Goal: Task Accomplishment & Management: Manage account settings

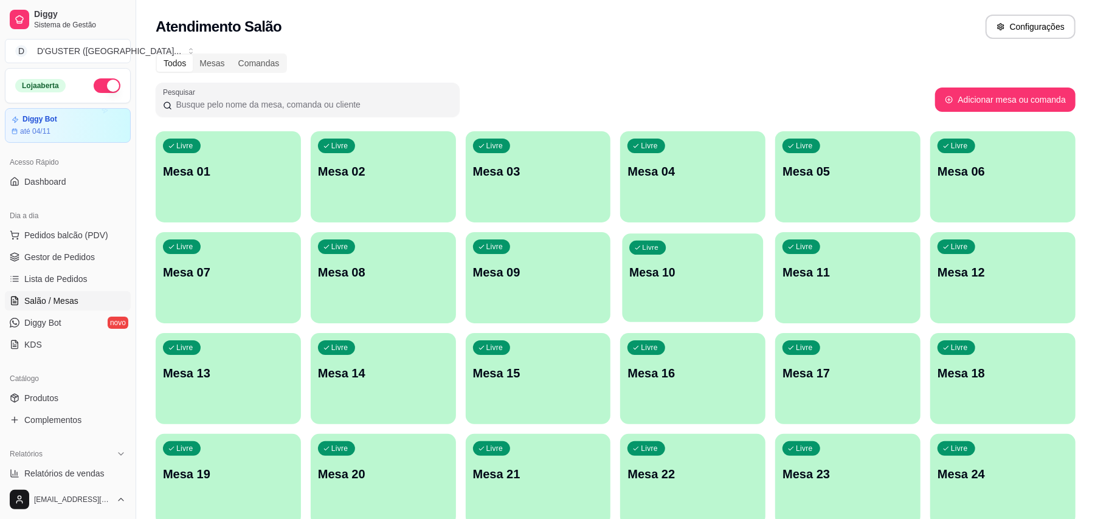
click at [697, 281] on div "Livre Mesa 10" at bounding box center [693, 270] width 141 height 74
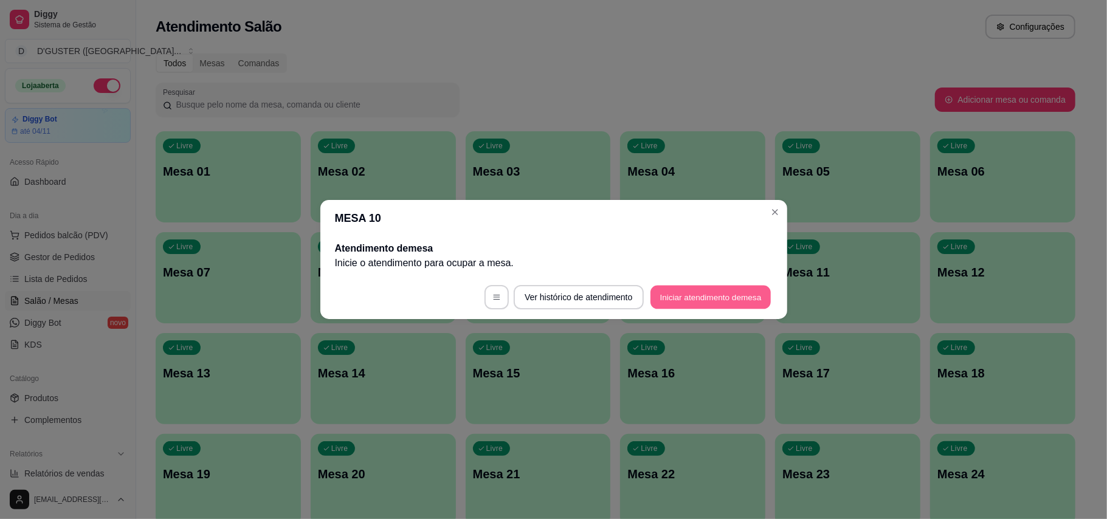
click at [716, 305] on button "Iniciar atendimento de mesa" at bounding box center [711, 298] width 120 height 24
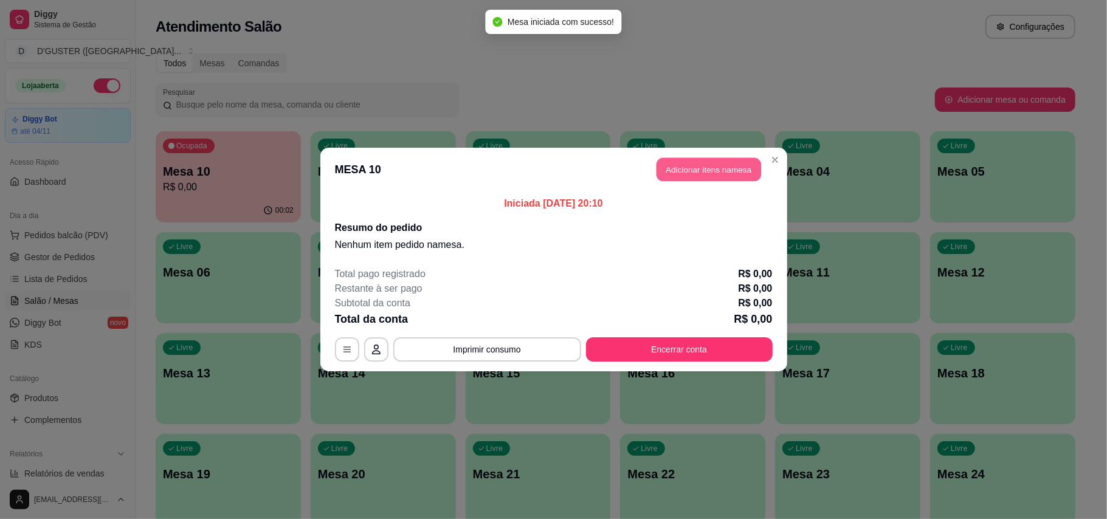
click at [716, 173] on button "Adicionar itens na mesa" at bounding box center [709, 170] width 105 height 24
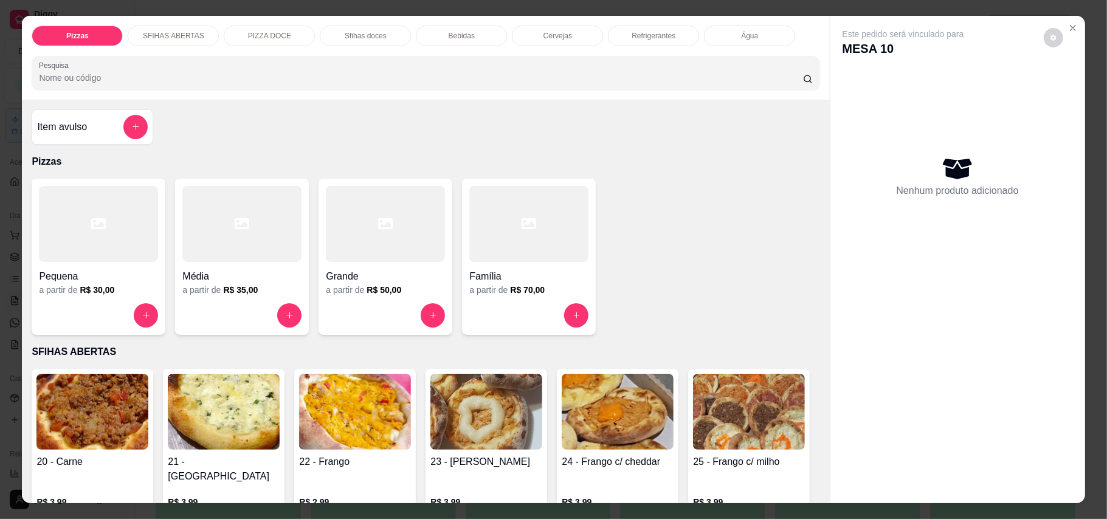
click at [80, 237] on div at bounding box center [98, 224] width 119 height 76
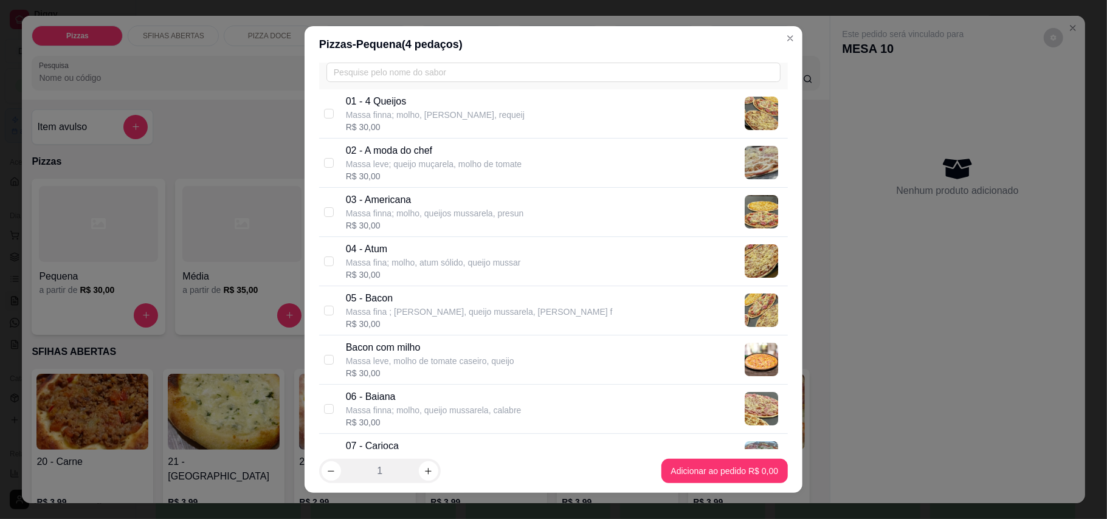
scroll to position [81, 0]
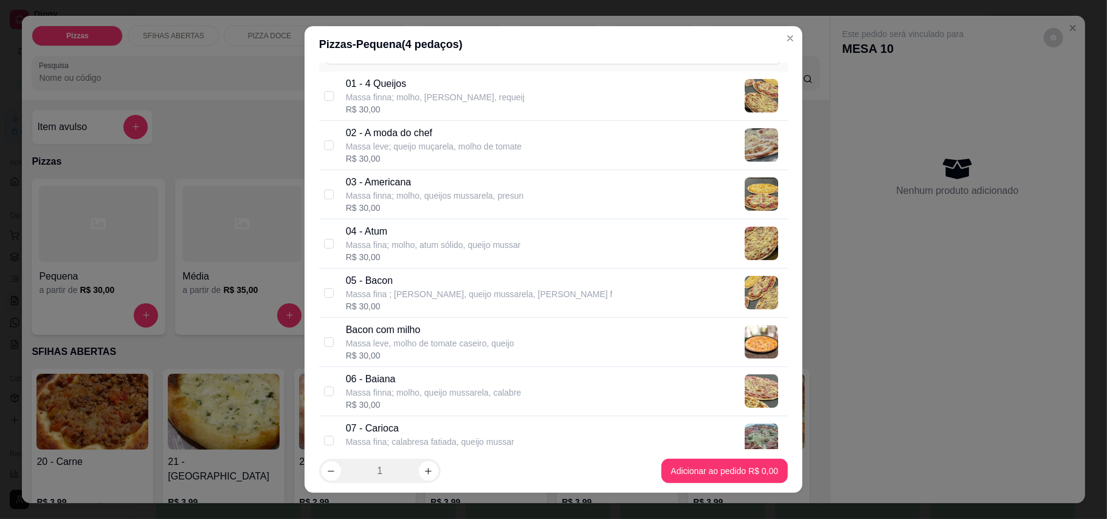
click at [319, 294] on div "05 - Bacon Massa fina ; molho, queijo mussarela, Bacon f R$ 30,00" at bounding box center [553, 293] width 469 height 49
checkbox input "true"
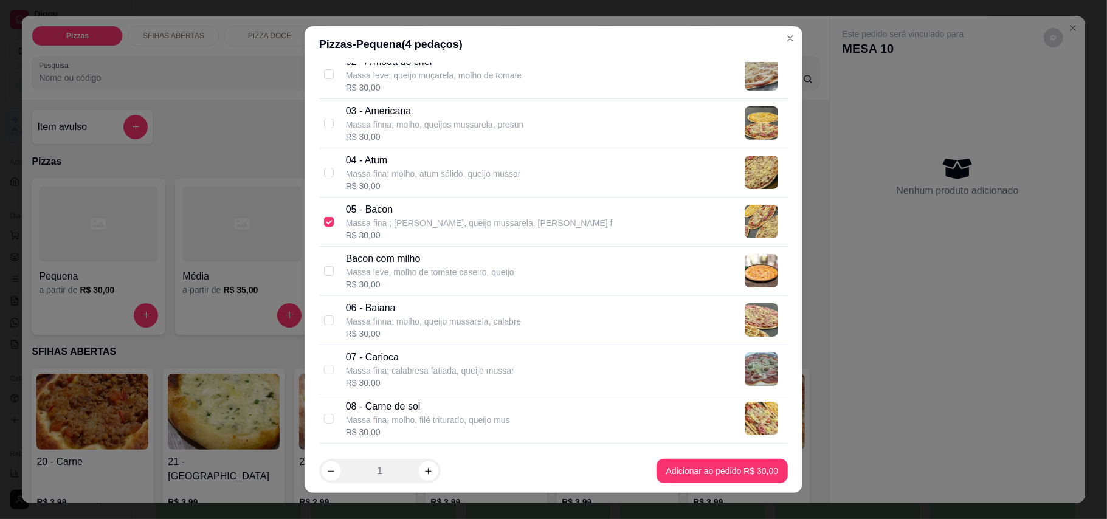
scroll to position [162, 0]
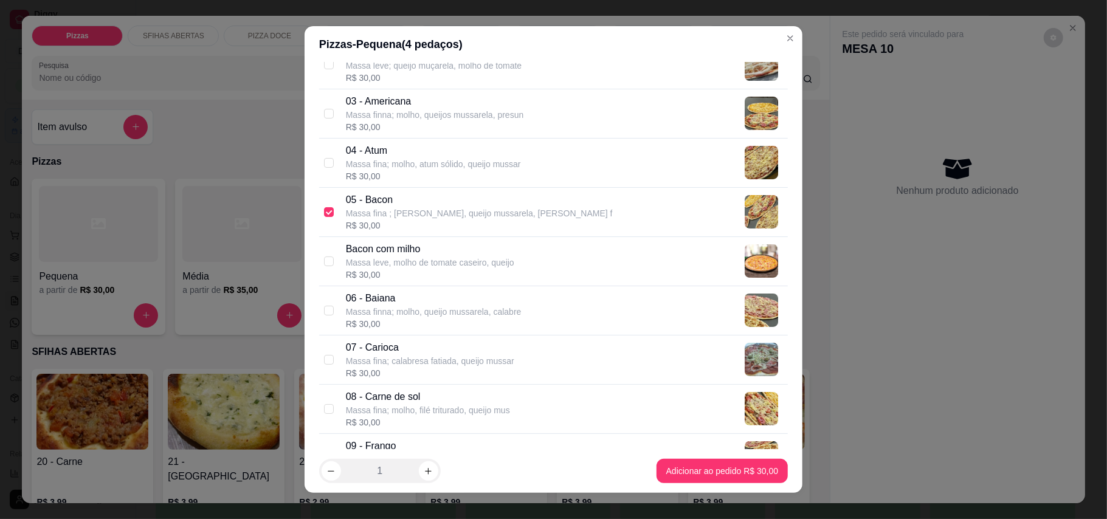
drag, startPoint x: 321, startPoint y: 312, endPoint x: 395, endPoint y: 360, distance: 88.0
click at [324, 312] on input "checkbox" at bounding box center [329, 311] width 10 height 10
checkbox input "true"
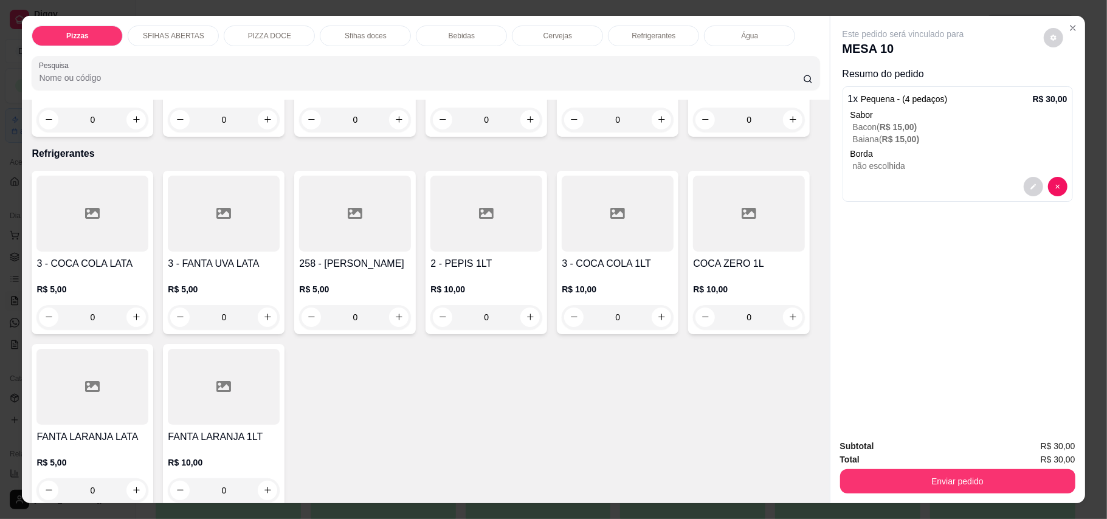
scroll to position [2513, 0]
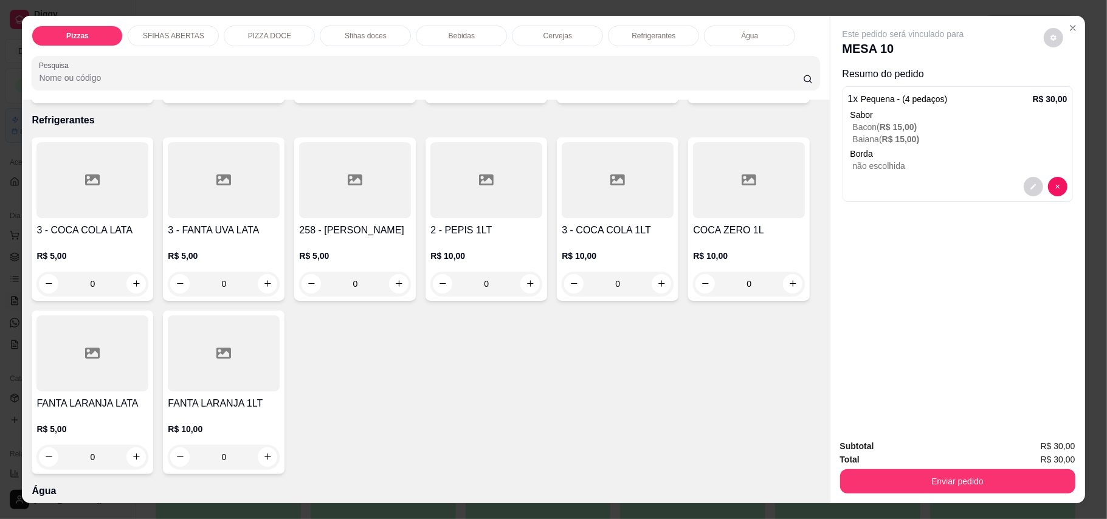
click at [524, 95] on button "increase-product-quantity" at bounding box center [530, 86] width 19 height 19
type input "1"
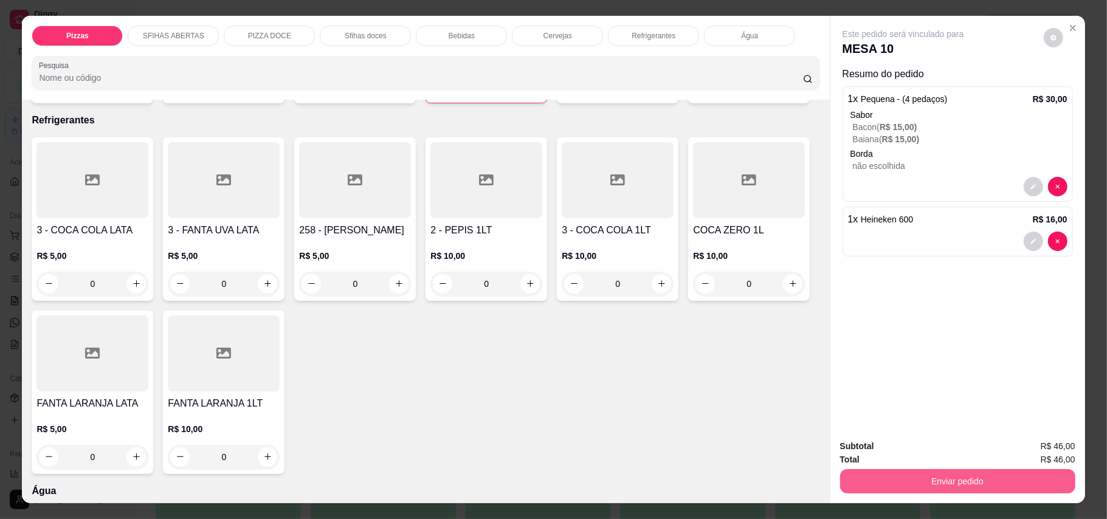
click at [961, 480] on button "Enviar pedido" at bounding box center [957, 481] width 235 height 24
click at [1071, 446] on button "Enviar pedido" at bounding box center [1042, 452] width 69 height 23
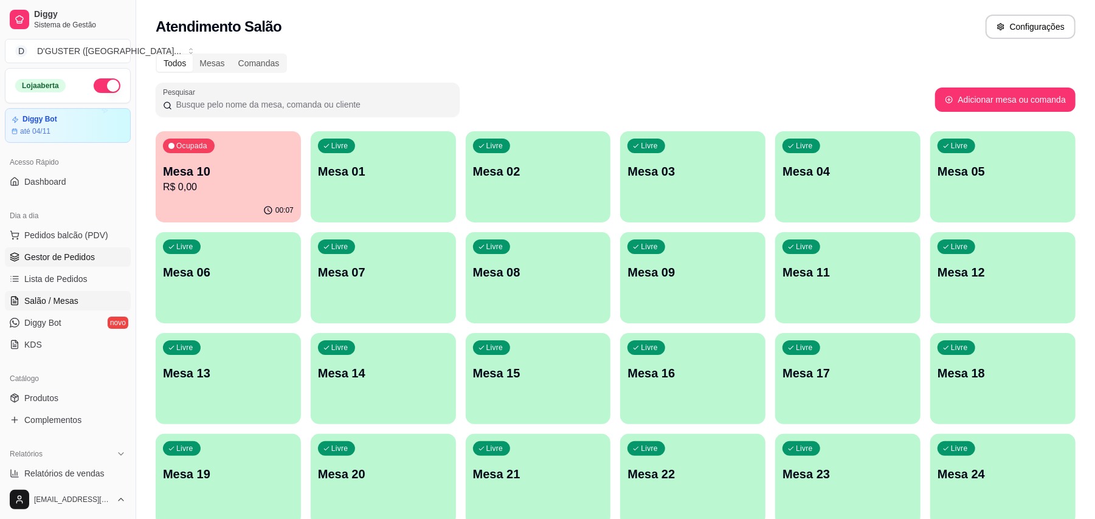
click at [58, 261] on span "Gestor de Pedidos" at bounding box center [59, 257] width 71 height 12
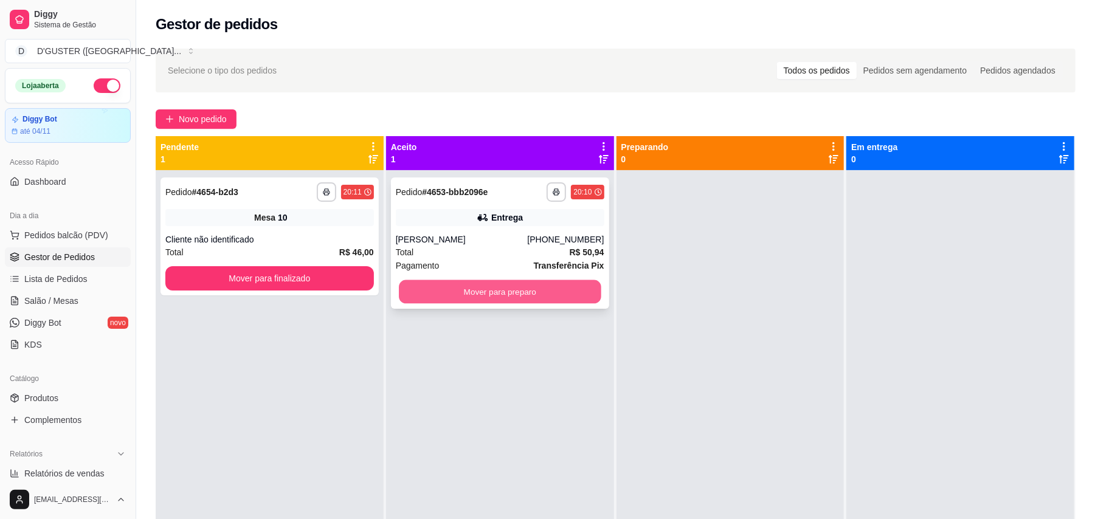
click at [499, 283] on button "Mover para preparo" at bounding box center [500, 292] width 202 height 24
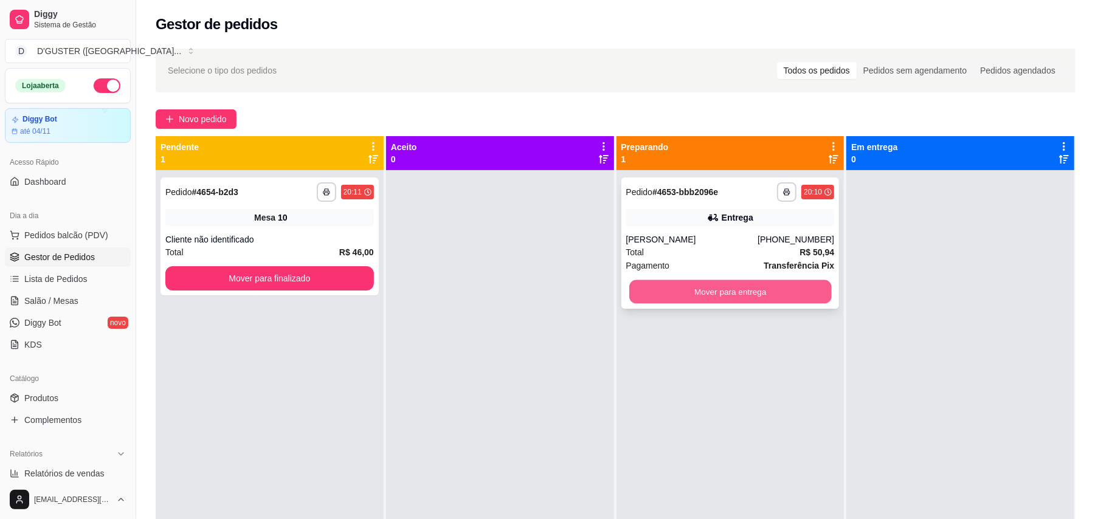
click at [728, 293] on button "Mover para entrega" at bounding box center [730, 292] width 202 height 24
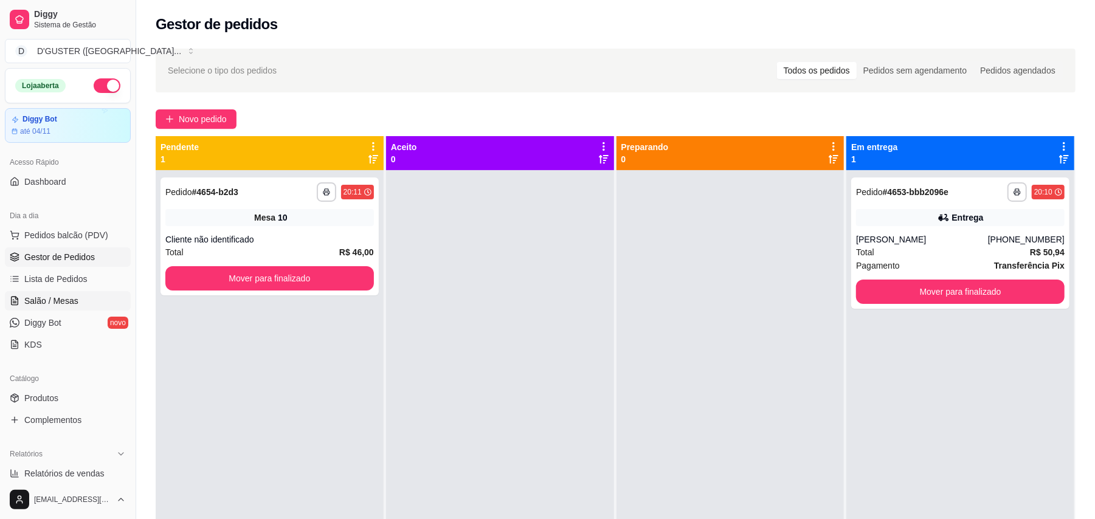
click at [78, 305] on link "Salão / Mesas" at bounding box center [68, 300] width 126 height 19
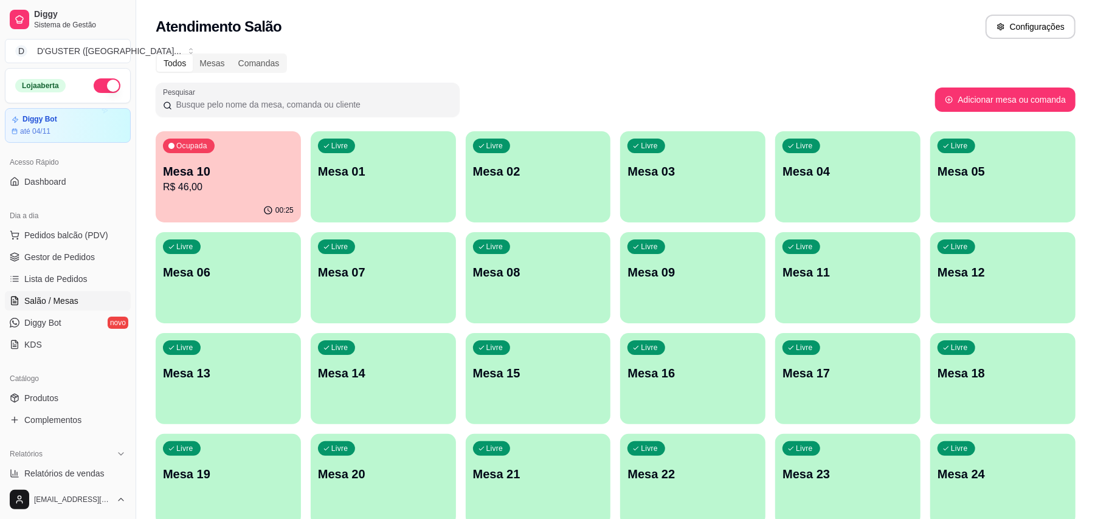
click at [371, 190] on div "Livre Mesa 01" at bounding box center [383, 169] width 145 height 77
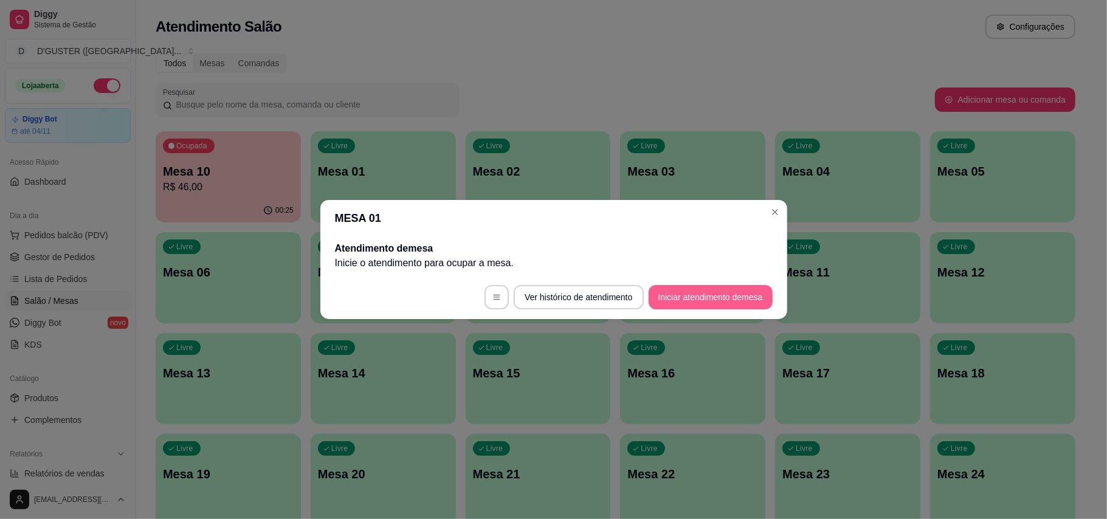
click at [692, 309] on button "Iniciar atendimento de mesa" at bounding box center [711, 297] width 124 height 24
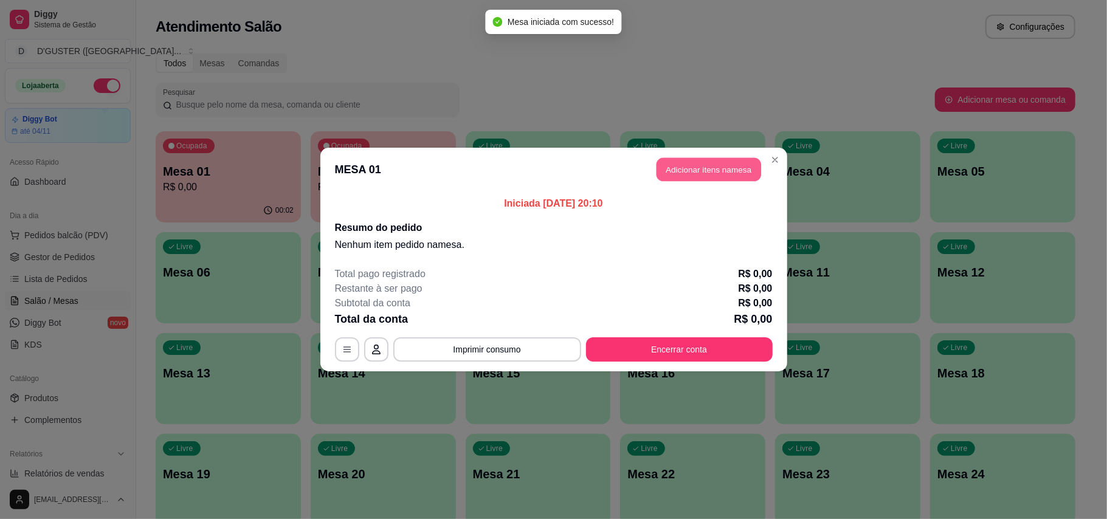
click at [731, 173] on button "Adicionar itens na mesa" at bounding box center [709, 170] width 105 height 24
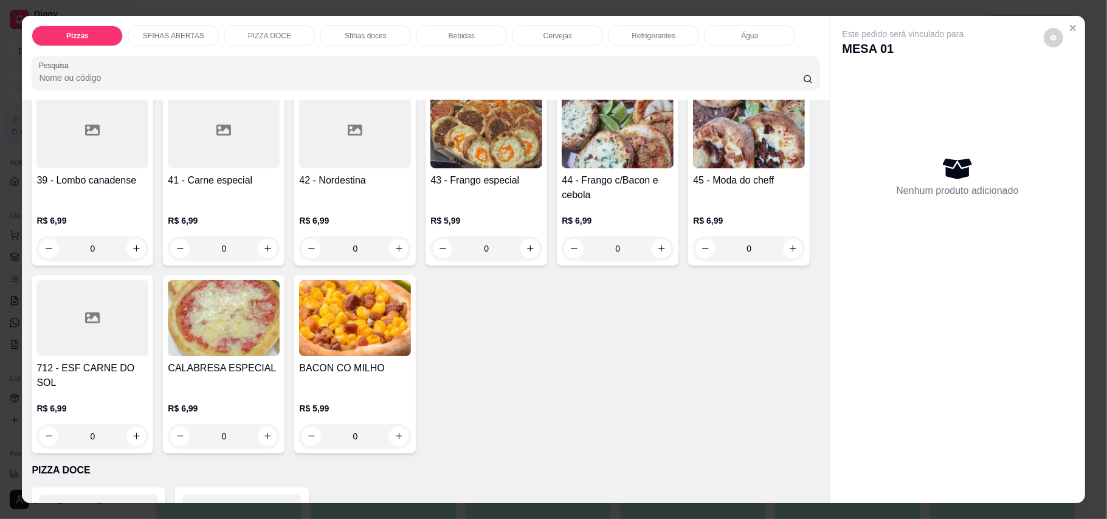
scroll to position [891, 0]
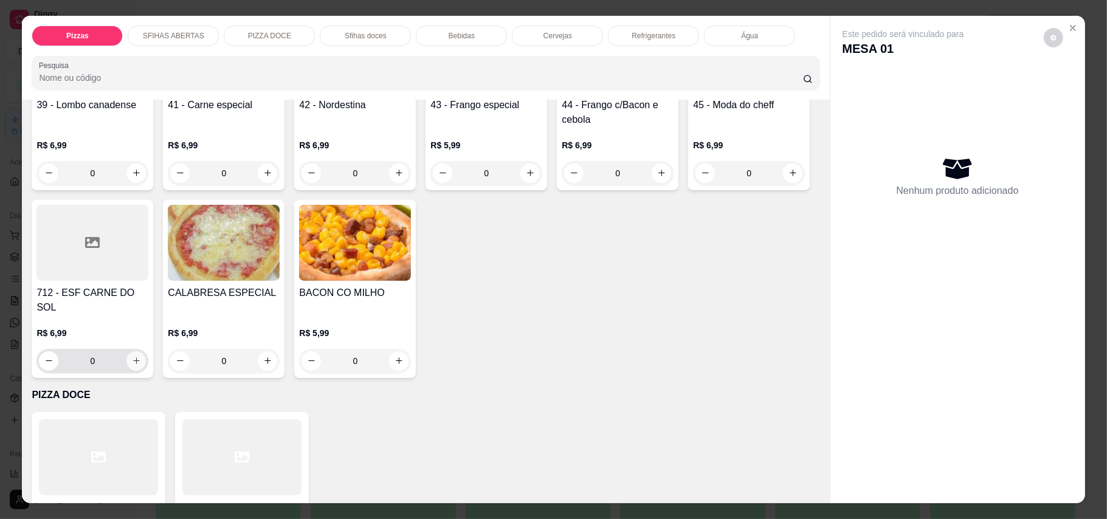
click at [141, 356] on icon "increase-product-quantity" at bounding box center [136, 360] width 9 height 9
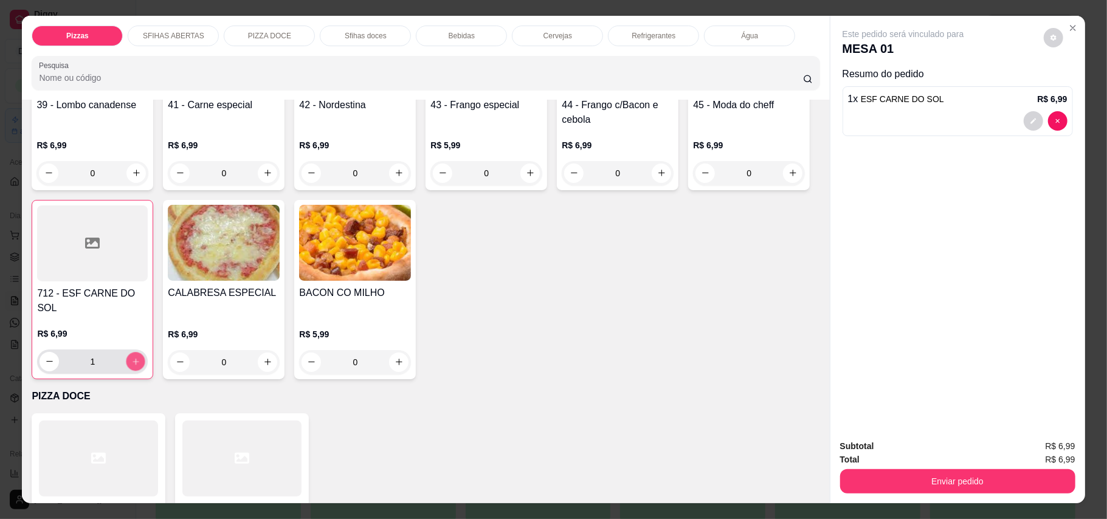
click at [140, 357] on icon "increase-product-quantity" at bounding box center [135, 361] width 9 height 9
type input "2"
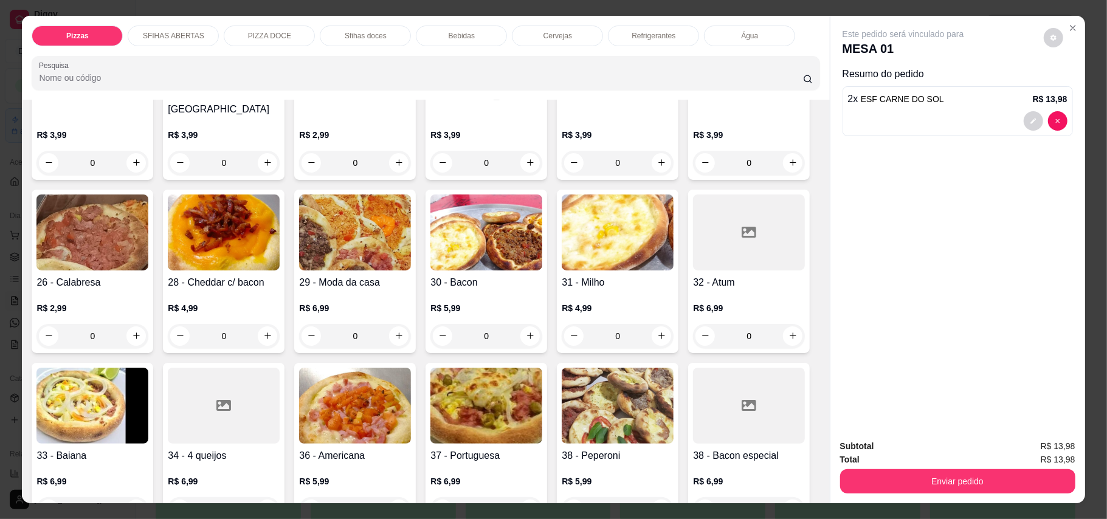
scroll to position [486, 0]
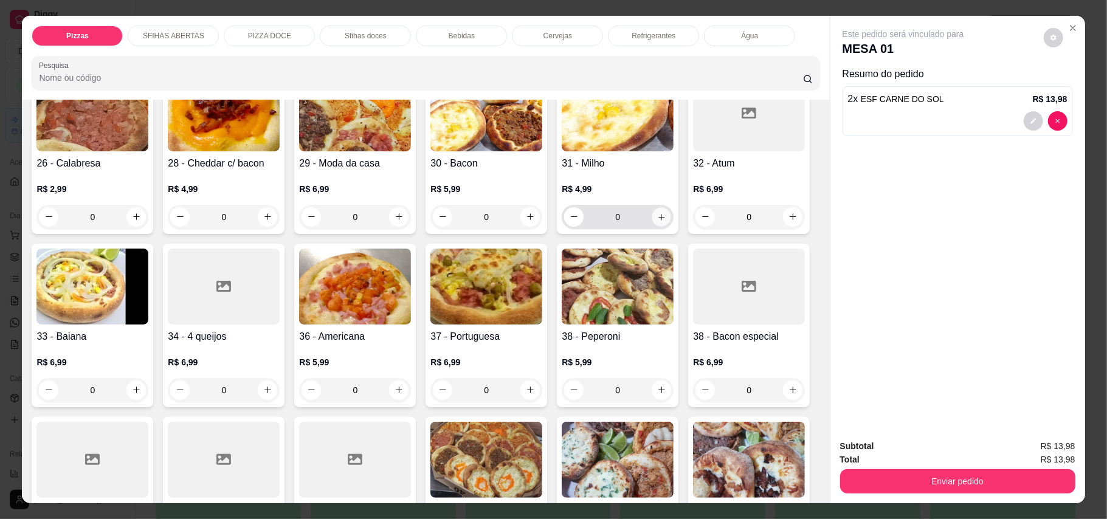
click at [652, 226] on button "increase-product-quantity" at bounding box center [661, 216] width 19 height 19
type input "1"
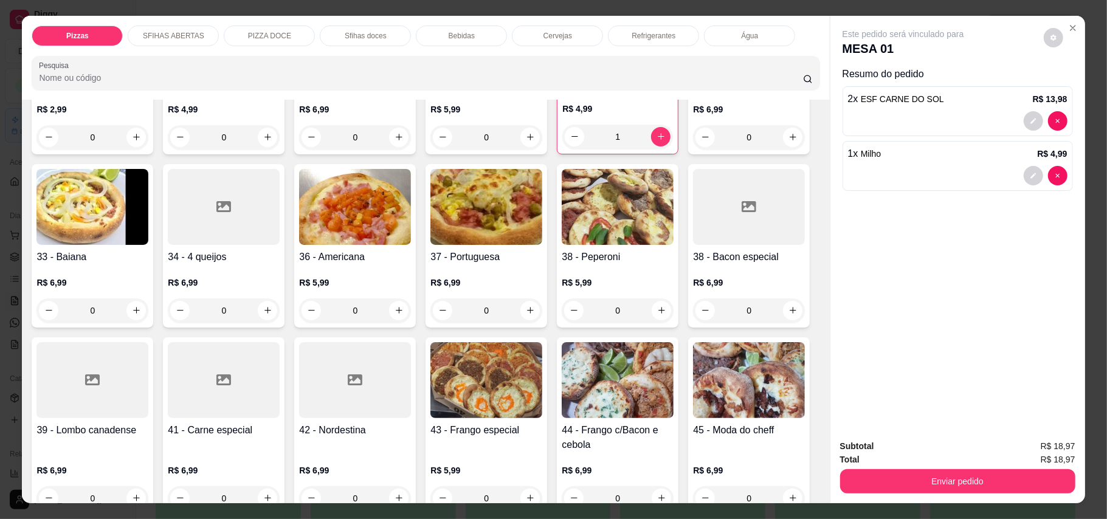
scroll to position [648, 0]
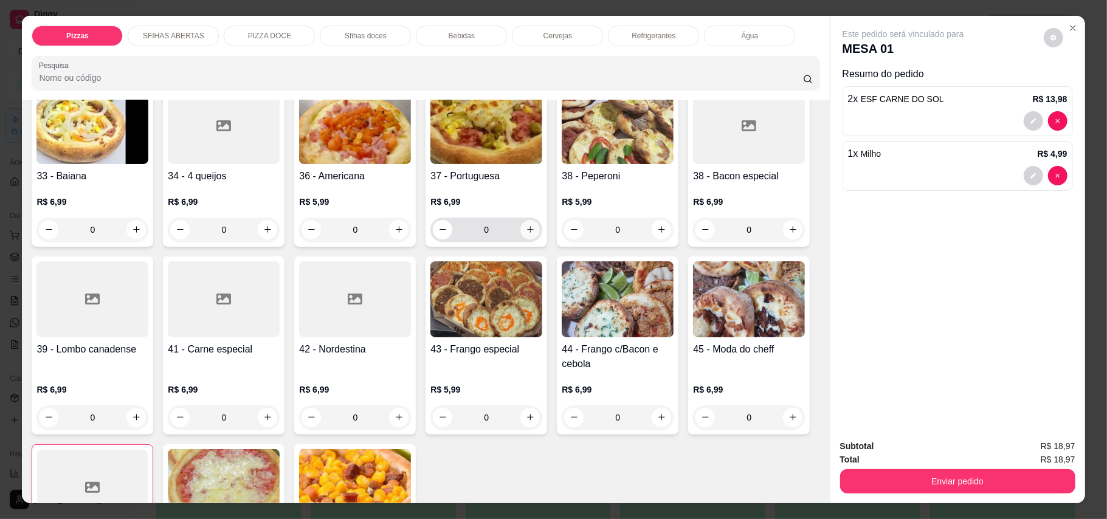
click at [520, 240] on button "increase-product-quantity" at bounding box center [529, 229] width 19 height 19
type input "1"
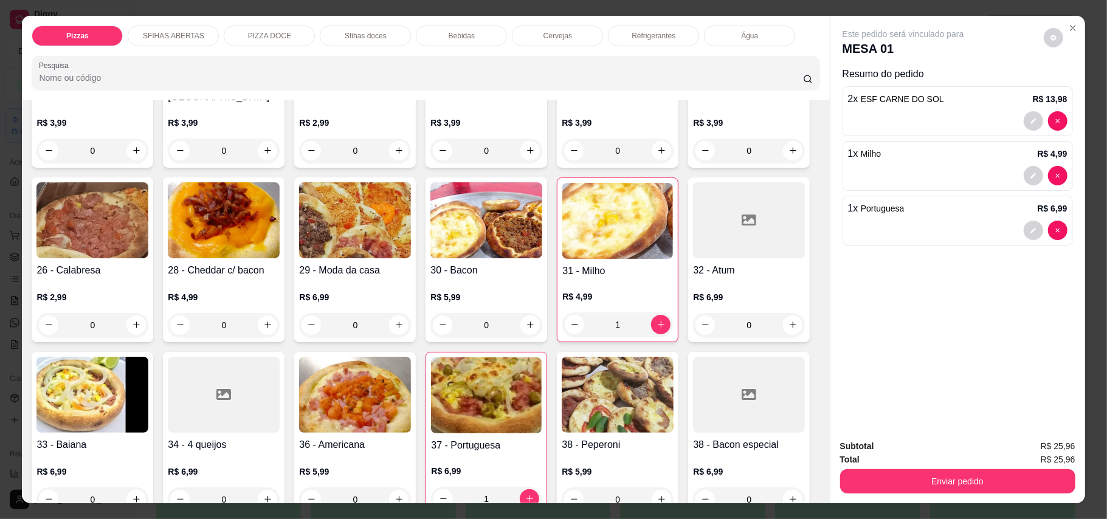
scroll to position [405, 0]
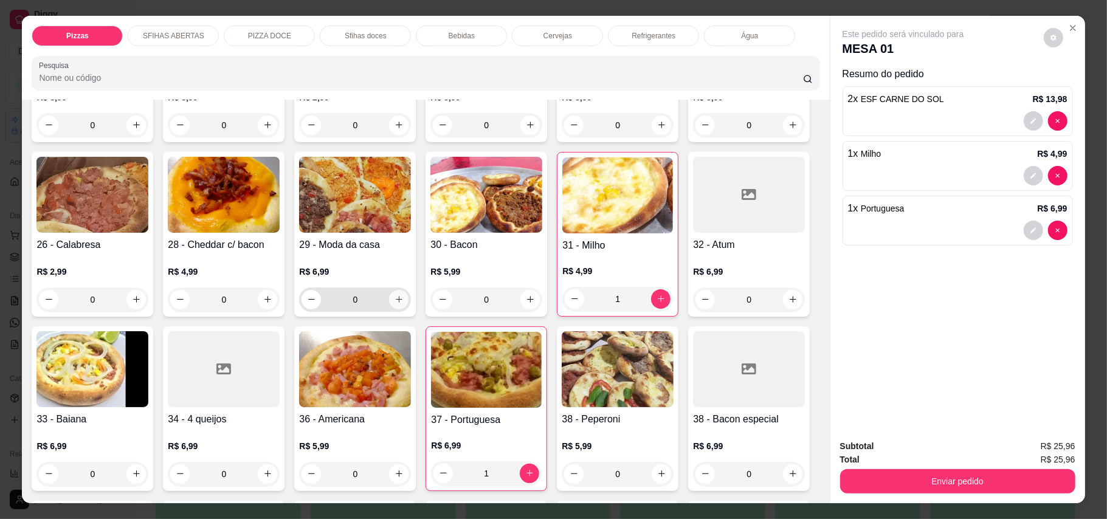
click at [404, 295] on icon "increase-product-quantity" at bounding box center [399, 299] width 9 height 9
type input "1"
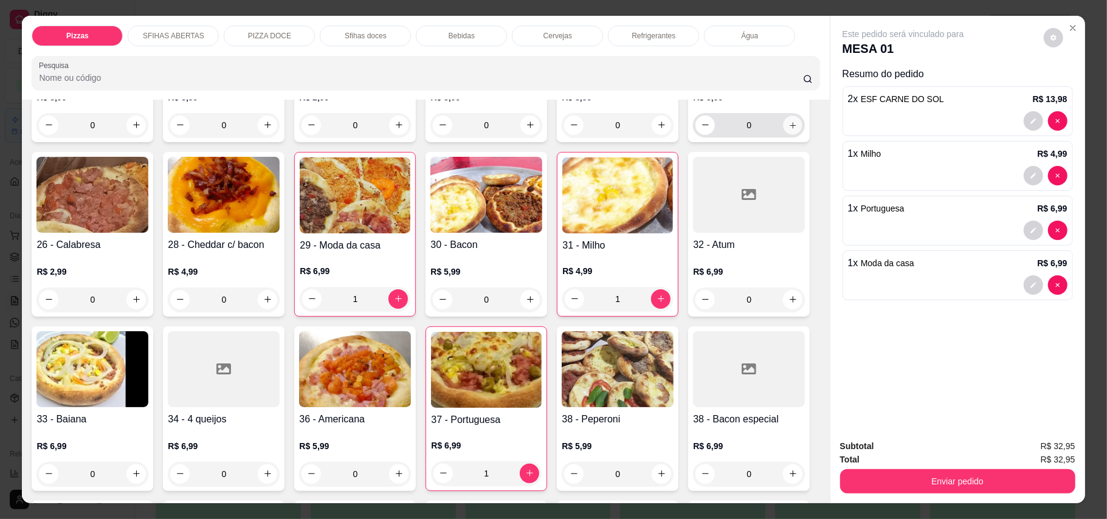
click at [789, 129] on icon "increase-product-quantity" at bounding box center [793, 124] width 9 height 9
type input "1"
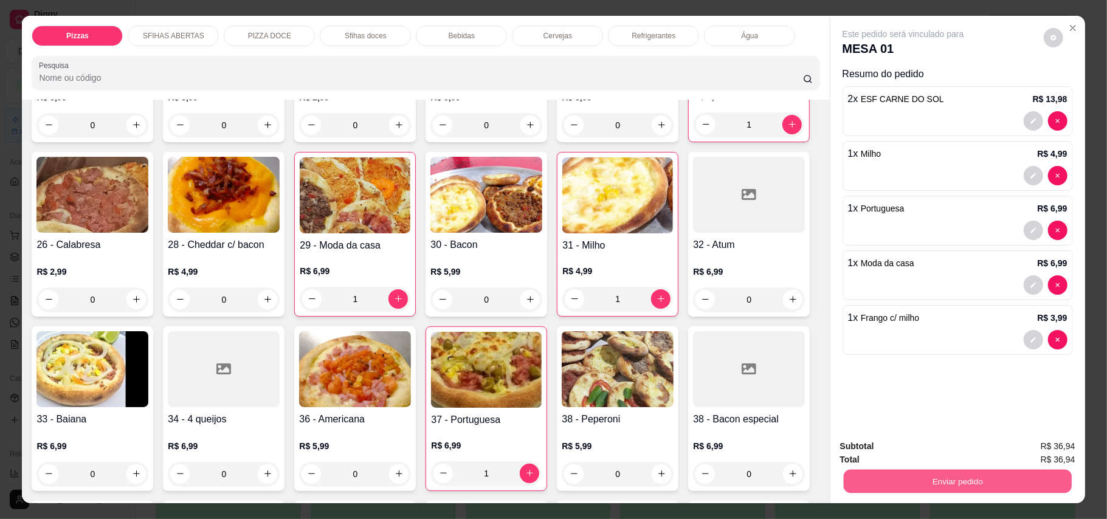
click at [997, 487] on button "Enviar pedido" at bounding box center [957, 482] width 228 height 24
click at [1034, 453] on button "Enviar pedido" at bounding box center [1042, 452] width 69 height 23
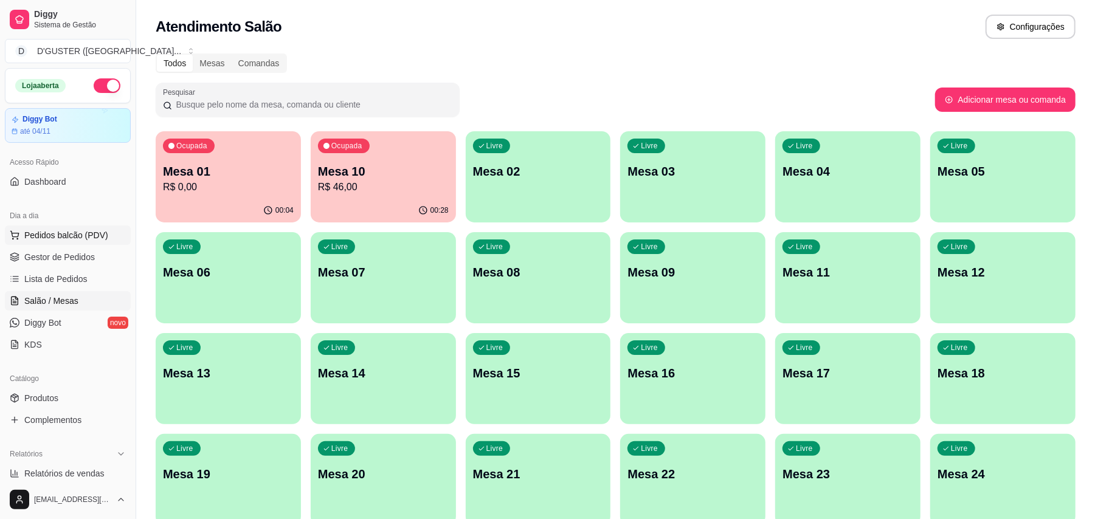
click at [54, 245] on button "Pedidos balcão (PDV)" at bounding box center [68, 235] width 126 height 19
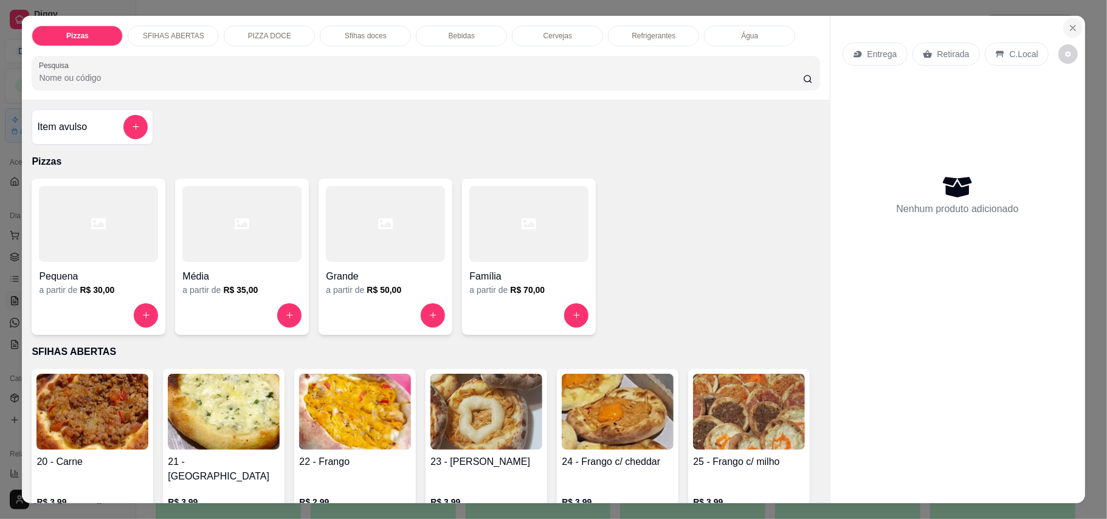
click at [1071, 24] on icon "Close" at bounding box center [1073, 28] width 10 height 10
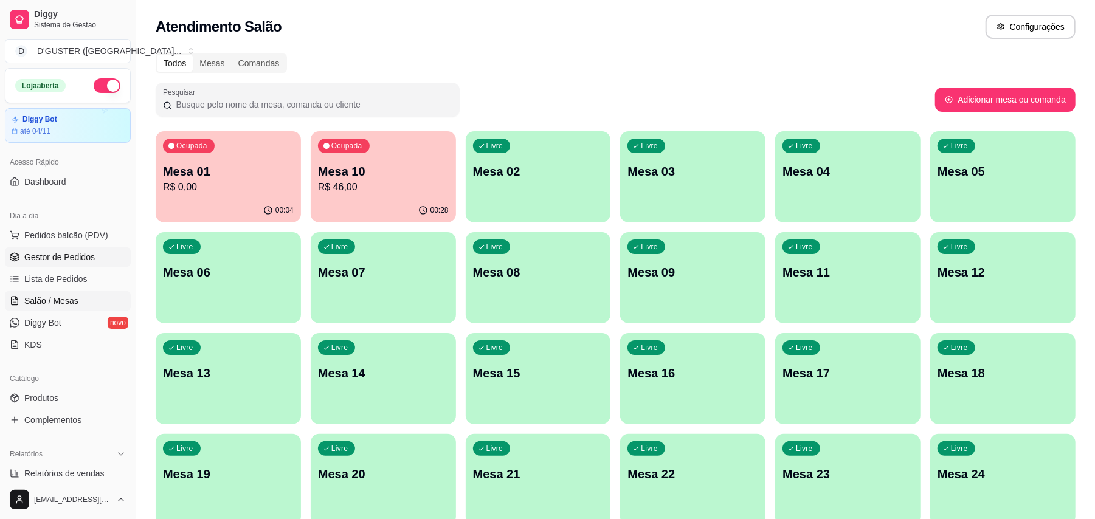
click at [76, 261] on span "Gestor de Pedidos" at bounding box center [59, 257] width 71 height 12
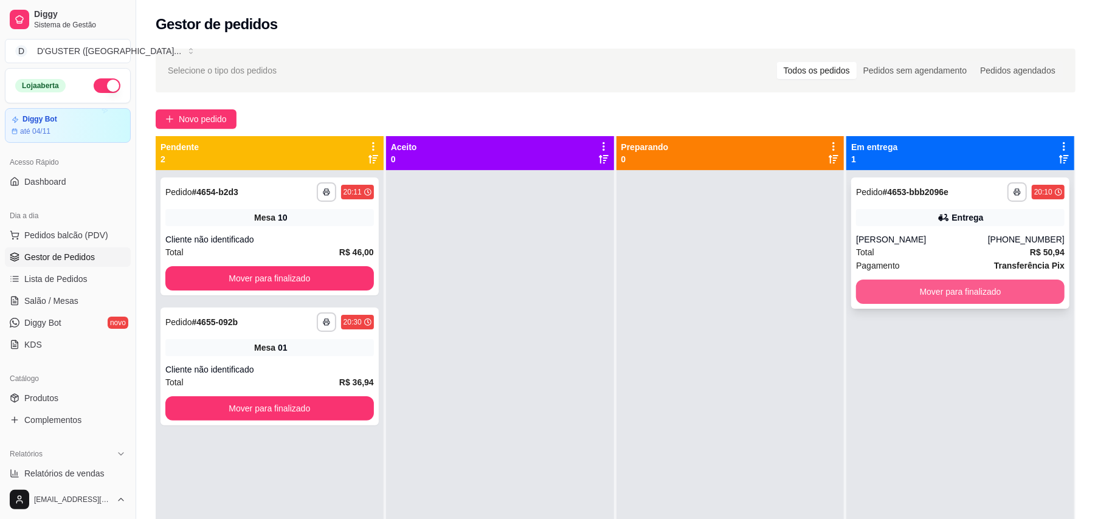
click at [1019, 288] on button "Mover para finalizado" at bounding box center [960, 292] width 209 height 24
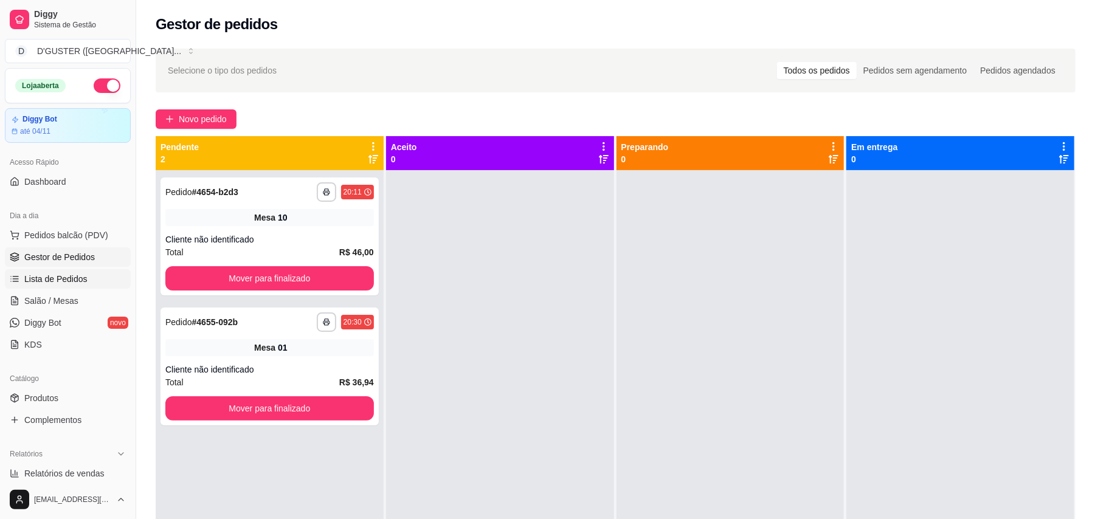
click at [60, 289] on ul "Pedidos balcão (PDV) Gestor de Pedidos Lista de Pedidos Salão / Mesas Diggy Bot…" at bounding box center [68, 290] width 126 height 129
click at [71, 295] on span "Salão / Mesas" at bounding box center [51, 301] width 54 height 12
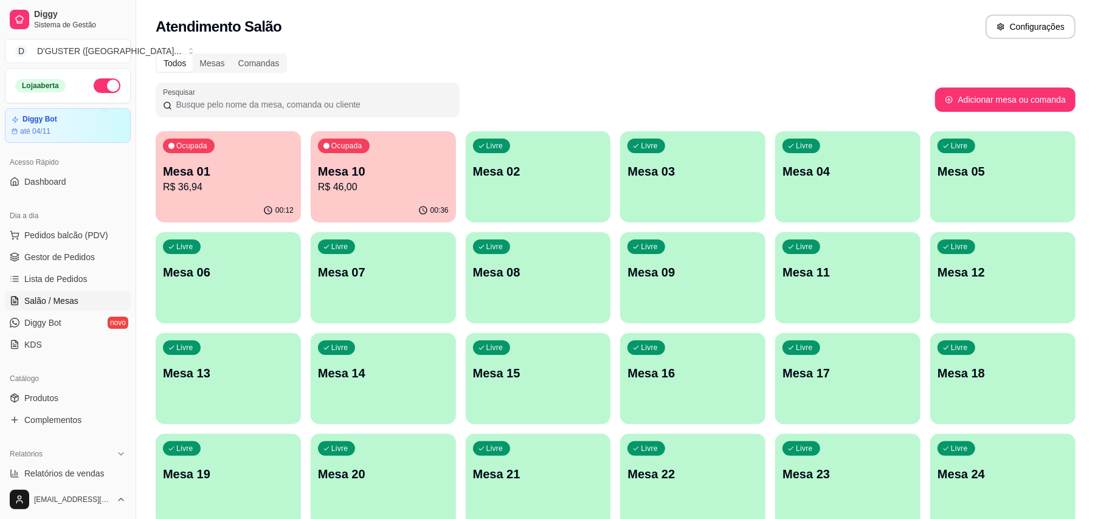
click at [404, 198] on button "Ocupada Mesa 10 R$ 46,00 00:36" at bounding box center [383, 176] width 145 height 91
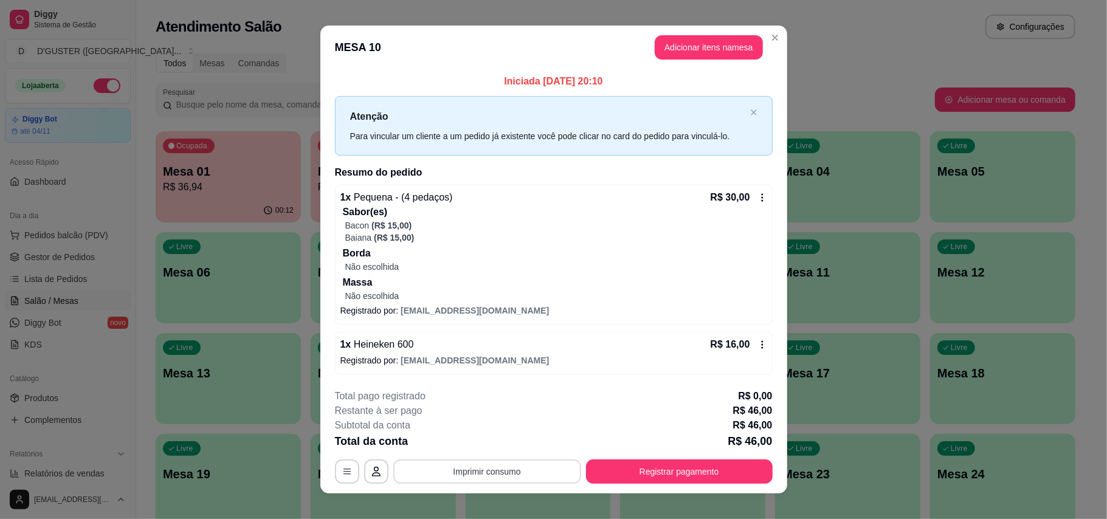
click at [530, 475] on button "Imprimir consumo" at bounding box center [487, 472] width 188 height 24
click at [491, 396] on button "IMPRESSORA" at bounding box center [484, 395] width 85 height 19
click at [725, 482] on button "Registrar pagamento" at bounding box center [679, 472] width 187 height 24
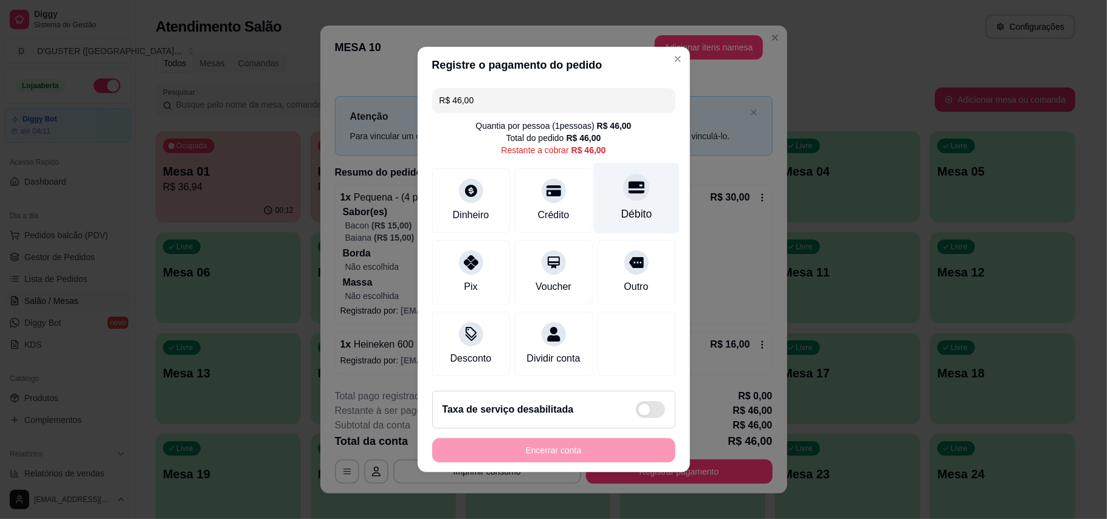
click at [645, 198] on div "Débito" at bounding box center [636, 198] width 86 height 71
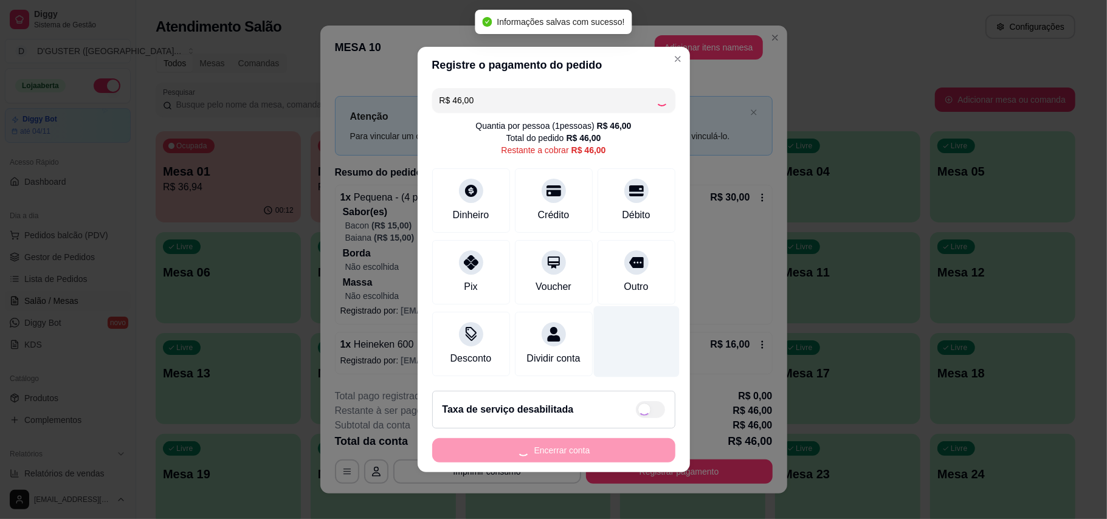
type input "R$ 0,00"
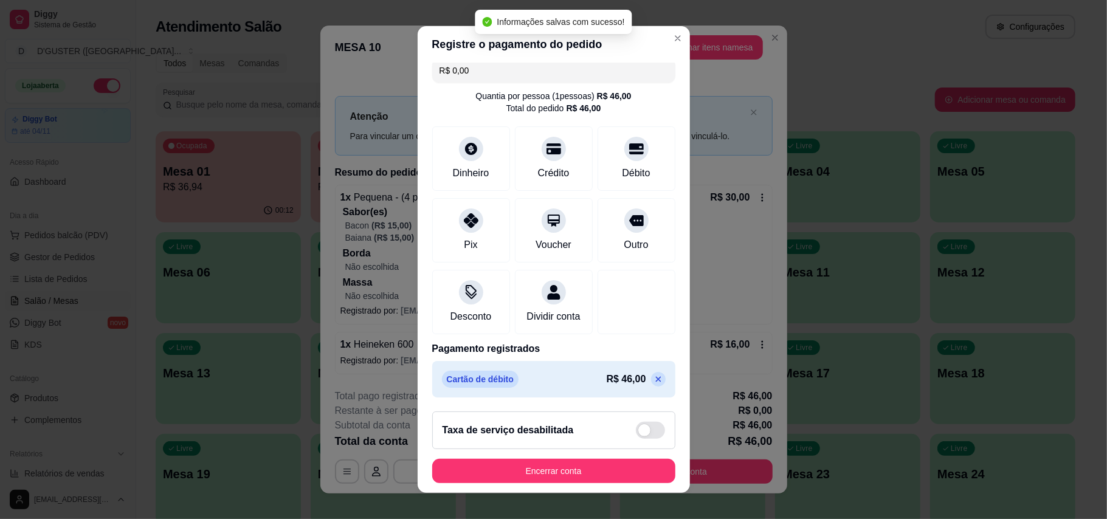
scroll to position [25, 0]
click at [586, 468] on button "Encerrar conta" at bounding box center [553, 471] width 243 height 24
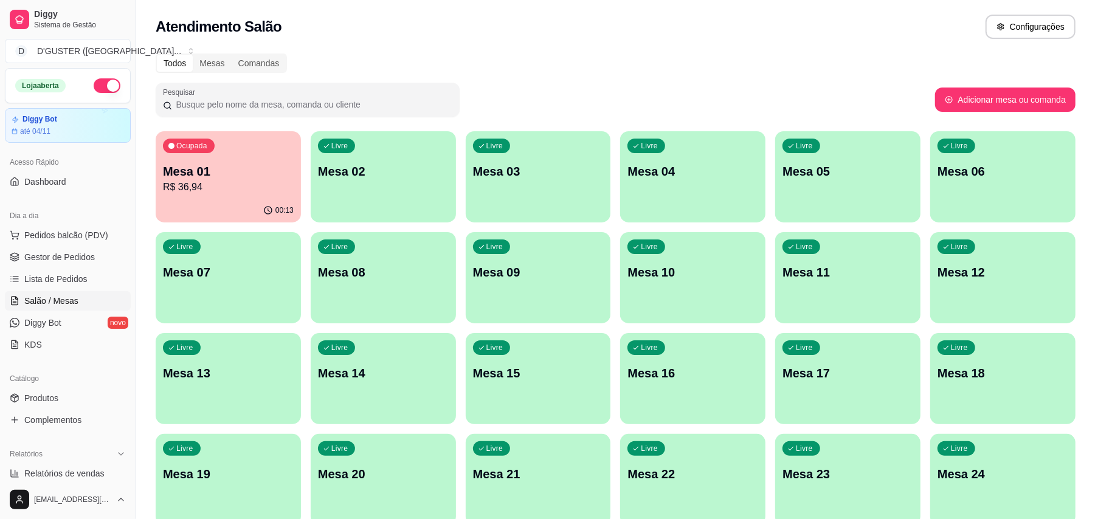
click at [246, 192] on p "R$ 36,94" at bounding box center [228, 187] width 131 height 15
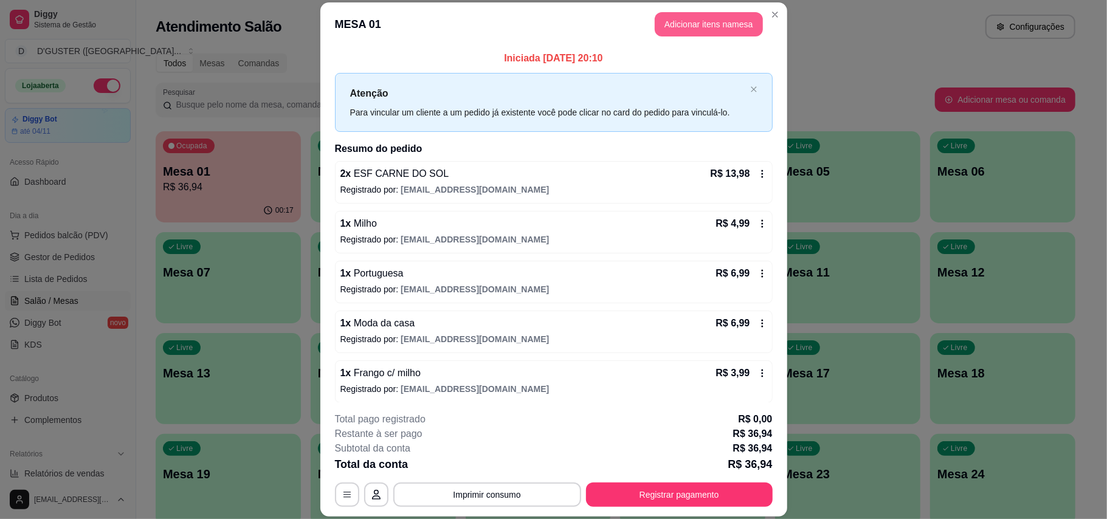
click at [716, 29] on button "Adicionar itens na mesa" at bounding box center [709, 24] width 108 height 24
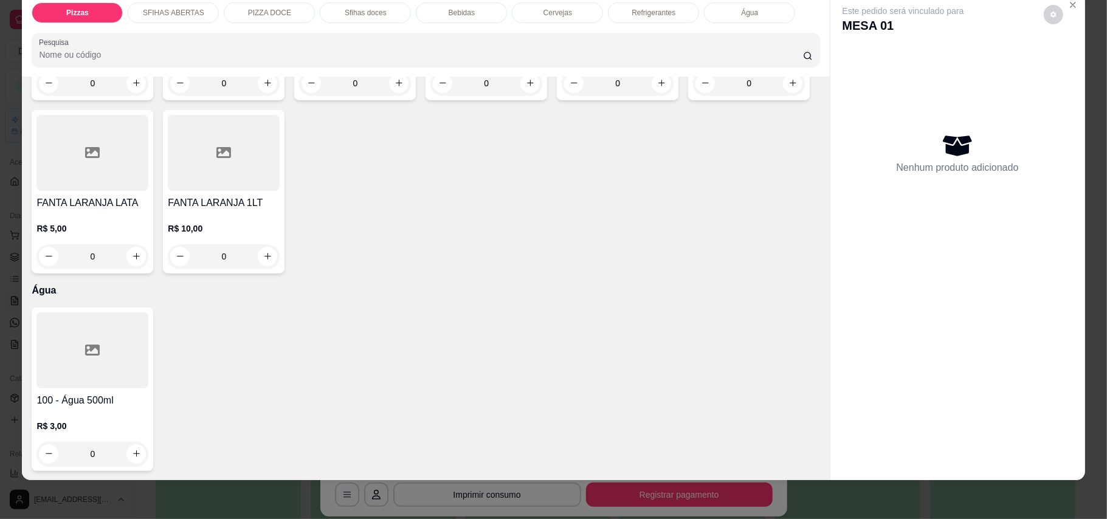
scroll to position [2756, 0]
click at [657, 88] on icon "increase-product-quantity" at bounding box center [661, 82] width 9 height 9
type input "1"
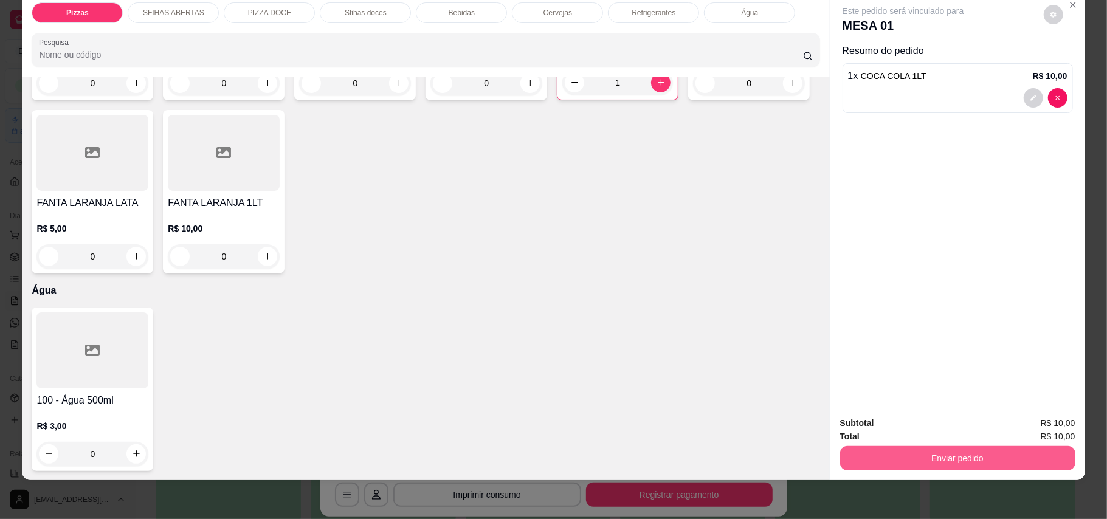
click at [927, 464] on button "Enviar pedido" at bounding box center [957, 458] width 235 height 24
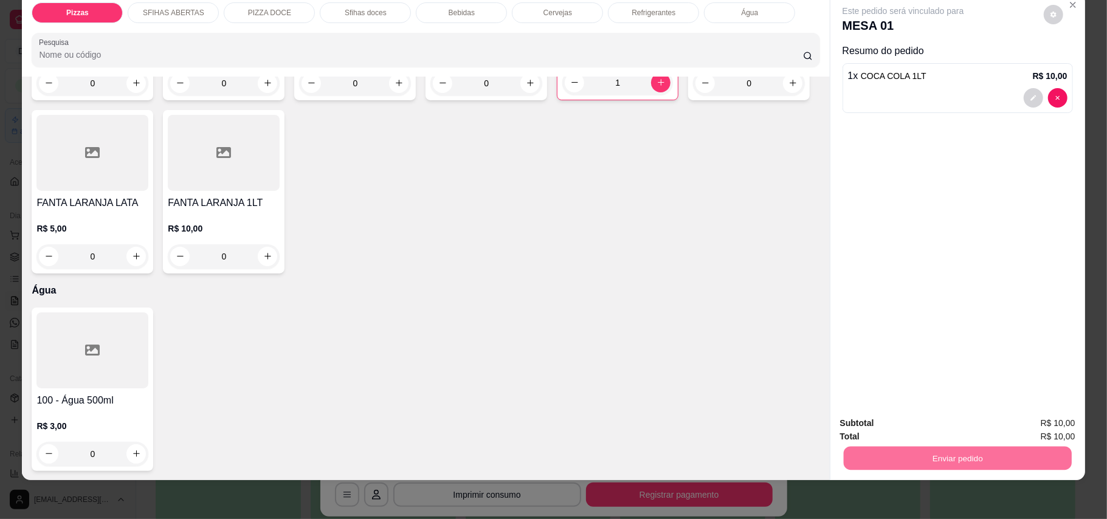
click at [1036, 424] on button "Enviar pedido" at bounding box center [1042, 428] width 67 height 22
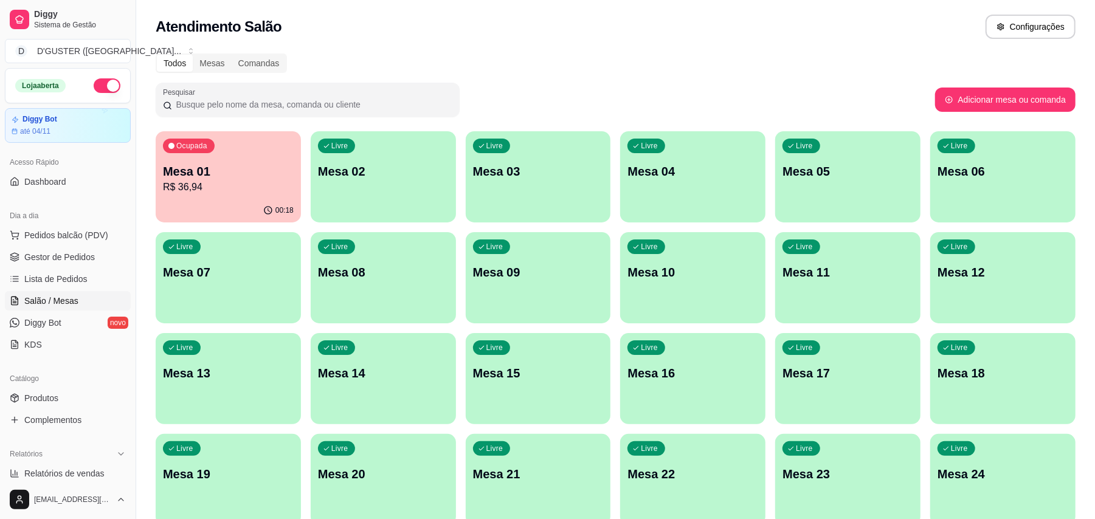
click at [516, 280] on p "Mesa 09" at bounding box center [538, 272] width 131 height 17
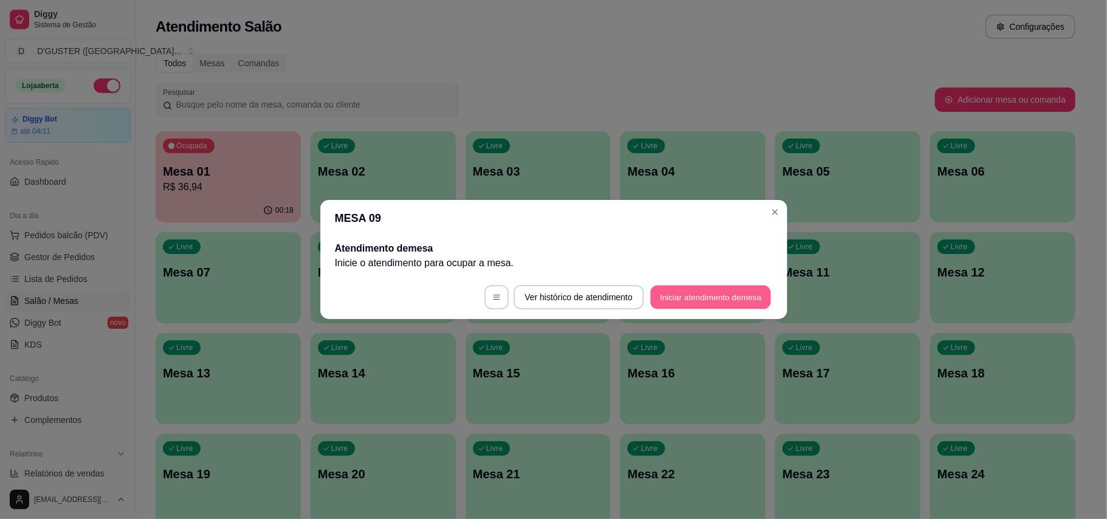
click at [723, 295] on button "Iniciar atendimento de mesa" at bounding box center [711, 298] width 120 height 24
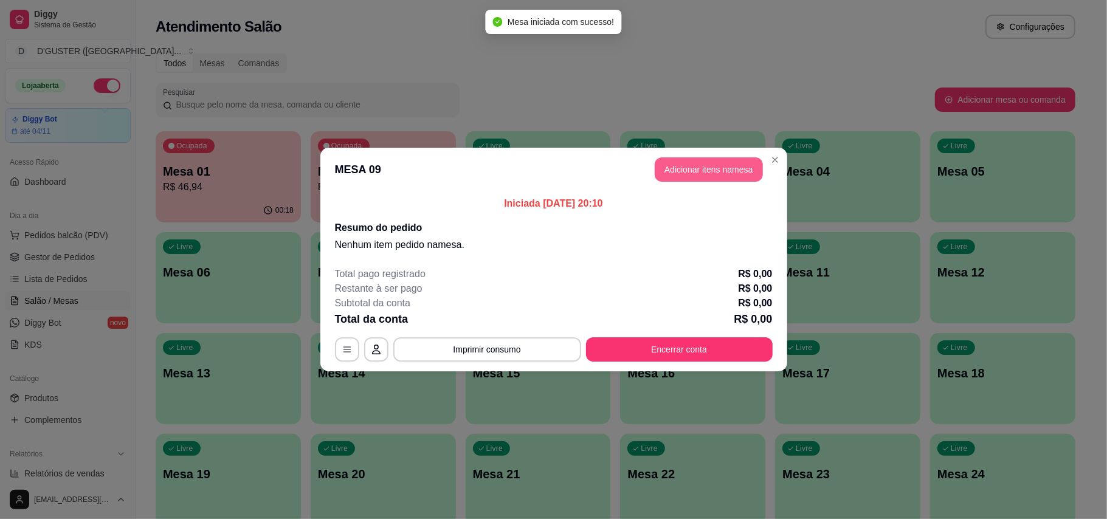
click at [679, 156] on header "MESA 09 Adicionar itens na mesa" at bounding box center [553, 170] width 467 height 44
click at [685, 165] on button "Adicionar itens na mesa" at bounding box center [709, 170] width 105 height 24
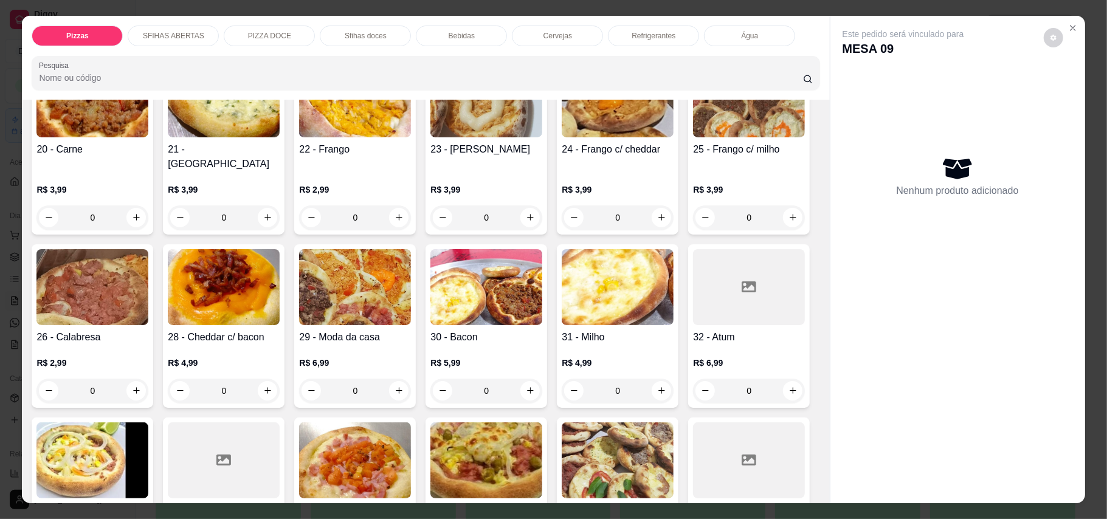
scroll to position [486, 0]
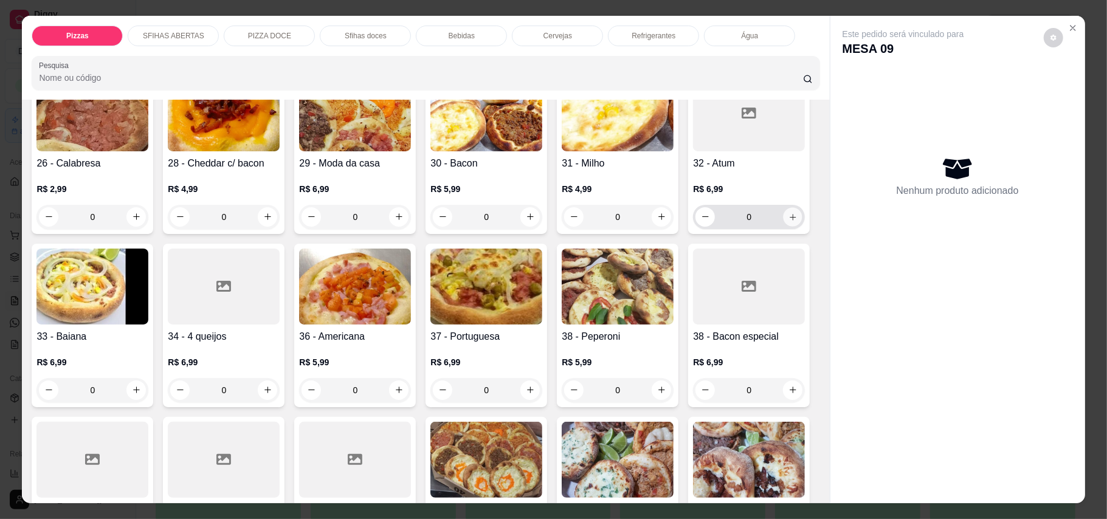
click at [790, 220] on icon "increase-product-quantity" at bounding box center [793, 217] width 6 height 6
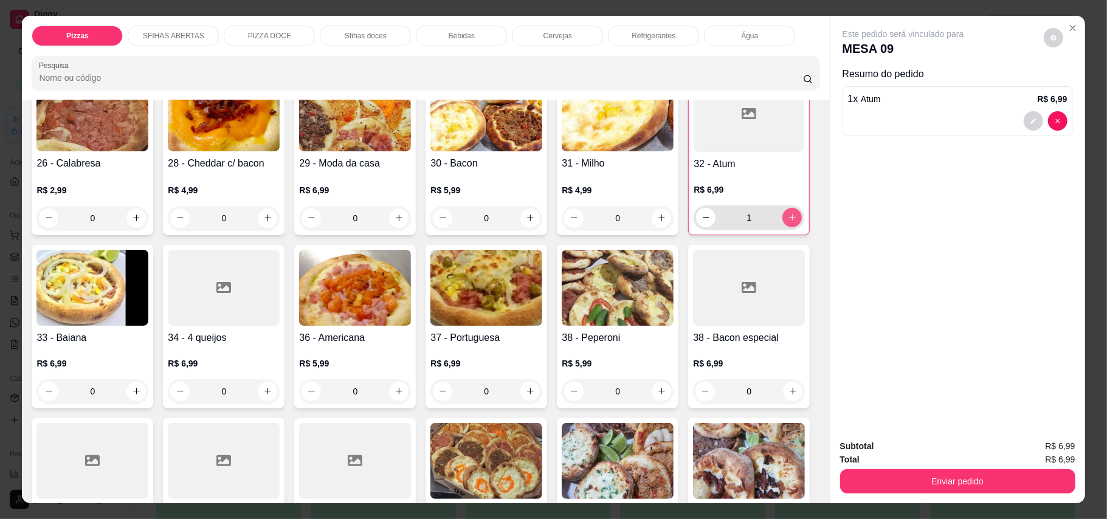
click at [788, 222] on icon "increase-product-quantity" at bounding box center [792, 217] width 9 height 9
type input "2"
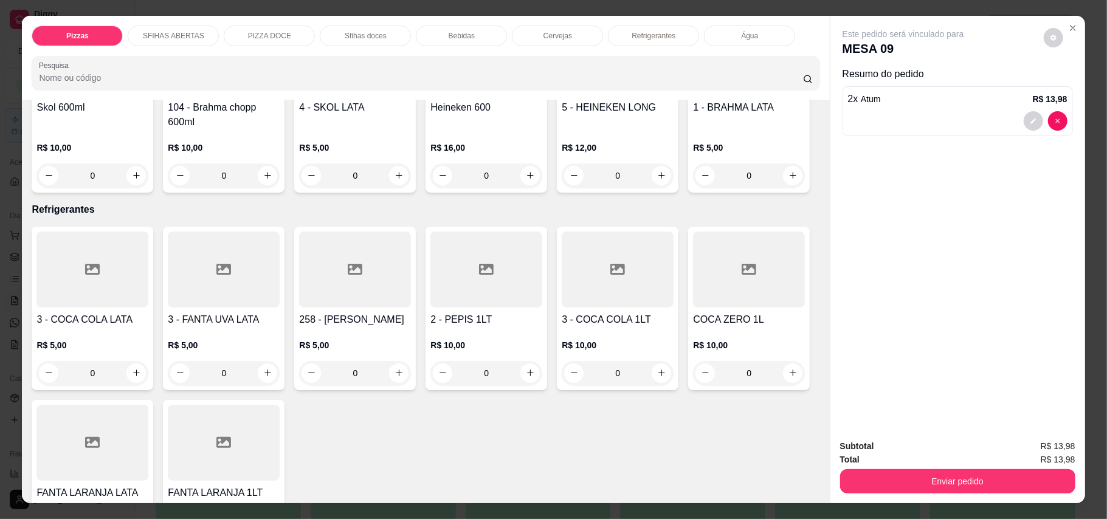
scroll to position [2432, 0]
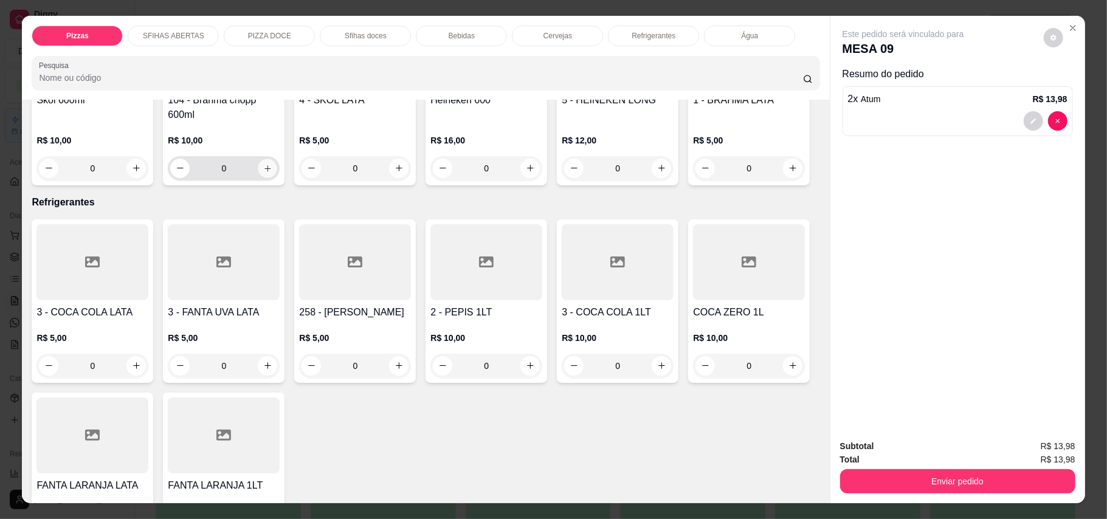
click at [263, 173] on icon "increase-product-quantity" at bounding box center [267, 168] width 9 height 9
type input "1"
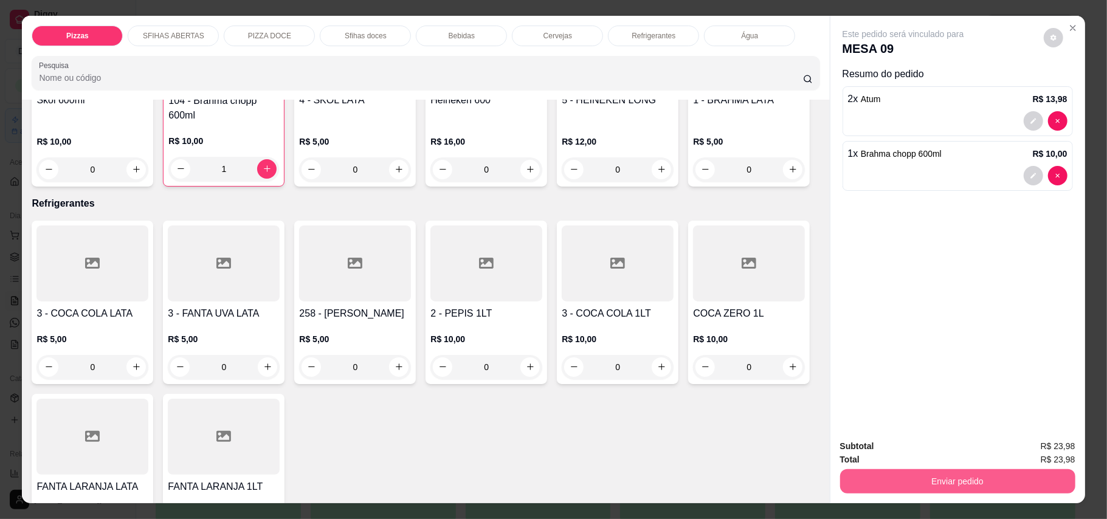
click at [978, 488] on button "Enviar pedido" at bounding box center [957, 481] width 235 height 24
click at [1041, 449] on button "Enviar pedido" at bounding box center [1042, 452] width 67 height 22
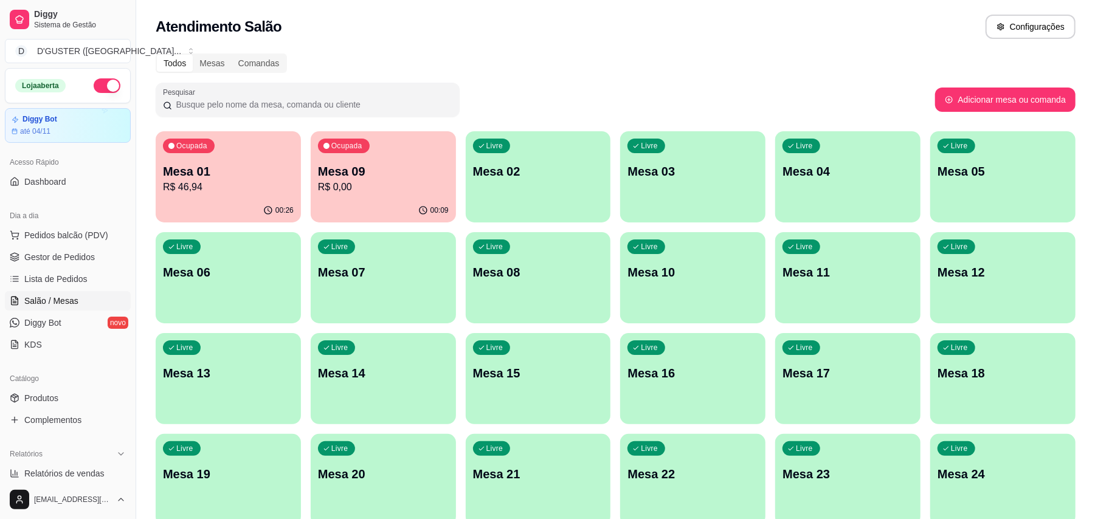
click at [195, 198] on div "Ocupada Mesa 01 R$ 46,94" at bounding box center [228, 164] width 145 height 67
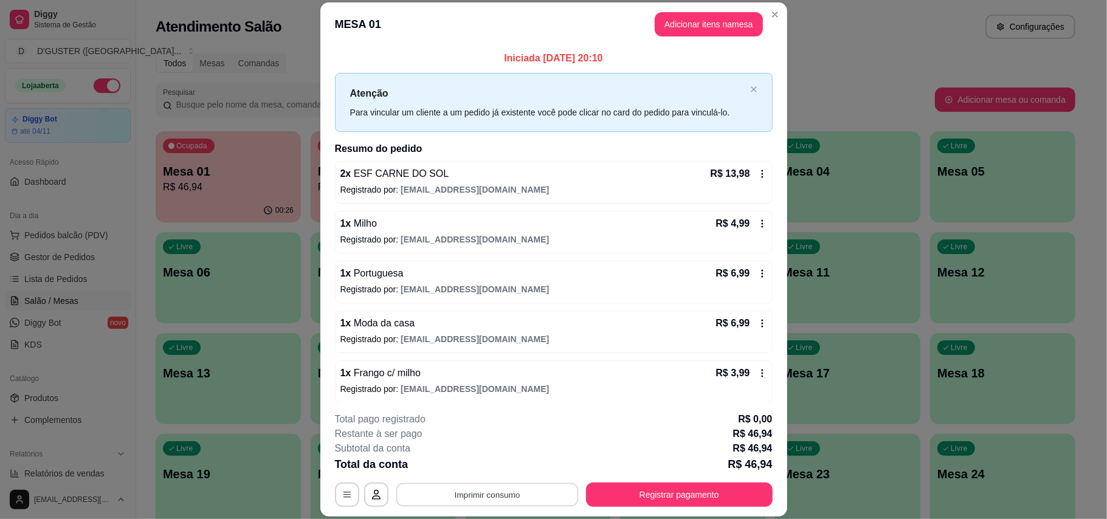
click at [528, 501] on button "Imprimir consumo" at bounding box center [487, 495] width 182 height 24
click at [494, 420] on button "IMPRESSORA" at bounding box center [485, 418] width 88 height 19
click at [689, 500] on button "Registrar pagamento" at bounding box center [679, 495] width 187 height 24
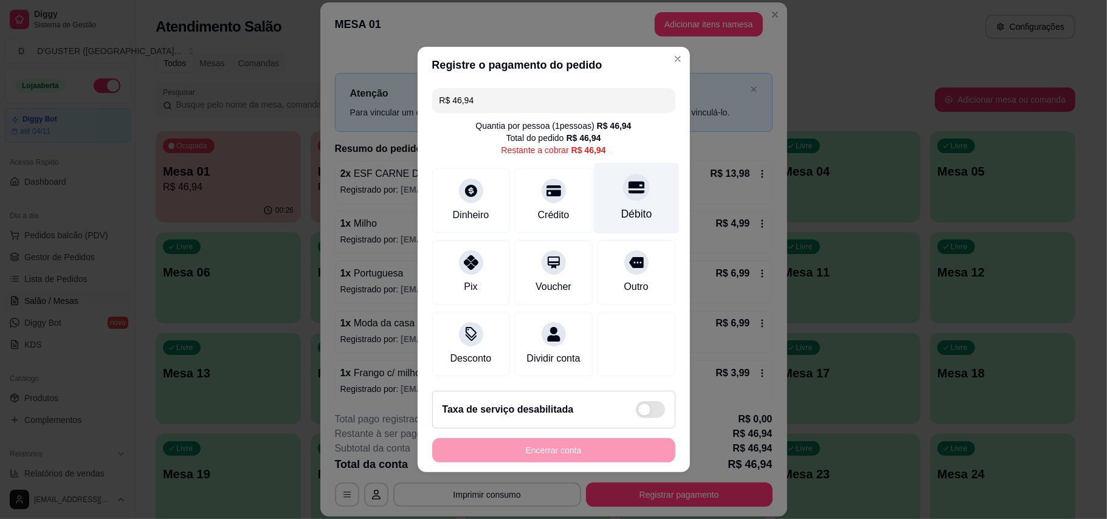
click at [623, 196] on div "Débito" at bounding box center [636, 198] width 86 height 71
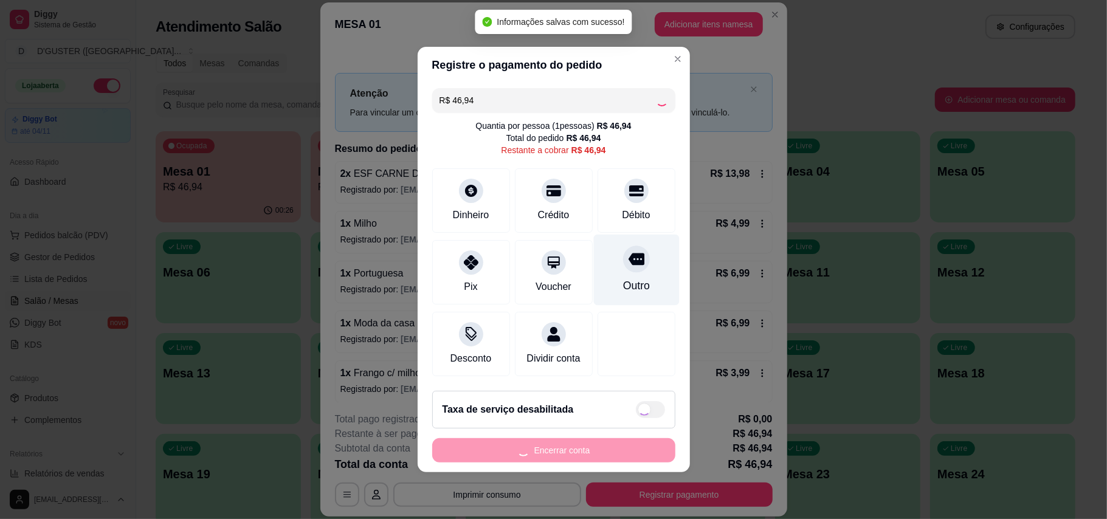
type input "R$ 0,00"
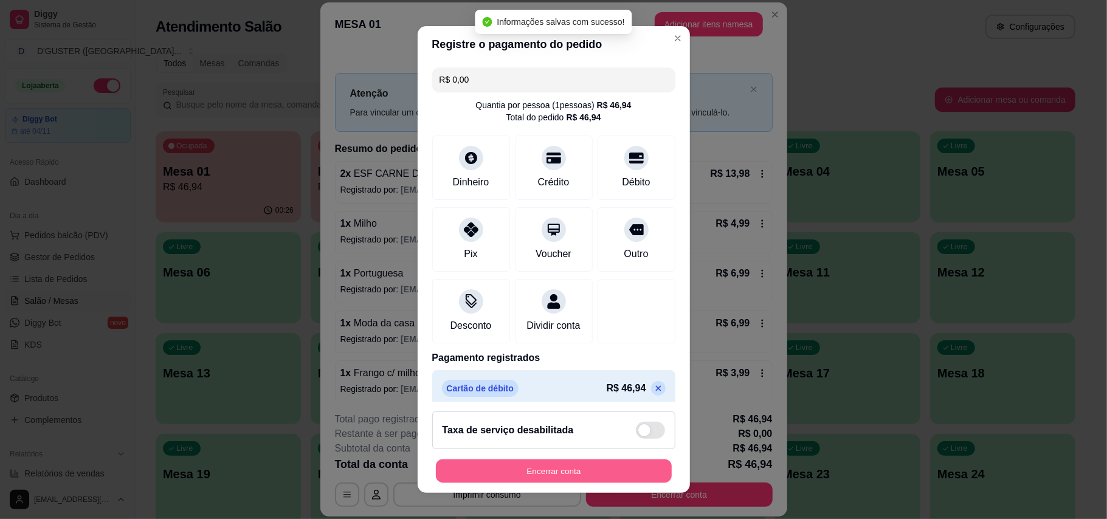
click at [621, 482] on button "Encerrar conta" at bounding box center [554, 472] width 236 height 24
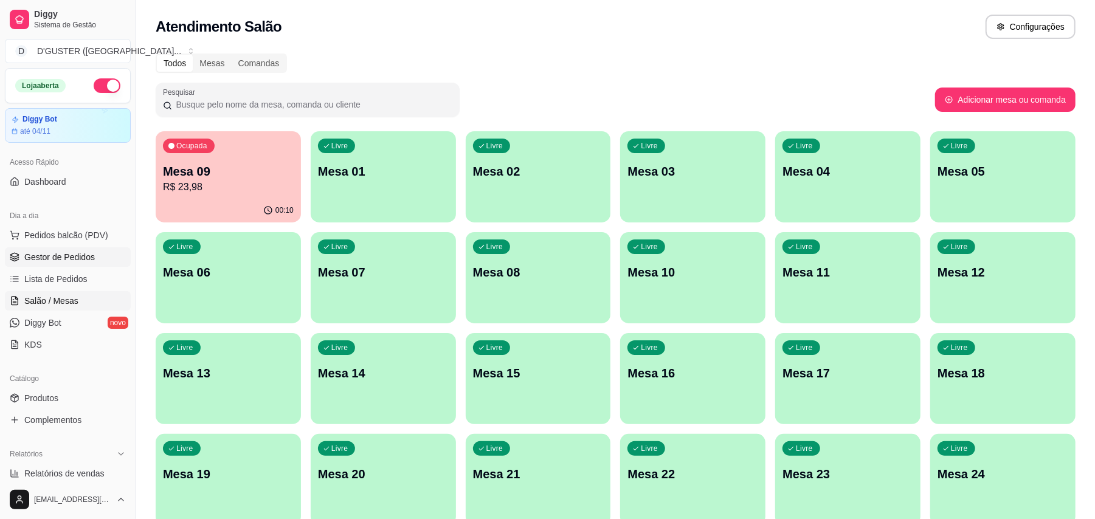
click at [73, 257] on span "Gestor de Pedidos" at bounding box center [59, 257] width 71 height 12
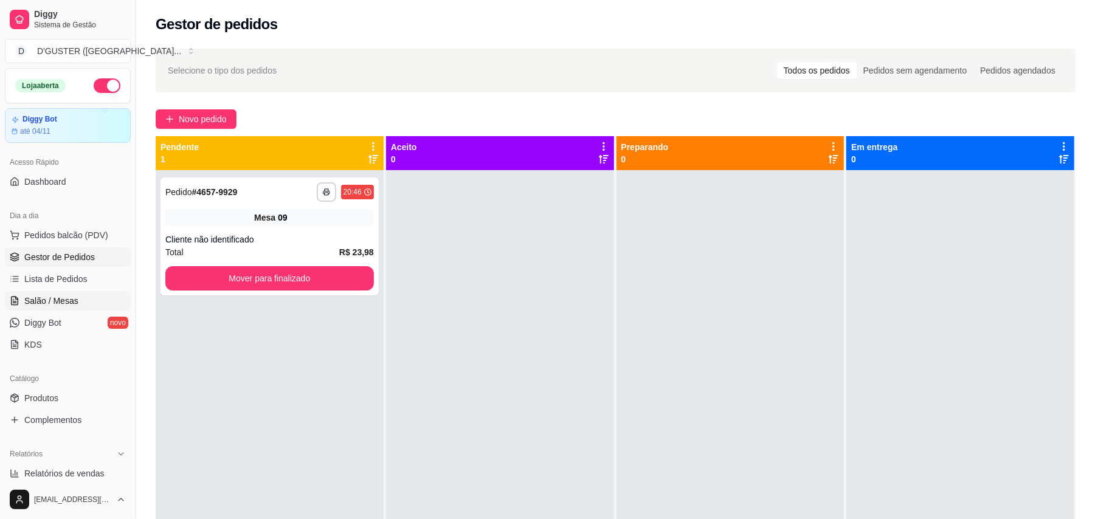
click at [39, 299] on span "Salão / Mesas" at bounding box center [51, 301] width 54 height 12
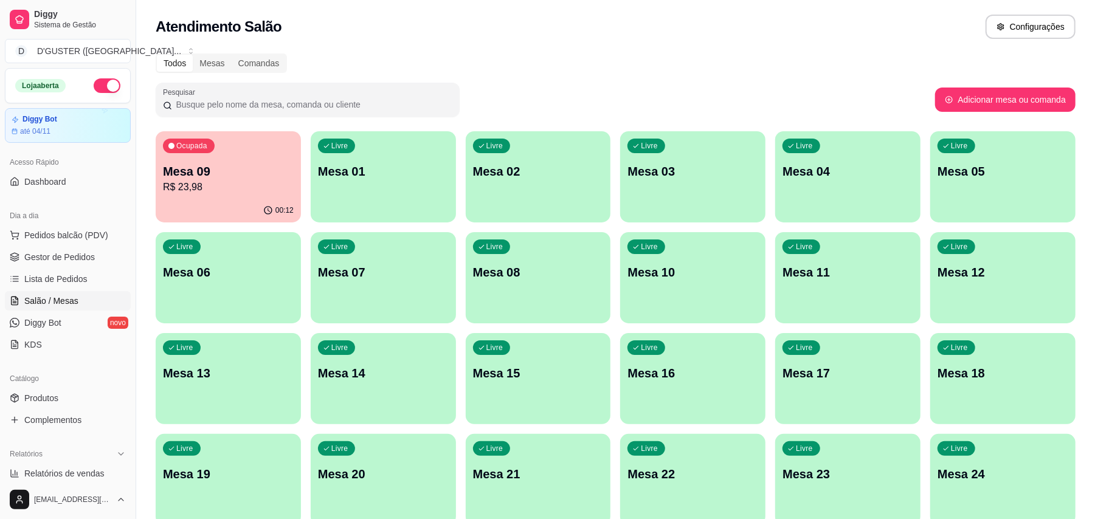
click at [225, 283] on div "Livre Mesa 06" at bounding box center [228, 270] width 145 height 77
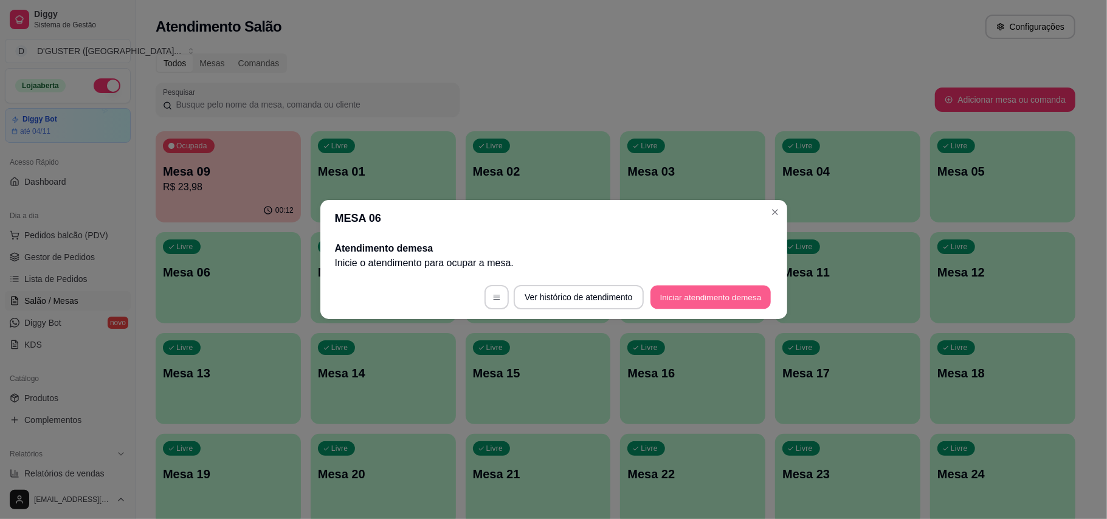
click at [718, 303] on button "Iniciar atendimento de mesa" at bounding box center [711, 298] width 120 height 24
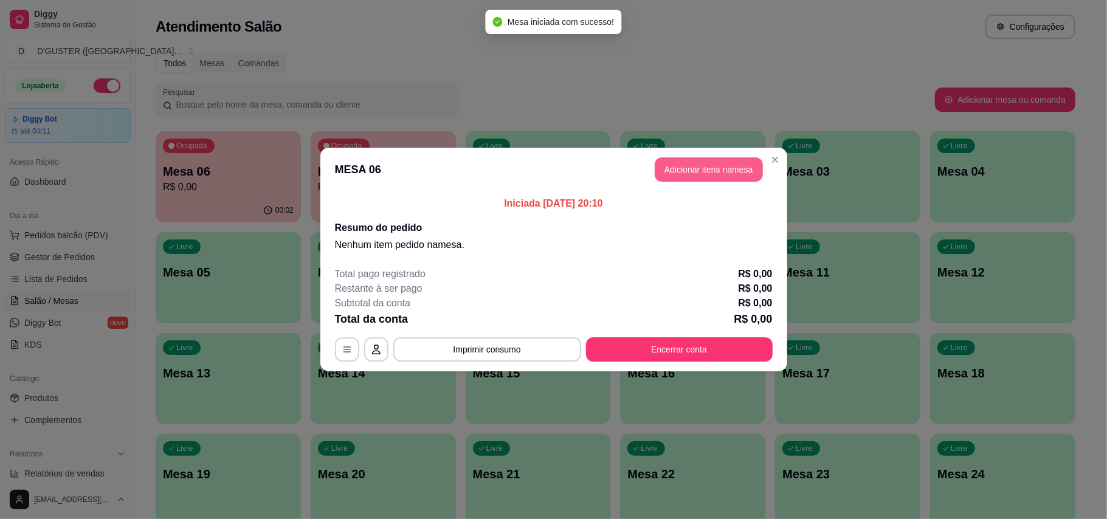
click at [747, 174] on button "Adicionar itens na mesa" at bounding box center [709, 169] width 108 height 24
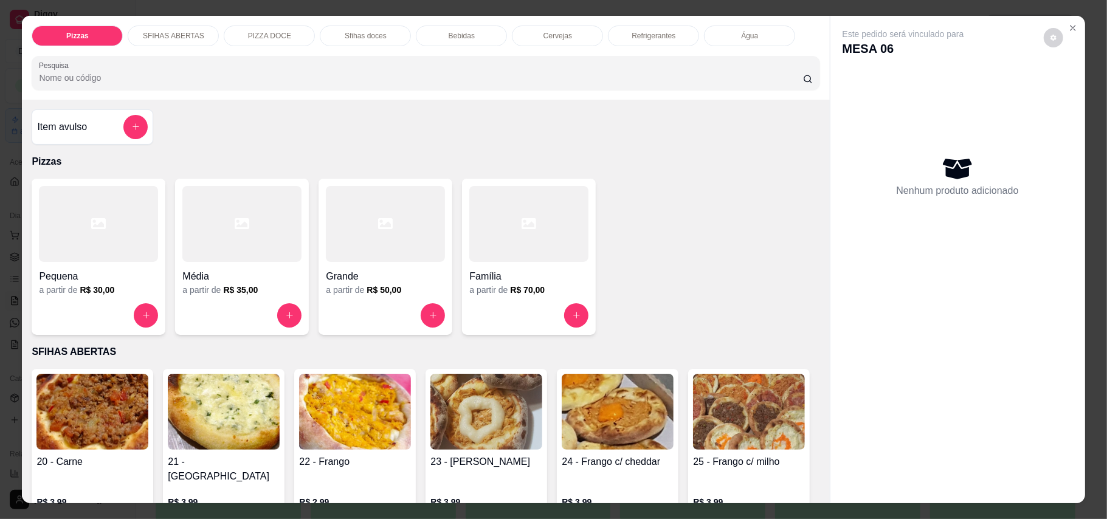
click at [533, 310] on div at bounding box center [528, 315] width 119 height 24
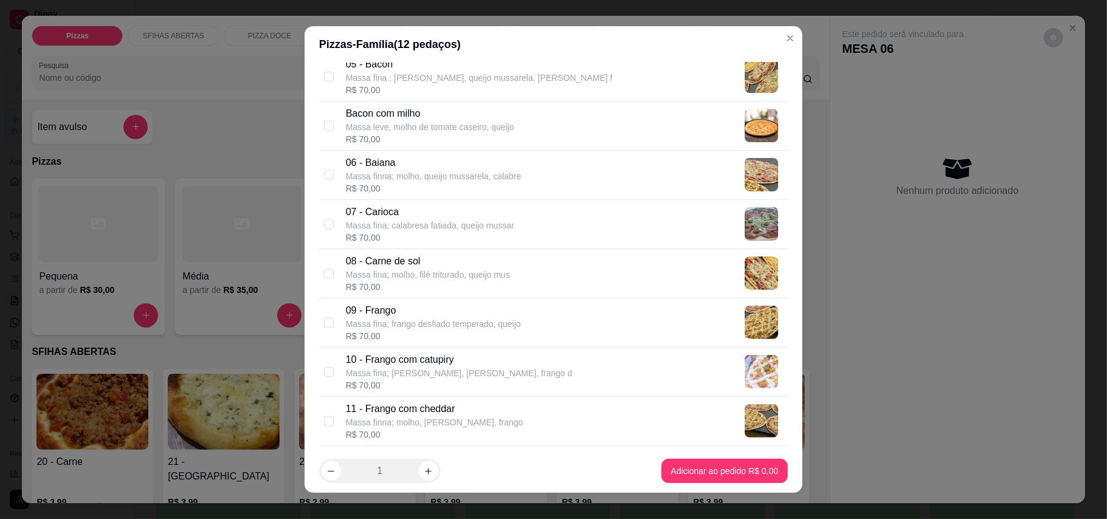
scroll to position [324, 0]
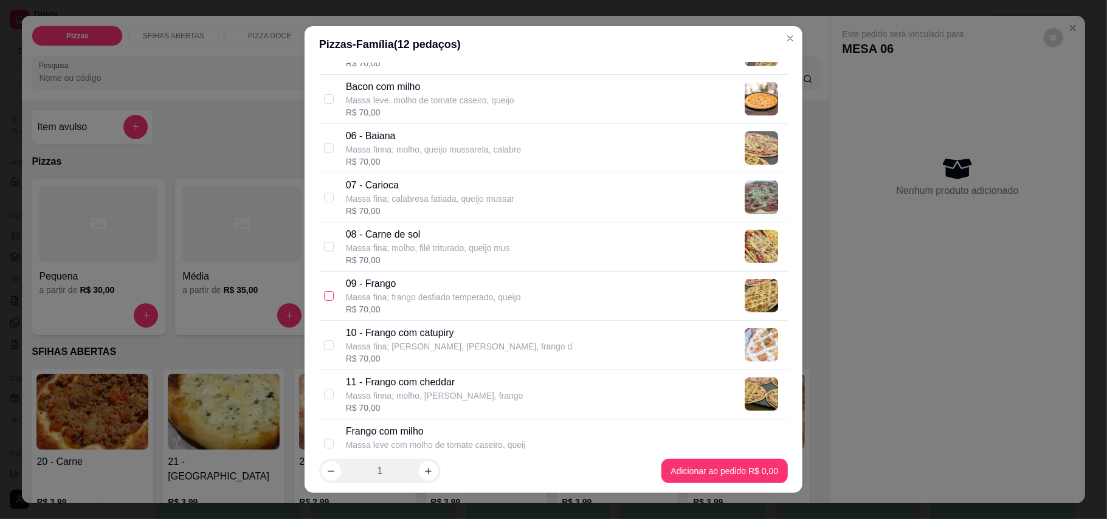
click at [324, 298] on input "checkbox" at bounding box center [329, 296] width 10 height 10
checkbox input "true"
click at [324, 247] on input "checkbox" at bounding box center [329, 247] width 10 height 10
checkbox input "true"
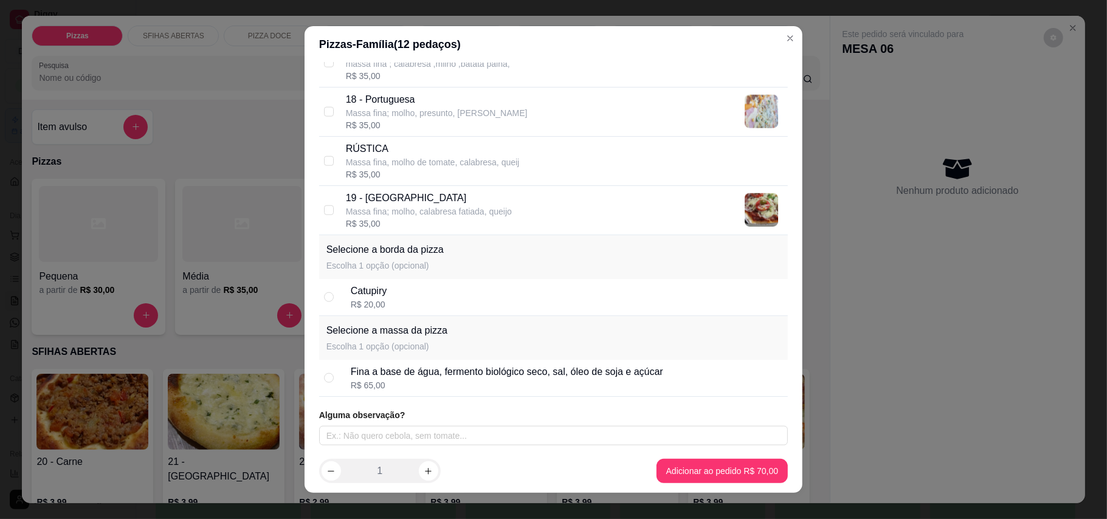
scroll to position [1155, 0]
click at [324, 210] on input "checkbox" at bounding box center [329, 210] width 10 height 10
checkbox input "true"
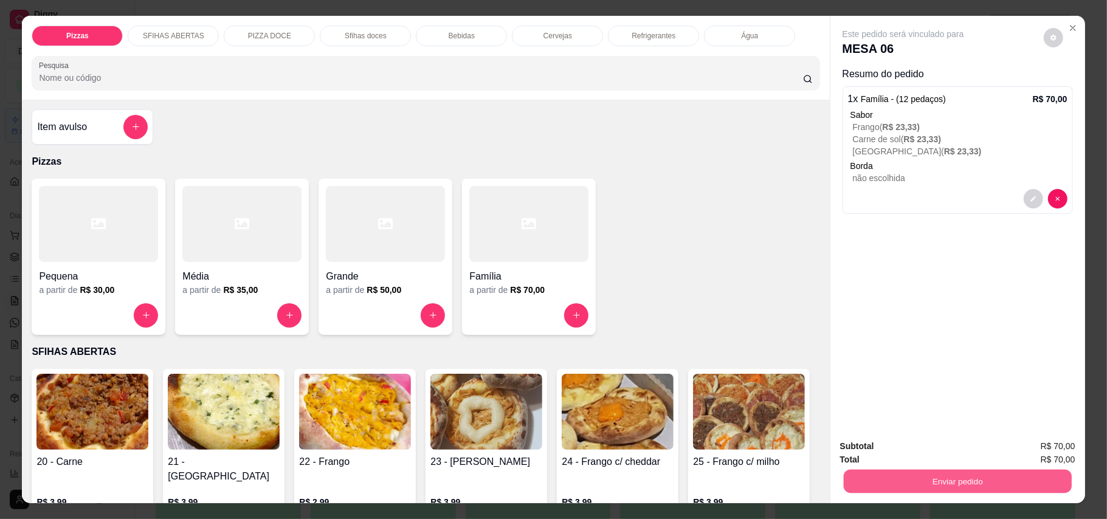
click at [947, 485] on button "Enviar pedido" at bounding box center [957, 482] width 228 height 24
click at [1051, 455] on button "Enviar pedido" at bounding box center [1042, 452] width 69 height 23
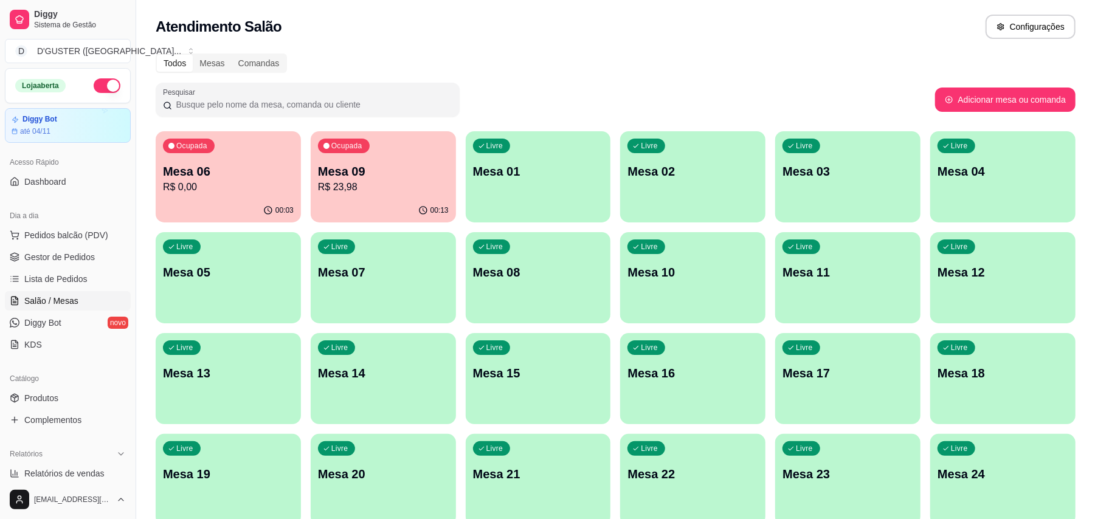
click at [559, 280] on p "Mesa 08" at bounding box center [538, 272] width 131 height 17
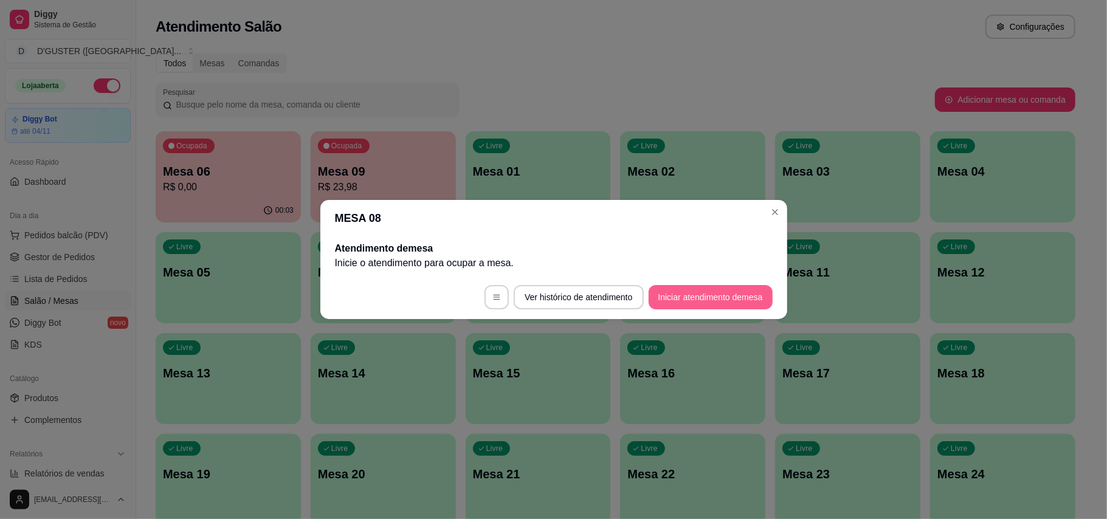
click at [696, 295] on button "Iniciar atendimento de mesa" at bounding box center [711, 297] width 124 height 24
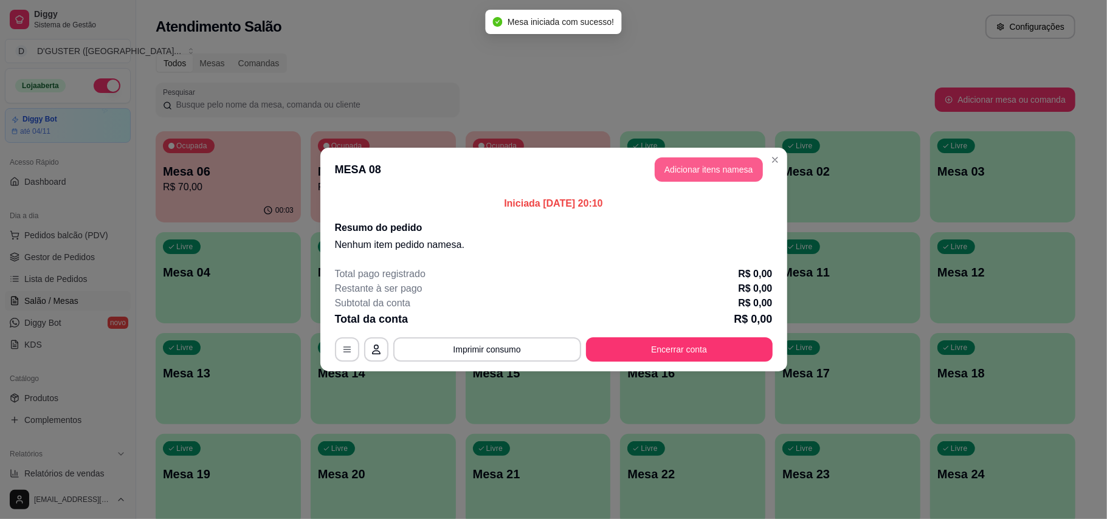
click at [698, 163] on button "Adicionar itens na mesa" at bounding box center [709, 169] width 108 height 24
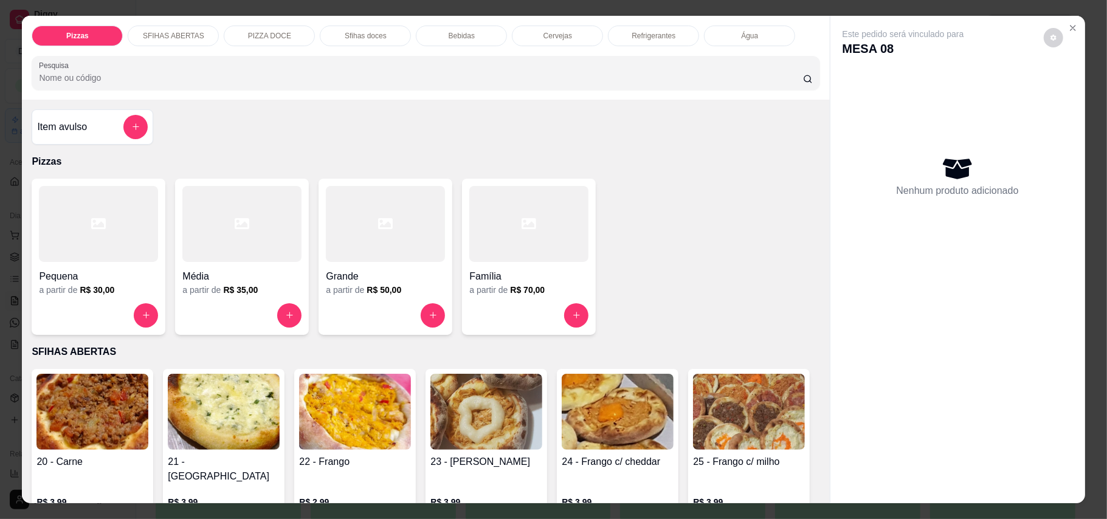
click at [246, 287] on h6 "R$ 35,00" at bounding box center [240, 290] width 35 height 12
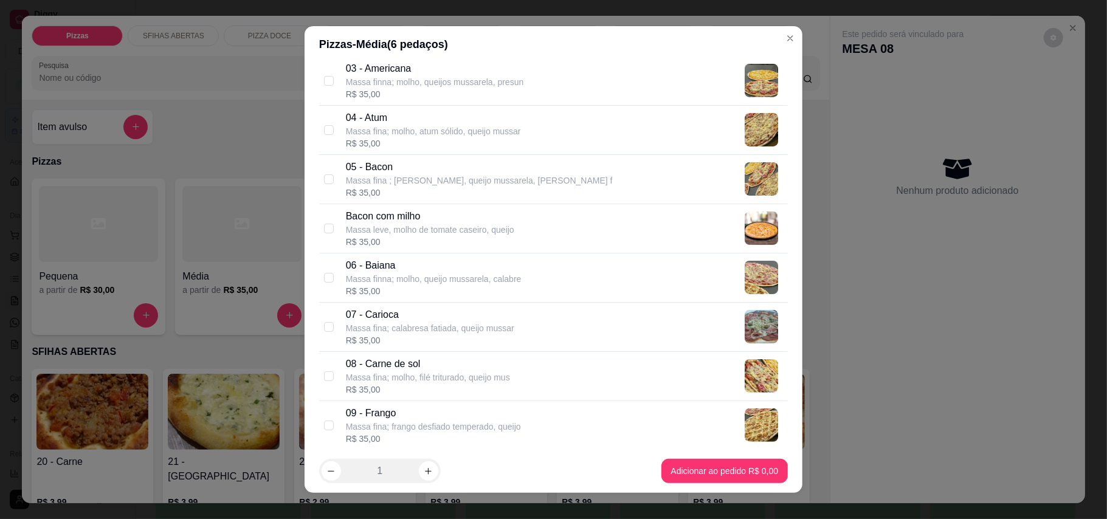
scroll to position [243, 0]
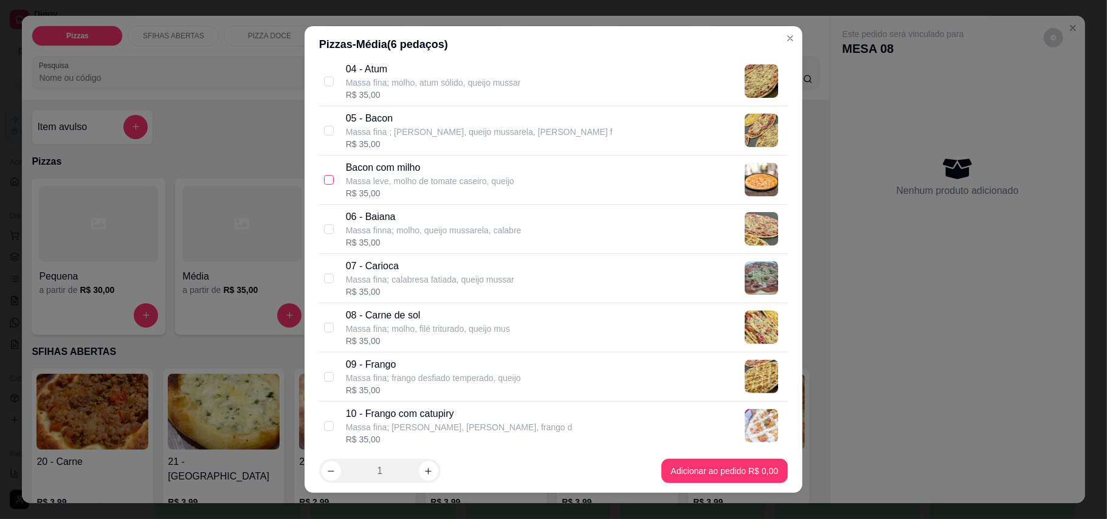
click at [324, 179] on input "checkbox" at bounding box center [329, 180] width 10 height 10
checkbox input "true"
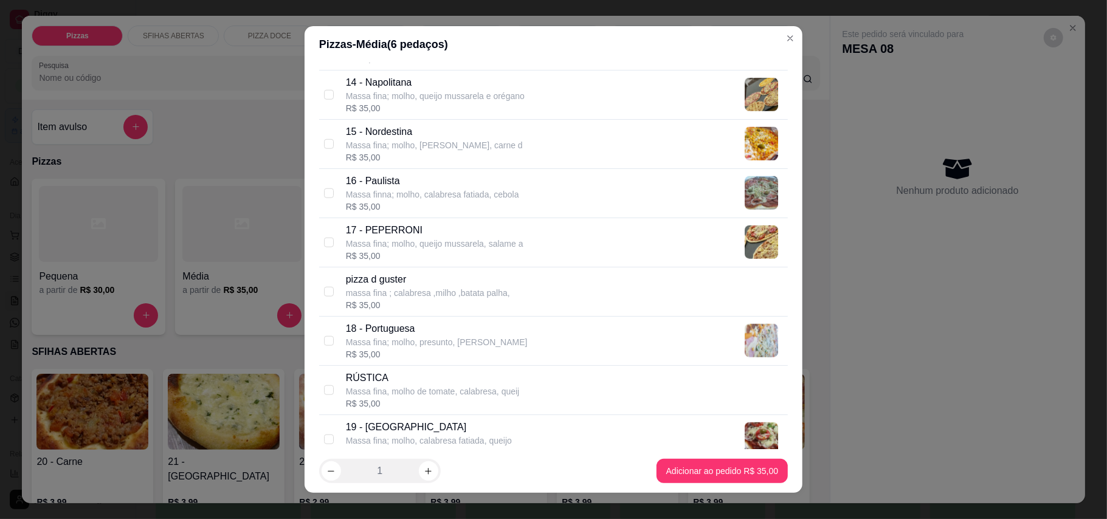
scroll to position [973, 0]
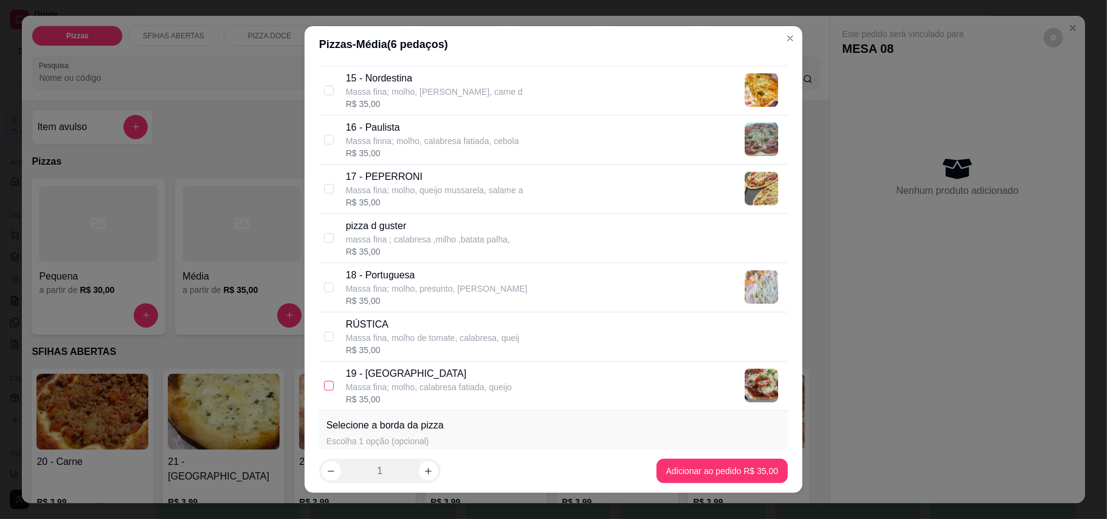
click at [326, 391] on input "checkbox" at bounding box center [329, 386] width 10 height 10
checkbox input "true"
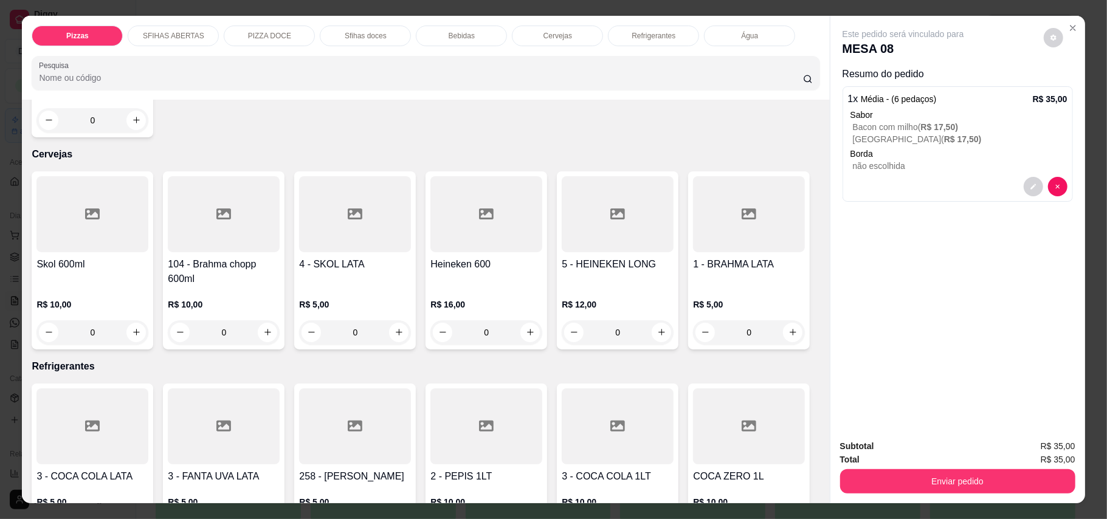
scroll to position [2270, 0]
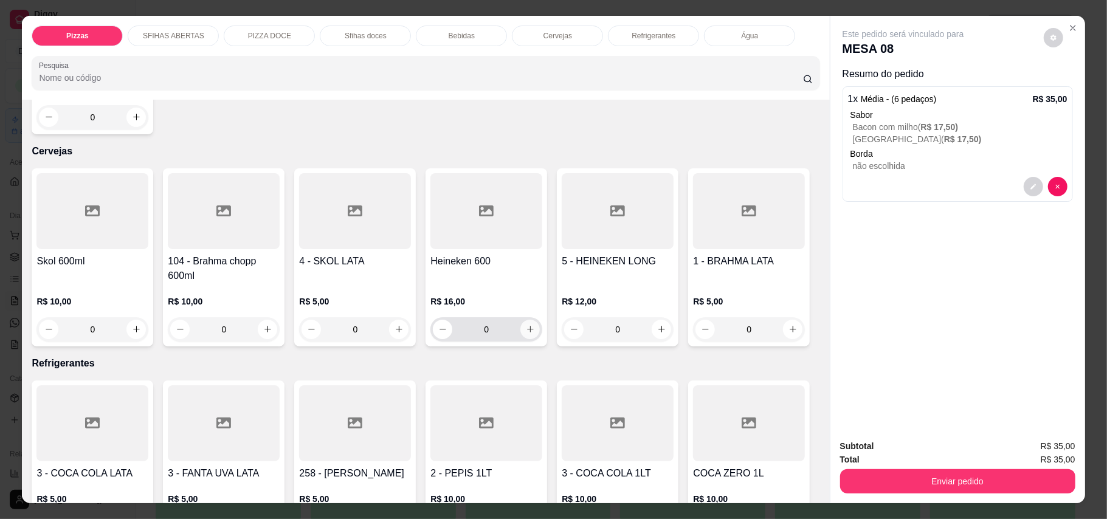
click at [528, 334] on icon "increase-product-quantity" at bounding box center [530, 329] width 9 height 9
type input "1"
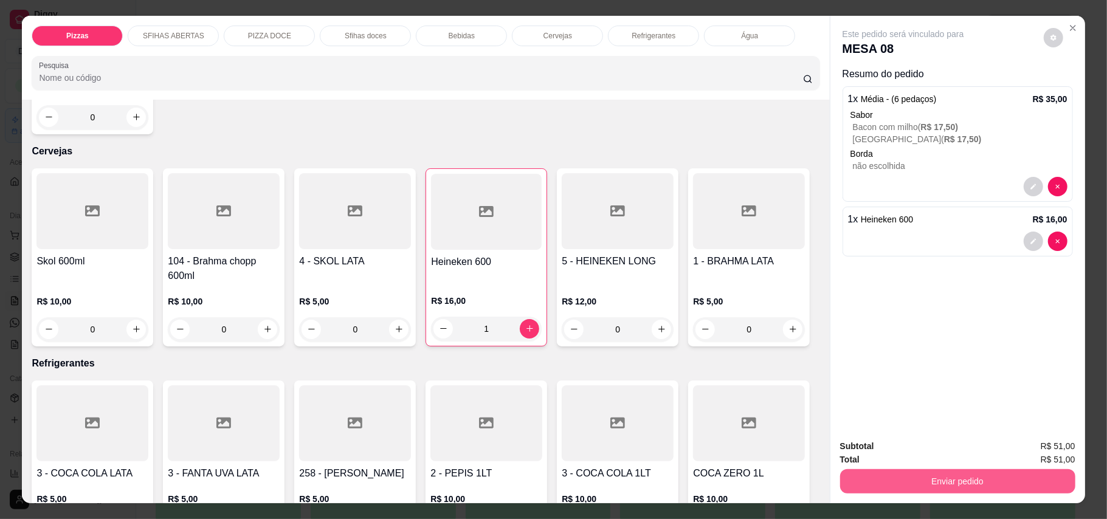
click at [986, 486] on button "Enviar pedido" at bounding box center [957, 481] width 235 height 24
click at [1062, 458] on button "Enviar pedido" at bounding box center [1042, 452] width 69 height 23
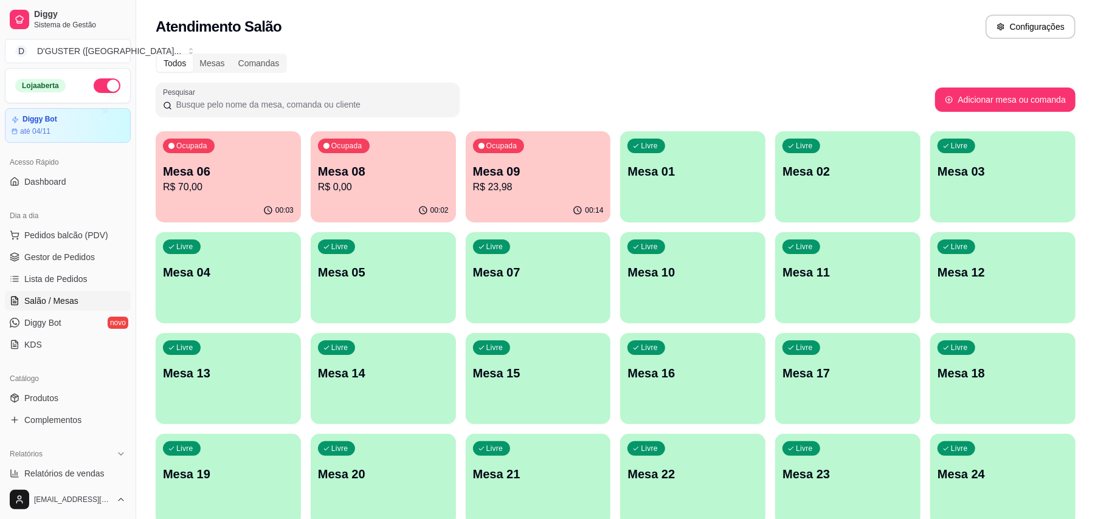
click at [266, 187] on p "R$ 70,00" at bounding box center [228, 187] width 131 height 15
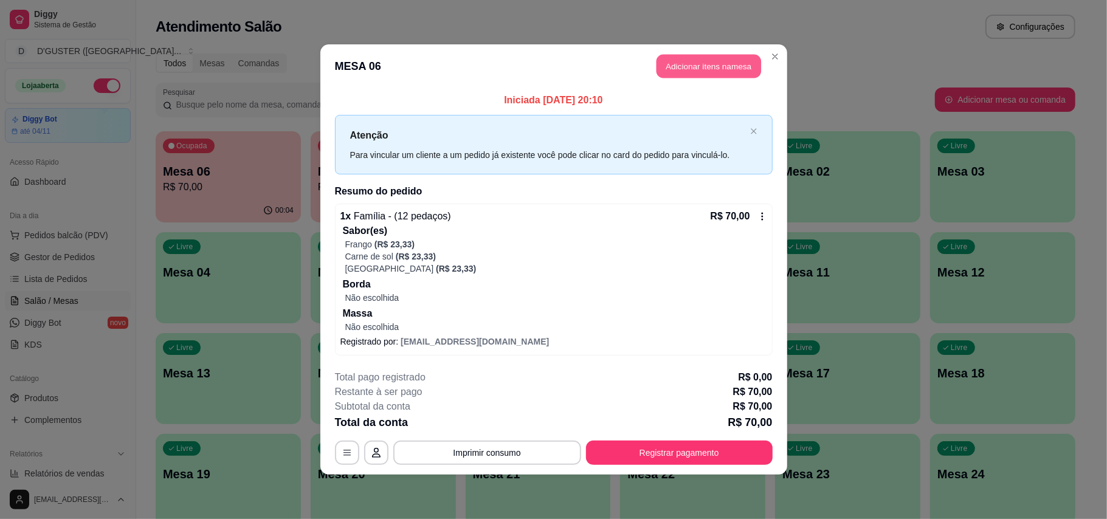
click at [716, 66] on button "Adicionar itens na mesa" at bounding box center [709, 67] width 105 height 24
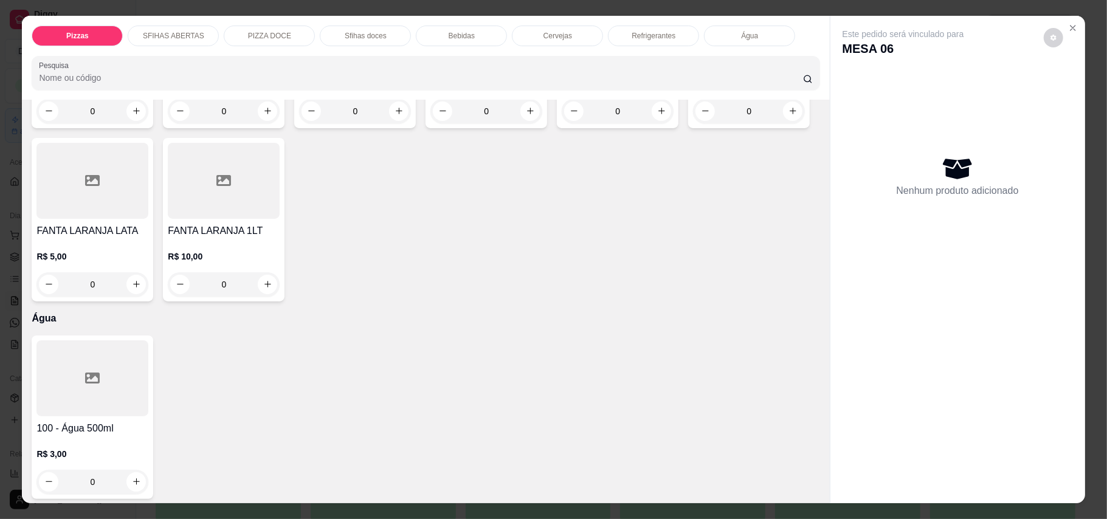
scroll to position [2684, 0]
click at [658, 116] on icon "increase-product-quantity" at bounding box center [661, 112] width 7 height 7
type input "1"
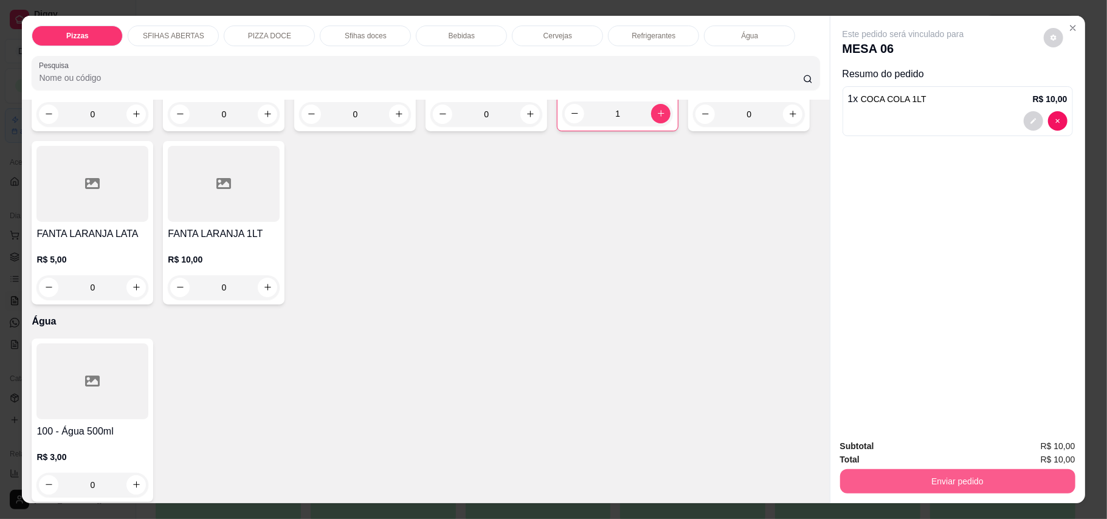
click at [1005, 480] on button "Enviar pedido" at bounding box center [957, 481] width 235 height 24
click at [1045, 450] on button "Enviar pedido" at bounding box center [1042, 452] width 67 height 22
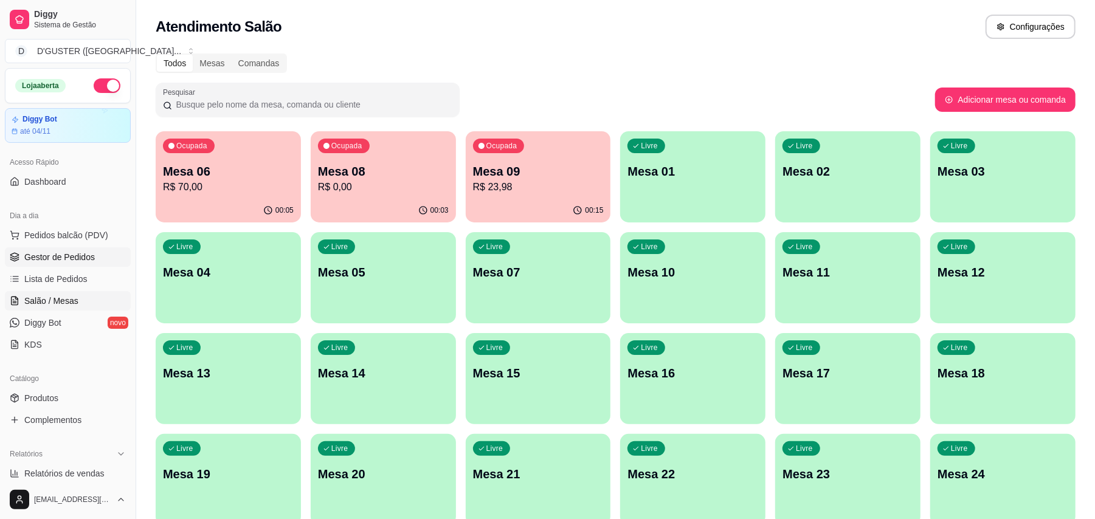
click at [86, 263] on span "Gestor de Pedidos" at bounding box center [59, 257] width 71 height 12
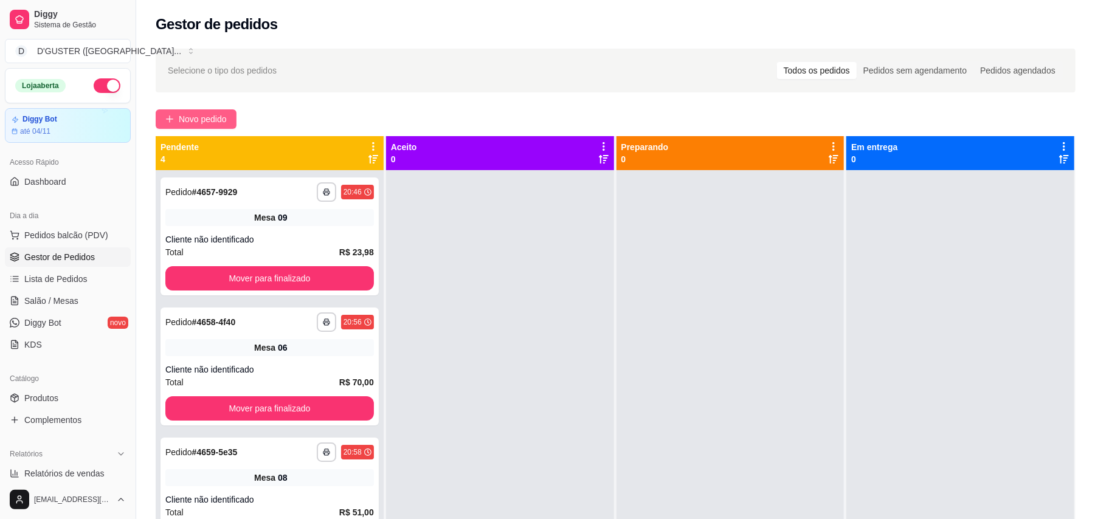
click at [203, 126] on button "Novo pedido" at bounding box center [196, 118] width 81 height 19
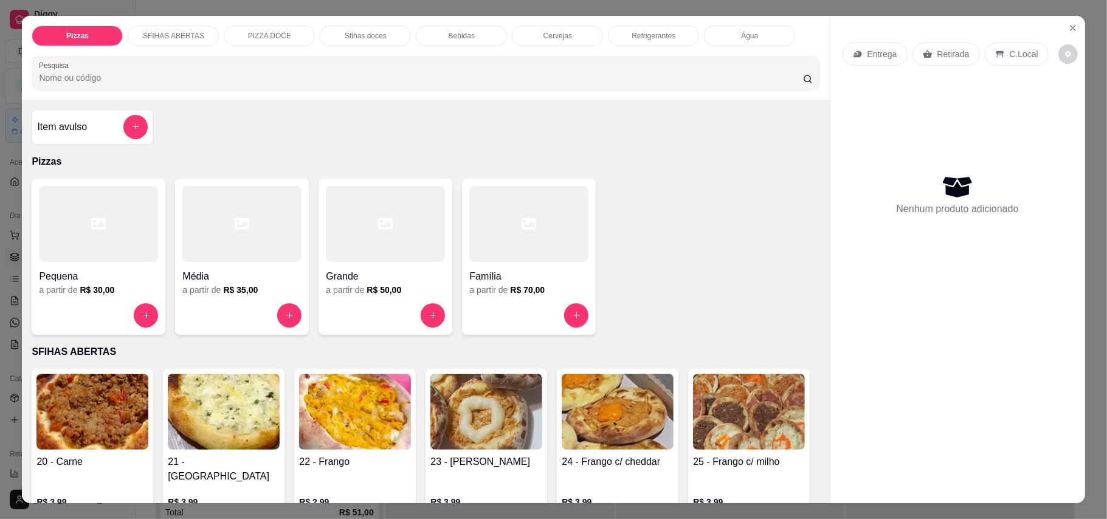
click at [940, 61] on div "Retirada" at bounding box center [946, 54] width 67 height 23
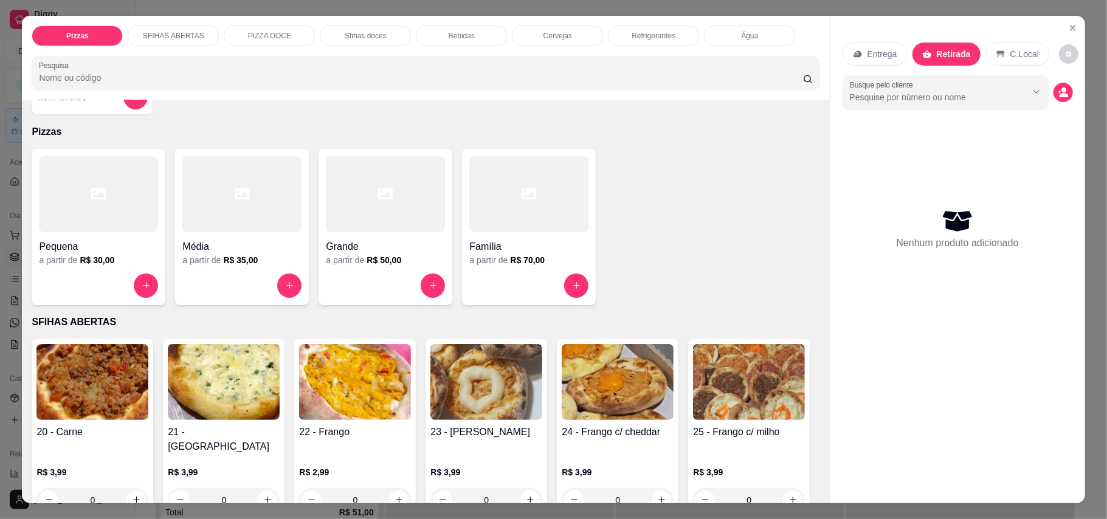
scroll to position [81, 0]
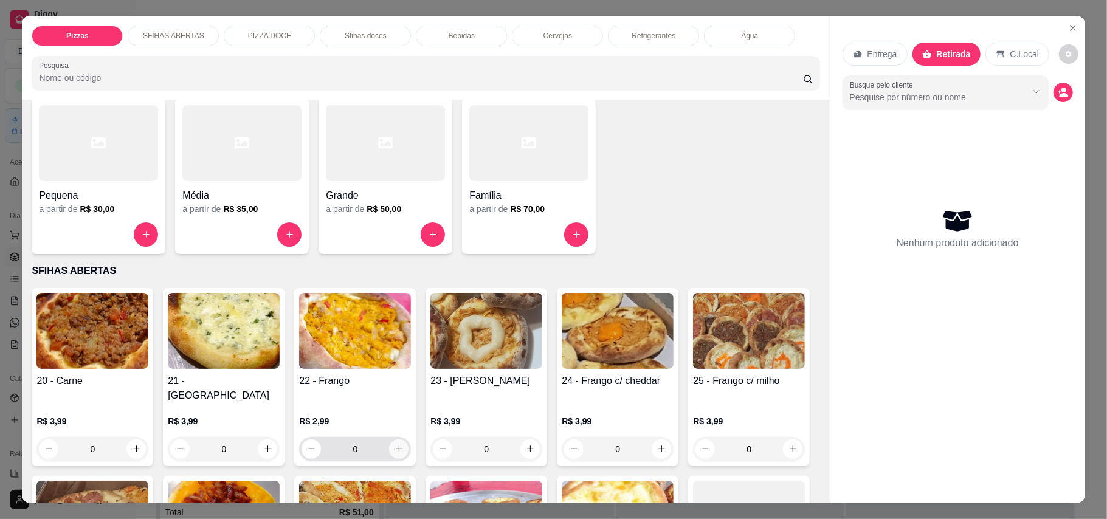
click at [395, 444] on icon "increase-product-quantity" at bounding box center [399, 448] width 9 height 9
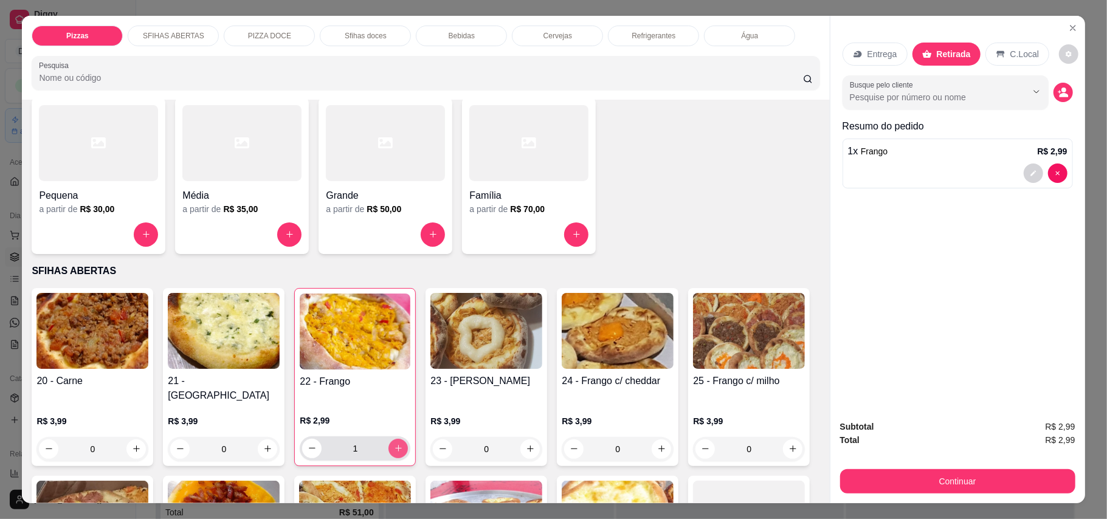
click at [395, 445] on icon "increase-product-quantity" at bounding box center [398, 448] width 7 height 7
type input "2"
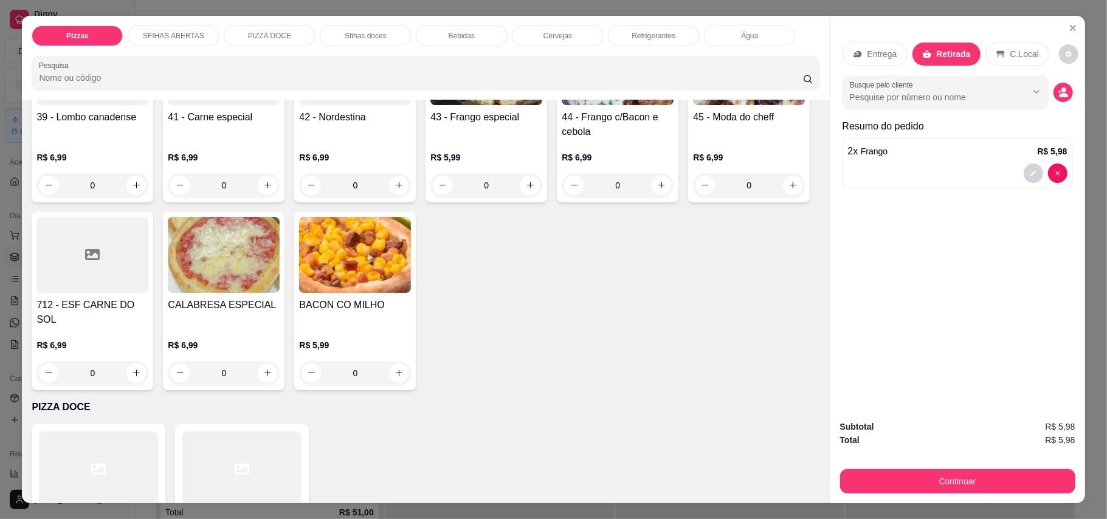
scroll to position [891, 0]
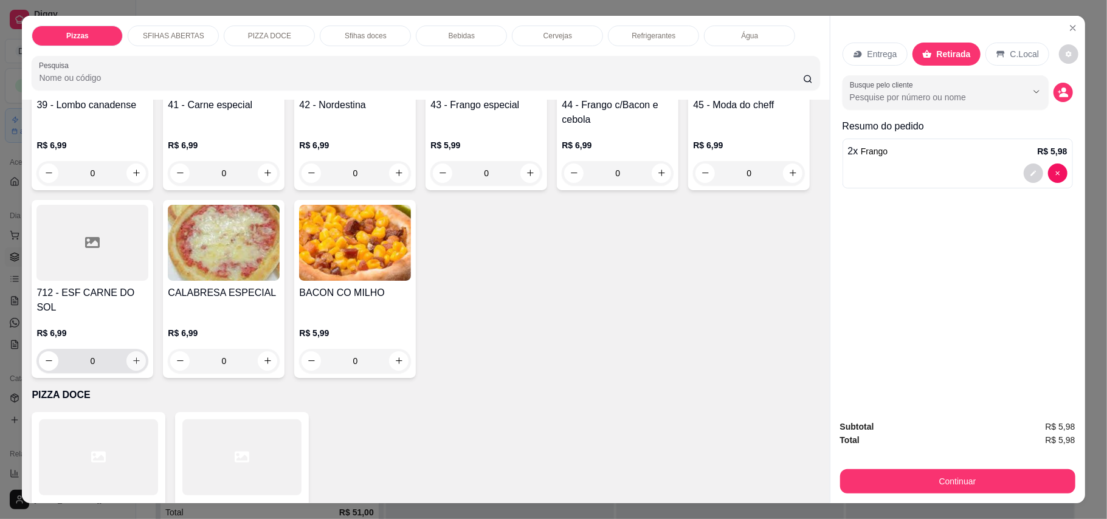
click at [146, 351] on button "increase-product-quantity" at bounding box center [135, 360] width 19 height 19
click at [145, 352] on button "increase-product-quantity" at bounding box center [135, 361] width 19 height 19
type input "2"
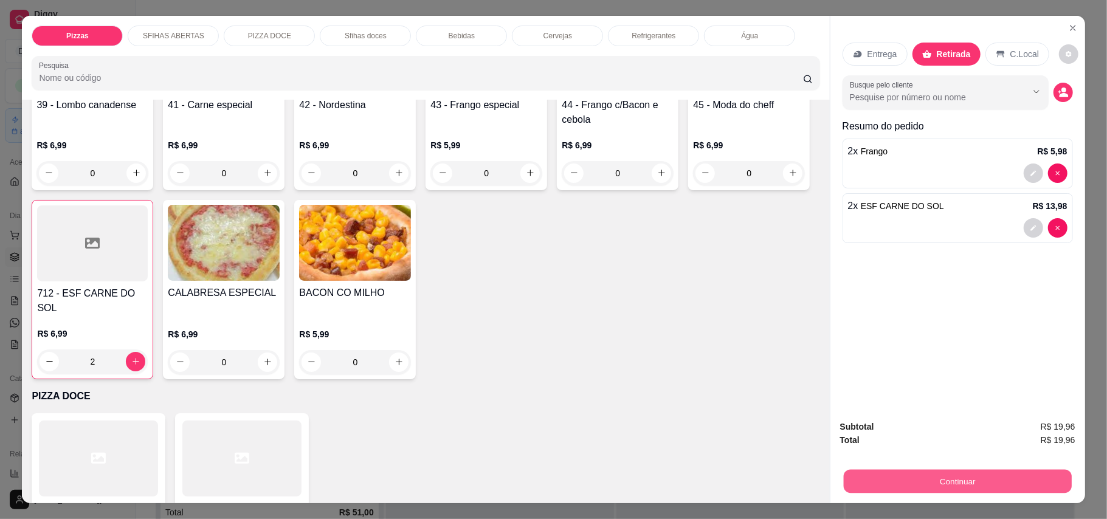
click at [990, 492] on button "Continuar" at bounding box center [957, 482] width 228 height 24
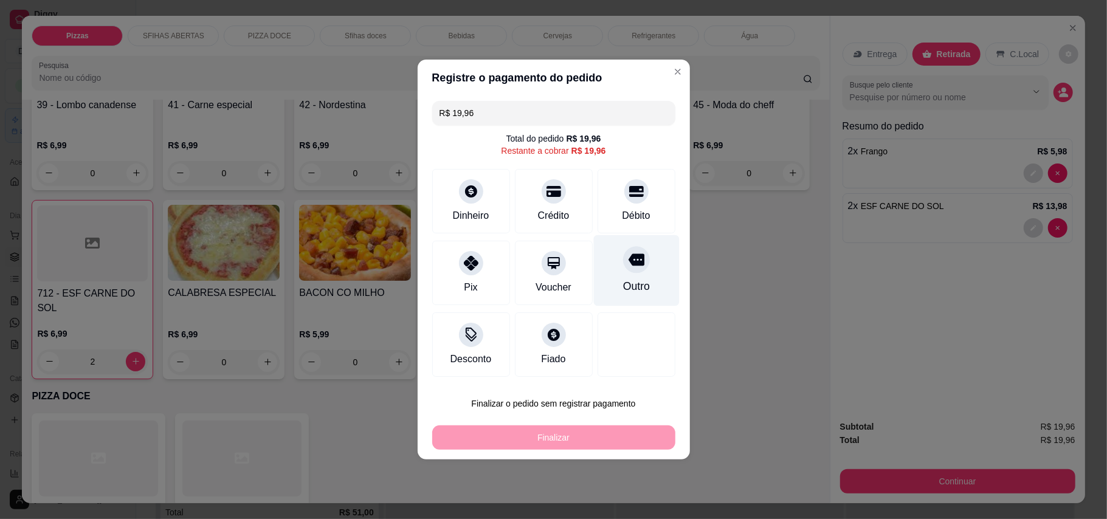
click at [638, 275] on div "Outro" at bounding box center [636, 270] width 86 height 71
type input "R$ 0,00"
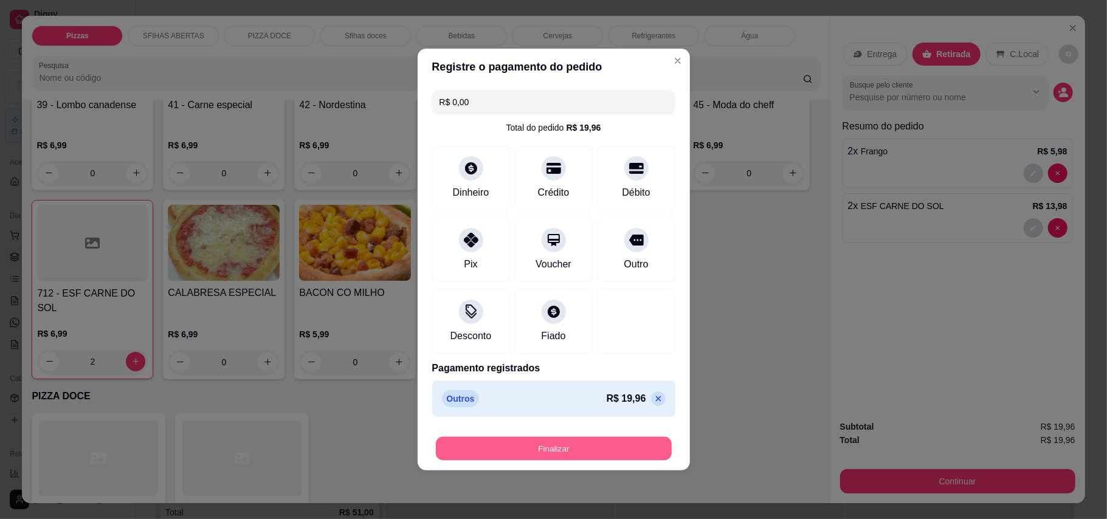
click at [611, 445] on button "Finalizar" at bounding box center [554, 449] width 236 height 24
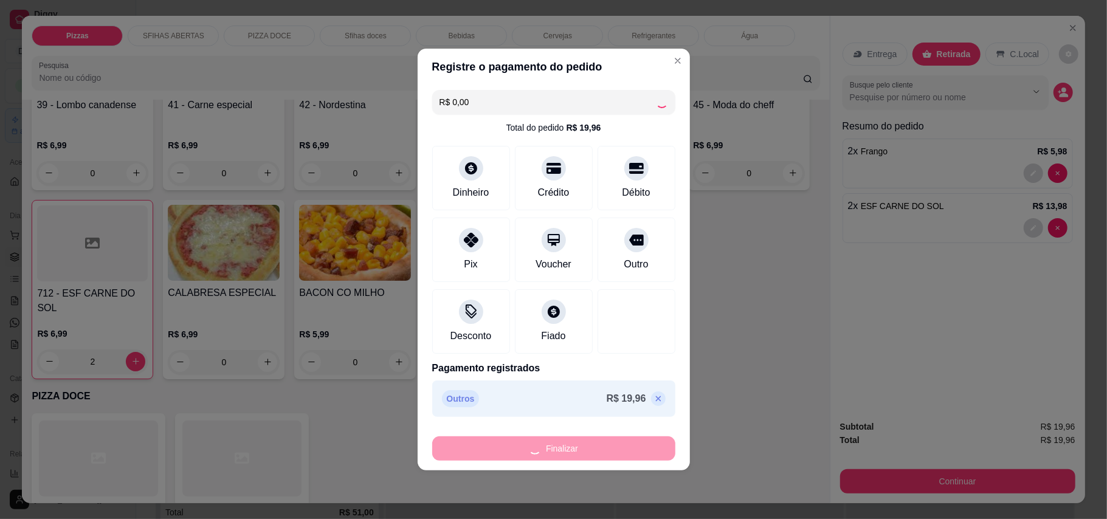
type input "0"
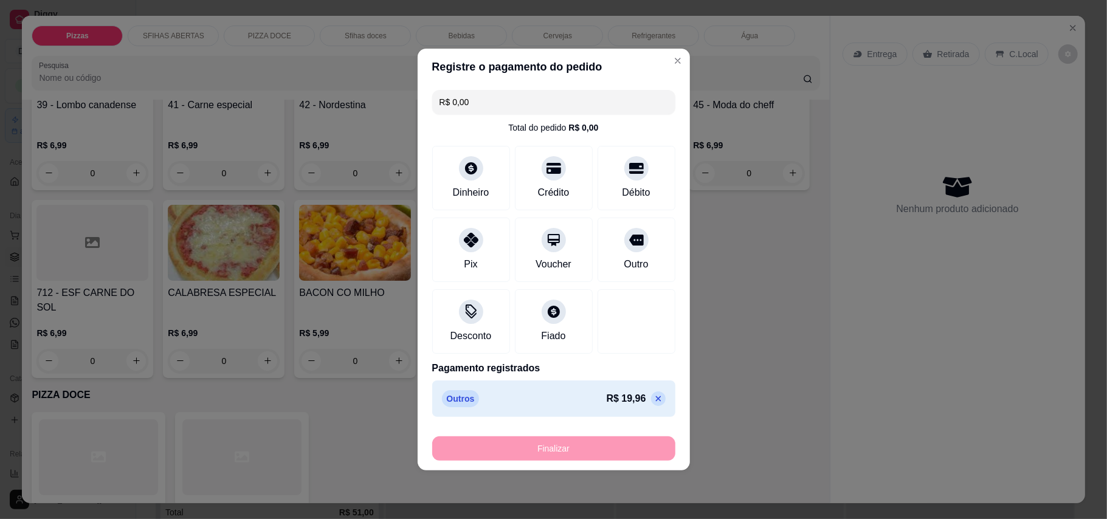
type input "-R$ 19,96"
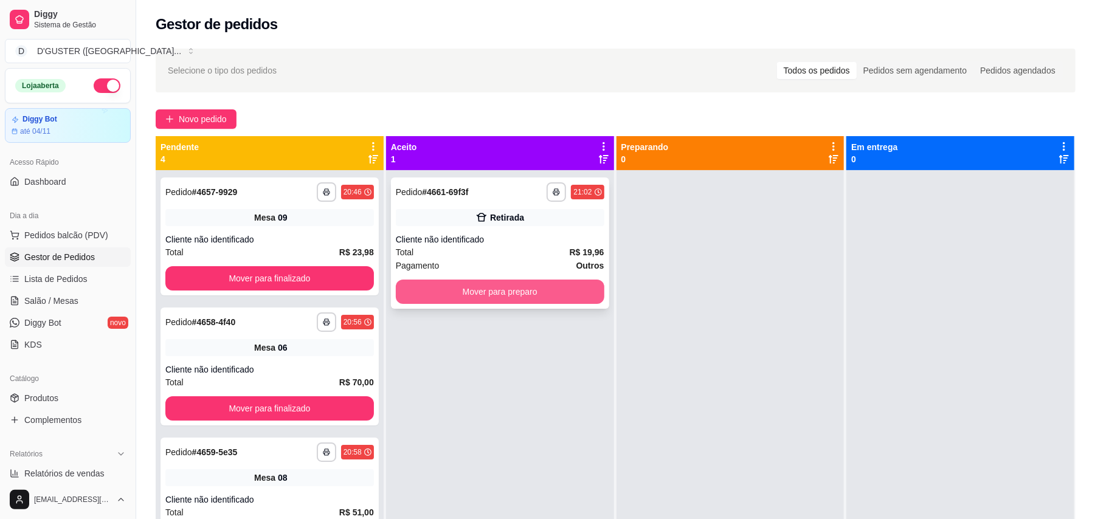
click at [551, 303] on button "Mover para preparo" at bounding box center [500, 292] width 209 height 24
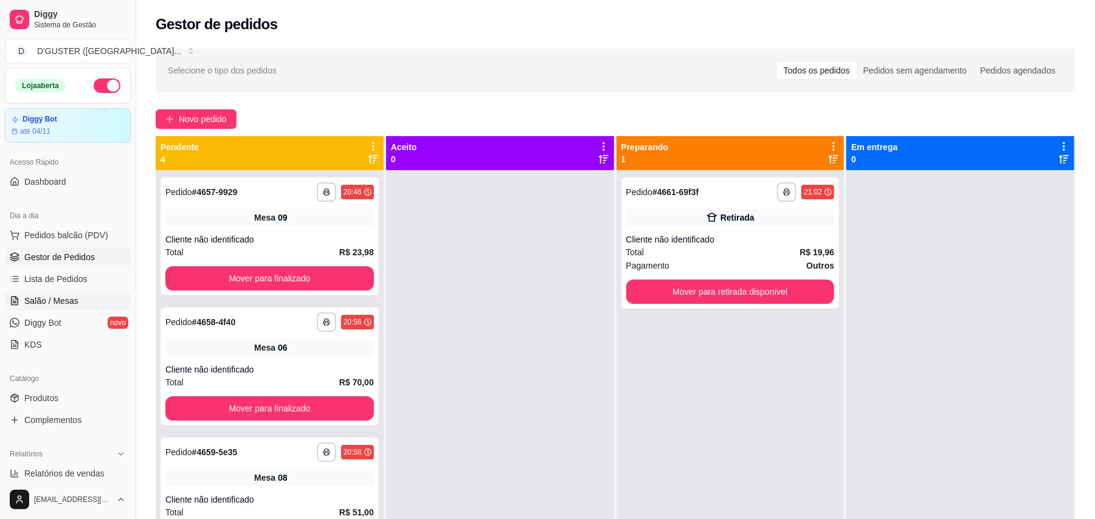
click at [100, 299] on link "Salão / Mesas" at bounding box center [68, 300] width 126 height 19
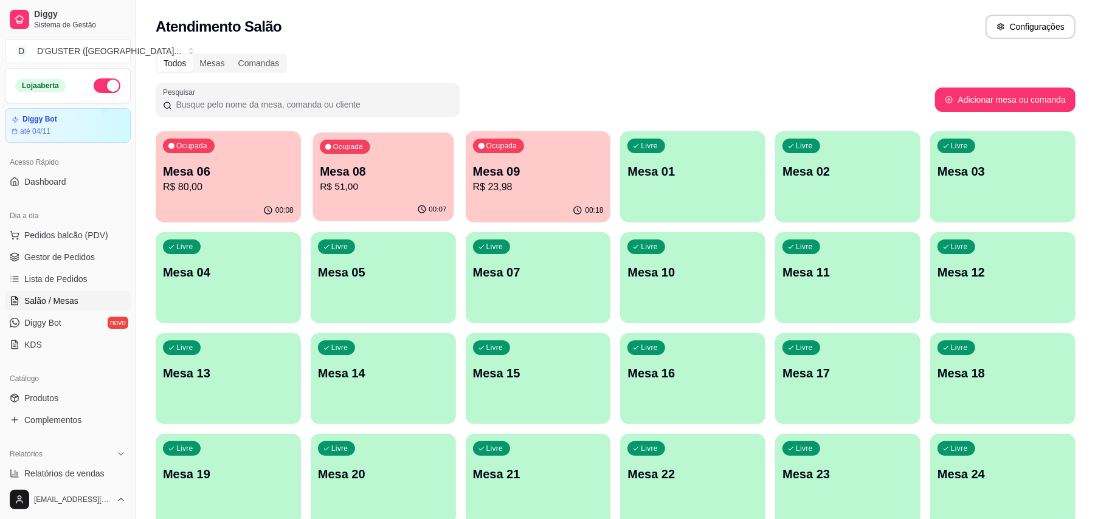
click at [407, 191] on p "R$ 51,00" at bounding box center [383, 187] width 126 height 14
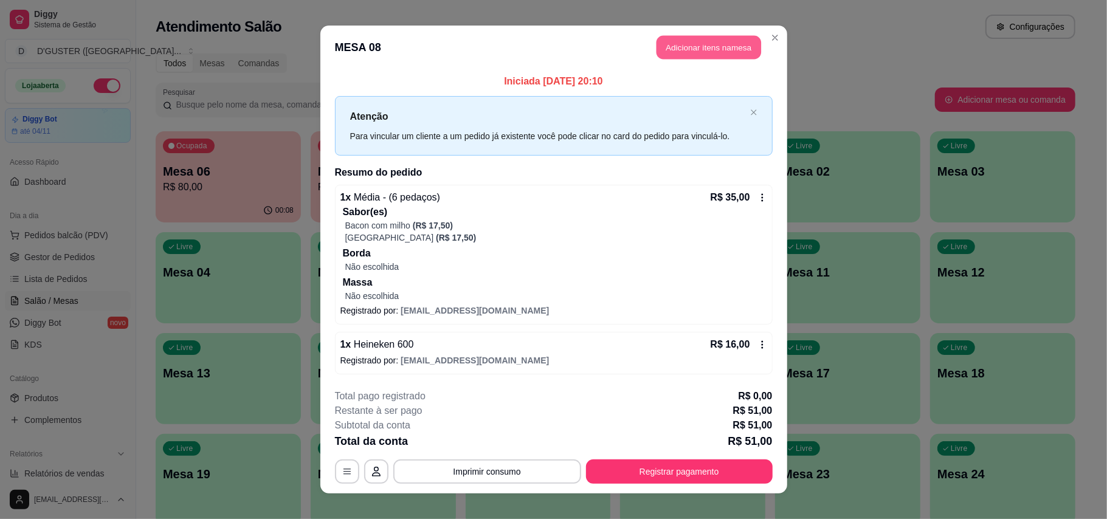
click at [711, 54] on button "Adicionar itens na mesa" at bounding box center [709, 48] width 105 height 24
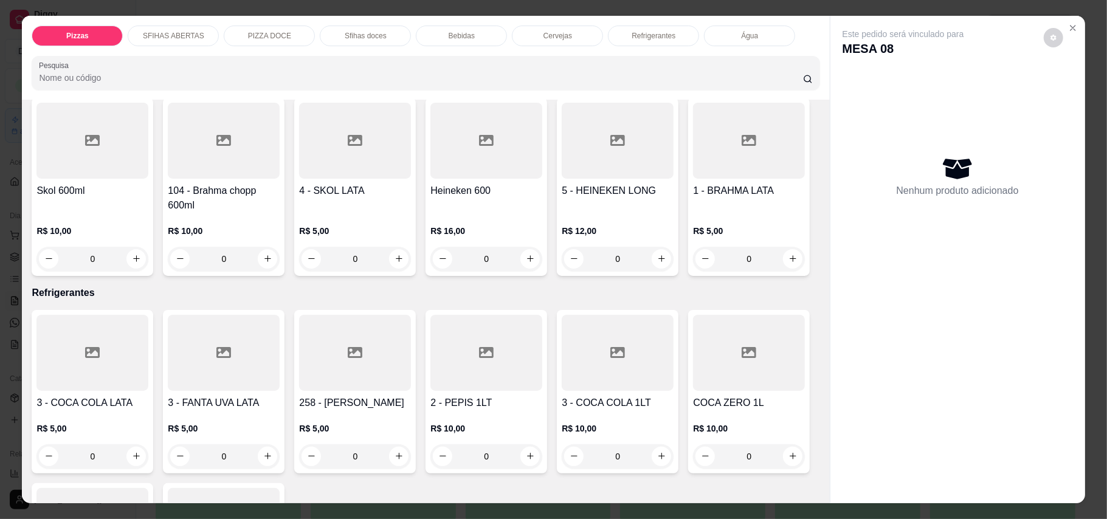
scroll to position [2432, 0]
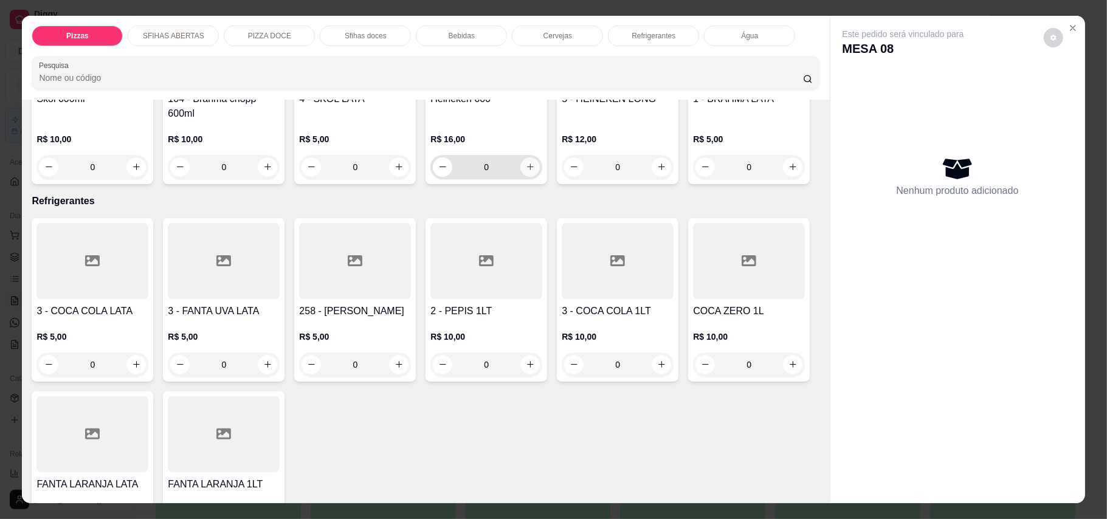
click at [530, 177] on button "increase-product-quantity" at bounding box center [529, 166] width 19 height 19
type input "1"
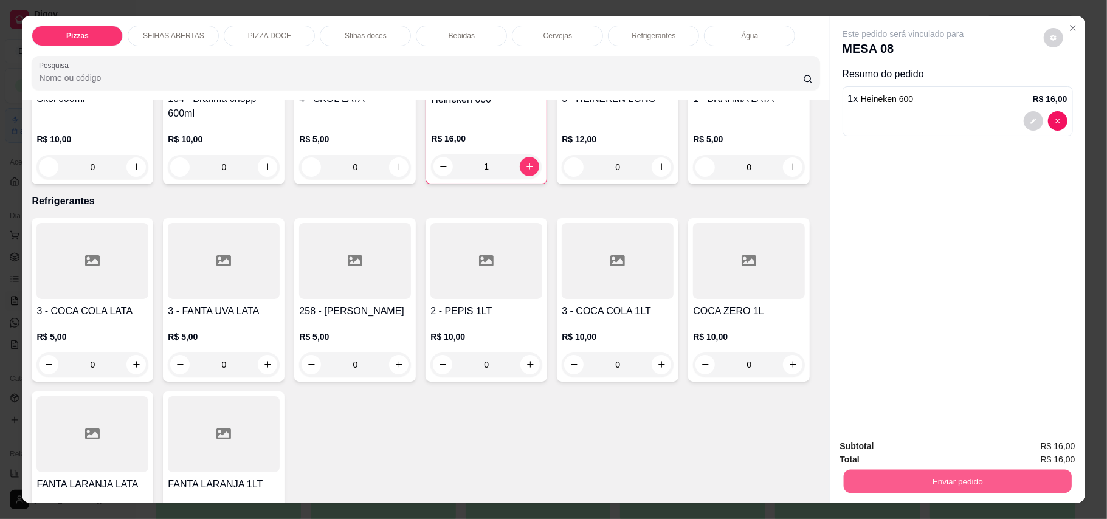
click at [912, 478] on button "Enviar pedido" at bounding box center [957, 482] width 228 height 24
click at [1046, 451] on button "Enviar pedido" at bounding box center [1042, 452] width 69 height 23
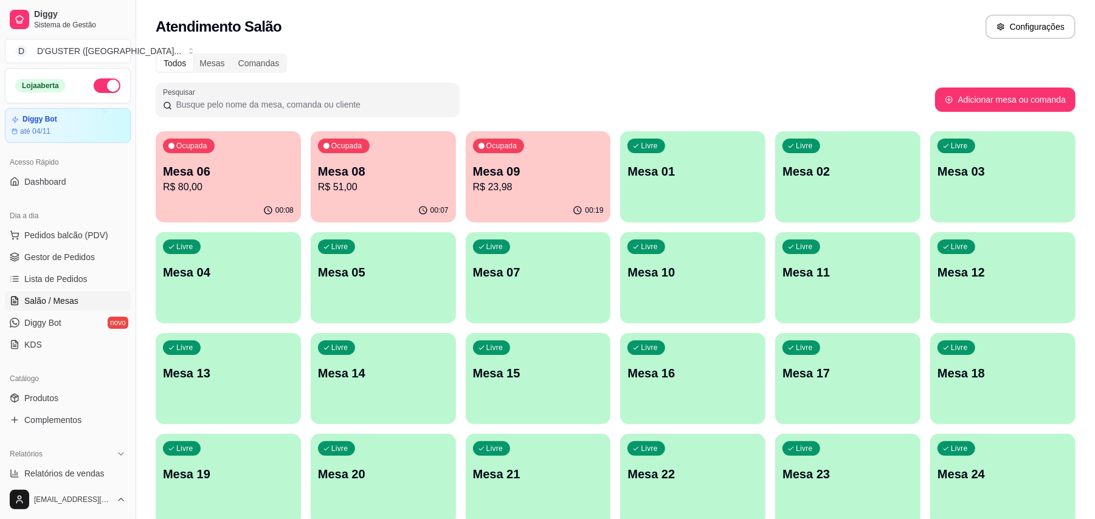
click at [216, 180] on p "R$ 80,00" at bounding box center [228, 187] width 131 height 15
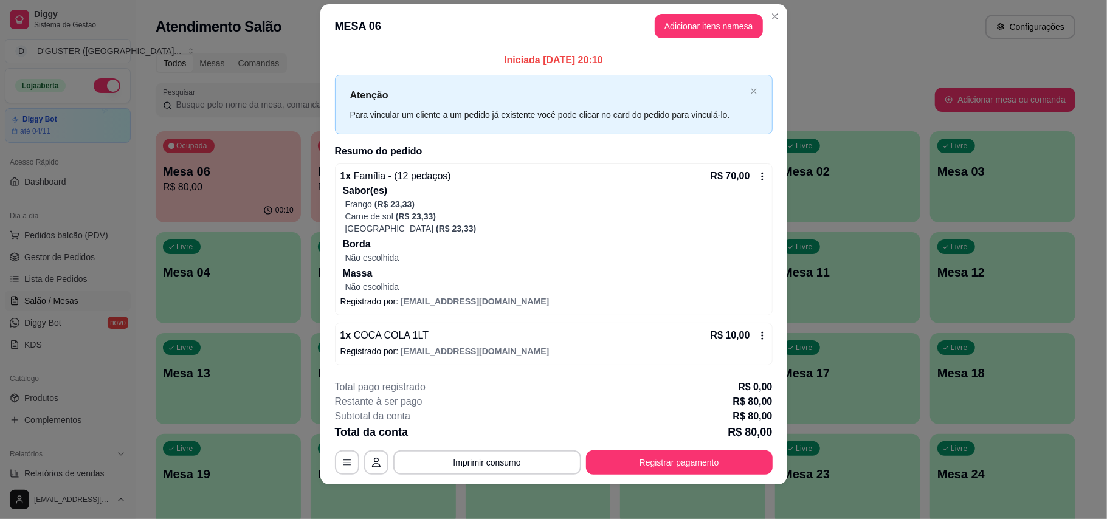
scroll to position [19, 0]
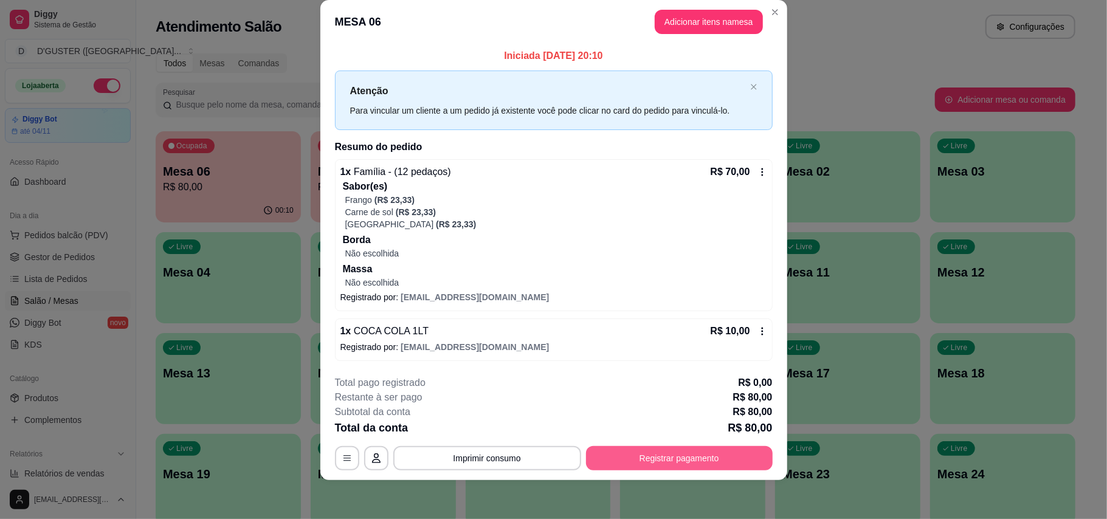
click at [680, 466] on button "Registrar pagamento" at bounding box center [679, 458] width 187 height 24
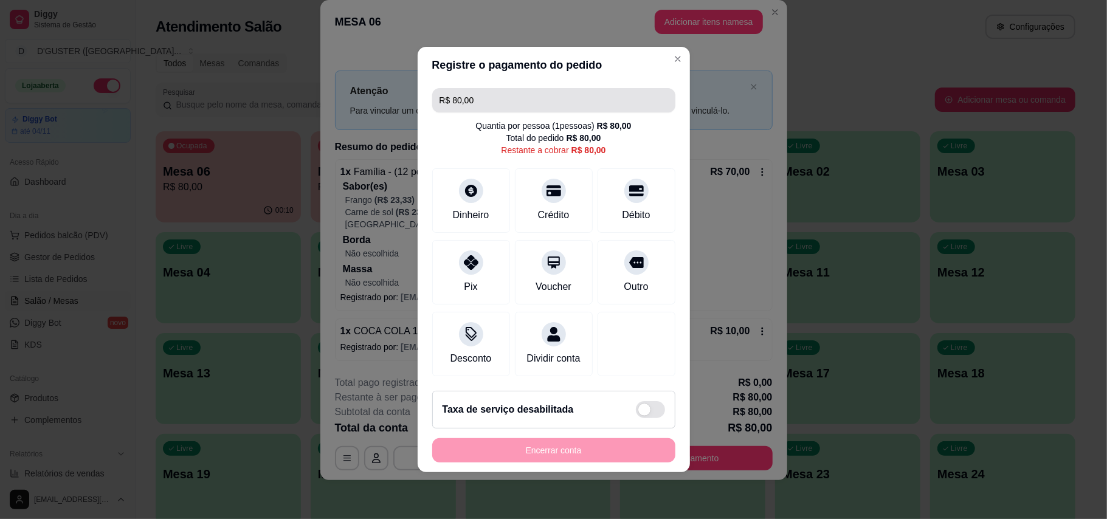
click at [548, 91] on input "R$ 80,00" at bounding box center [554, 100] width 229 height 24
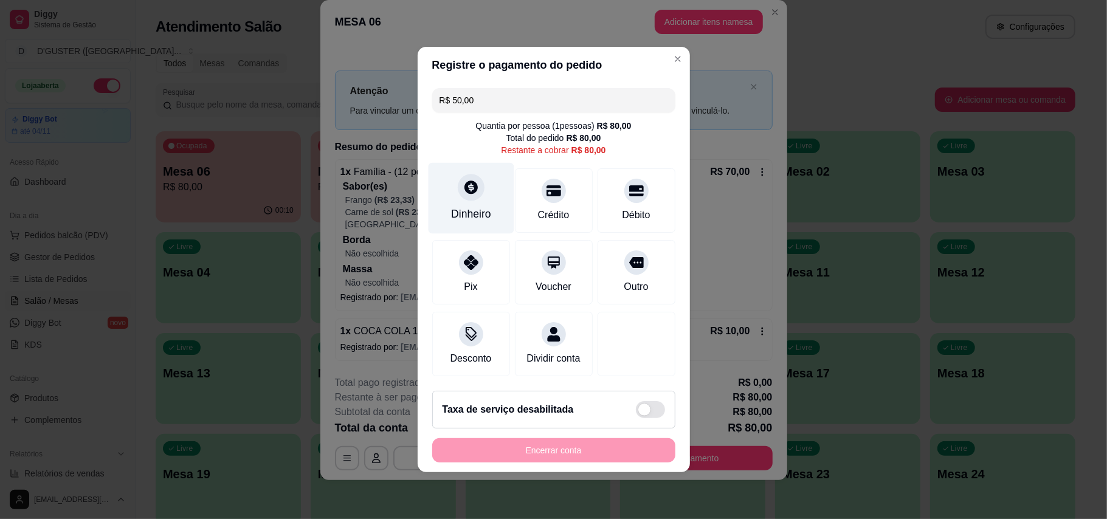
click at [458, 180] on div at bounding box center [471, 187] width 27 height 27
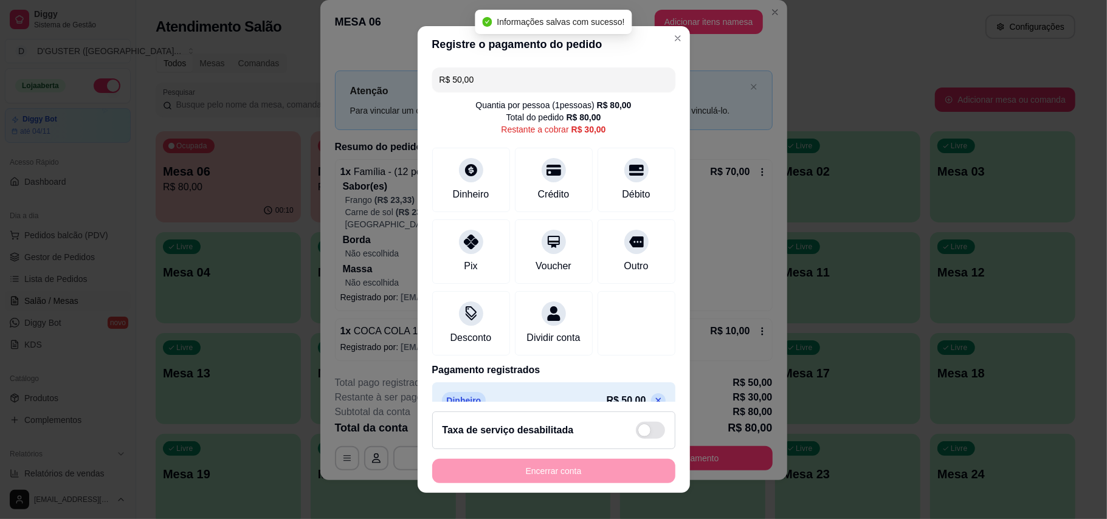
type input "R$ 30,00"
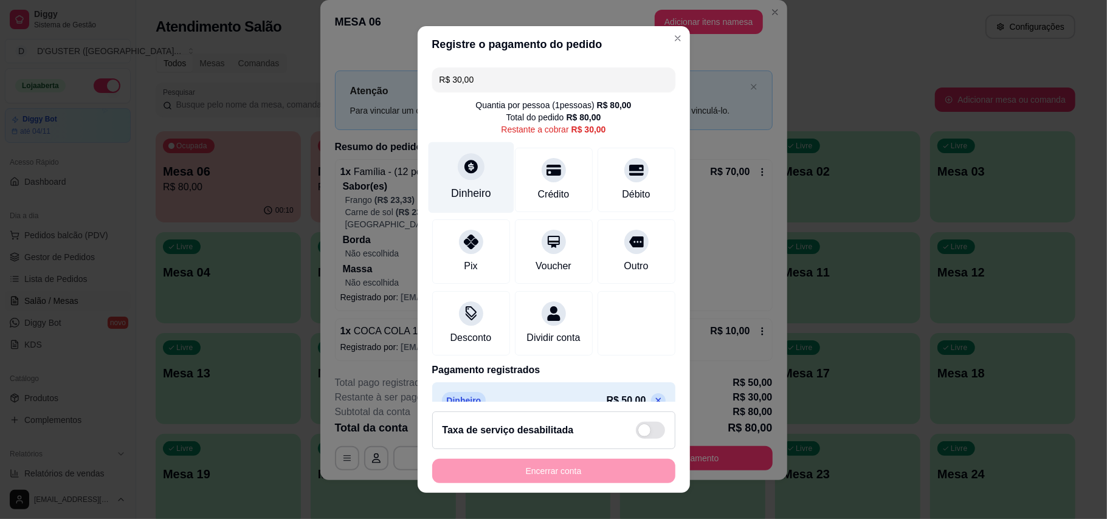
click at [468, 176] on div at bounding box center [471, 166] width 27 height 27
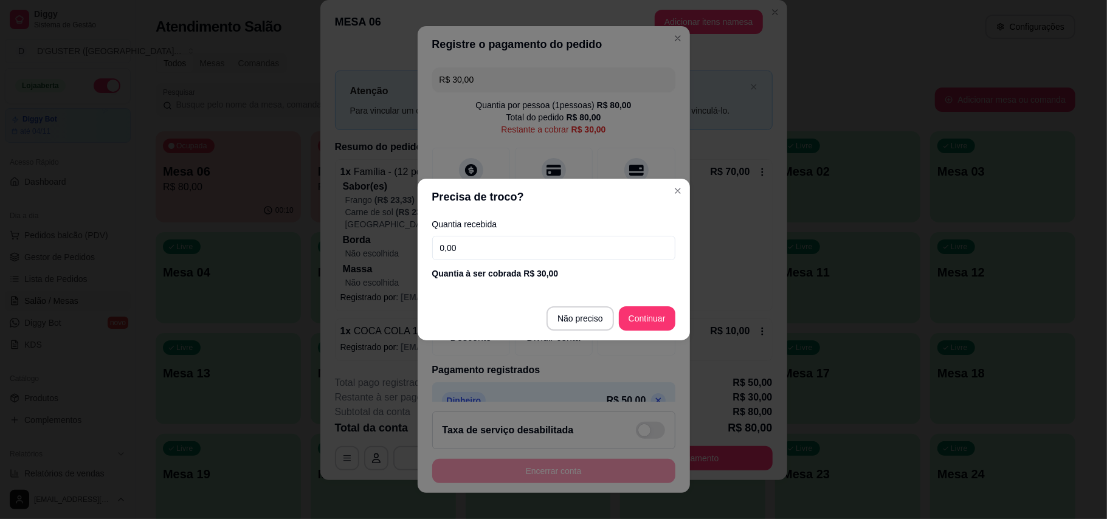
click at [579, 252] on input "0,00" at bounding box center [553, 248] width 243 height 24
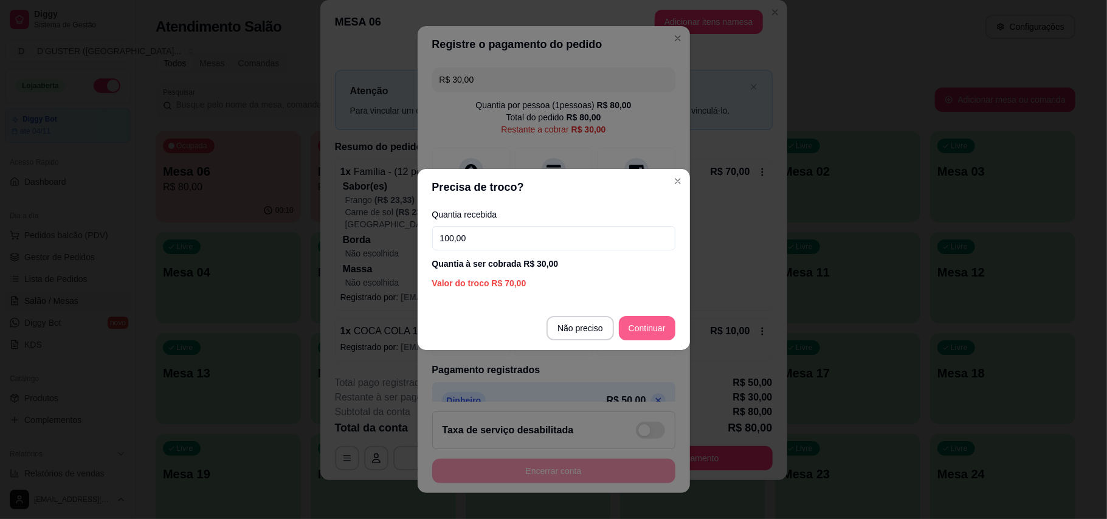
type input "100,00"
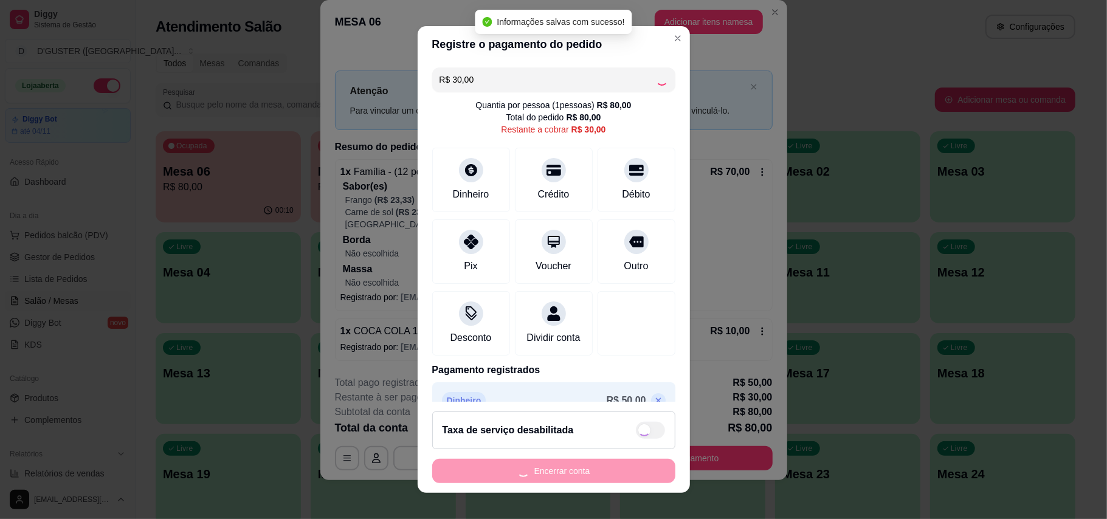
type input "R$ 0,00"
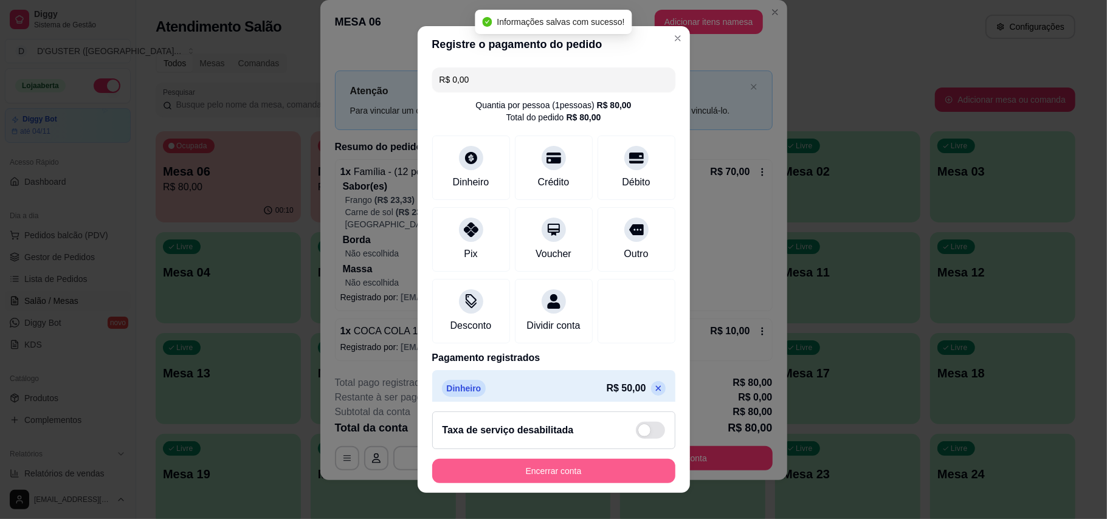
click at [619, 469] on button "Encerrar conta" at bounding box center [553, 471] width 243 height 24
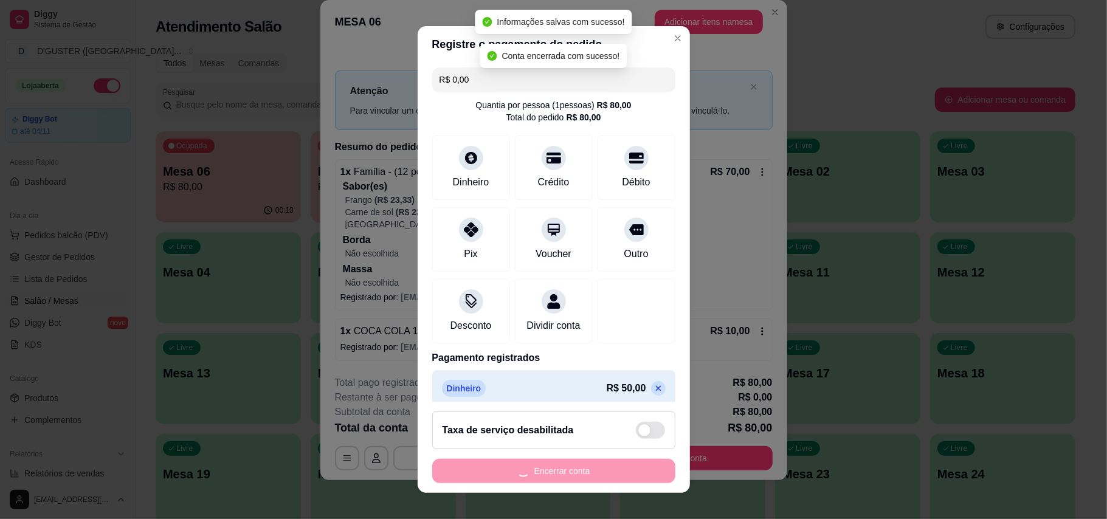
scroll to position [0, 0]
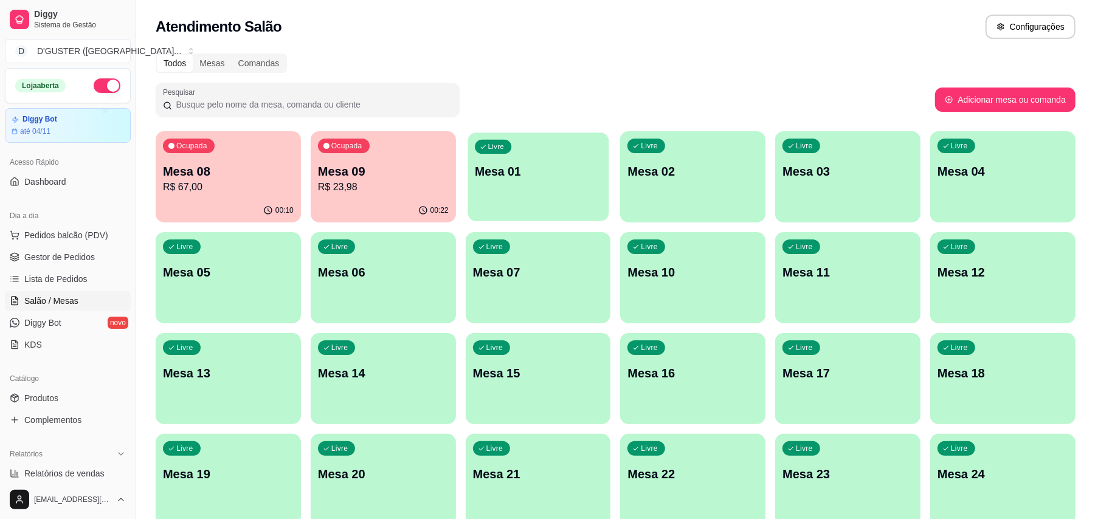
click at [489, 187] on div "Livre Mesa 01" at bounding box center [538, 170] width 141 height 74
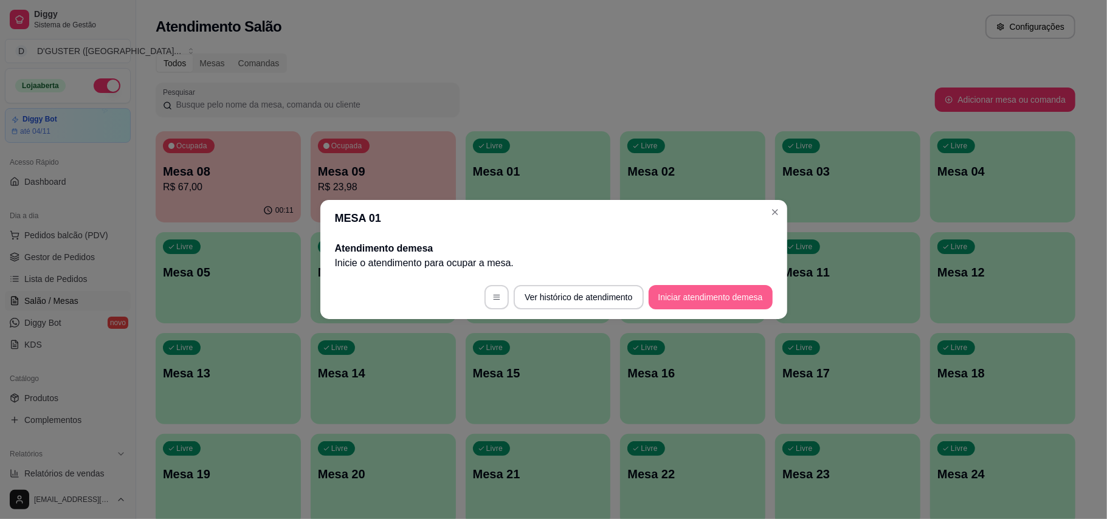
click at [720, 295] on button "Iniciar atendimento de mesa" at bounding box center [711, 297] width 124 height 24
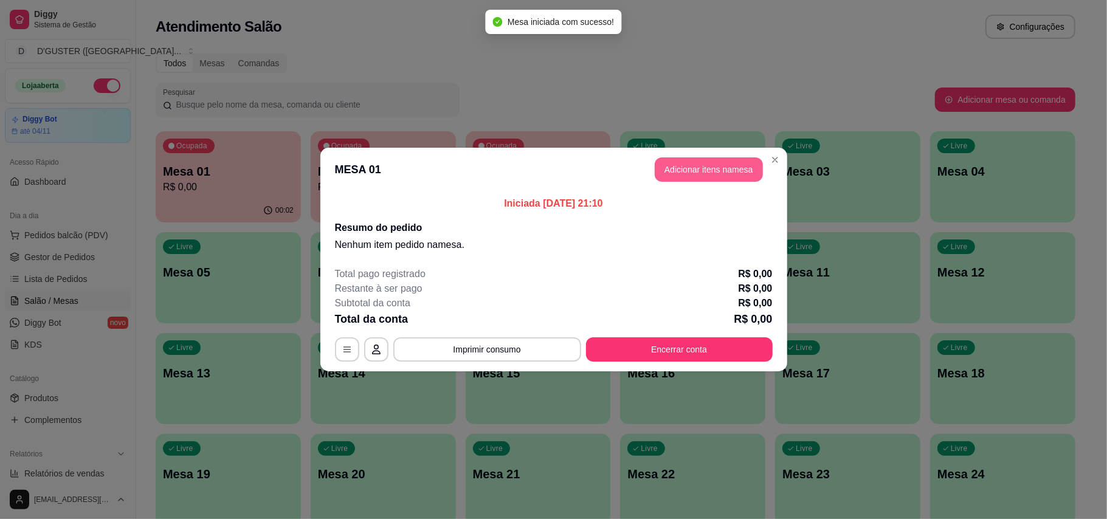
click at [725, 176] on button "Adicionar itens na mesa" at bounding box center [709, 169] width 108 height 24
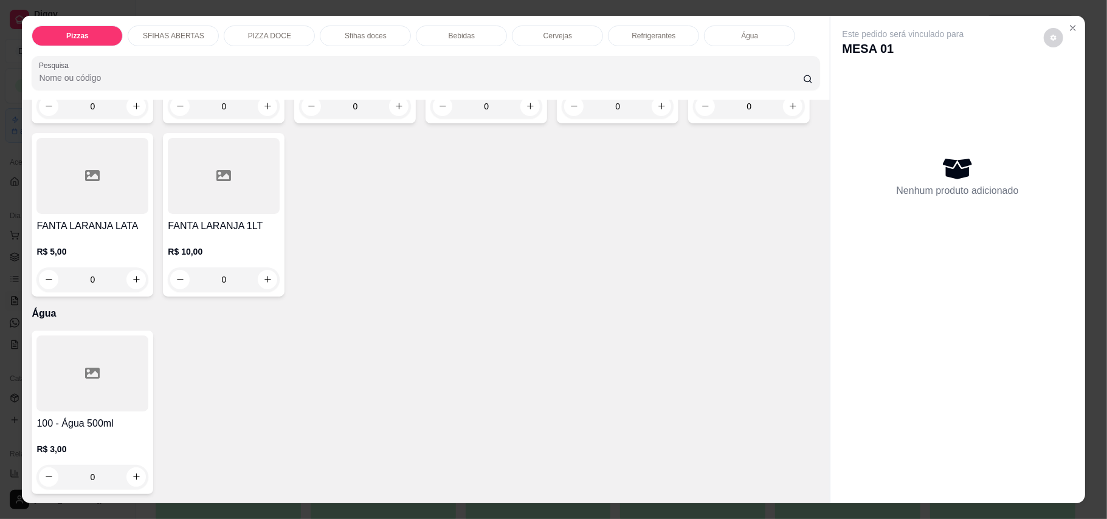
scroll to position [2918, 0]
click at [146, 289] on button "increase-product-quantity" at bounding box center [135, 279] width 19 height 19
type input "1"
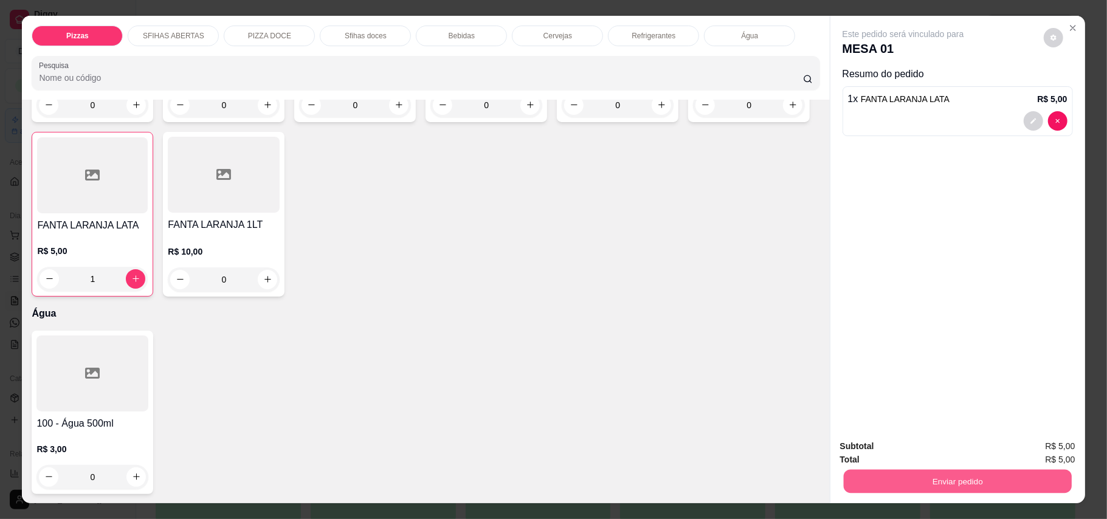
click at [956, 485] on button "Enviar pedido" at bounding box center [957, 482] width 228 height 24
click at [1057, 445] on button "Enviar pedido" at bounding box center [1042, 452] width 67 height 22
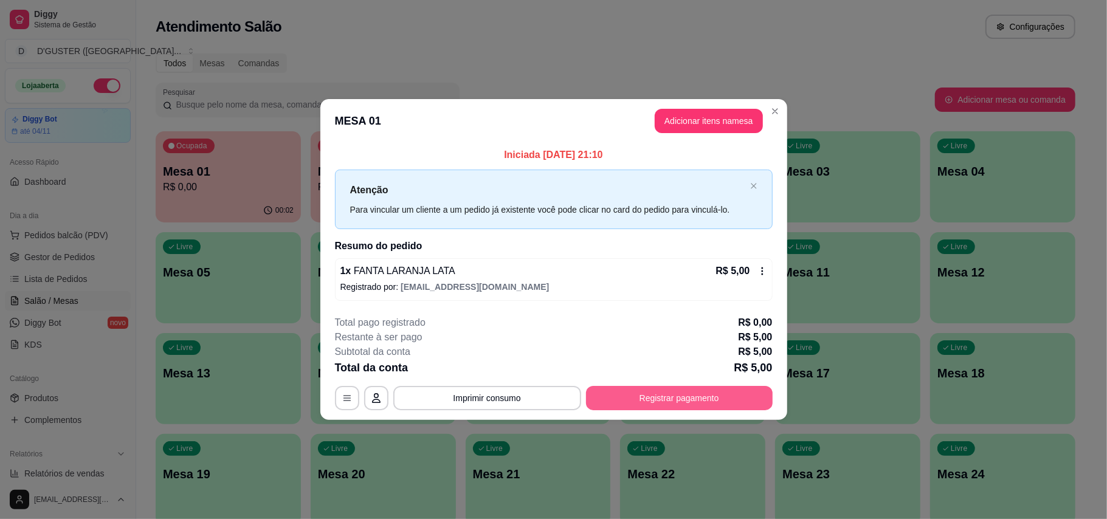
click at [629, 399] on button "Registrar pagamento" at bounding box center [679, 398] width 187 height 24
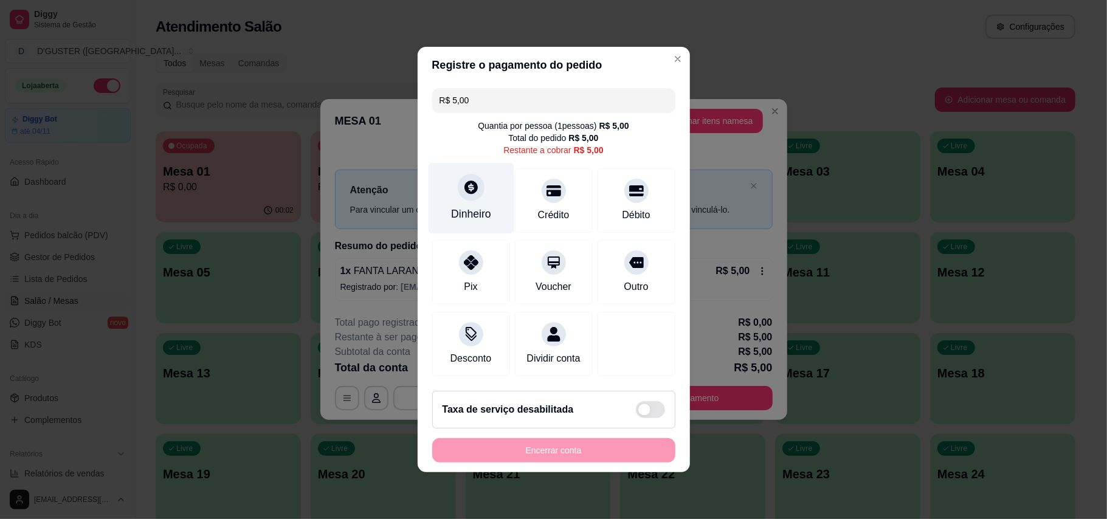
click at [480, 206] on div "Dinheiro" at bounding box center [471, 214] width 40 height 16
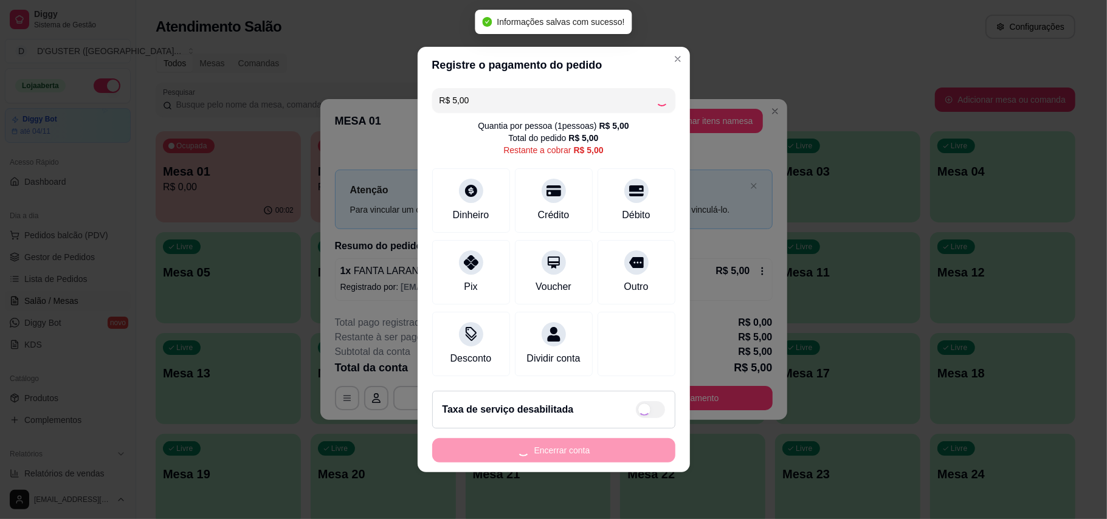
type input "R$ 0,00"
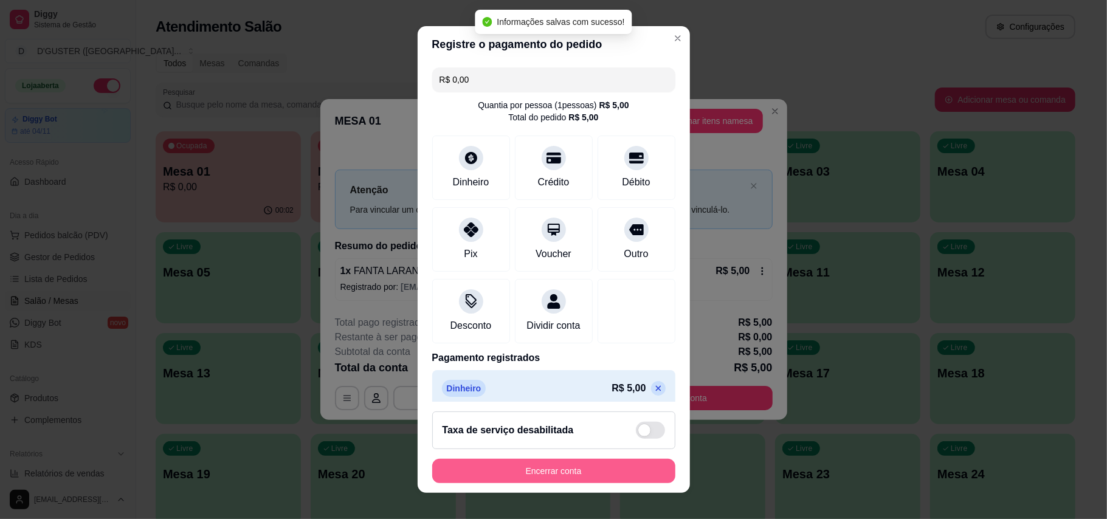
click at [614, 473] on button "Encerrar conta" at bounding box center [553, 471] width 243 height 24
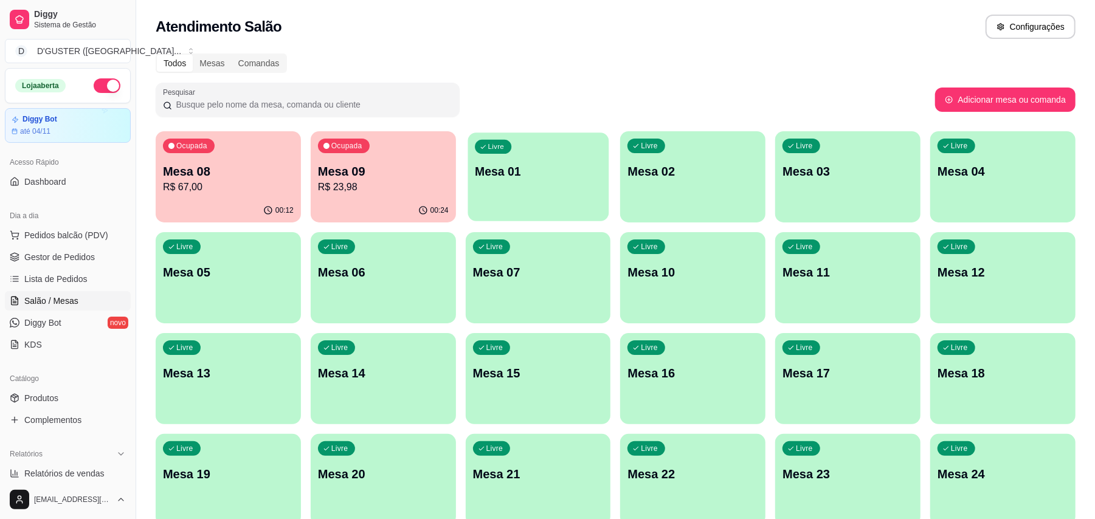
click at [550, 161] on div "Livre Mesa 01" at bounding box center [538, 170] width 141 height 74
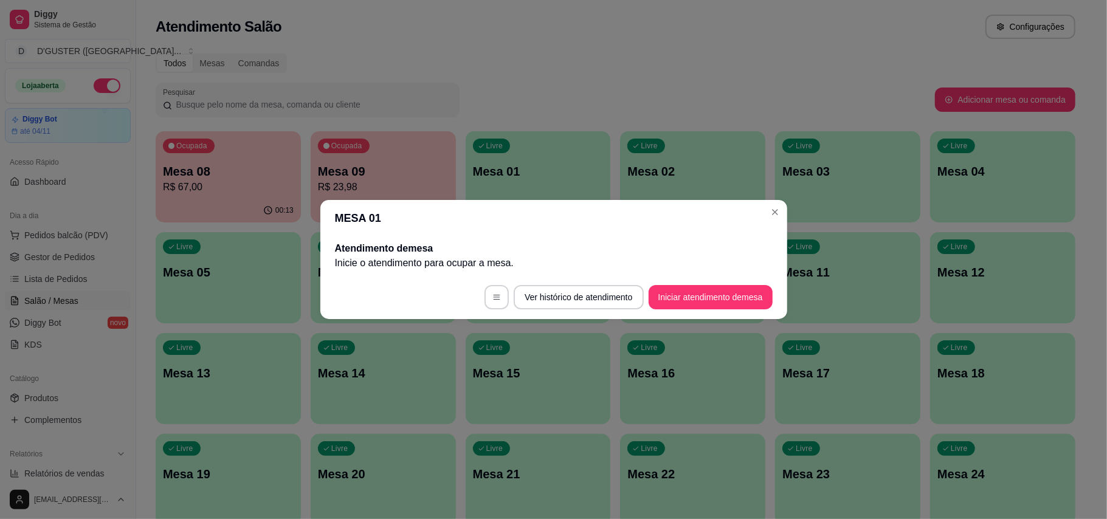
click at [737, 312] on footer "Ver histórico de atendimento Iniciar atendimento de mesa" at bounding box center [553, 297] width 467 height 44
click at [741, 302] on button "Iniciar atendimento de mesa" at bounding box center [711, 297] width 124 height 24
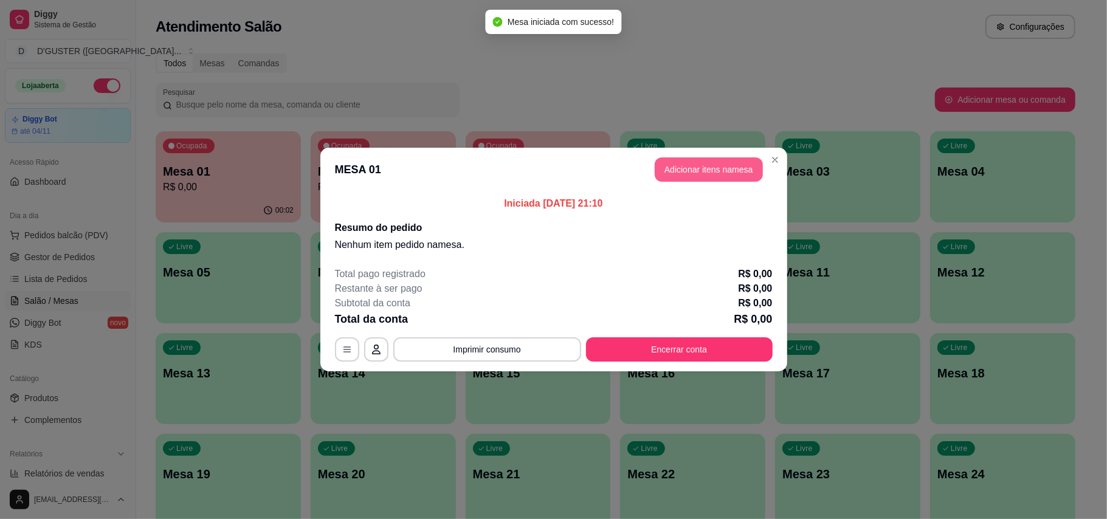
click at [714, 174] on button "Adicionar itens na mesa" at bounding box center [709, 169] width 108 height 24
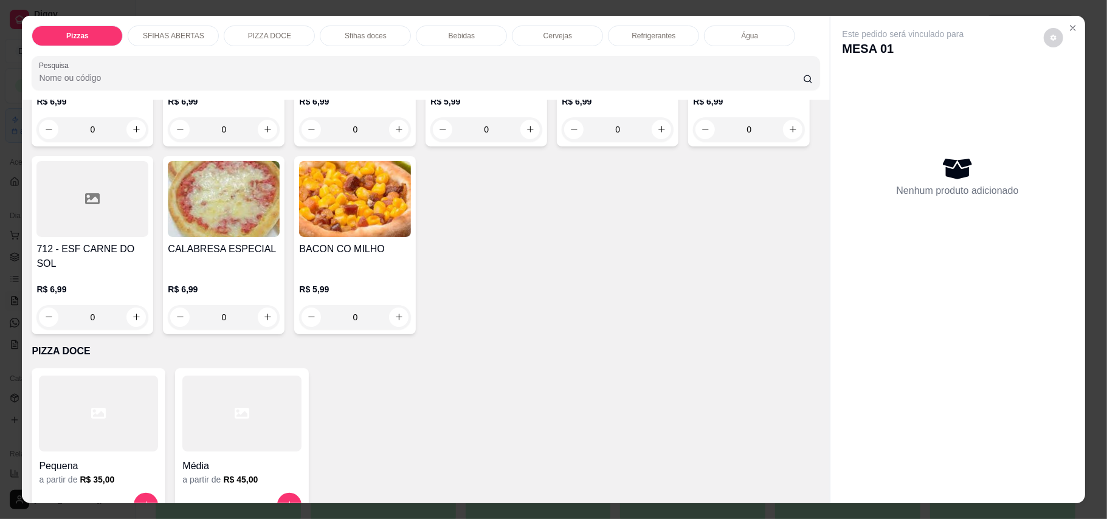
scroll to position [891, 0]
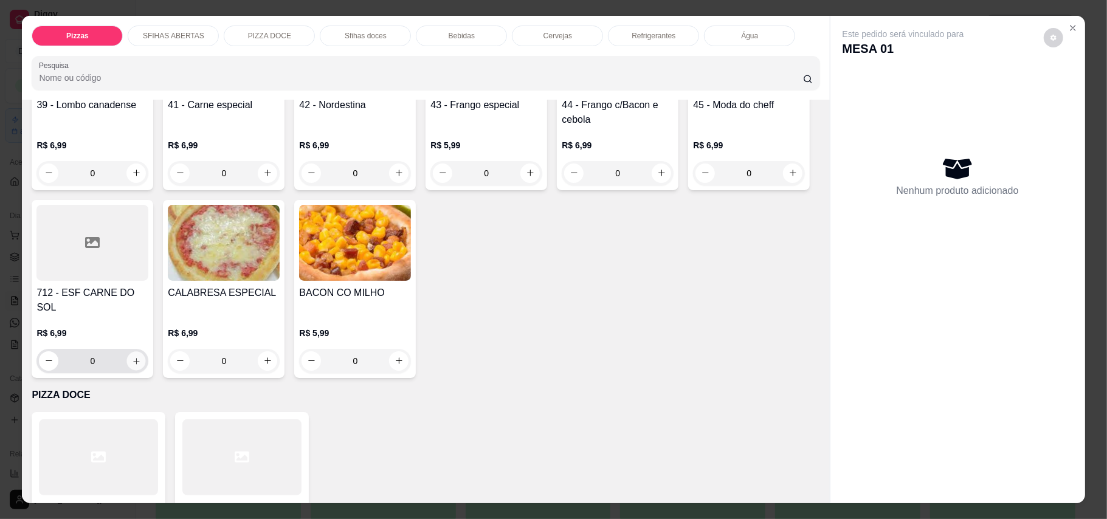
click at [139, 358] on icon "increase-product-quantity" at bounding box center [136, 361] width 6 height 6
type input "1"
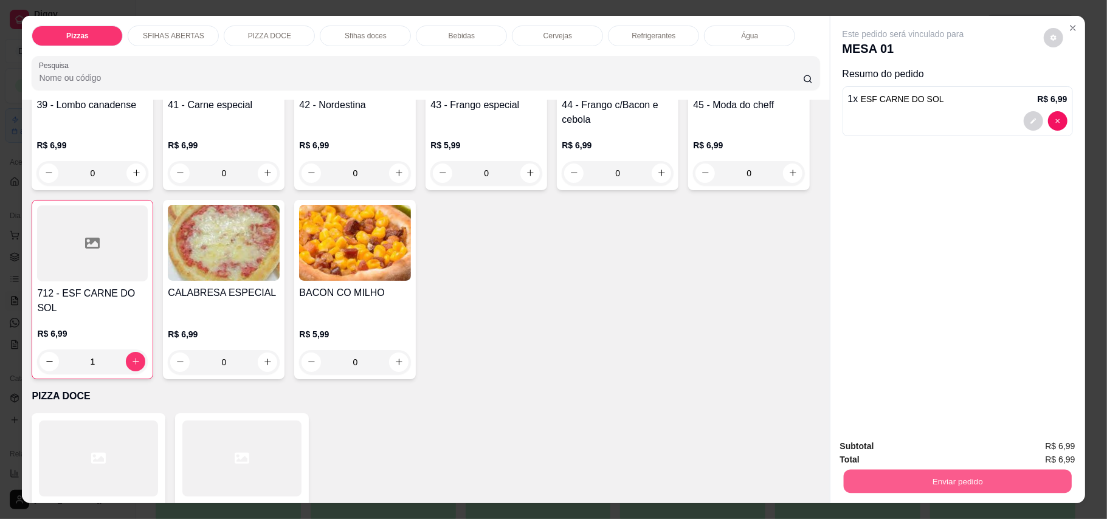
click at [992, 485] on button "Enviar pedido" at bounding box center [957, 482] width 228 height 24
click at [1024, 454] on button "Enviar pedido" at bounding box center [1042, 452] width 69 height 23
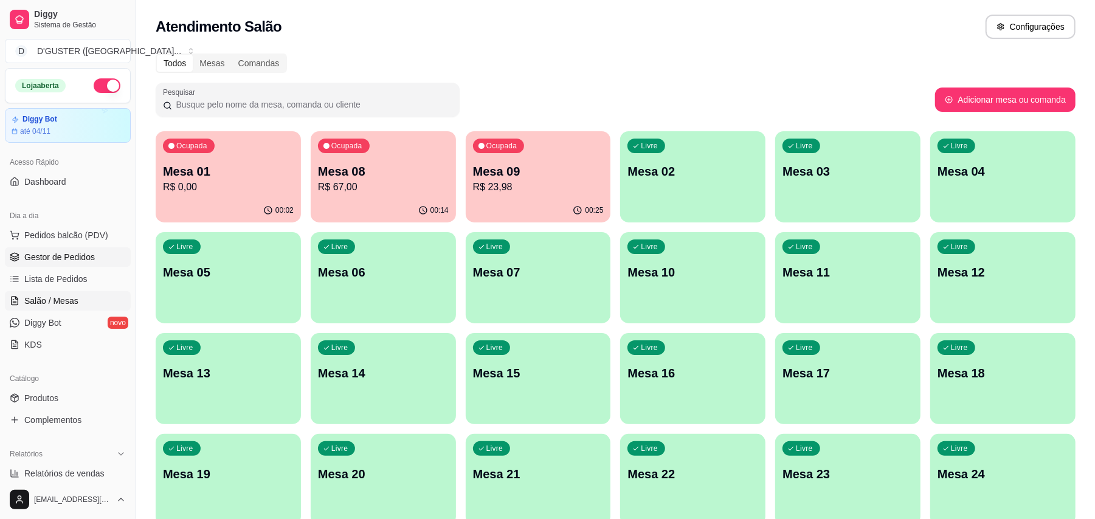
click at [73, 261] on span "Gestor de Pedidos" at bounding box center [59, 257] width 71 height 12
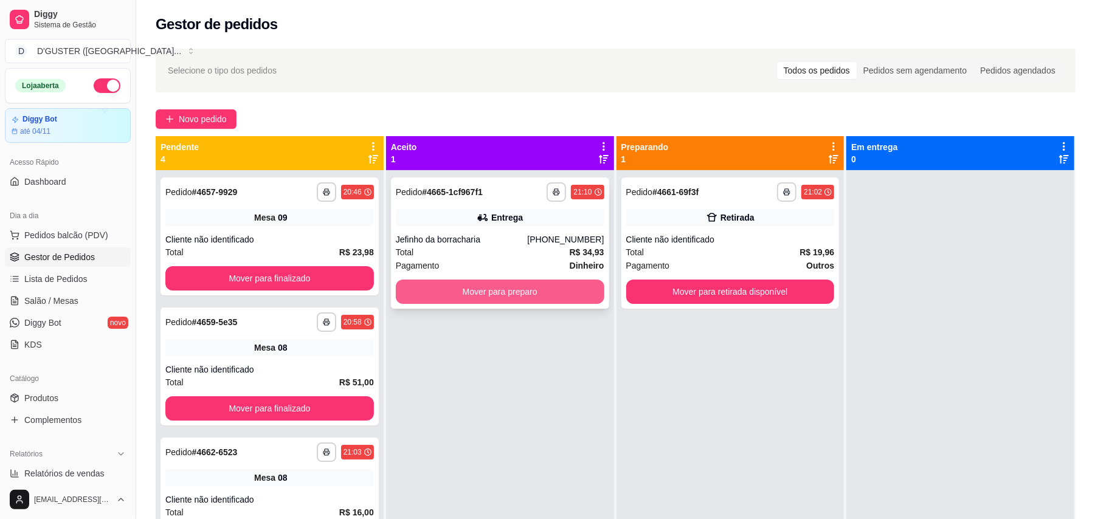
click at [540, 295] on button "Mover para preparo" at bounding box center [500, 292] width 209 height 24
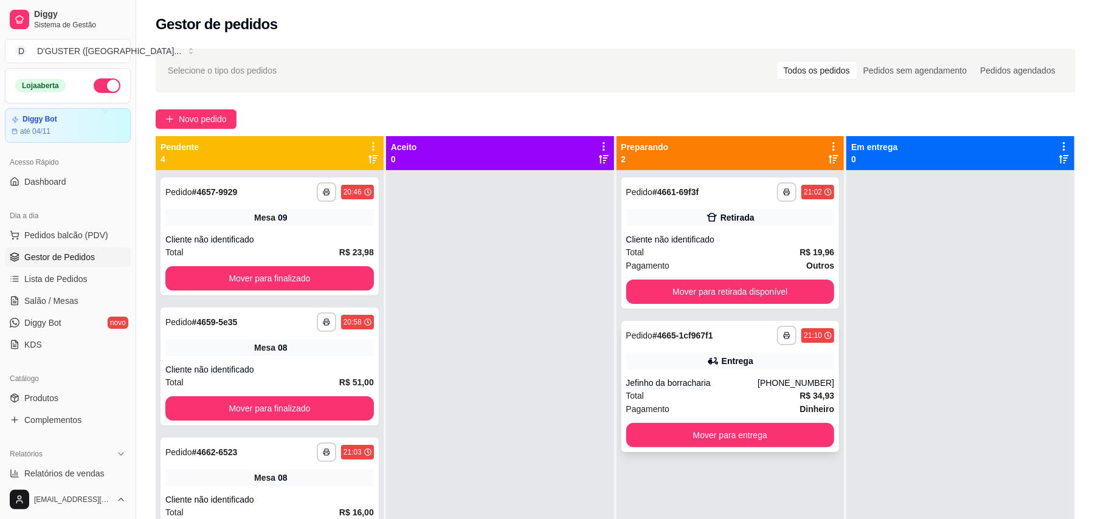
click at [755, 387] on div "Jefinho da borracharia" at bounding box center [692, 383] width 132 height 12
click at [716, 205] on div "**********" at bounding box center [730, 243] width 218 height 131
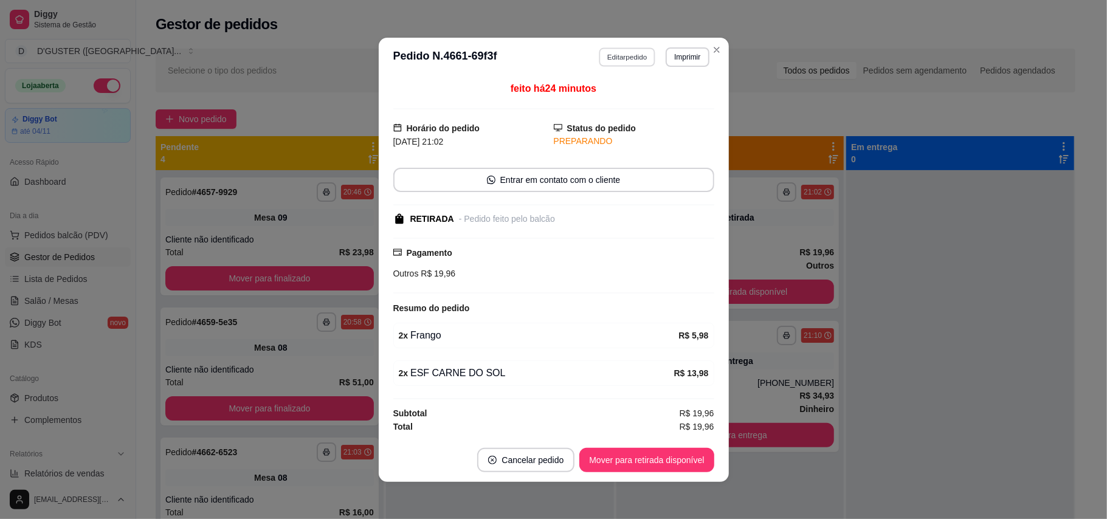
click at [612, 47] on button "Editar pedido" at bounding box center [627, 56] width 57 height 19
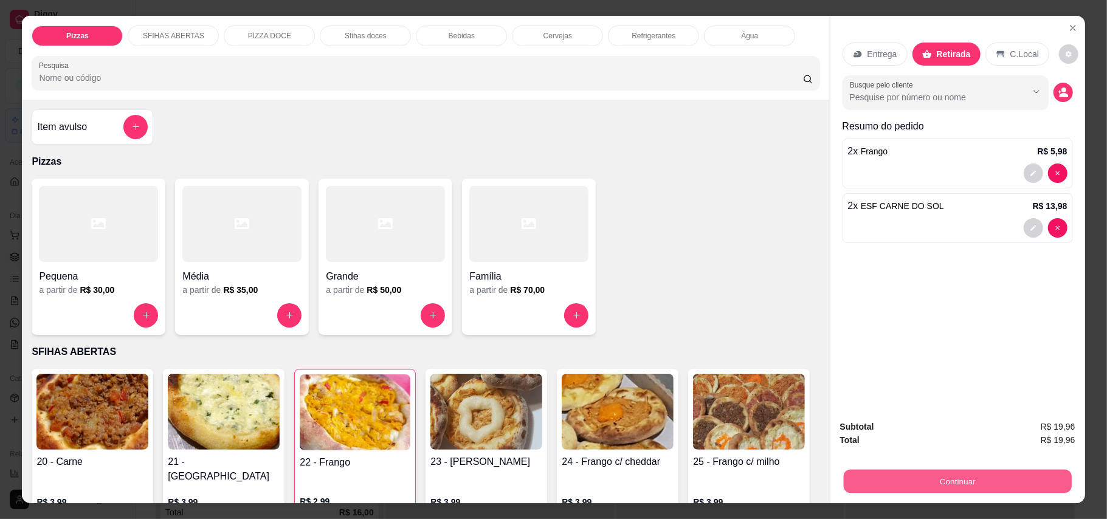
click at [910, 480] on button "Continuar" at bounding box center [957, 482] width 228 height 24
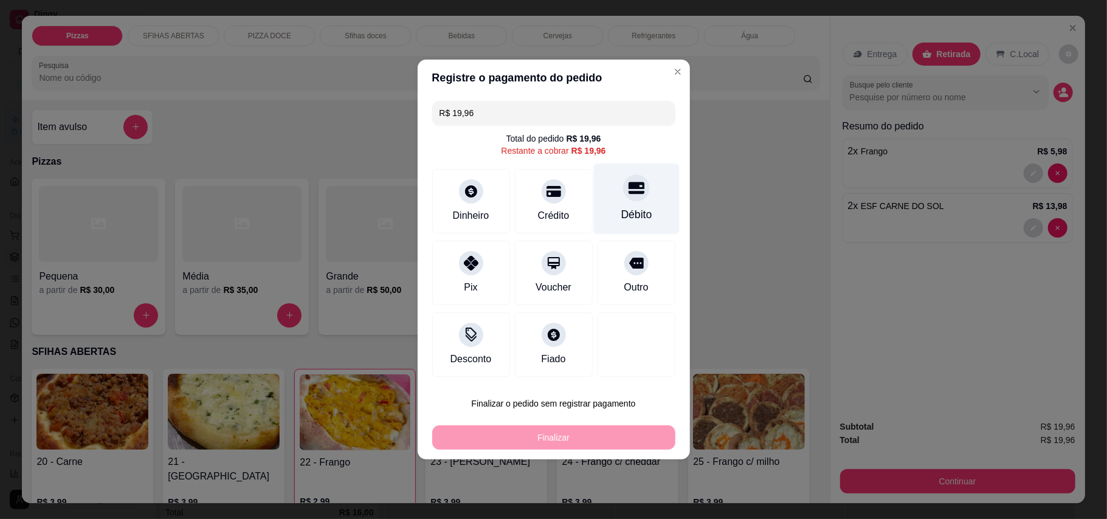
click at [619, 205] on div "Débito" at bounding box center [636, 199] width 86 height 71
type input "R$ 0,00"
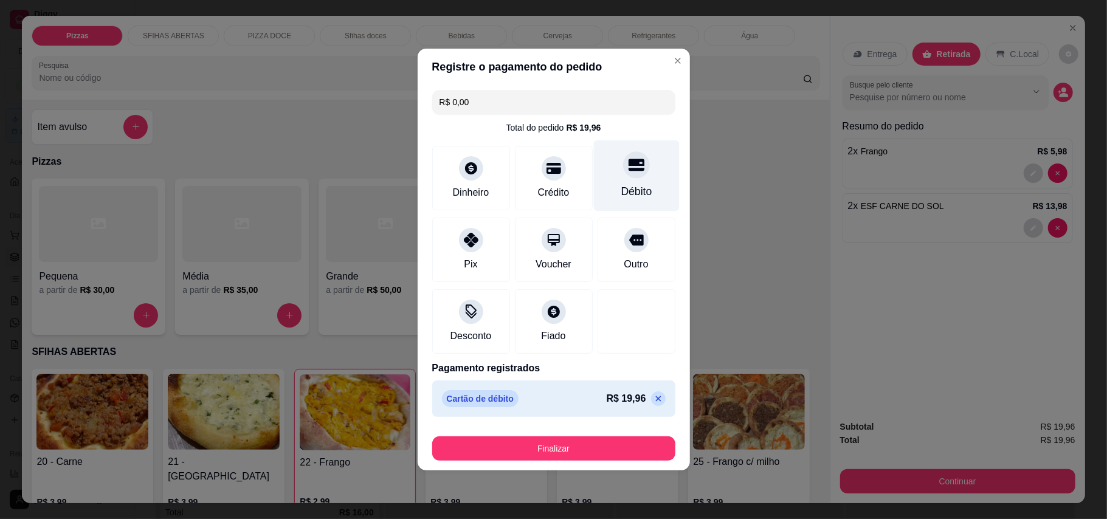
click at [624, 181] on div "Débito" at bounding box center [636, 175] width 86 height 71
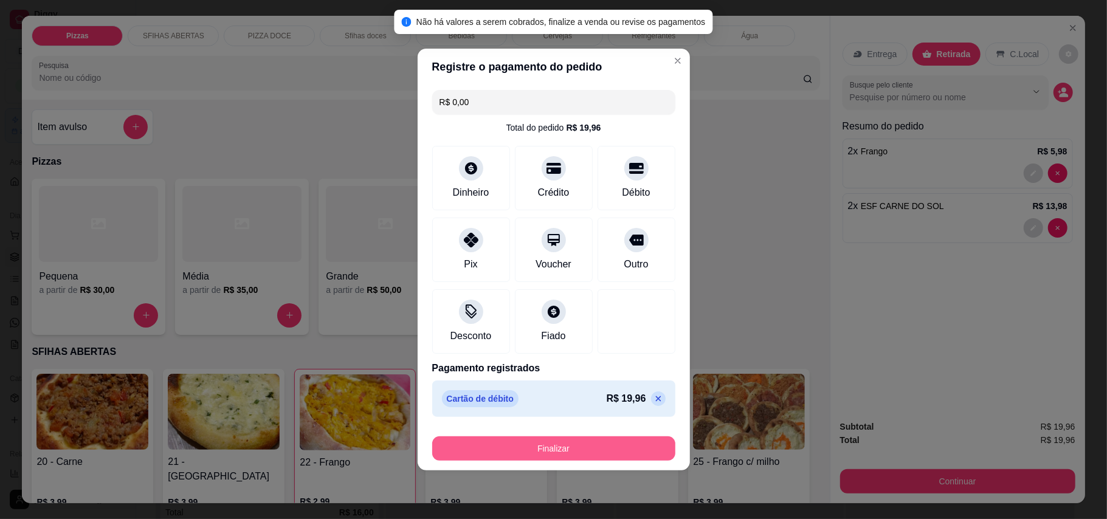
click at [585, 443] on button "Finalizar" at bounding box center [553, 449] width 243 height 24
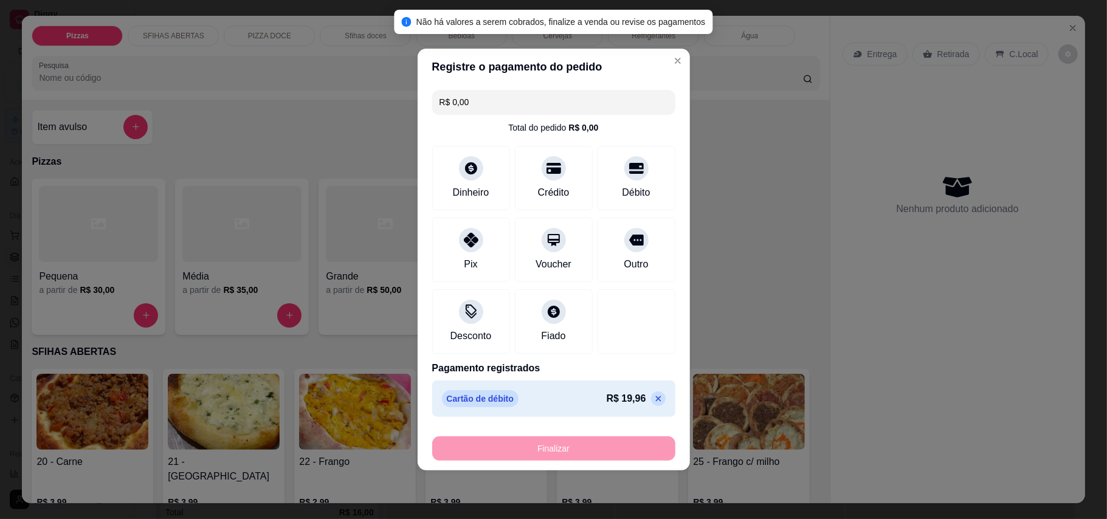
type input "0"
type input "-R$ 19,96"
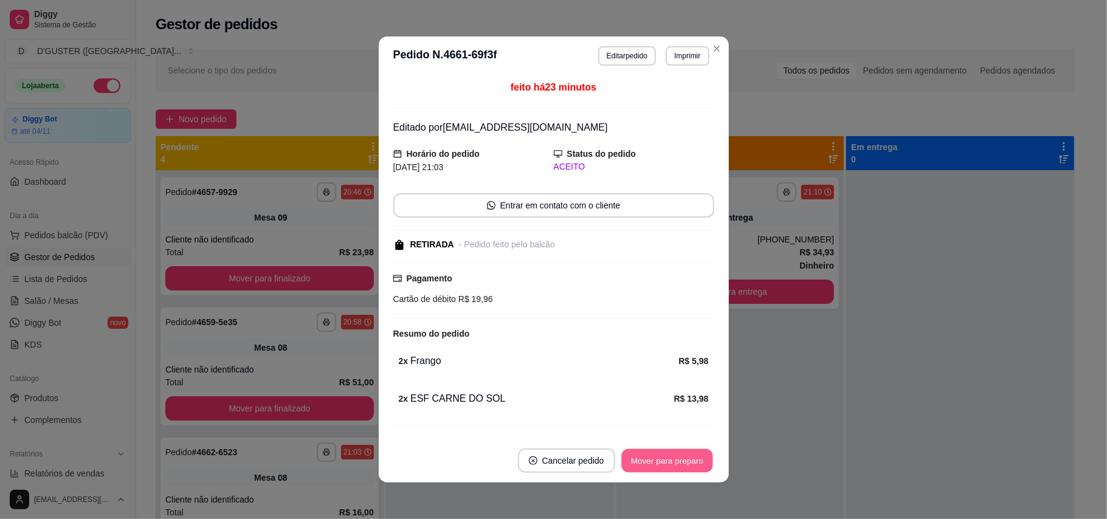
click at [689, 463] on button "Mover para preparo" at bounding box center [666, 461] width 91 height 24
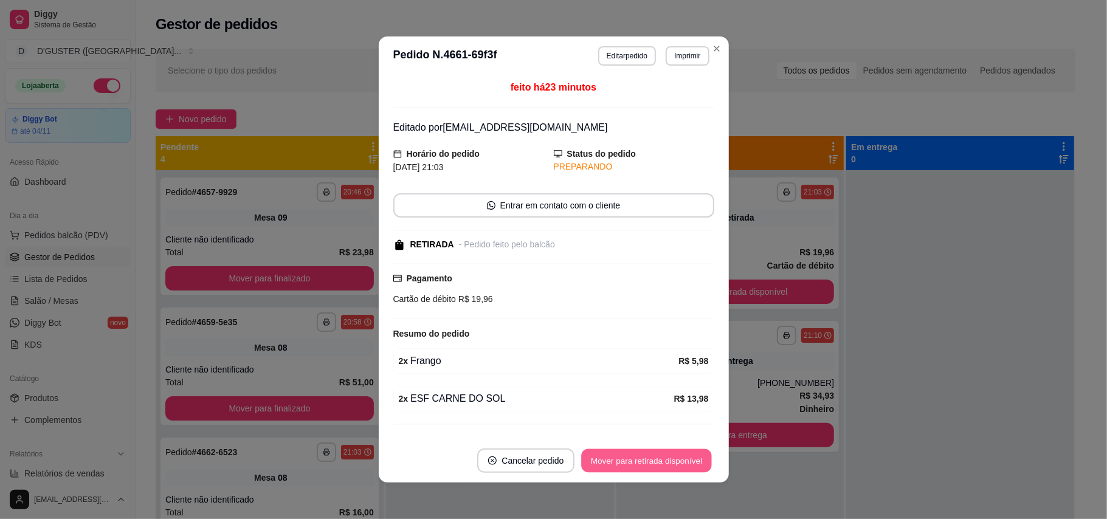
click at [689, 463] on button "Mover para retirada disponível" at bounding box center [647, 461] width 130 height 24
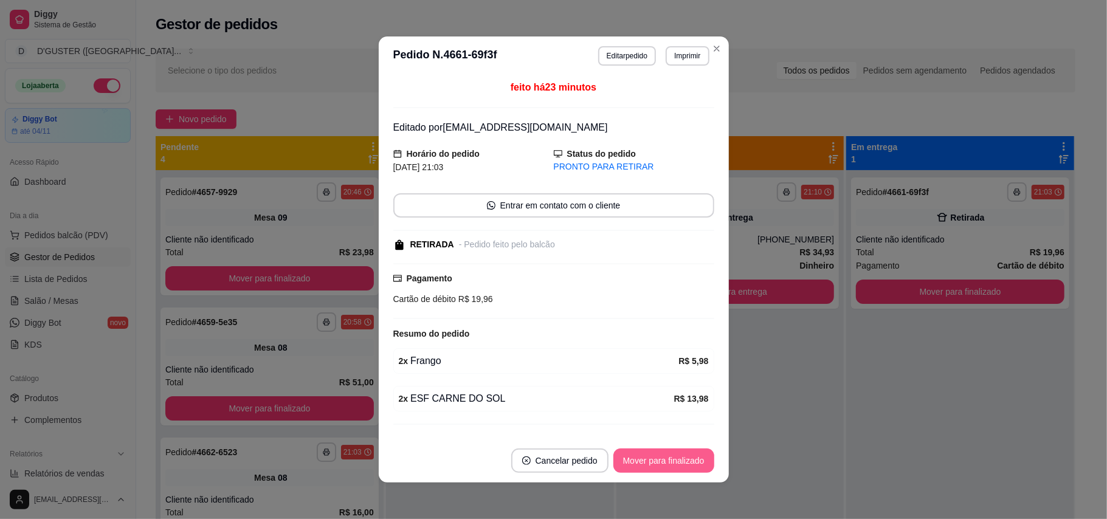
click at [689, 463] on button "Mover para finalizado" at bounding box center [663, 461] width 101 height 24
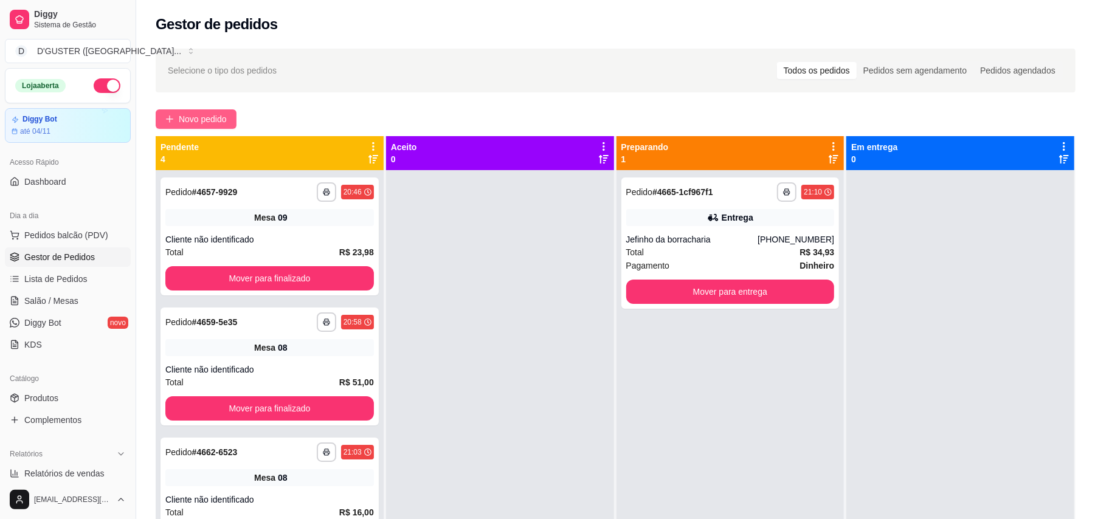
click at [203, 122] on span "Novo pedido" at bounding box center [203, 118] width 48 height 13
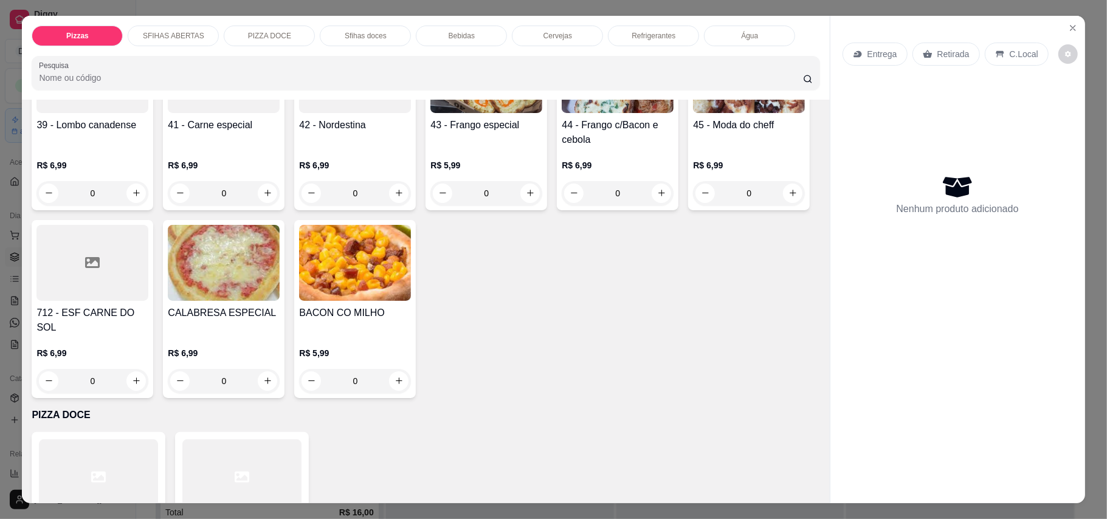
scroll to position [891, 0]
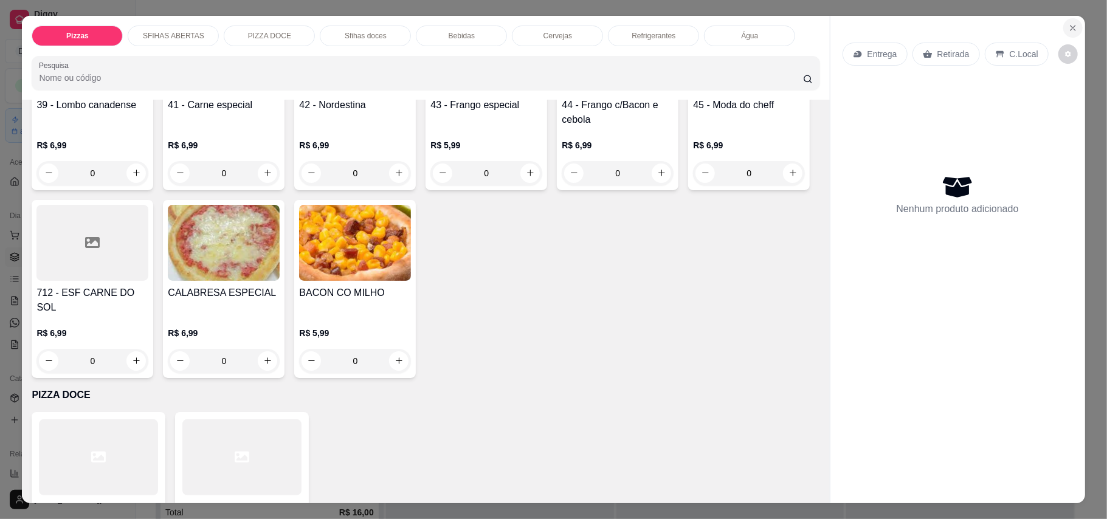
click at [1071, 26] on icon "Close" at bounding box center [1073, 28] width 5 height 5
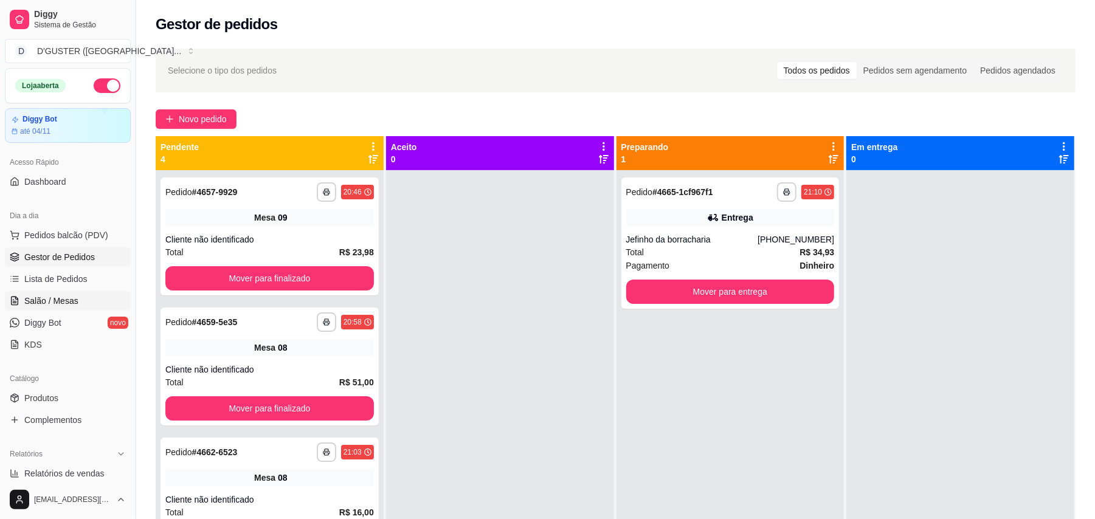
click at [80, 299] on link "Salão / Mesas" at bounding box center [68, 300] width 126 height 19
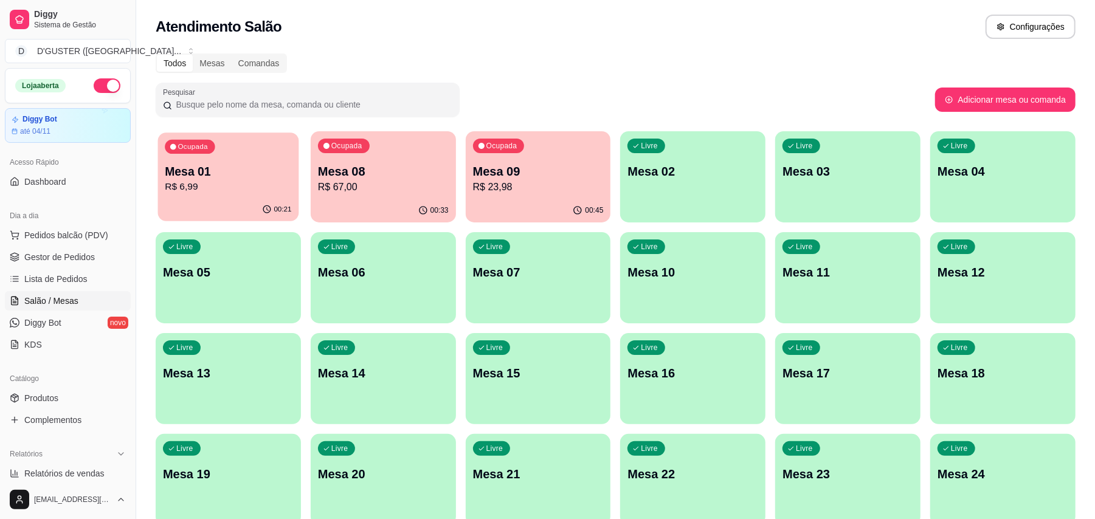
click at [226, 176] on p "Mesa 01" at bounding box center [228, 172] width 126 height 16
click at [239, 275] on p "Mesa 05" at bounding box center [228, 272] width 126 height 16
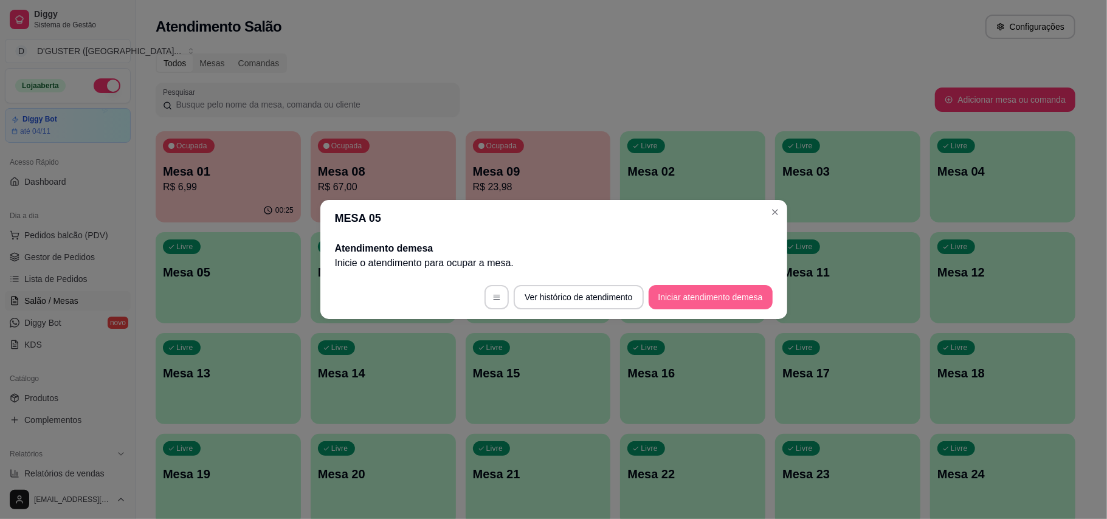
click at [716, 302] on button "Iniciar atendimento de mesa" at bounding box center [711, 297] width 124 height 24
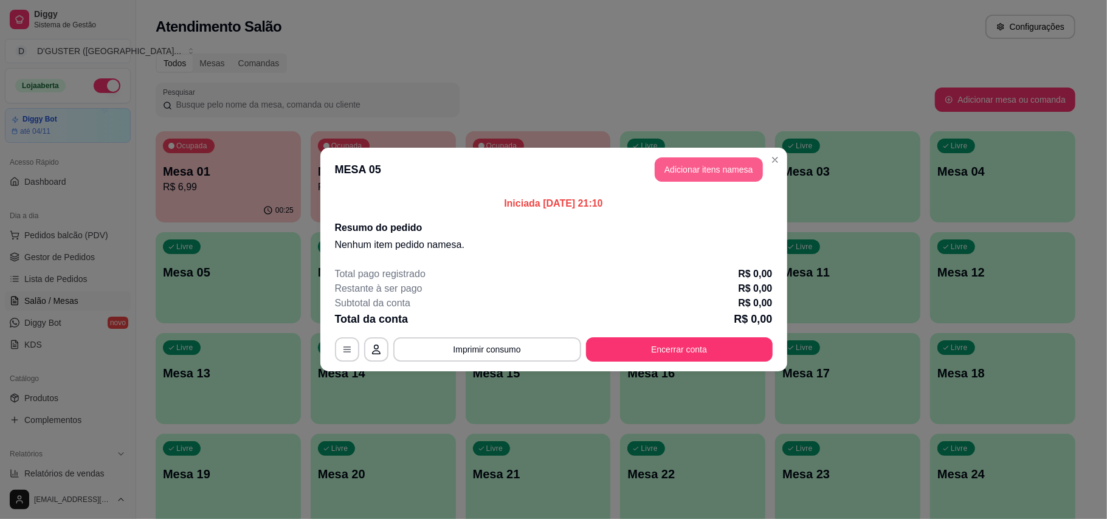
click at [720, 165] on button "Adicionar itens na mesa" at bounding box center [709, 169] width 108 height 24
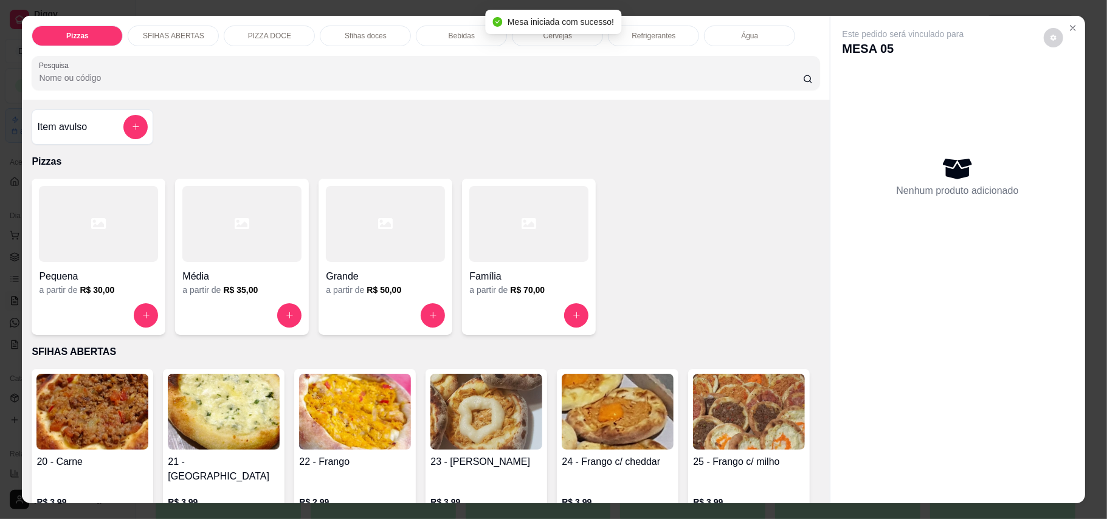
click at [506, 250] on div at bounding box center [528, 224] width 119 height 76
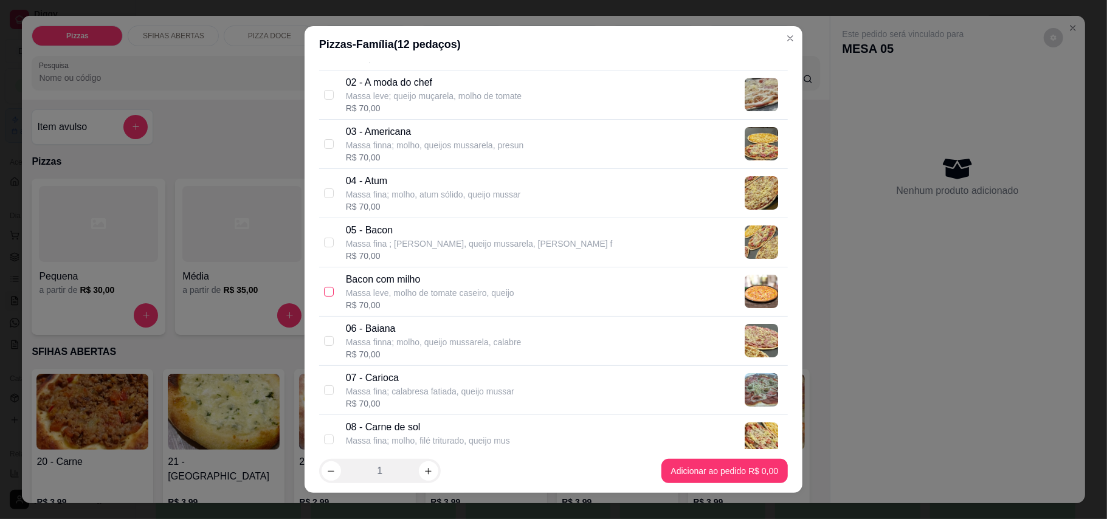
scroll to position [162, 0]
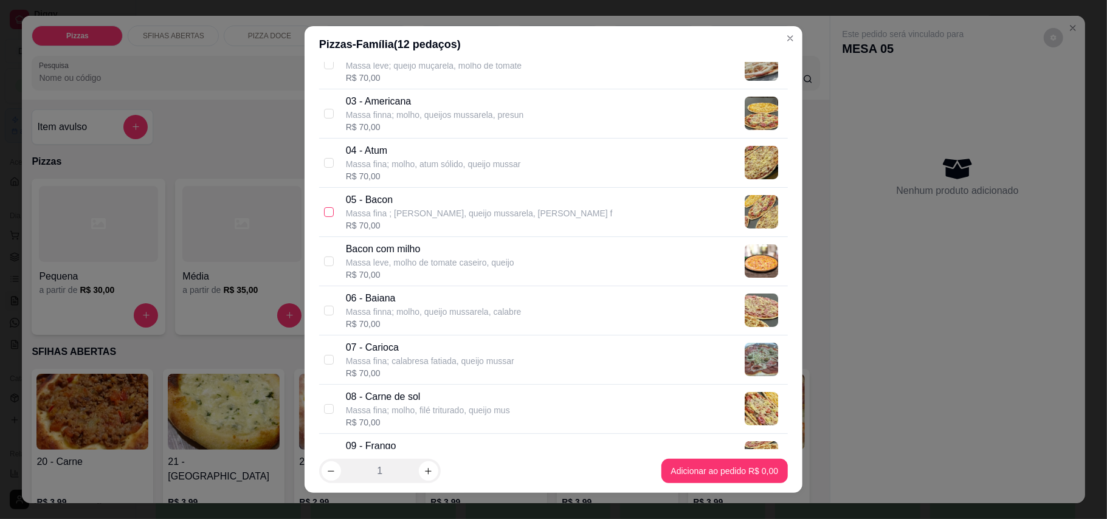
click at [324, 215] on input "checkbox" at bounding box center [329, 212] width 10 height 10
checkbox input "true"
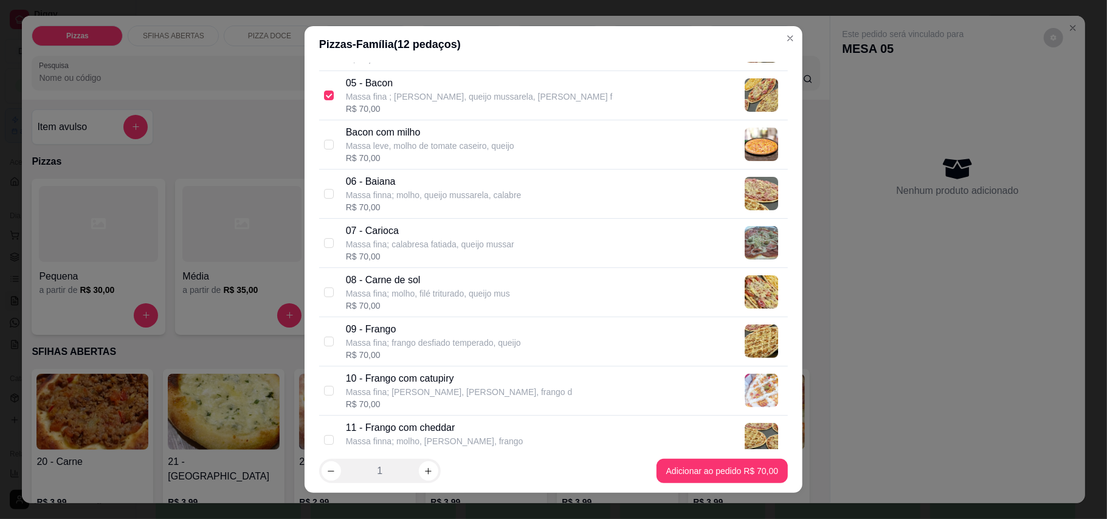
scroll to position [324, 0]
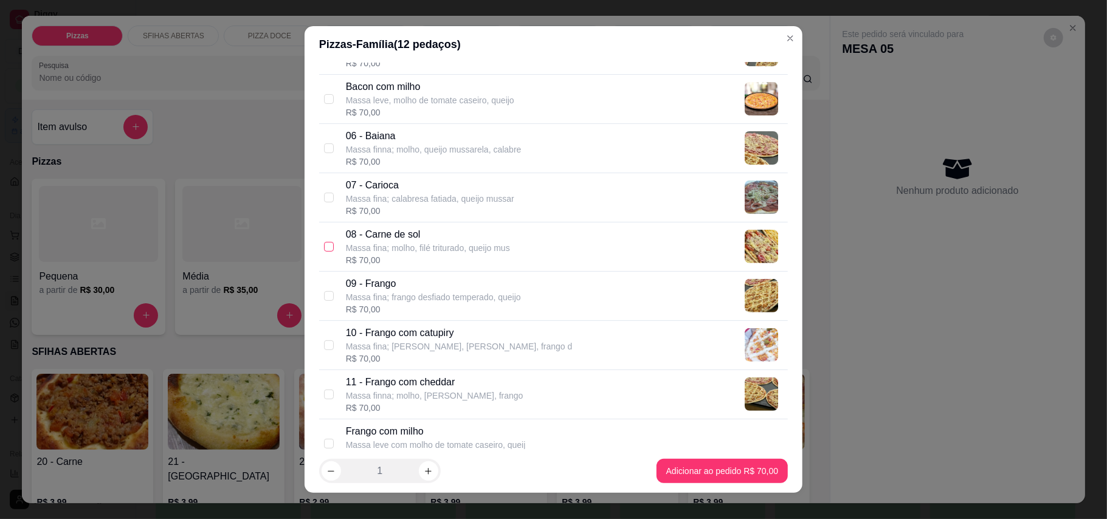
click at [324, 250] on input "checkbox" at bounding box center [329, 247] width 10 height 10
checkbox input "true"
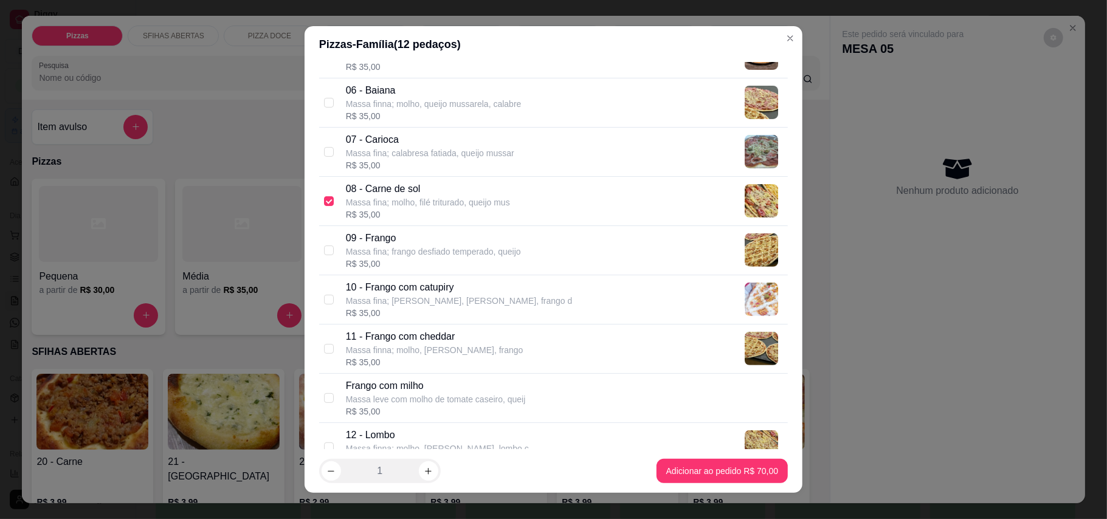
scroll to position [405, 0]
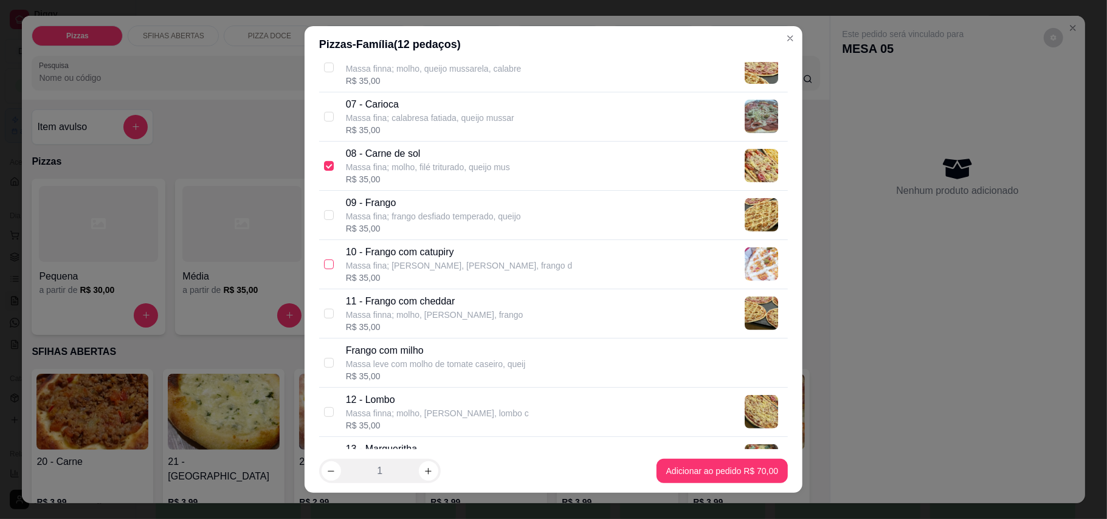
click at [325, 268] on input "checkbox" at bounding box center [329, 265] width 10 height 10
checkbox input "true"
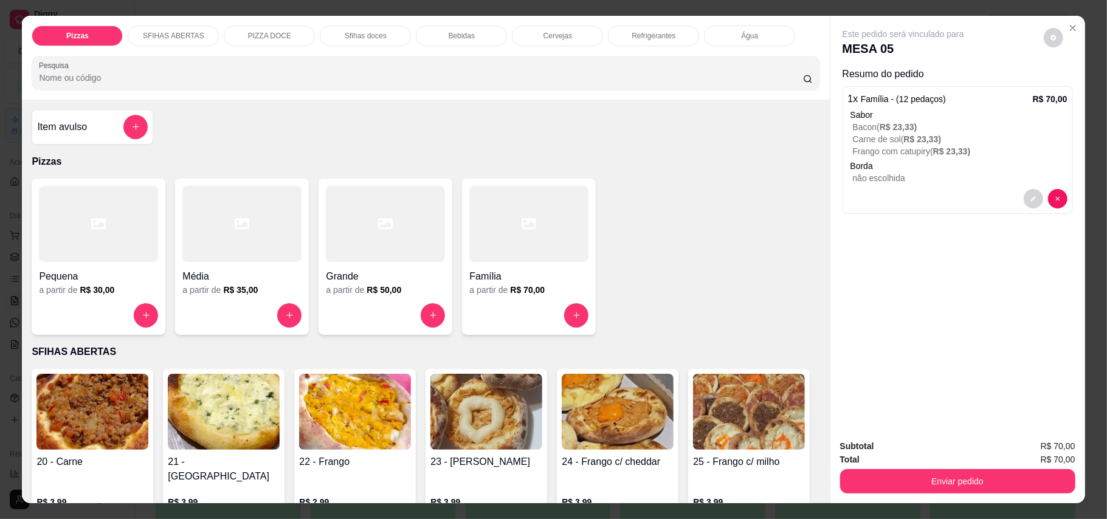
click at [499, 258] on div at bounding box center [528, 224] width 119 height 76
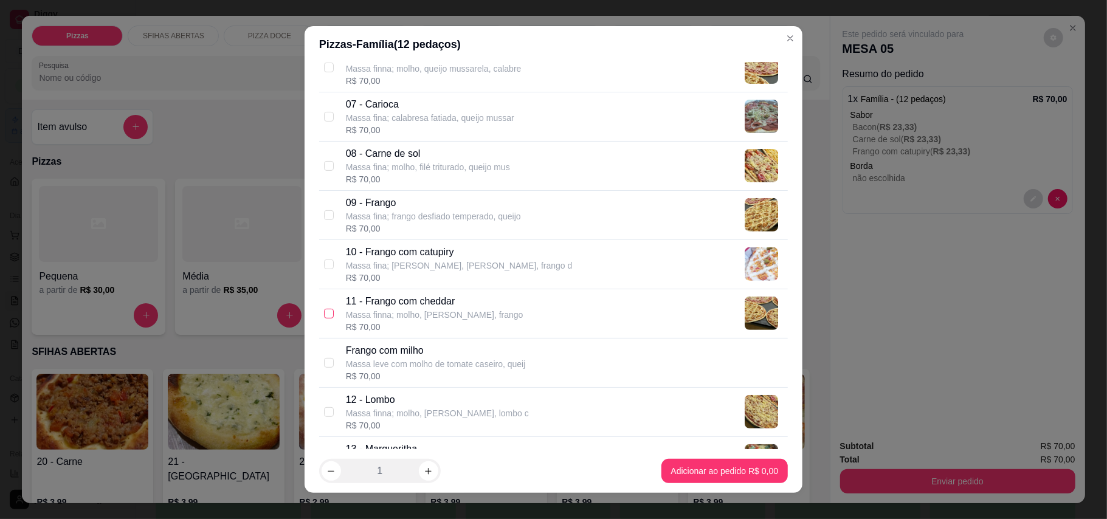
click at [326, 319] on input "checkbox" at bounding box center [329, 314] width 10 height 10
checkbox input "true"
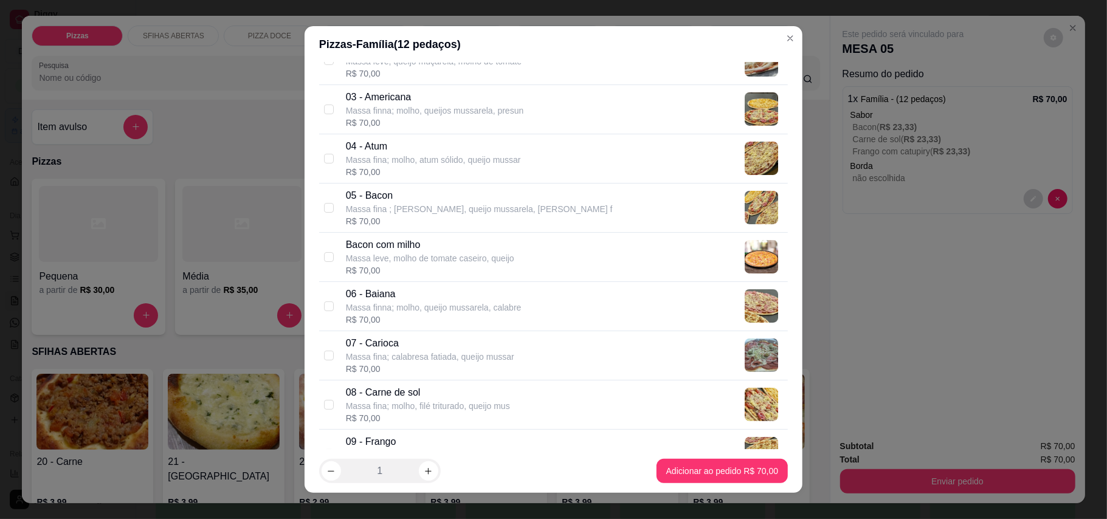
scroll to position [162, 0]
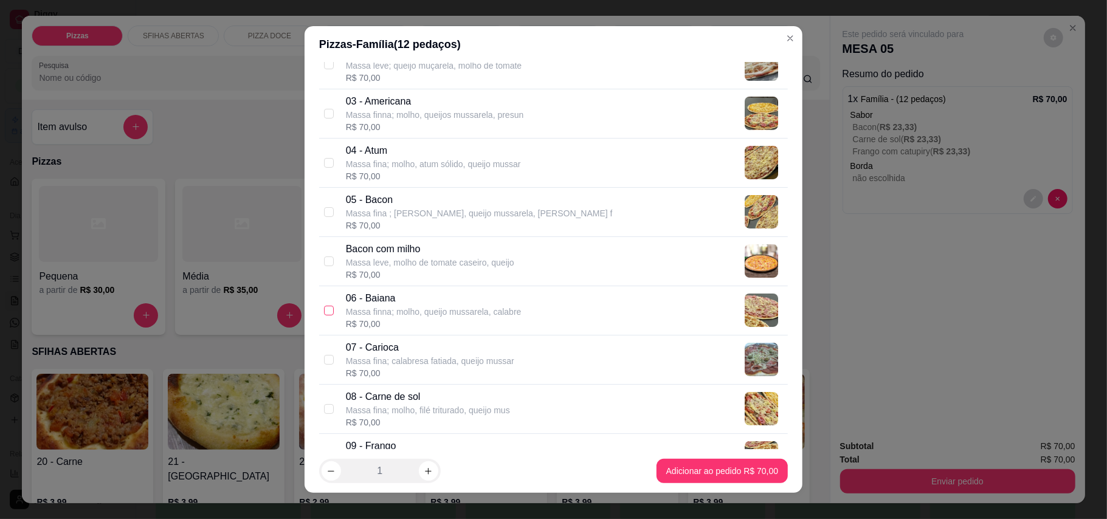
click at [325, 314] on input "checkbox" at bounding box center [329, 311] width 10 height 10
checkbox input "true"
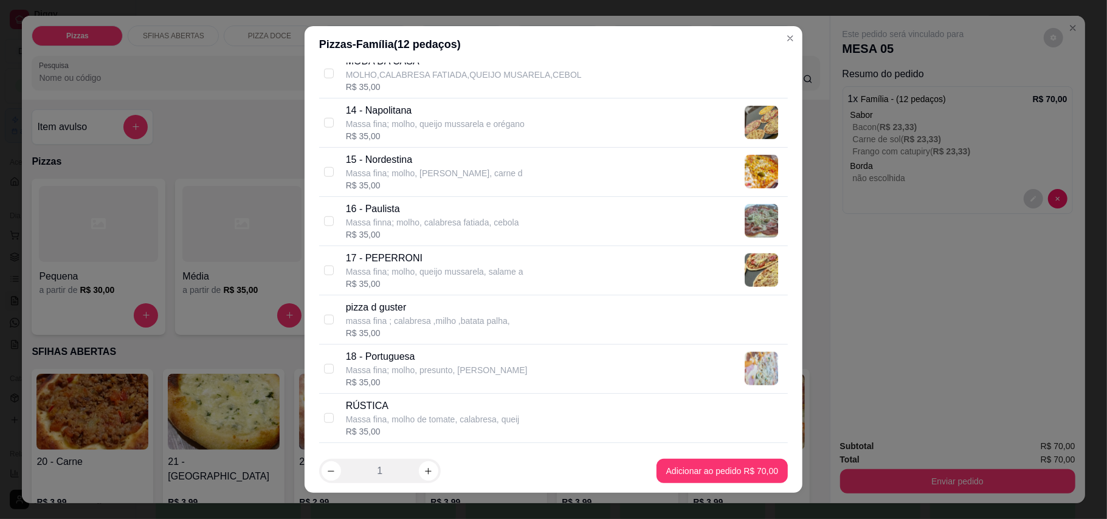
scroll to position [973, 0]
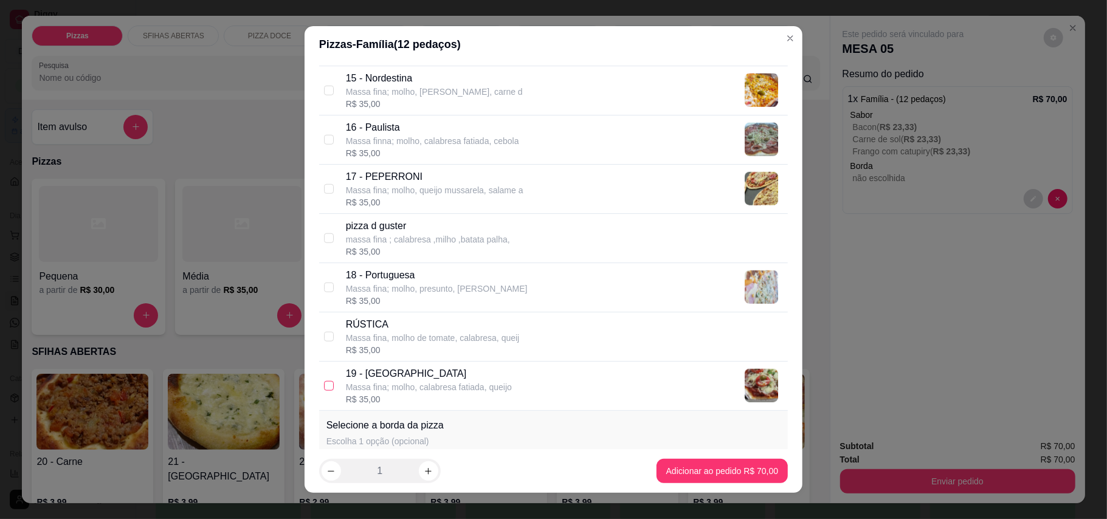
click at [324, 390] on input "checkbox" at bounding box center [329, 386] width 10 height 10
checkbox input "true"
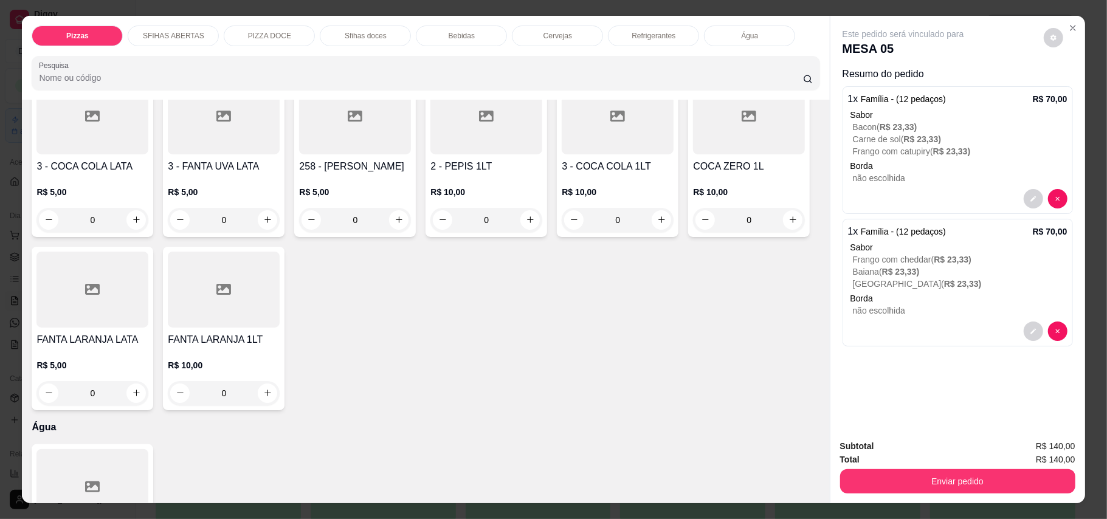
scroll to position [2675, 0]
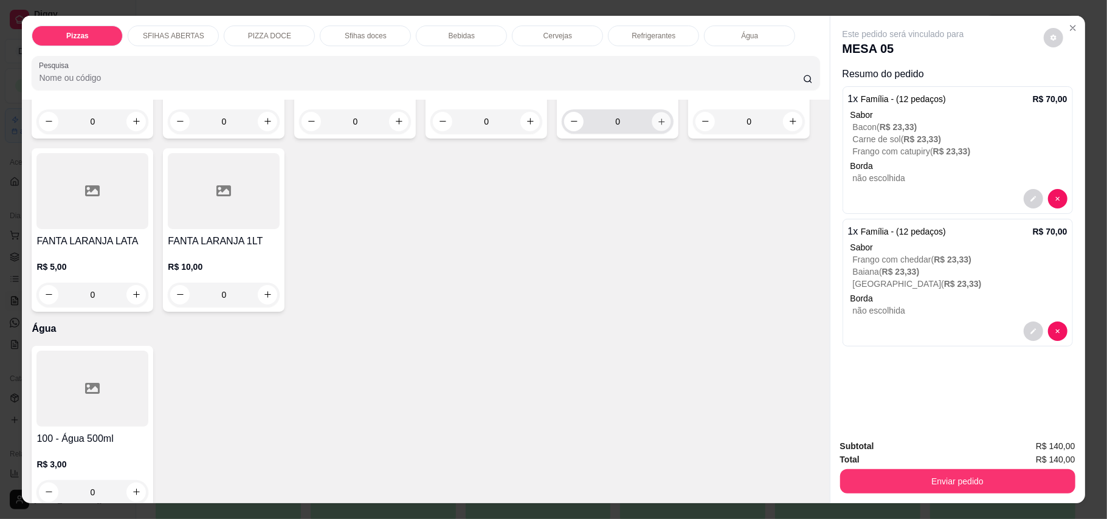
click at [658, 126] on icon "increase-product-quantity" at bounding box center [661, 121] width 9 height 9
type input "2"
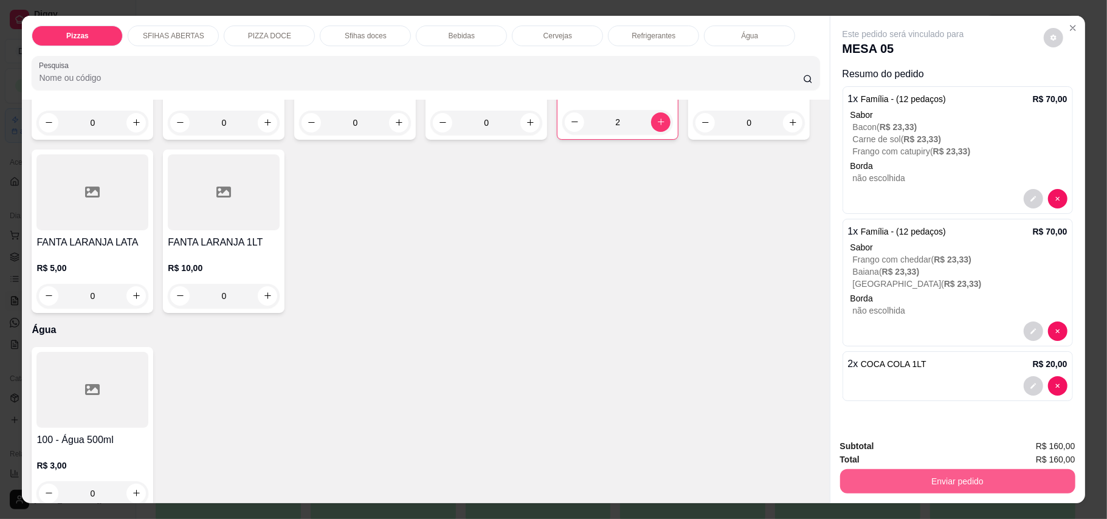
click at [956, 482] on button "Enviar pedido" at bounding box center [957, 481] width 235 height 24
click at [1060, 450] on button "Enviar pedido" at bounding box center [1042, 452] width 69 height 23
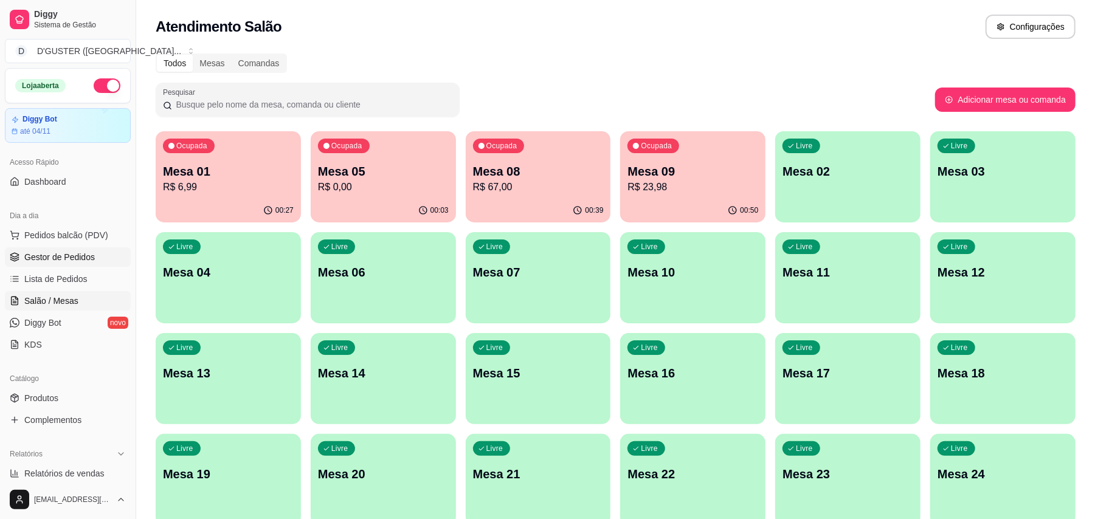
click at [57, 258] on span "Gestor de Pedidos" at bounding box center [59, 257] width 71 height 12
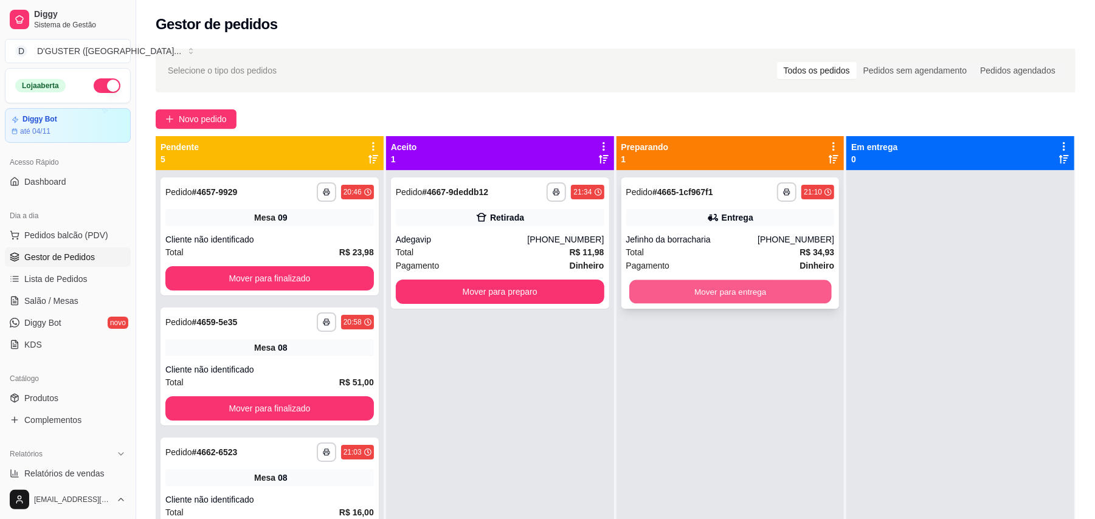
click at [674, 285] on button "Mover para entrega" at bounding box center [730, 292] width 202 height 24
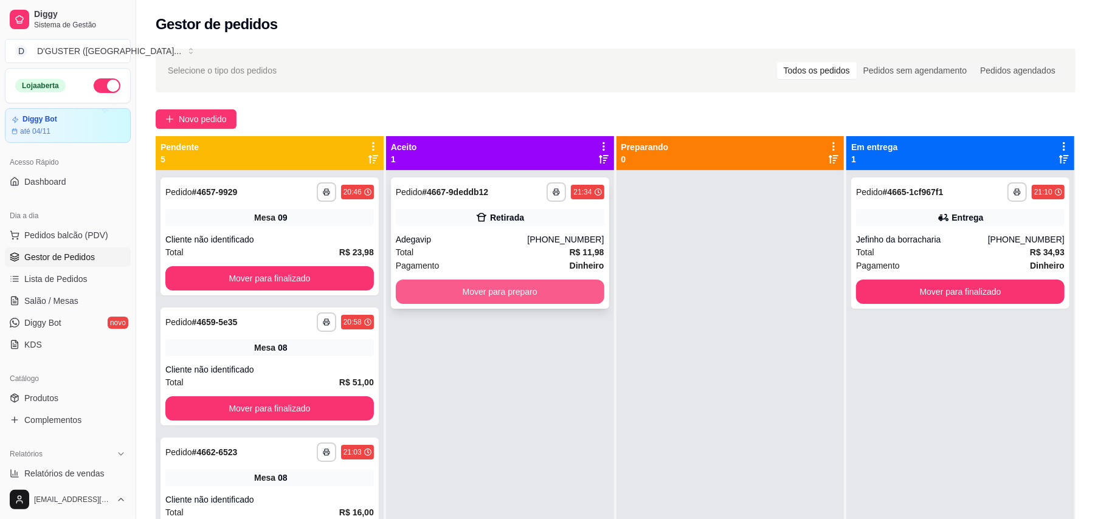
click at [506, 293] on button "Mover para preparo" at bounding box center [500, 292] width 209 height 24
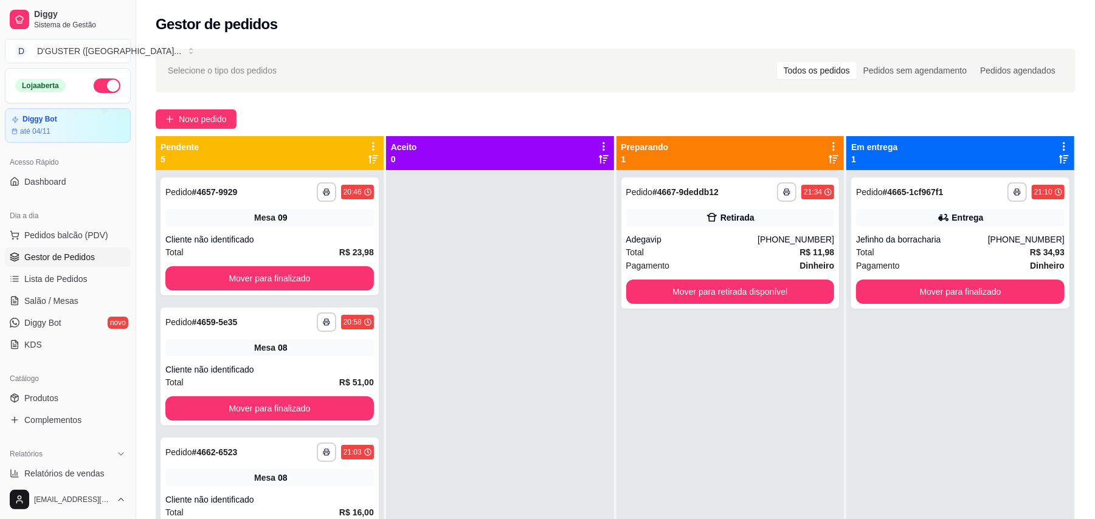
click at [59, 252] on span "Gestor de Pedidos" at bounding box center [59, 257] width 71 height 12
click at [47, 302] on span "Salão / Mesas" at bounding box center [51, 301] width 54 height 12
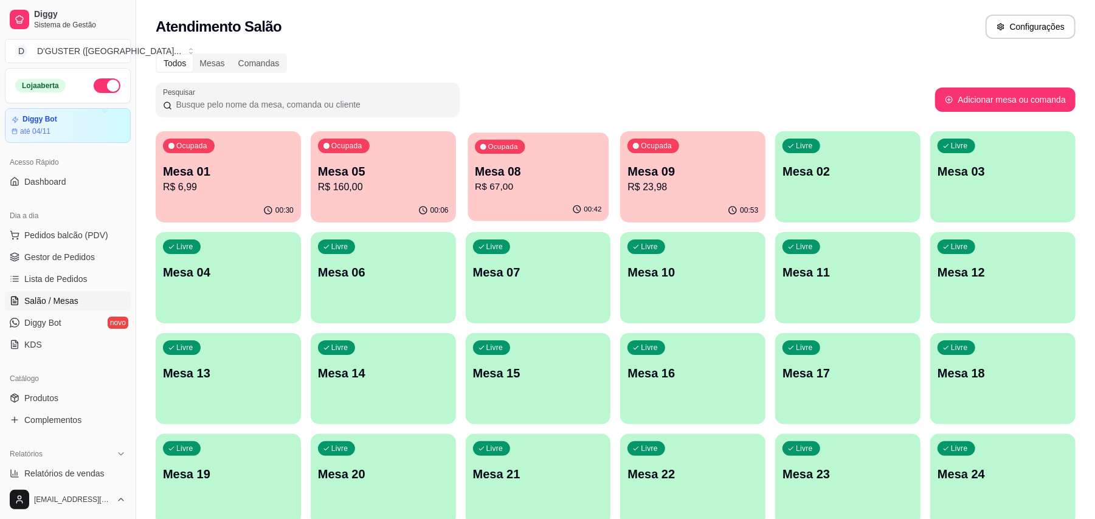
click at [545, 183] on p "R$ 67,00" at bounding box center [538, 187] width 126 height 14
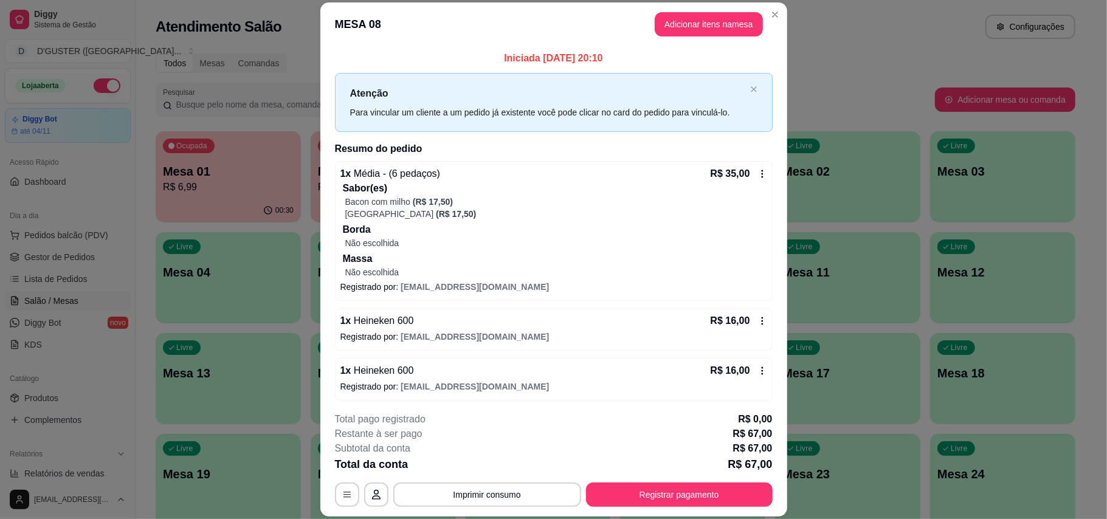
scroll to position [4, 0]
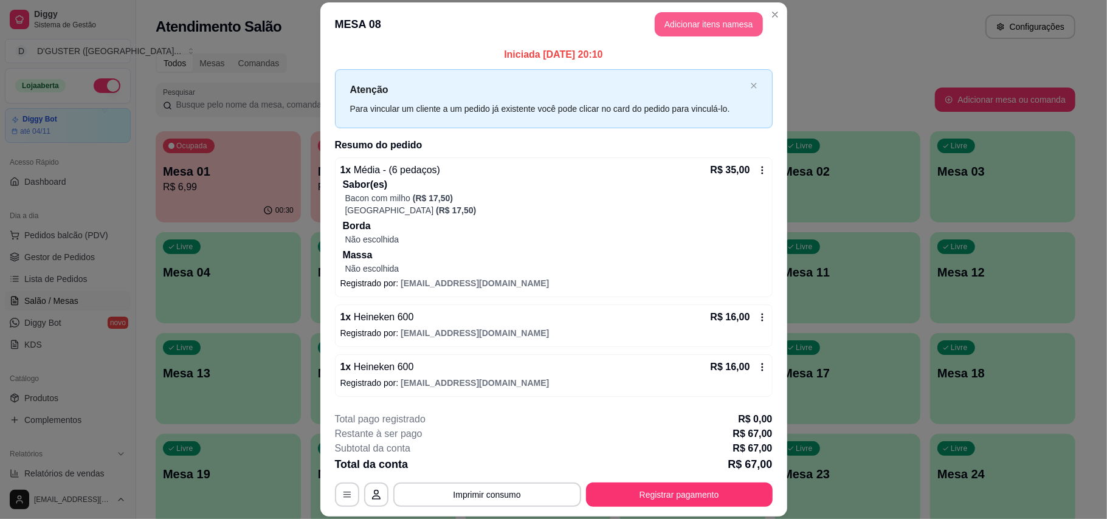
click at [691, 25] on button "Adicionar itens na mesa" at bounding box center [709, 24] width 108 height 24
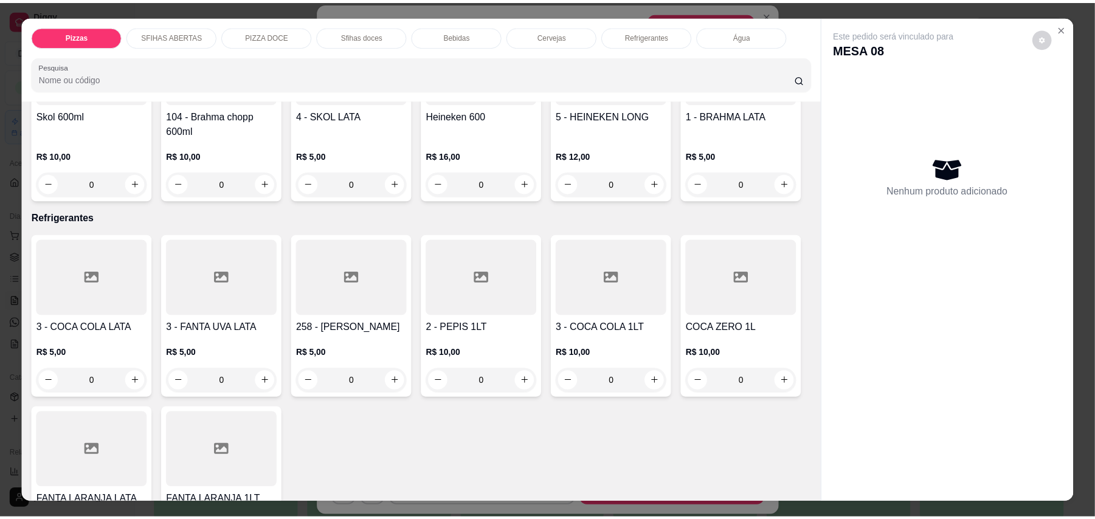
scroll to position [2432, 0]
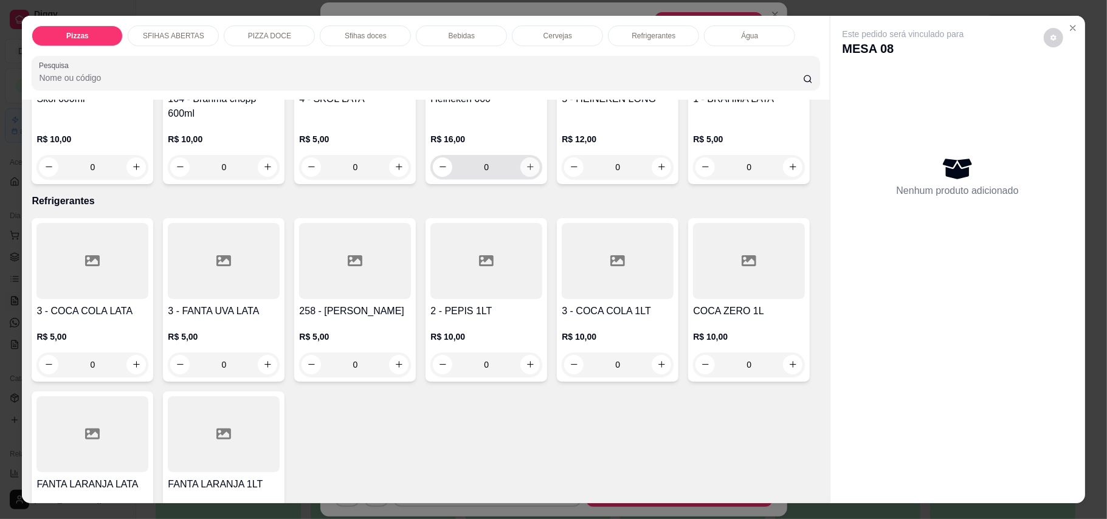
click at [526, 171] on icon "increase-product-quantity" at bounding box center [530, 166] width 9 height 9
type input "1"
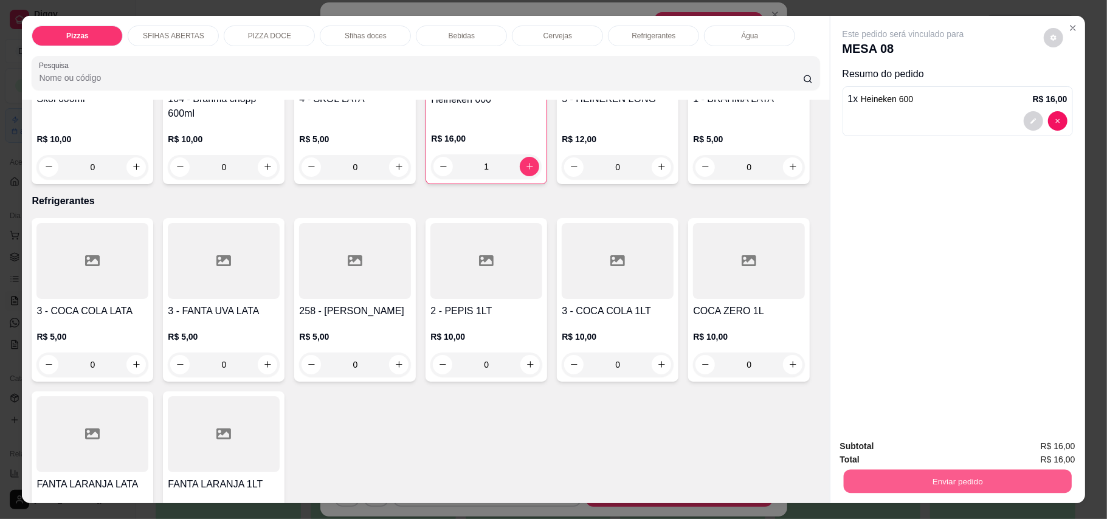
click at [985, 486] on button "Enviar pedido" at bounding box center [957, 482] width 228 height 24
click at [1043, 447] on button "Enviar pedido" at bounding box center [1042, 452] width 67 height 22
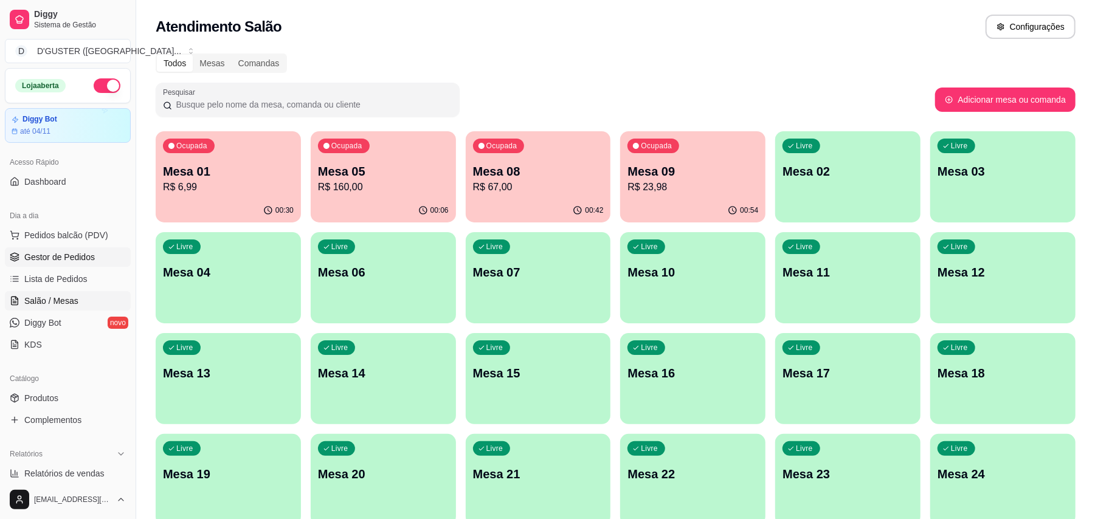
click at [86, 267] on link "Gestor de Pedidos" at bounding box center [68, 256] width 126 height 19
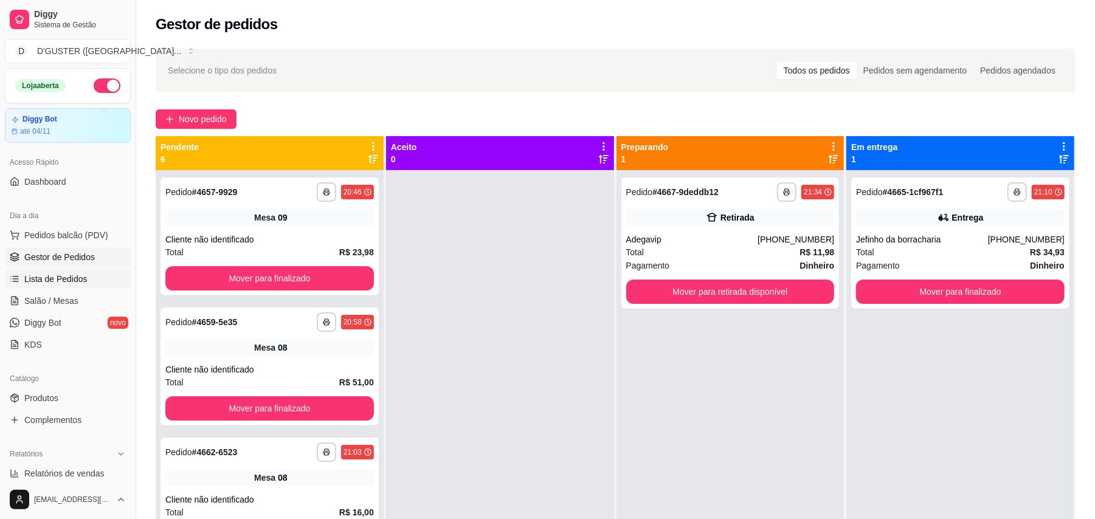
click at [68, 288] on link "Lista de Pedidos" at bounding box center [68, 278] width 126 height 19
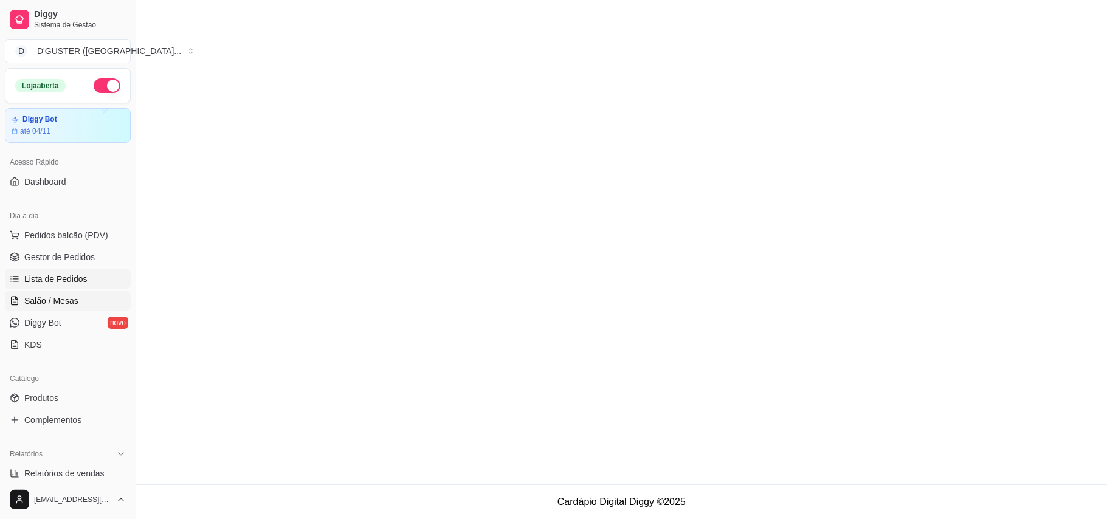
click at [83, 304] on link "Salão / Mesas" at bounding box center [68, 300] width 126 height 19
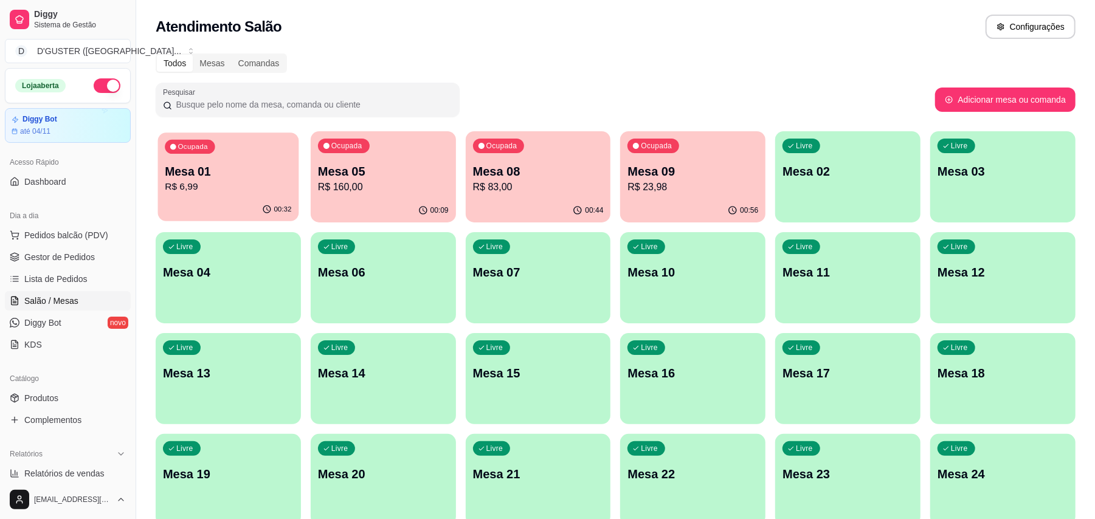
click at [241, 182] on p "R$ 6,99" at bounding box center [228, 187] width 126 height 14
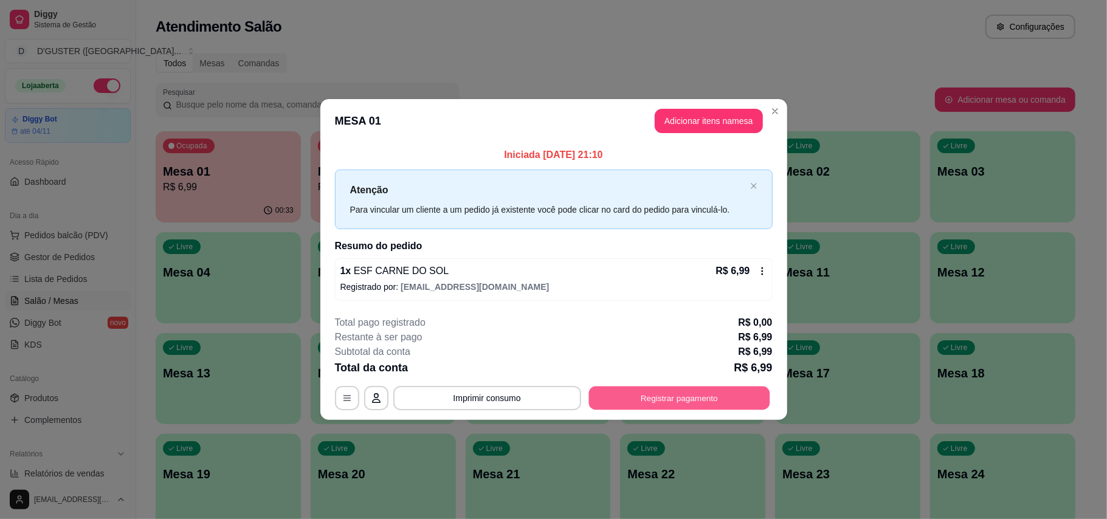
click at [668, 396] on button "Registrar pagamento" at bounding box center [679, 398] width 181 height 24
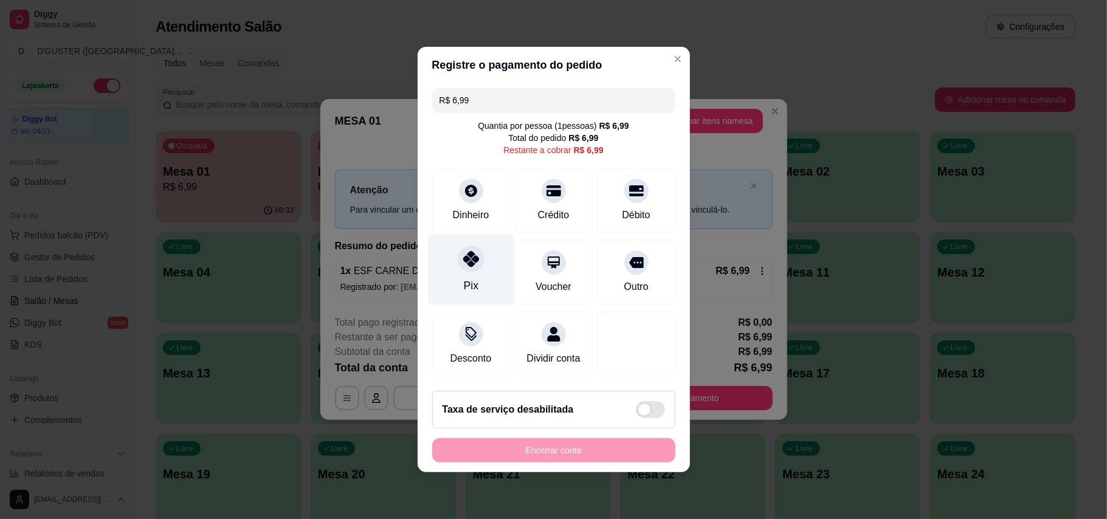
click at [464, 260] on div at bounding box center [471, 259] width 27 height 27
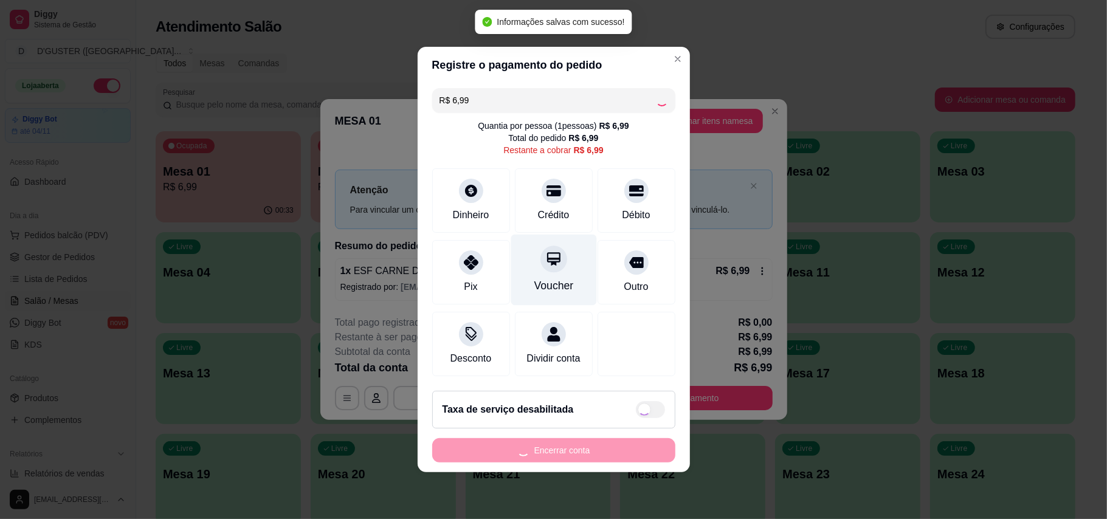
type input "R$ 0,00"
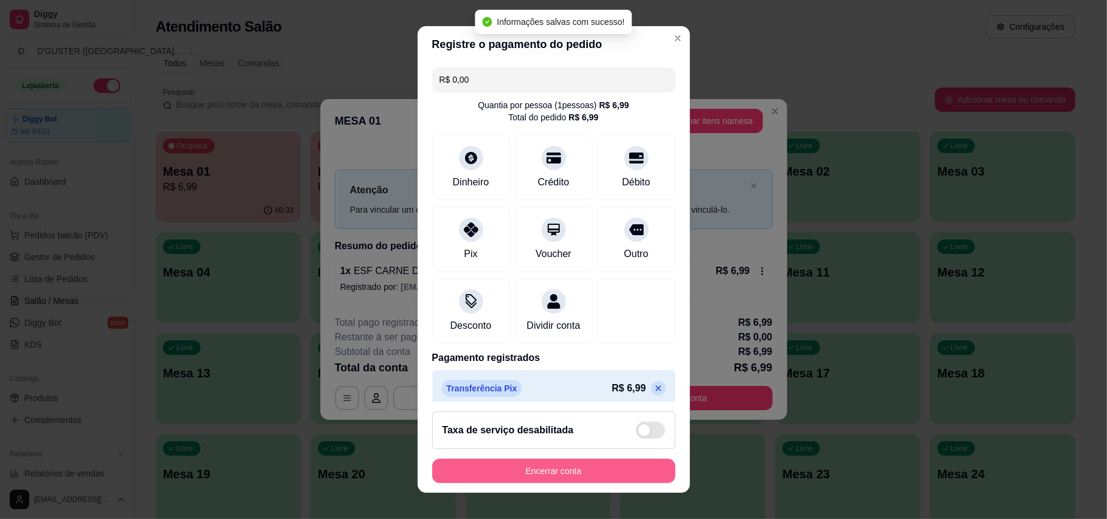
click at [587, 477] on button "Encerrar conta" at bounding box center [553, 471] width 243 height 24
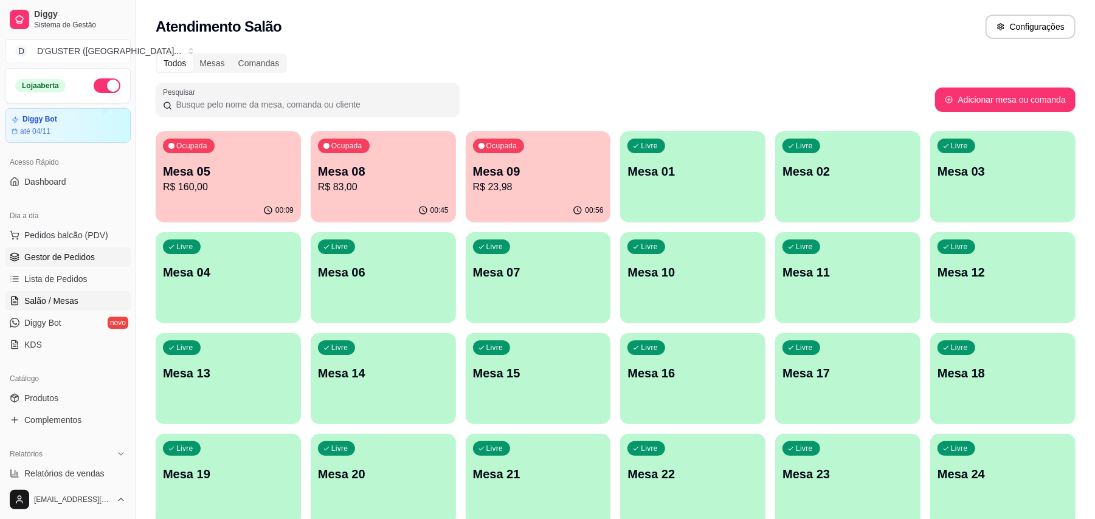
click at [33, 260] on span "Gestor de Pedidos" at bounding box center [59, 257] width 71 height 12
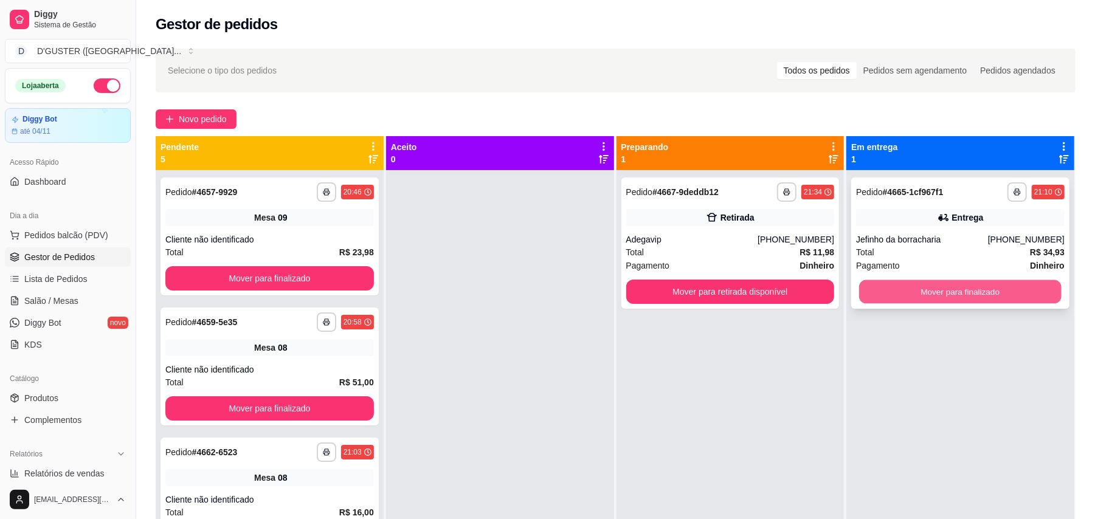
click at [1003, 293] on button "Mover para finalizado" at bounding box center [960, 292] width 202 height 24
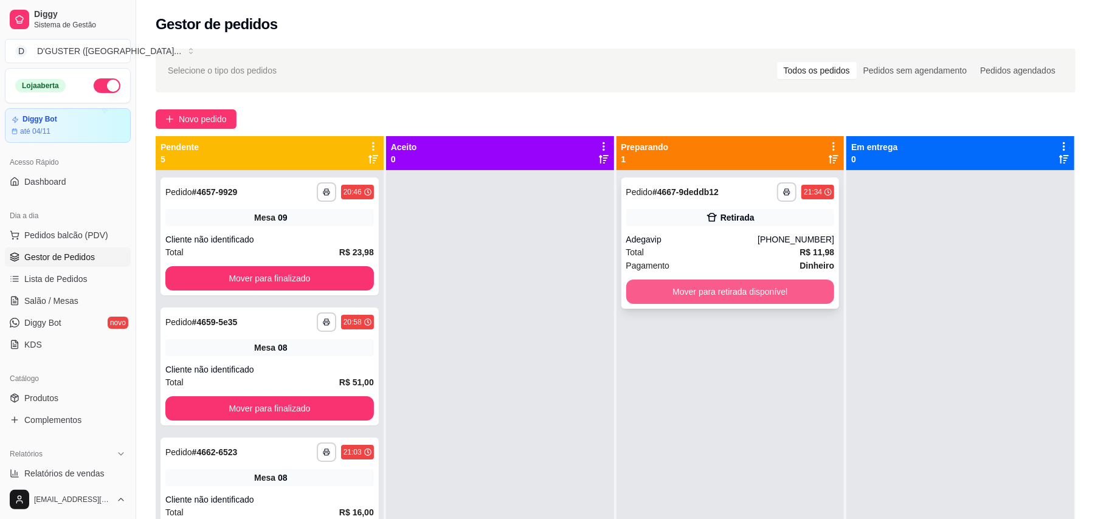
click at [743, 298] on button "Mover para retirada disponível" at bounding box center [730, 292] width 209 height 24
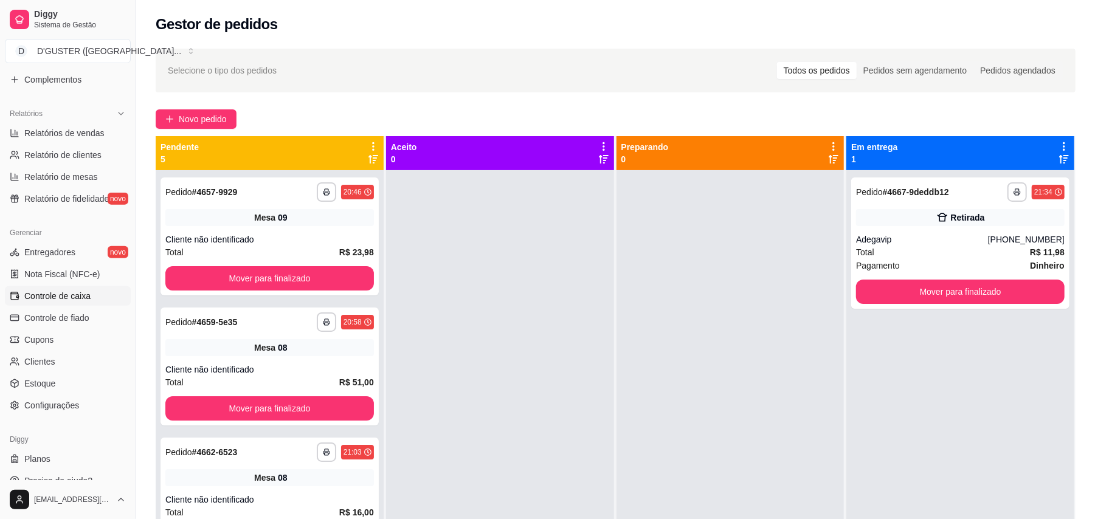
scroll to position [356, 0]
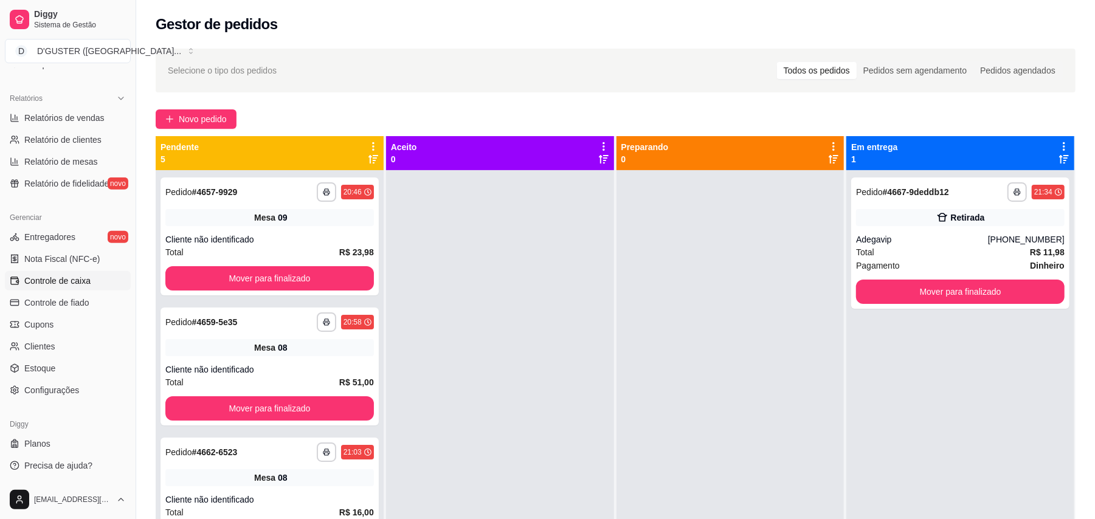
click at [41, 276] on span "Controle de caixa" at bounding box center [57, 281] width 66 height 12
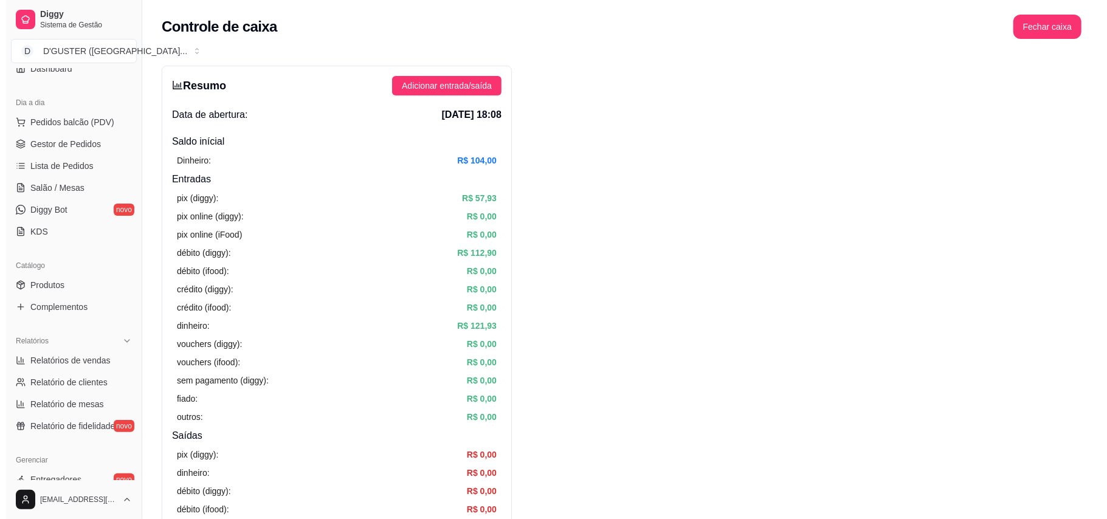
scroll to position [112, 0]
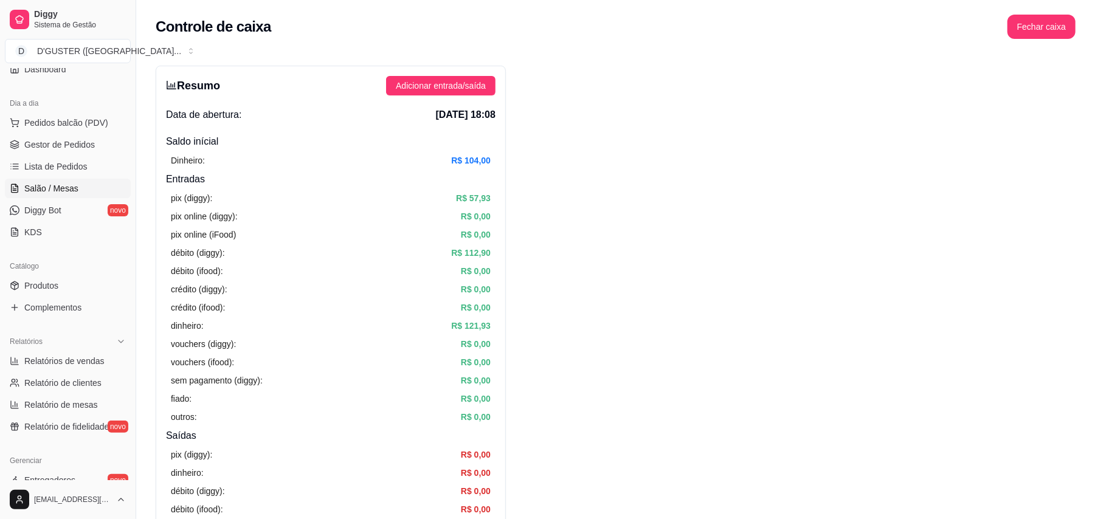
click at [69, 187] on span "Salão / Mesas" at bounding box center [51, 188] width 54 height 12
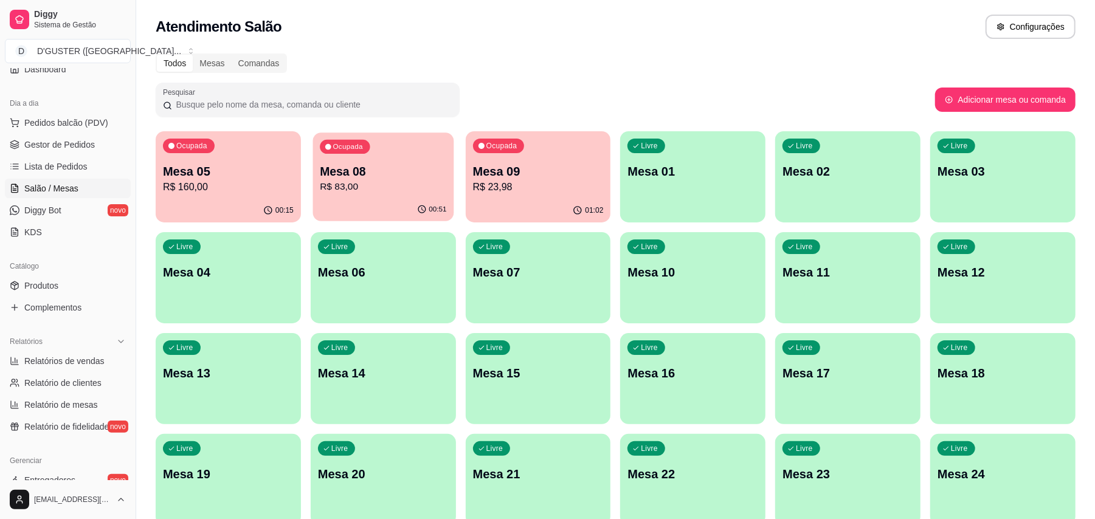
click at [392, 164] on p "Mesa 08" at bounding box center [383, 172] width 126 height 16
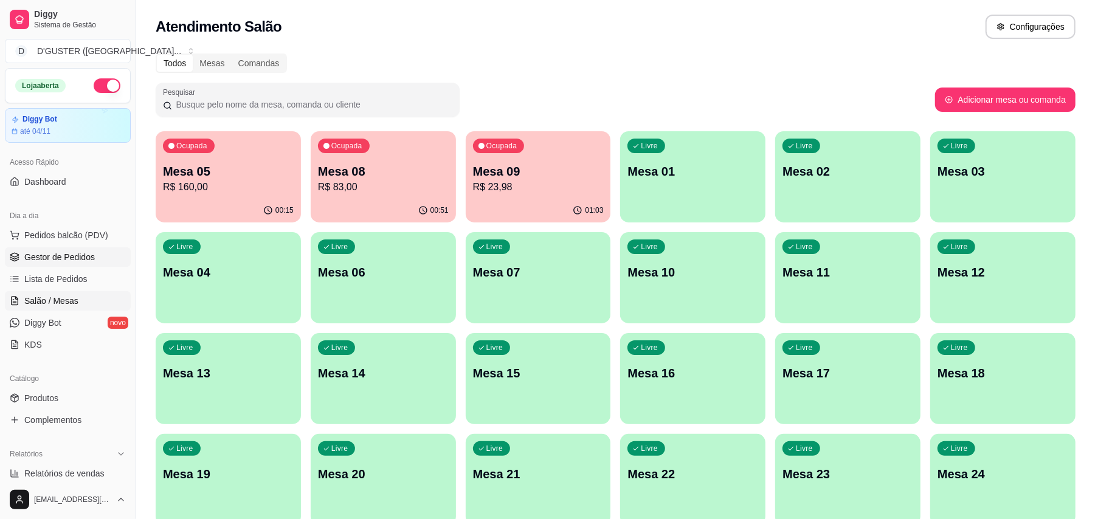
click at [61, 253] on span "Gestor de Pedidos" at bounding box center [59, 257] width 71 height 12
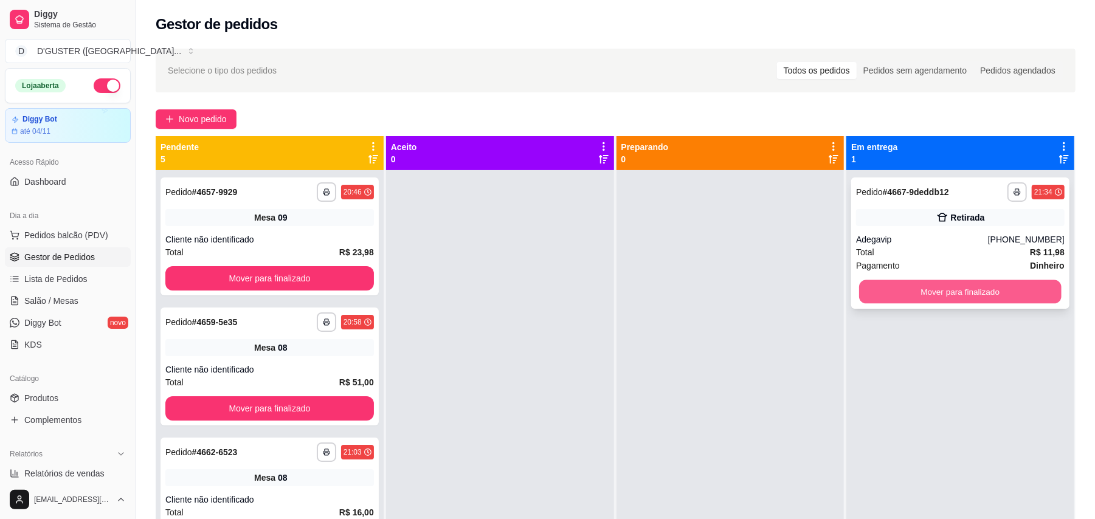
click at [985, 287] on button "Mover para finalizado" at bounding box center [960, 292] width 202 height 24
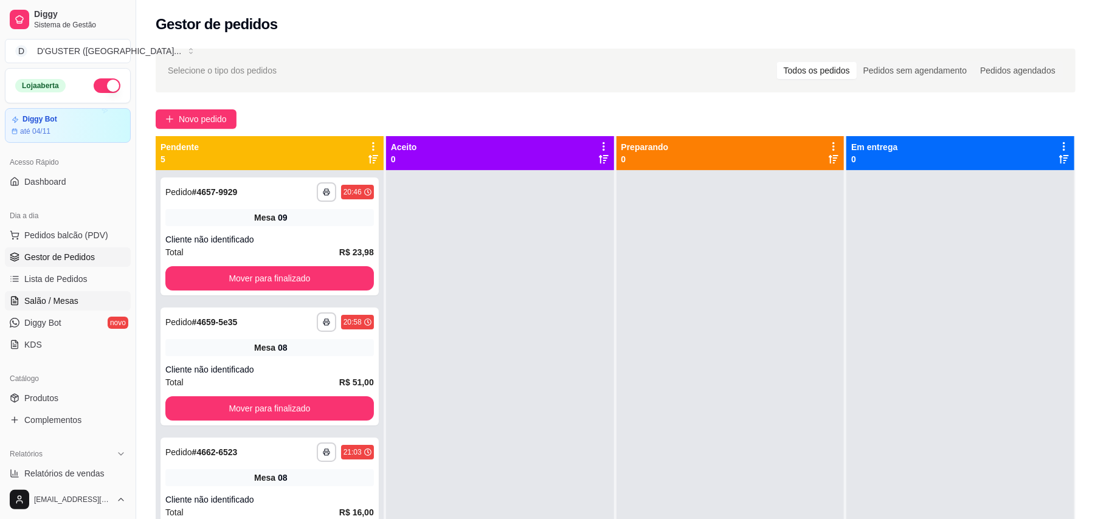
click at [45, 297] on span "Salão / Mesas" at bounding box center [51, 301] width 54 height 12
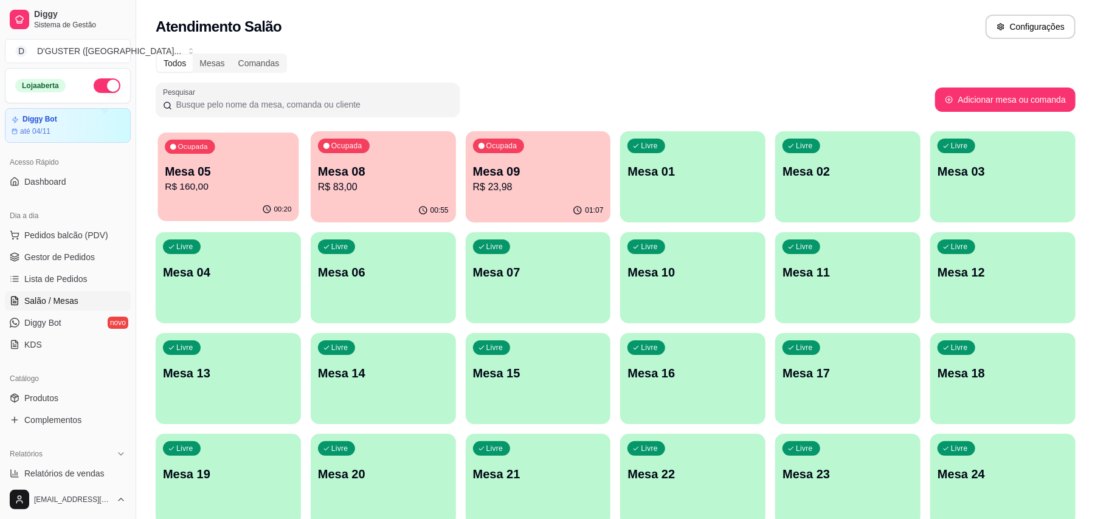
click at [227, 198] on button "Ocupada Mesa 05 R$ 160,00 00:20" at bounding box center [228, 177] width 141 height 89
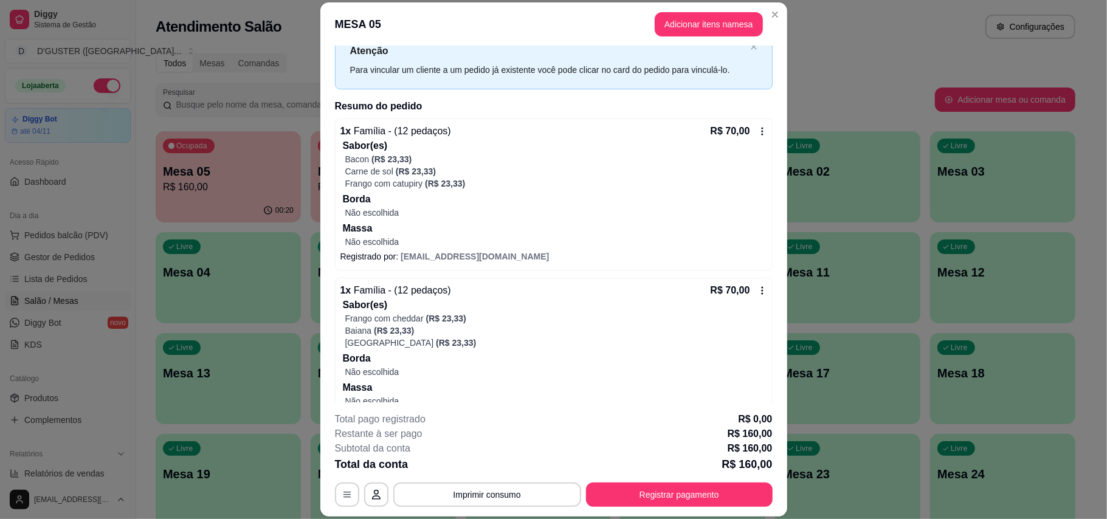
scroll to position [81, 0]
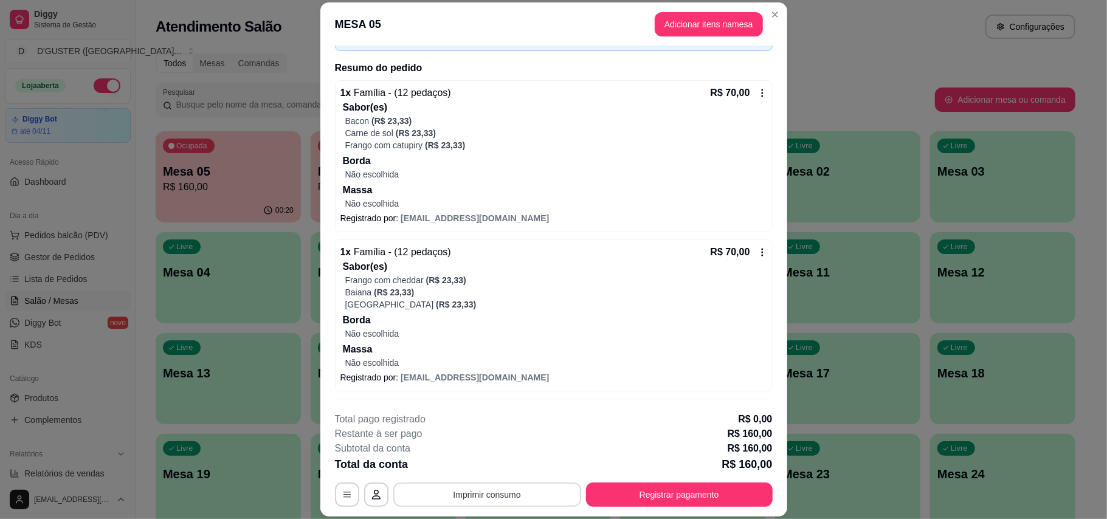
click at [470, 497] on button "Imprimir consumo" at bounding box center [487, 495] width 188 height 24
click at [477, 417] on button "IMPRESSORA" at bounding box center [485, 418] width 88 height 19
click at [728, 483] on div "**********" at bounding box center [554, 495] width 438 height 24
click at [706, 494] on button "Registrar pagamento" at bounding box center [679, 495] width 187 height 24
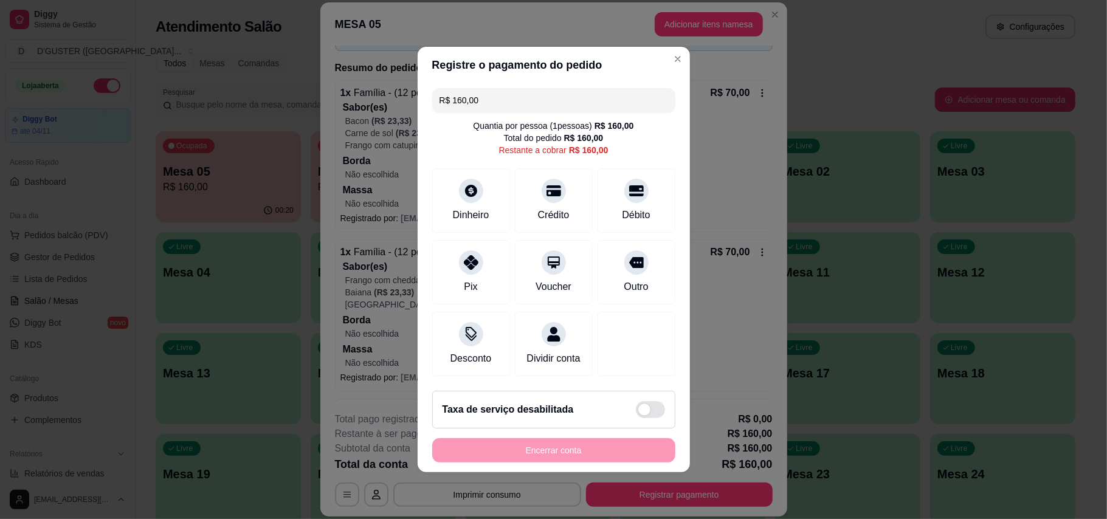
drag, startPoint x: 504, startPoint y: 108, endPoint x: 525, endPoint y: 96, distance: 24.5
click at [505, 108] on div "R$ 160,00 Quantia por pessoa ( 1 pessoas) R$ 160,00 Total do pedido R$ 160,00 R…" at bounding box center [554, 232] width 272 height 298
click at [527, 95] on input "R$ 160,00" at bounding box center [554, 100] width 229 height 24
click at [621, 206] on div "Débito" at bounding box center [636, 214] width 31 height 16
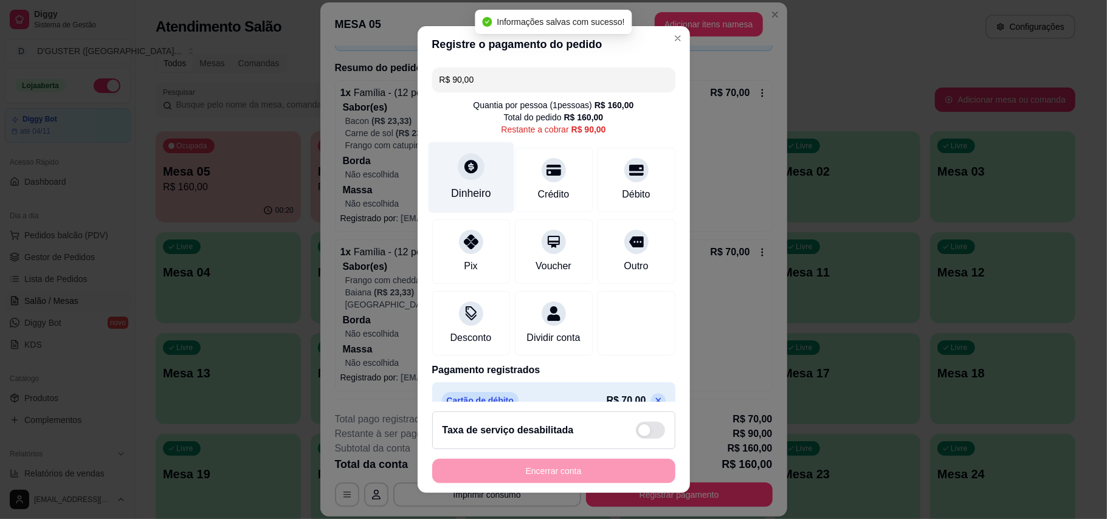
click at [463, 174] on icon at bounding box center [471, 167] width 16 height 16
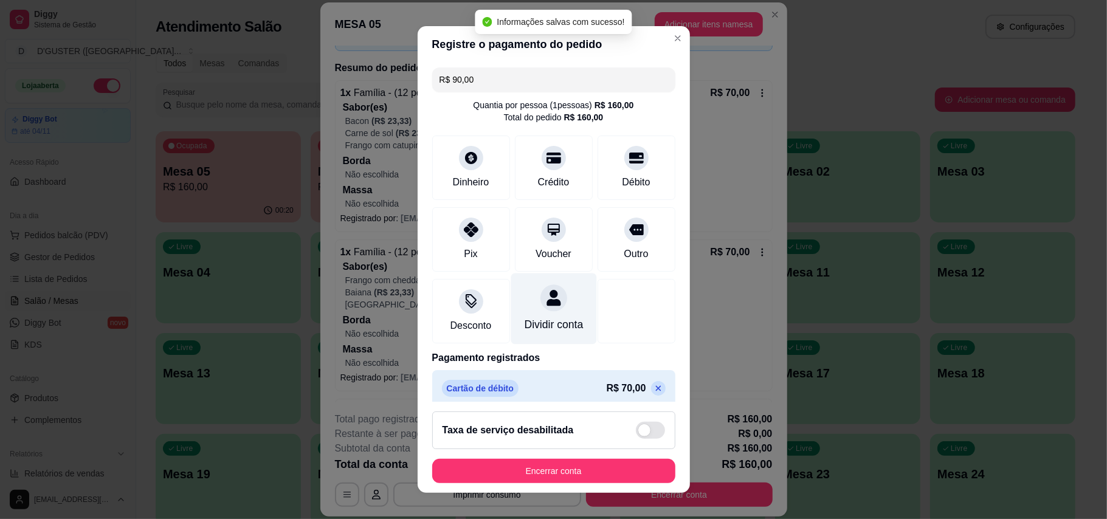
type input "R$ 0,00"
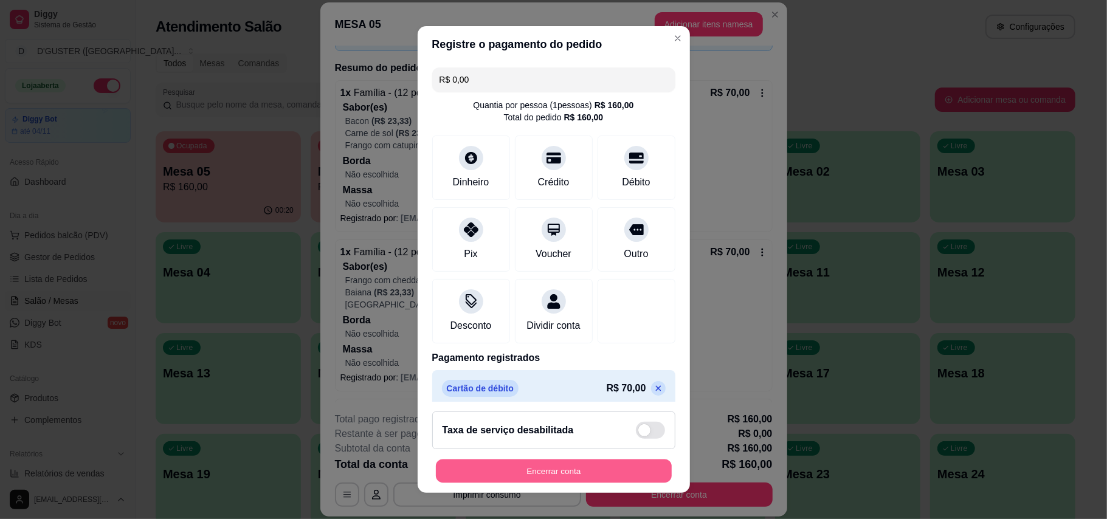
click at [555, 469] on button "Encerrar conta" at bounding box center [554, 472] width 236 height 24
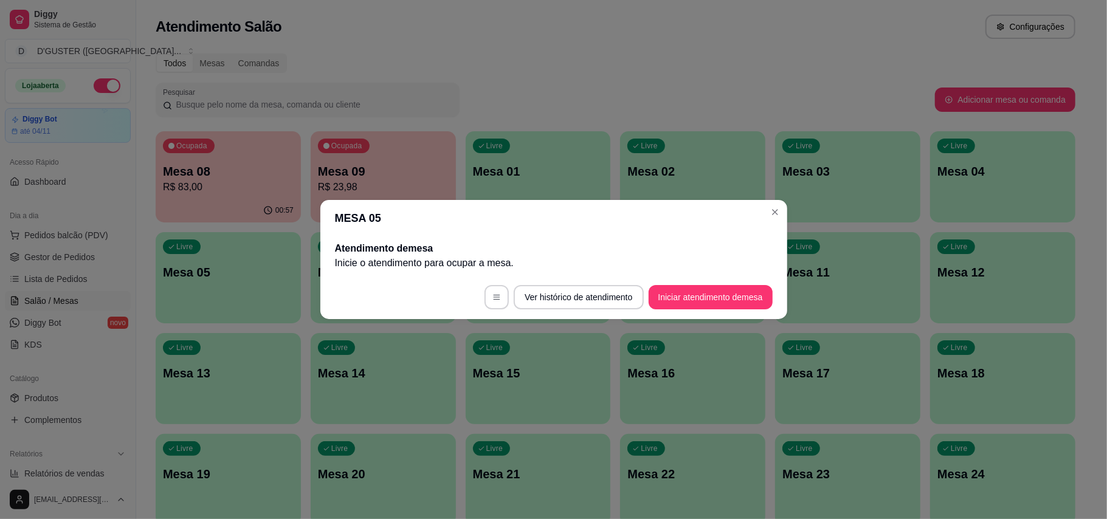
scroll to position [0, 0]
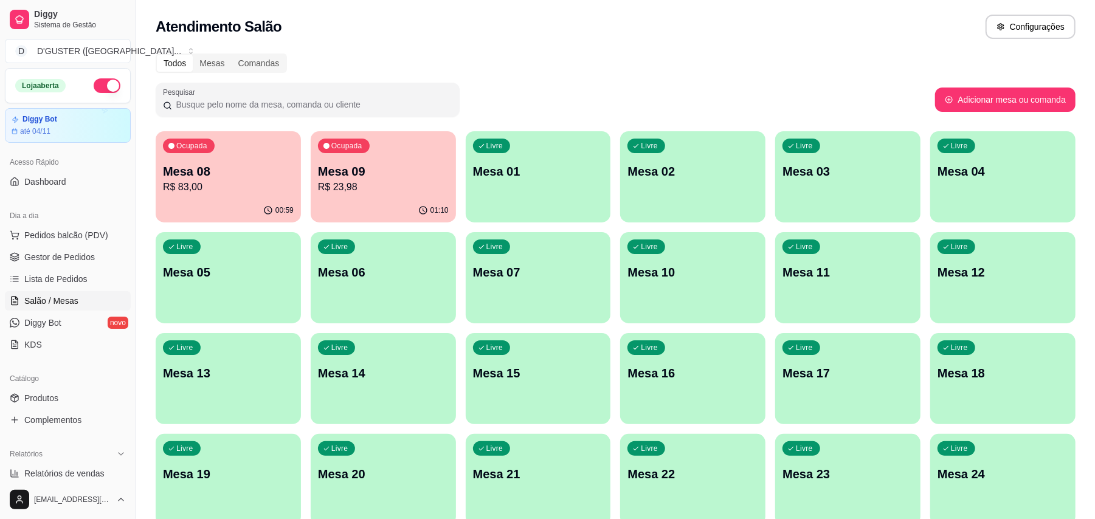
click at [377, 184] on p "R$ 23,98" at bounding box center [383, 187] width 131 height 15
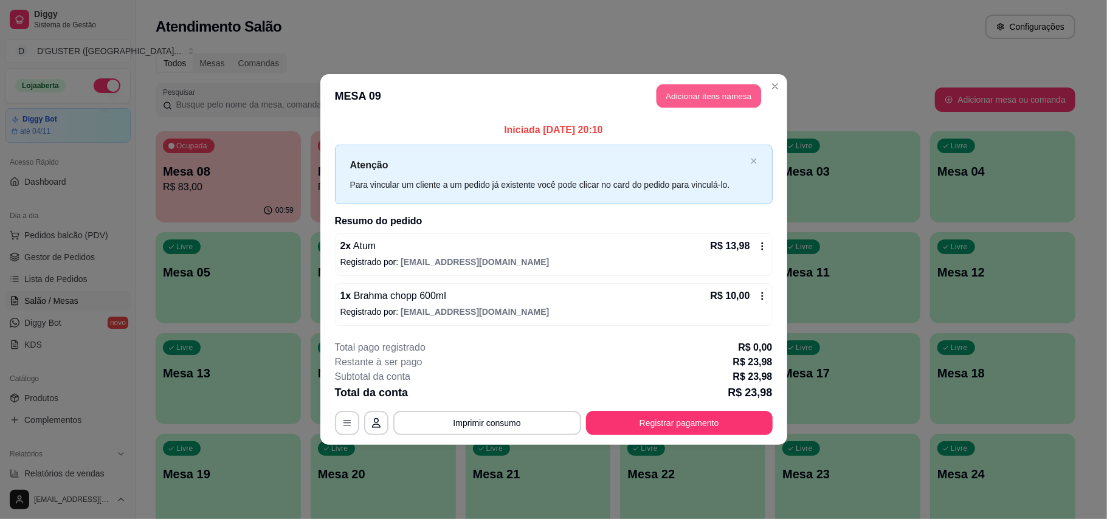
click at [693, 93] on button "Adicionar itens na mesa" at bounding box center [709, 97] width 105 height 24
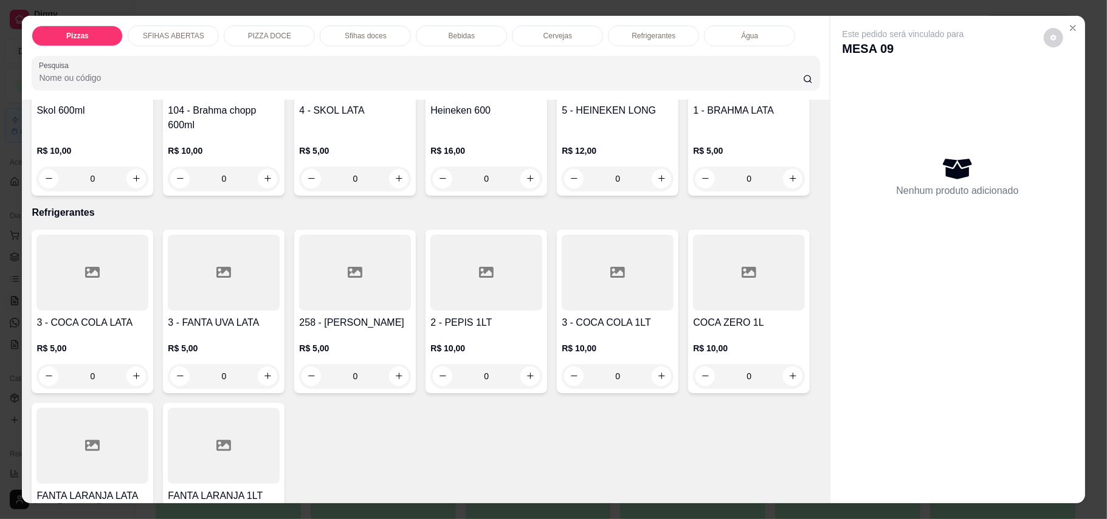
scroll to position [2513, 0]
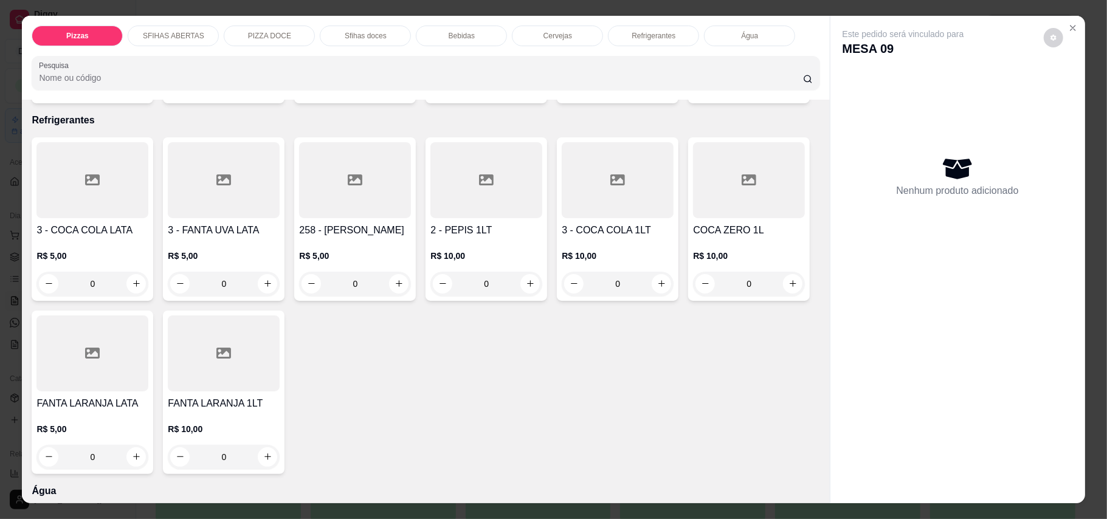
click at [256, 98] on div "0" at bounding box center [223, 86] width 107 height 24
click at [263, 91] on icon "increase-product-quantity" at bounding box center [267, 85] width 9 height 9
type input "1"
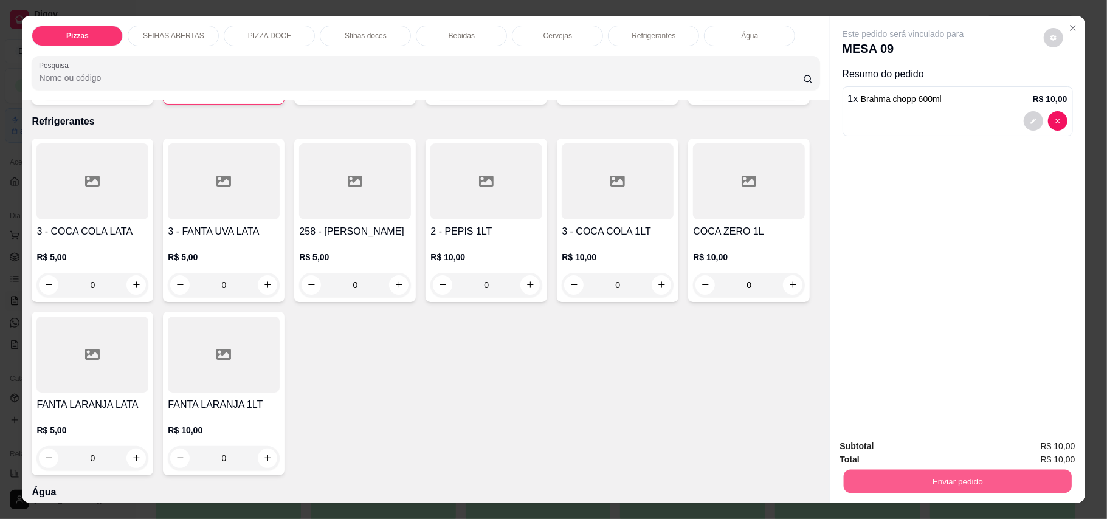
click at [933, 486] on button "Enviar pedido" at bounding box center [957, 482] width 228 height 24
click at [1042, 446] on button "Enviar pedido" at bounding box center [1042, 452] width 69 height 23
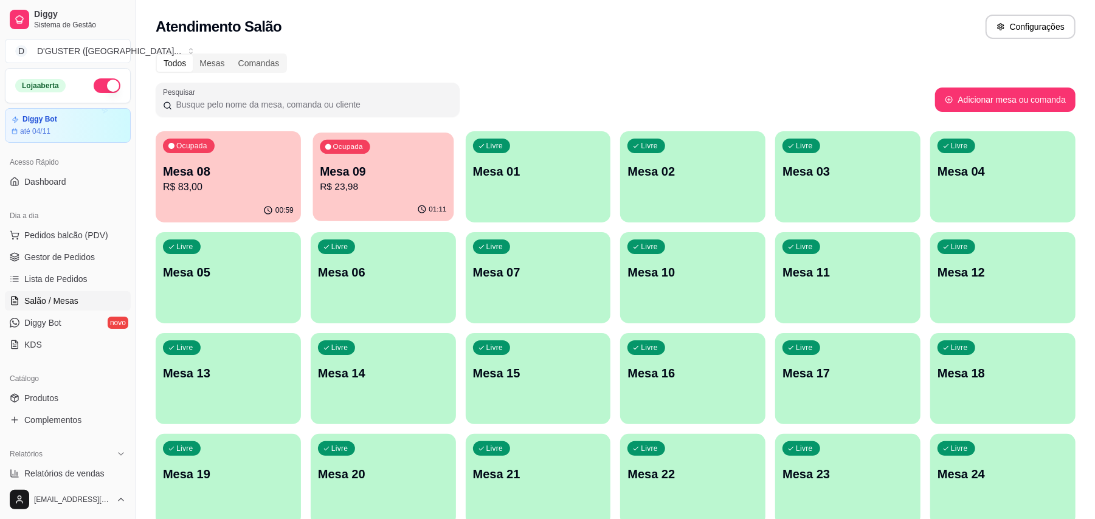
click at [422, 198] on button "Ocupada Mesa 09 R$ 23,98 01:11" at bounding box center [382, 177] width 141 height 89
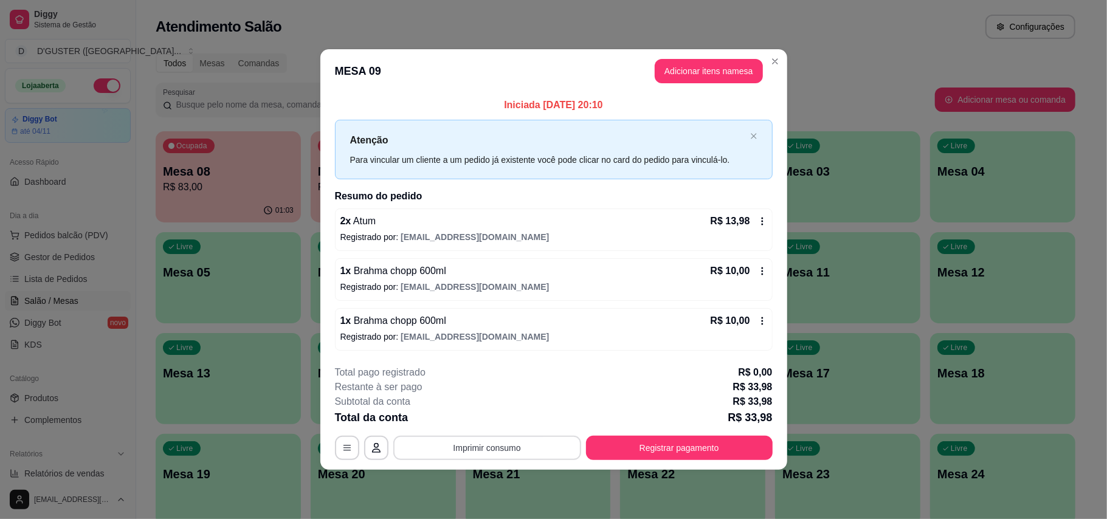
click at [531, 446] on button "Imprimir consumo" at bounding box center [487, 448] width 188 height 24
click at [504, 373] on button "IMPRESSORA" at bounding box center [490, 371] width 85 height 19
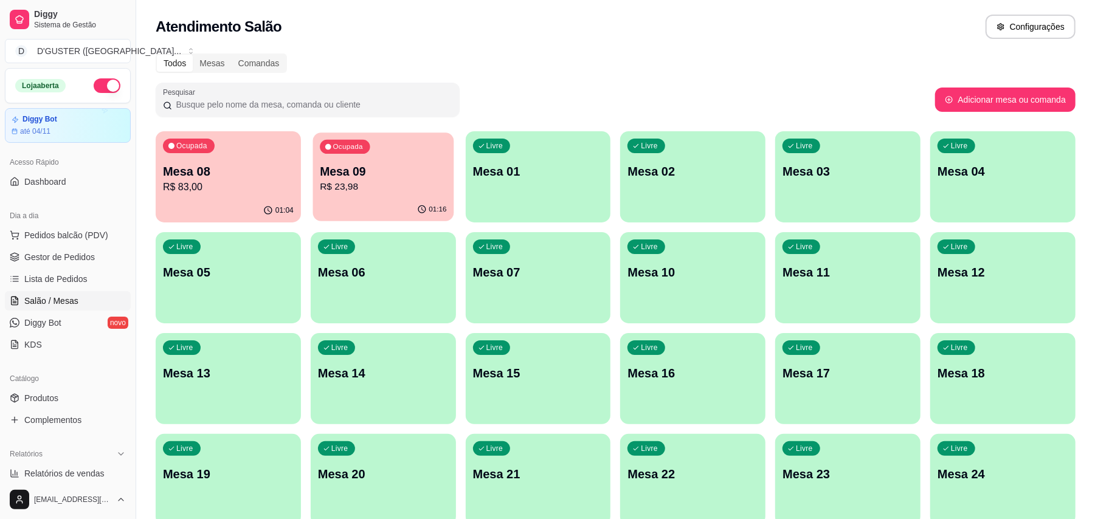
click at [387, 185] on p "R$ 23,98" at bounding box center [383, 187] width 126 height 14
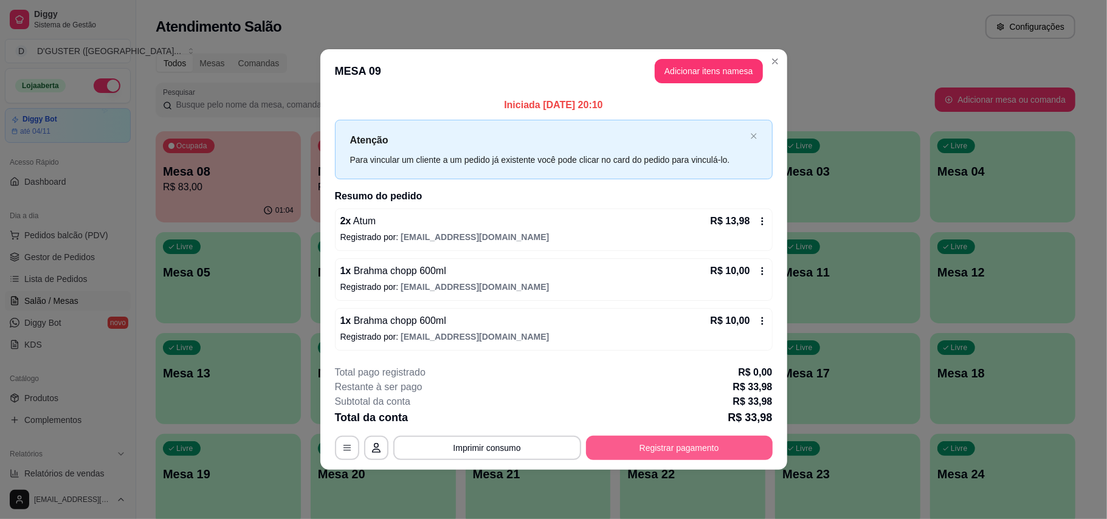
click at [703, 447] on button "Registrar pagamento" at bounding box center [679, 448] width 187 height 24
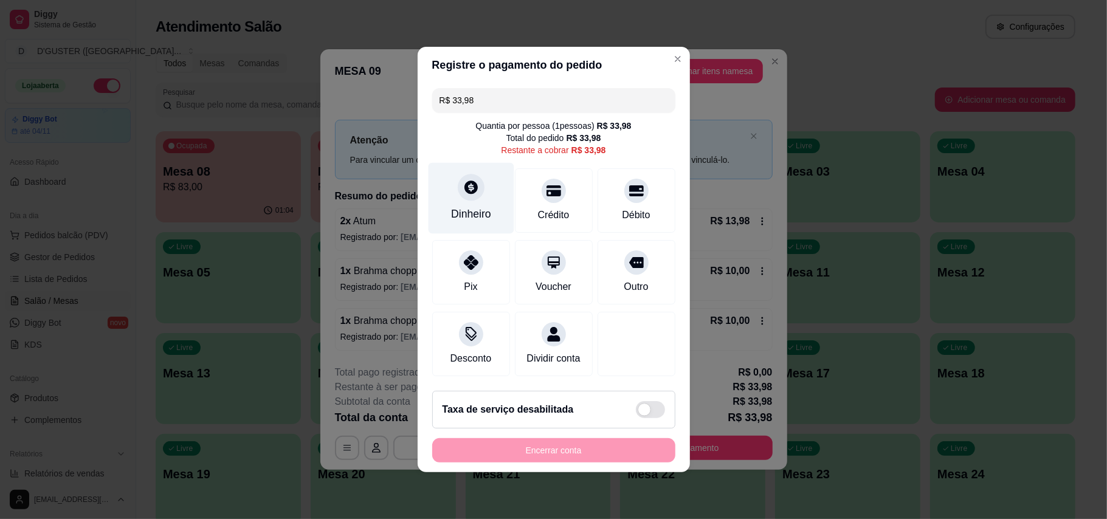
click at [472, 196] on div "Dinheiro" at bounding box center [471, 198] width 86 height 71
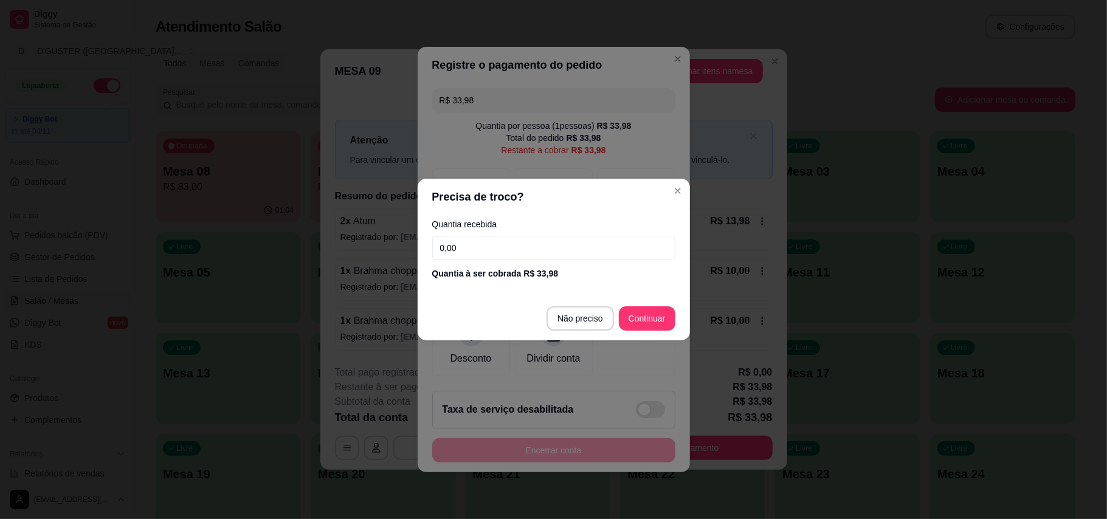
click at [575, 246] on input "0,00" at bounding box center [553, 248] width 243 height 24
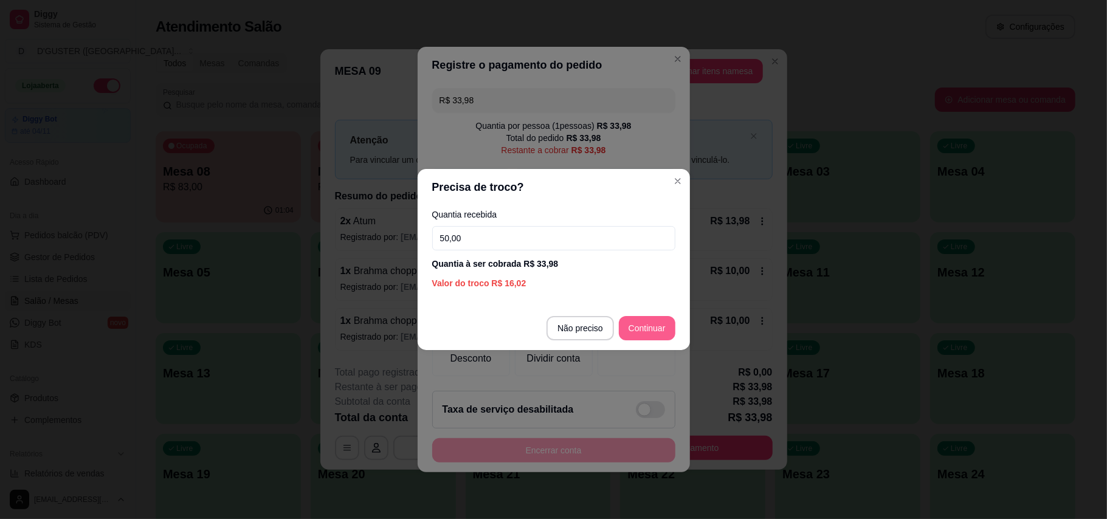
type input "50,00"
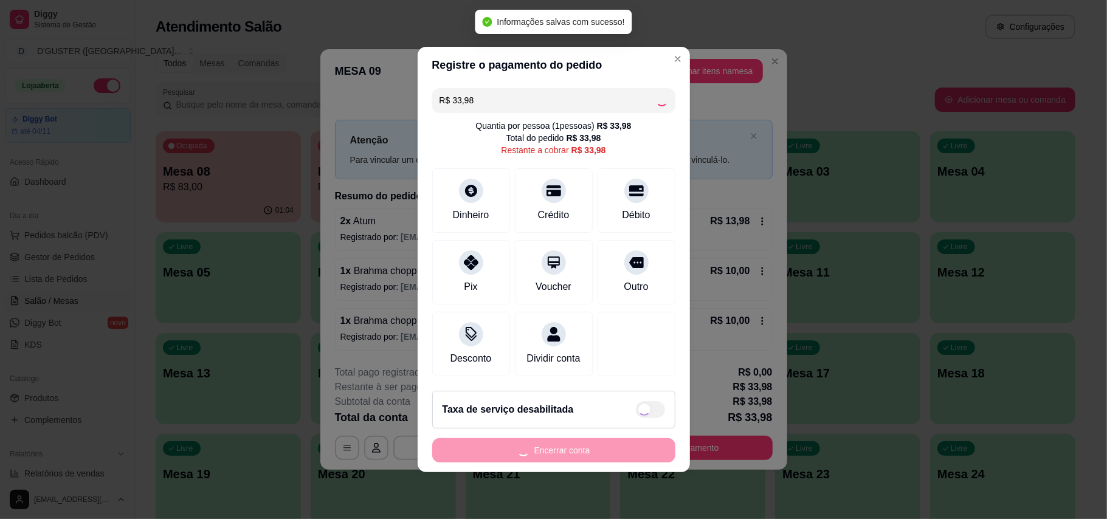
type input "R$ 0,00"
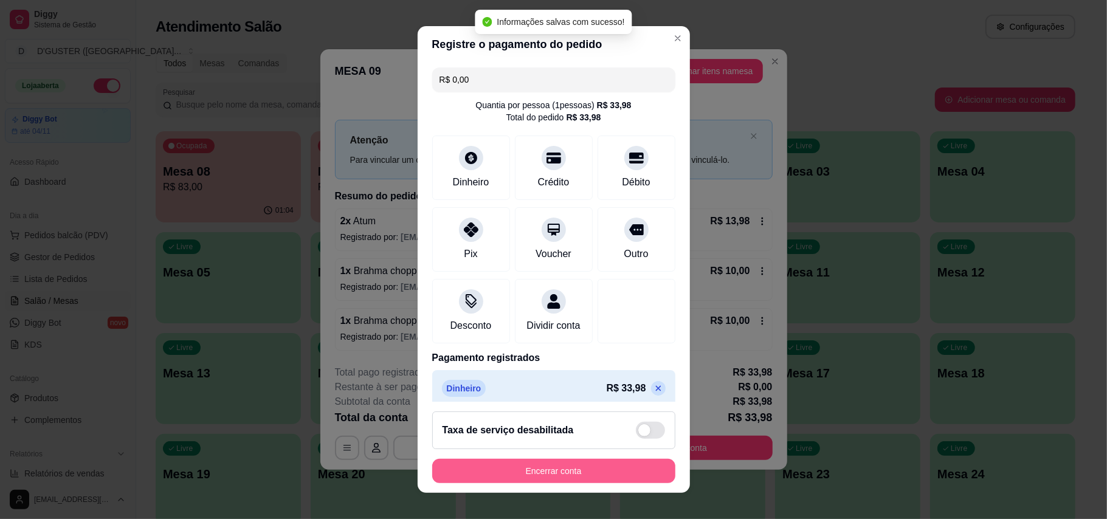
click at [616, 480] on button "Encerrar conta" at bounding box center [553, 471] width 243 height 24
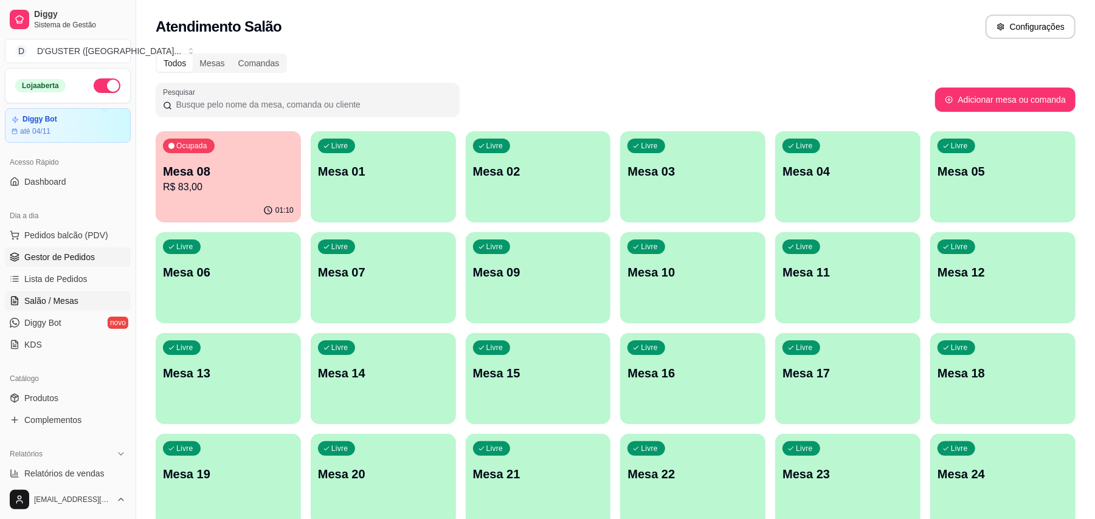
click at [59, 261] on span "Gestor de Pedidos" at bounding box center [59, 257] width 71 height 12
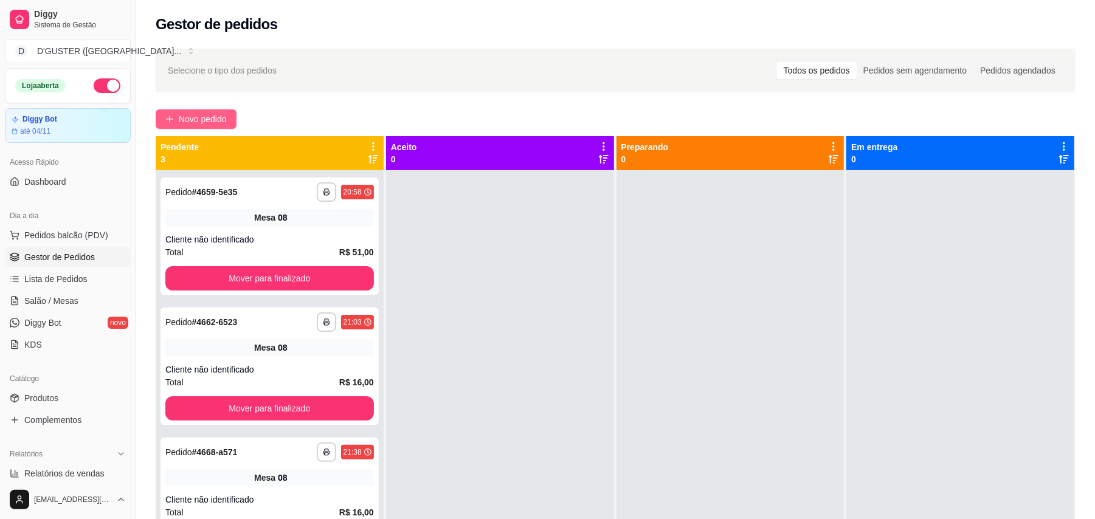
click at [195, 125] on span "Novo pedido" at bounding box center [203, 118] width 48 height 13
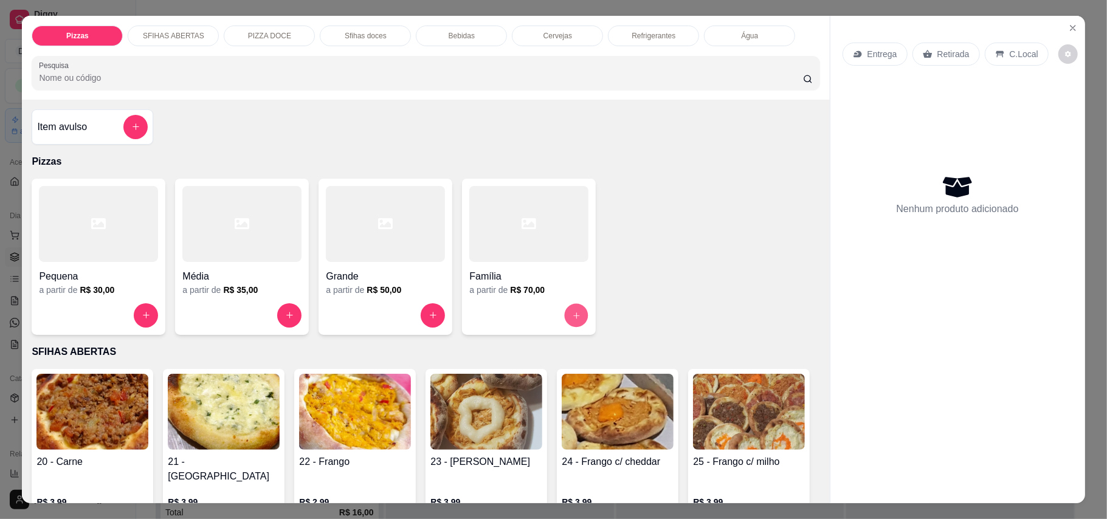
click at [572, 320] on icon "increase-product-quantity" at bounding box center [576, 315] width 9 height 9
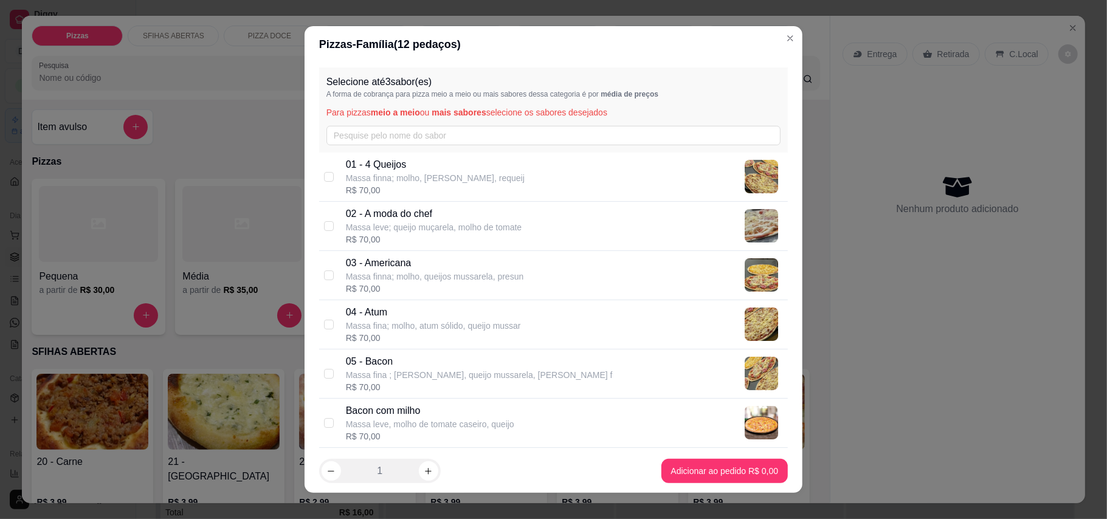
click at [494, 271] on p "Massa finna; molho, queijos mussarela, presun" at bounding box center [435, 277] width 178 height 12
checkbox input "true"
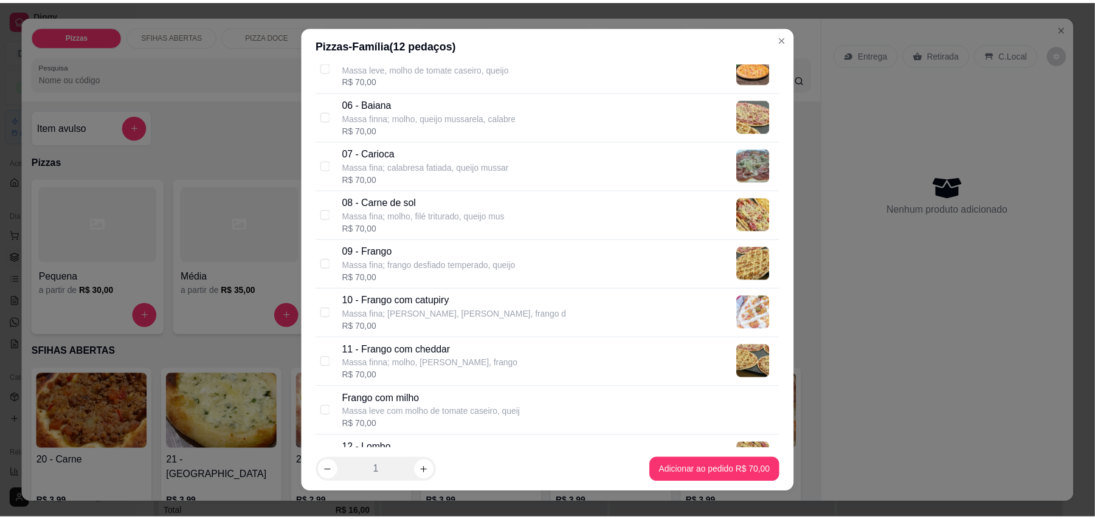
scroll to position [405, 0]
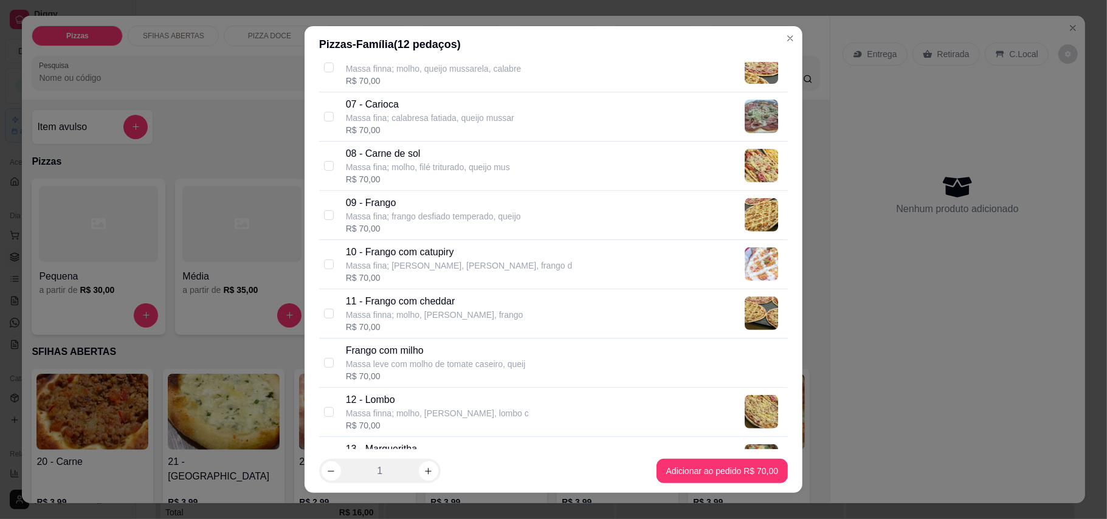
click at [559, 209] on div "09 - [PERSON_NAME] fina; frango desfiado temperado, queijo R$ 70,00" at bounding box center [564, 215] width 437 height 39
checkbox input "true"
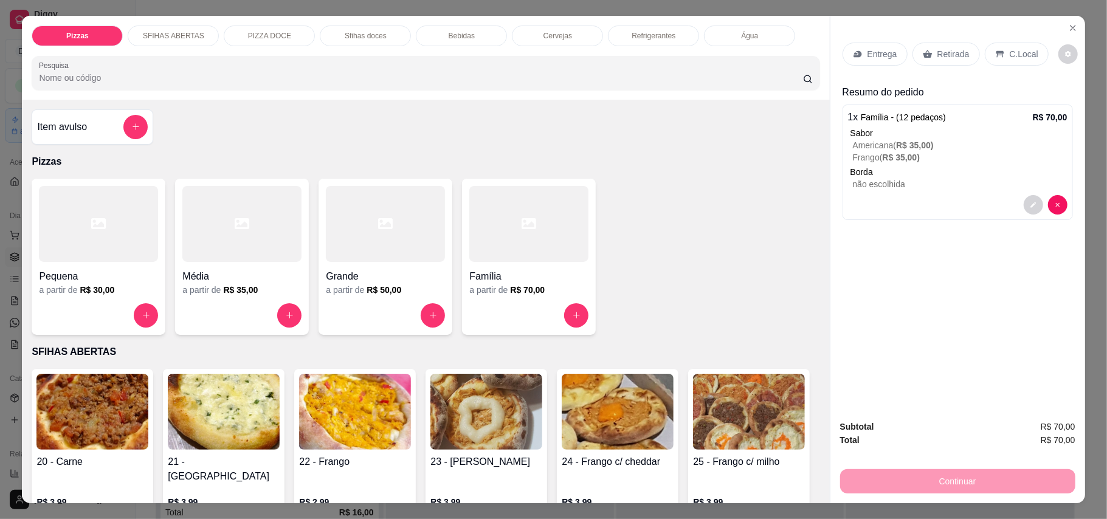
click at [937, 48] on p "Retirada" at bounding box center [953, 54] width 32 height 12
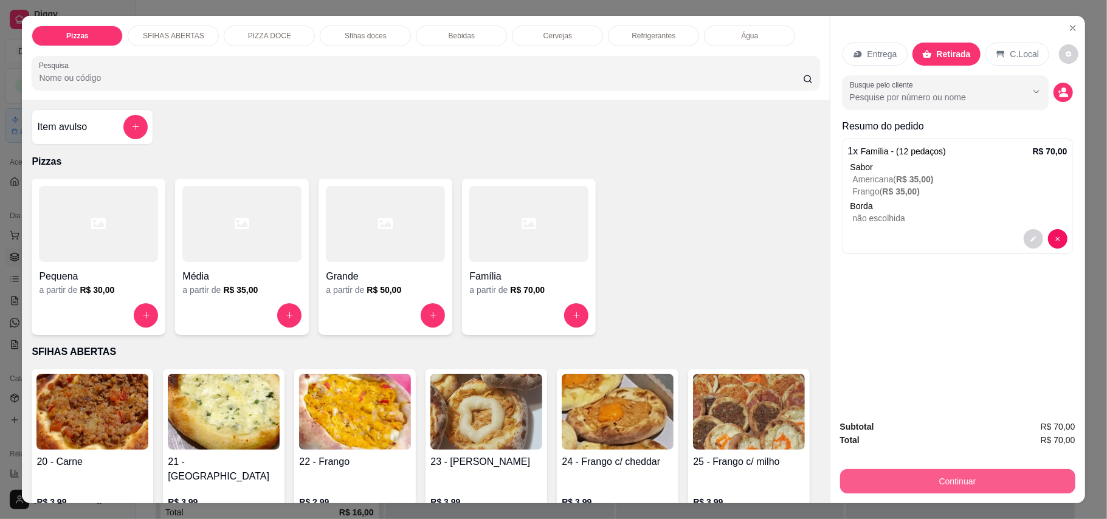
click at [878, 482] on button "Continuar" at bounding box center [957, 481] width 235 height 24
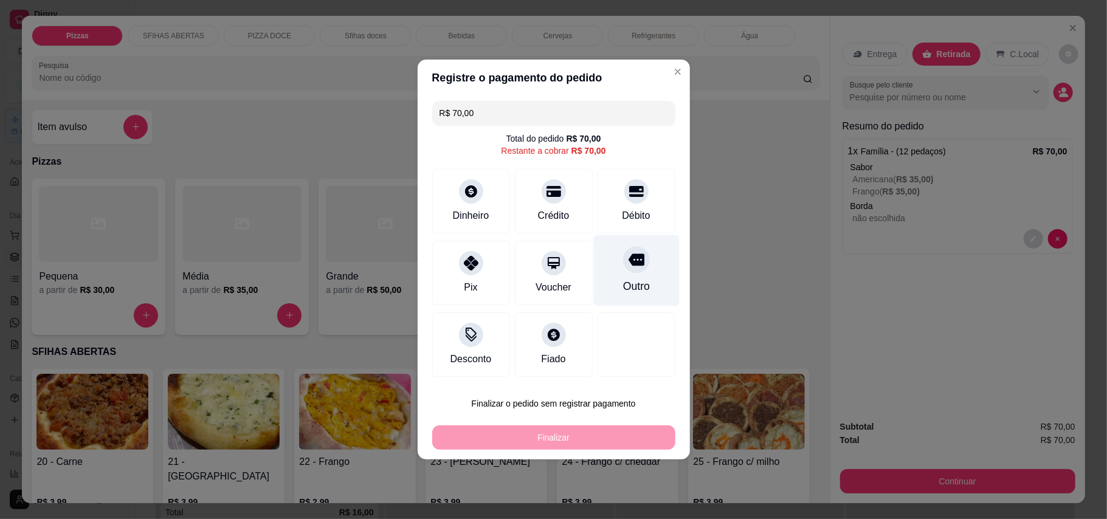
click at [628, 268] on icon at bounding box center [636, 260] width 16 height 16
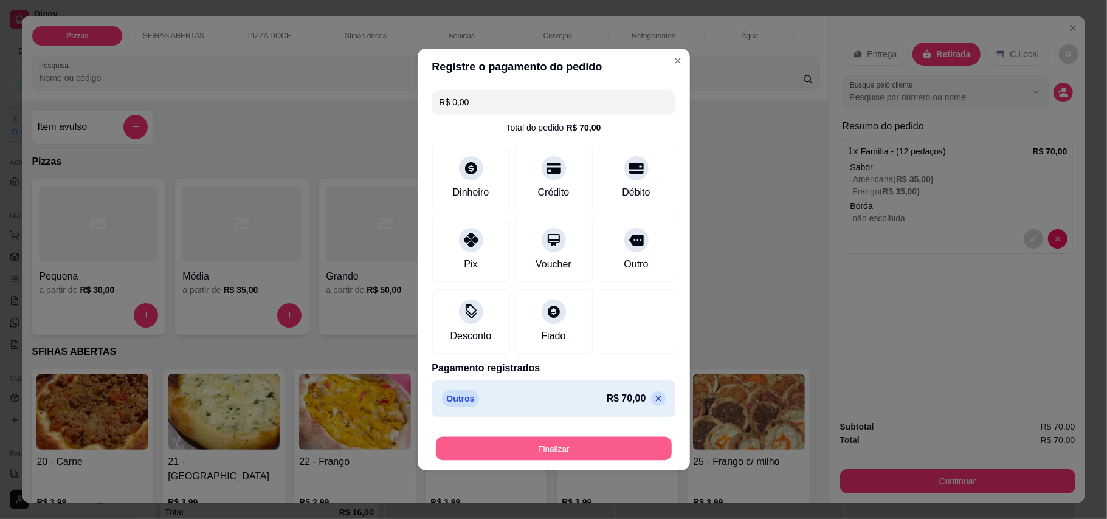
click at [564, 448] on button "Finalizar" at bounding box center [554, 449] width 236 height 24
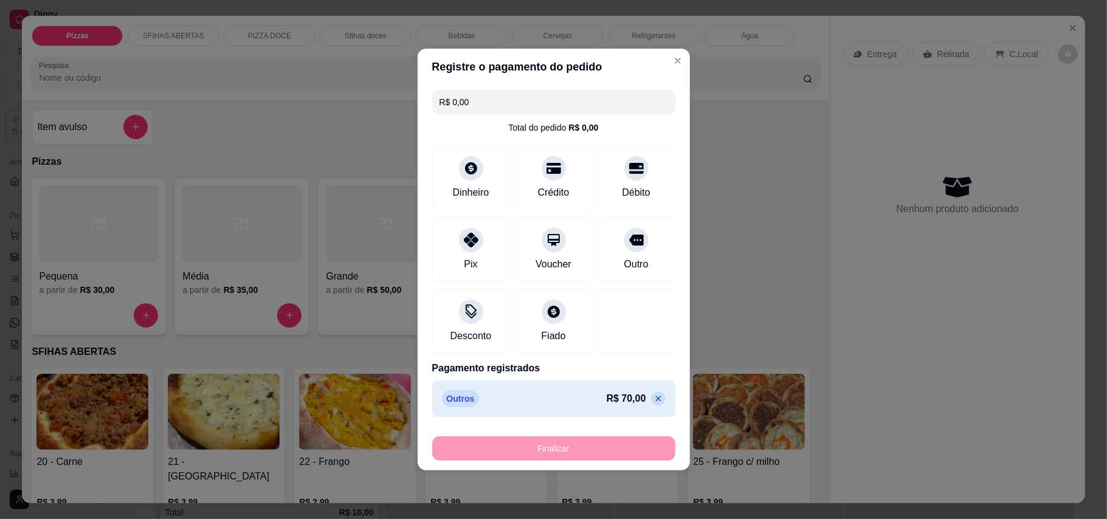
type input "-R$ 70,00"
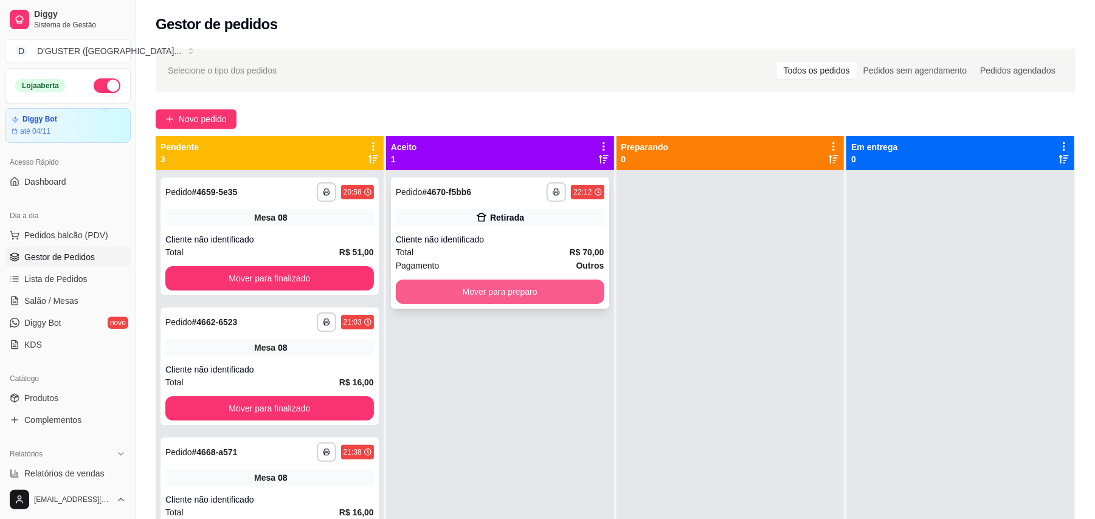
click at [562, 288] on button "Mover para preparo" at bounding box center [500, 292] width 209 height 24
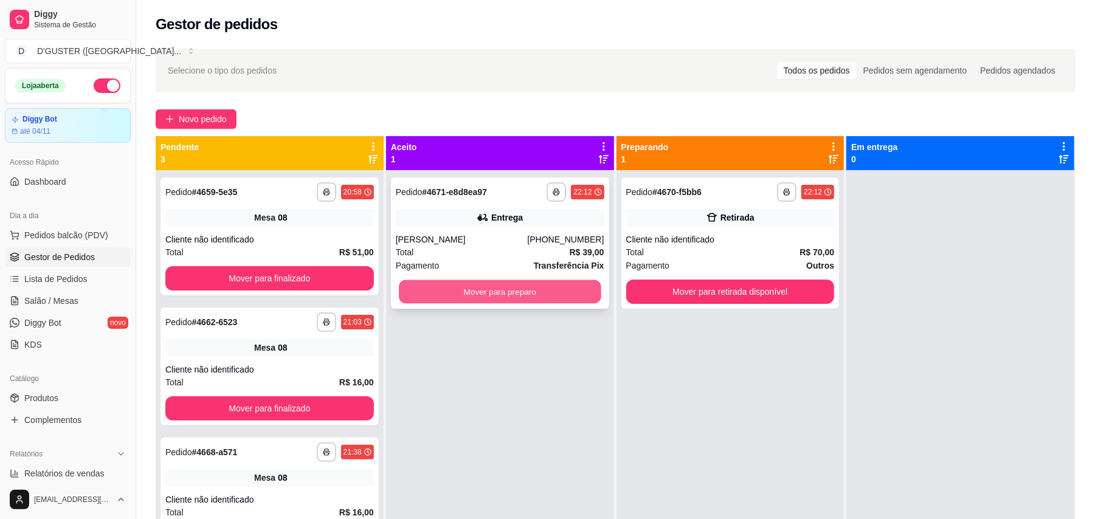
click at [483, 289] on button "Mover para preparo" at bounding box center [500, 292] width 202 height 24
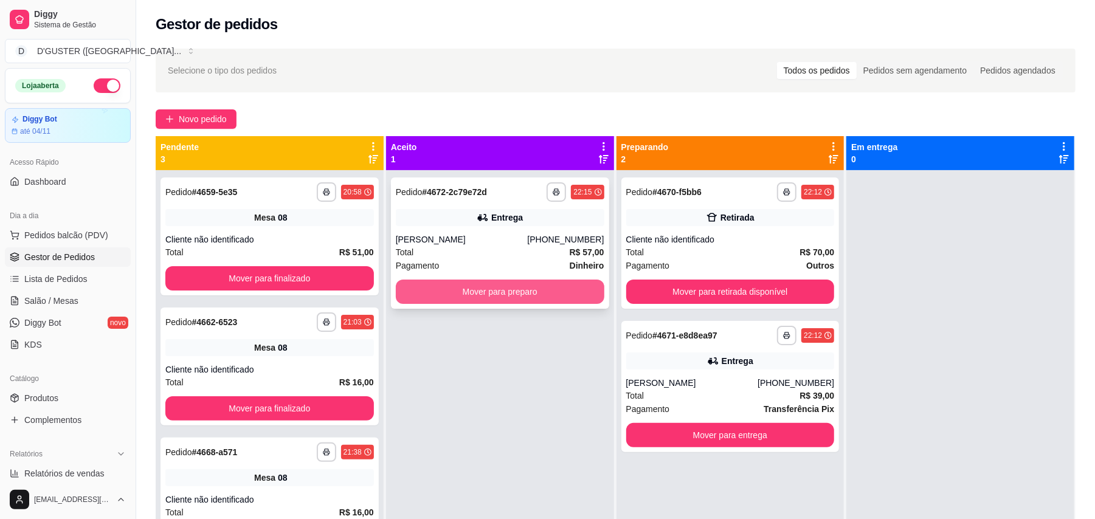
click at [518, 298] on button "Mover para preparo" at bounding box center [500, 292] width 209 height 24
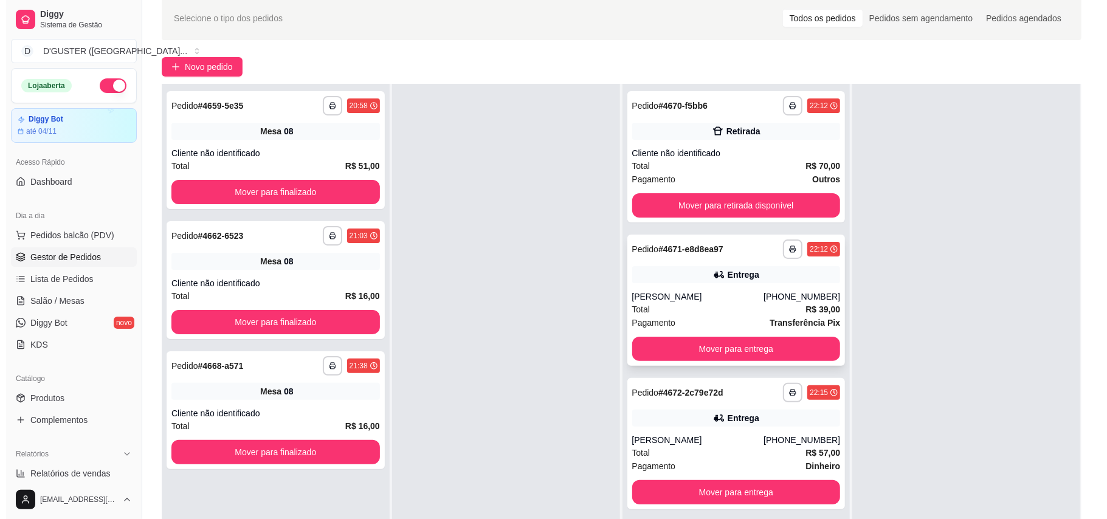
scroll to position [81, 0]
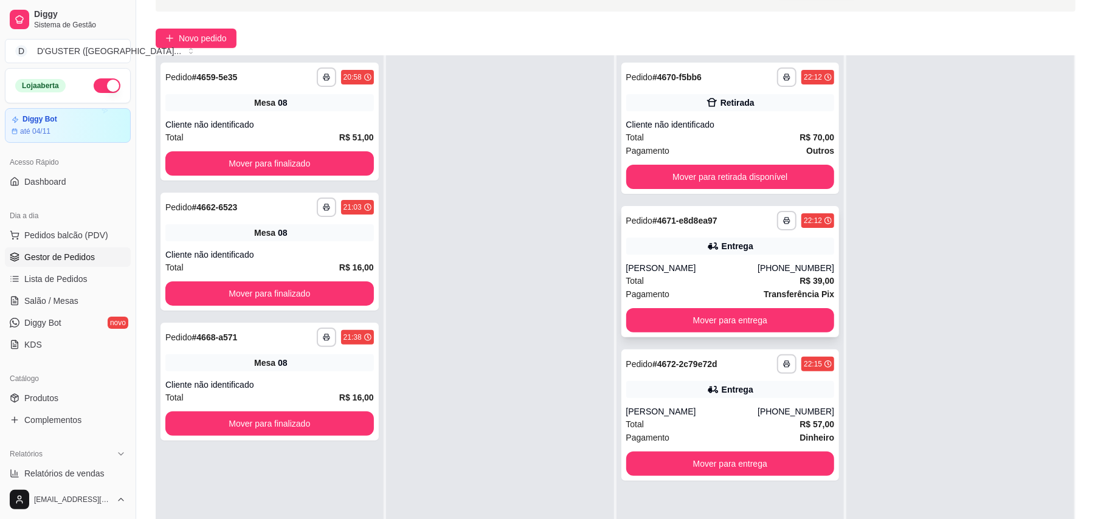
click at [731, 271] on div "[PERSON_NAME]" at bounding box center [692, 268] width 132 height 12
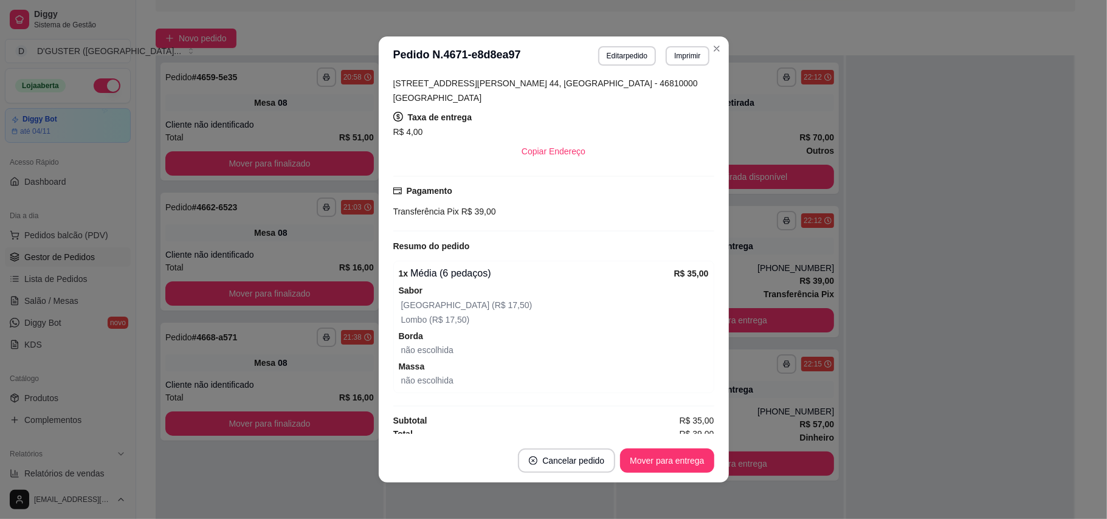
scroll to position [2, 0]
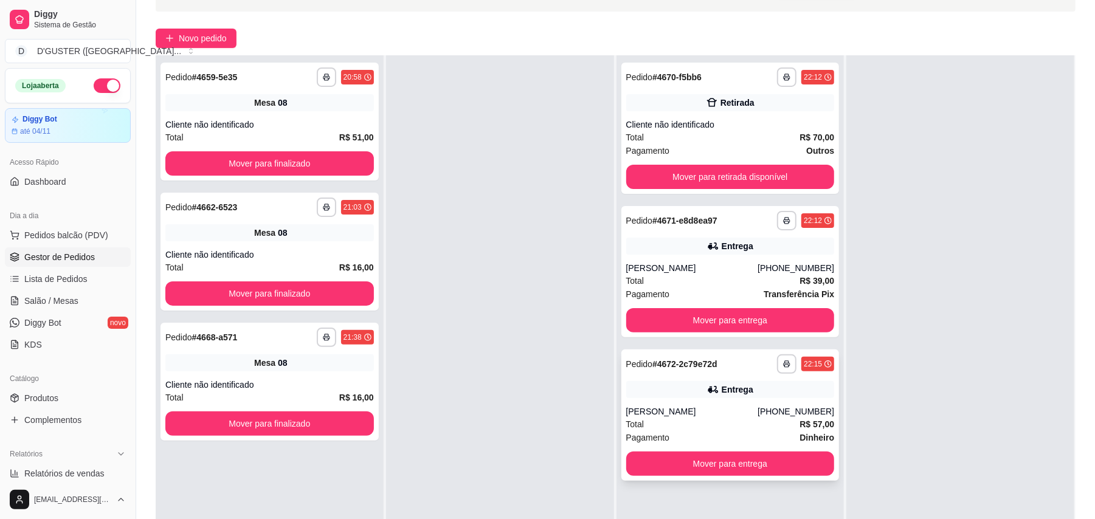
click at [767, 384] on div "Entrega" at bounding box center [730, 389] width 209 height 17
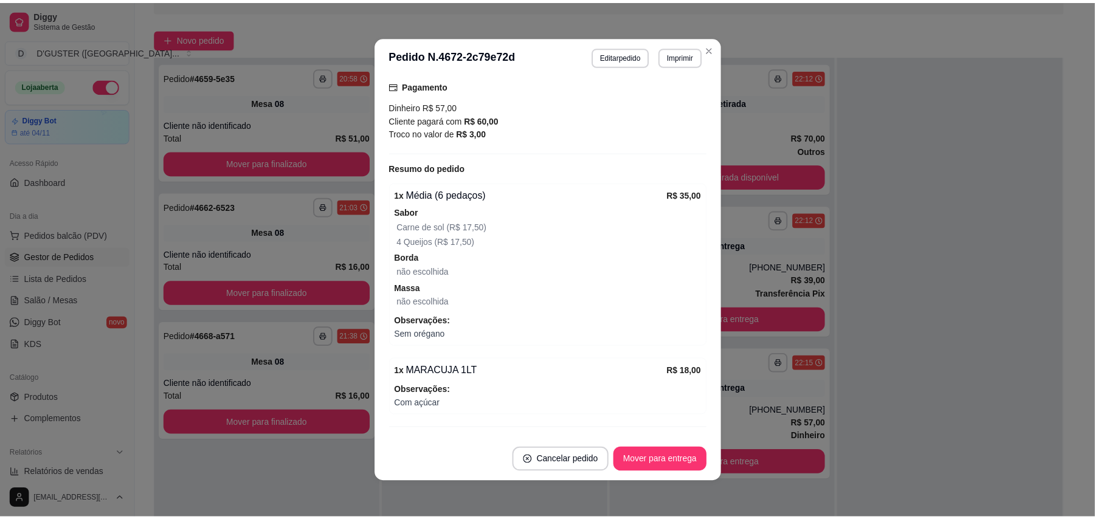
scroll to position [362, 0]
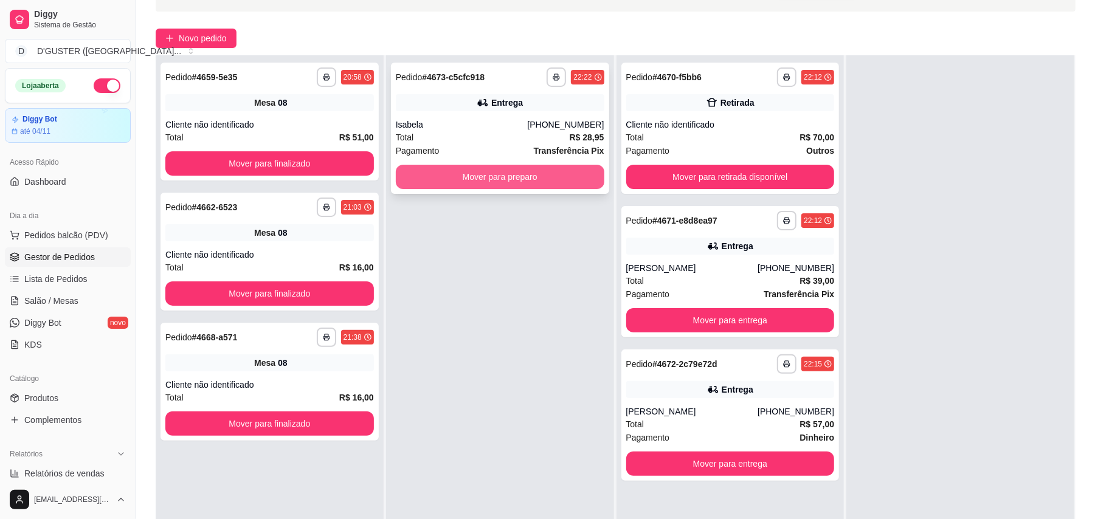
click at [503, 176] on button "Mover para preparo" at bounding box center [500, 177] width 209 height 24
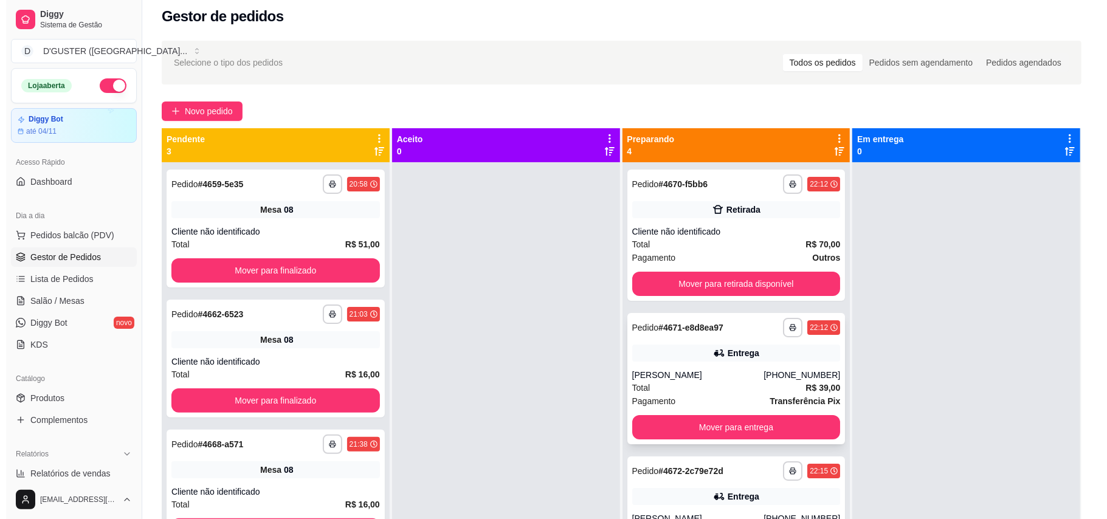
scroll to position [0, 0]
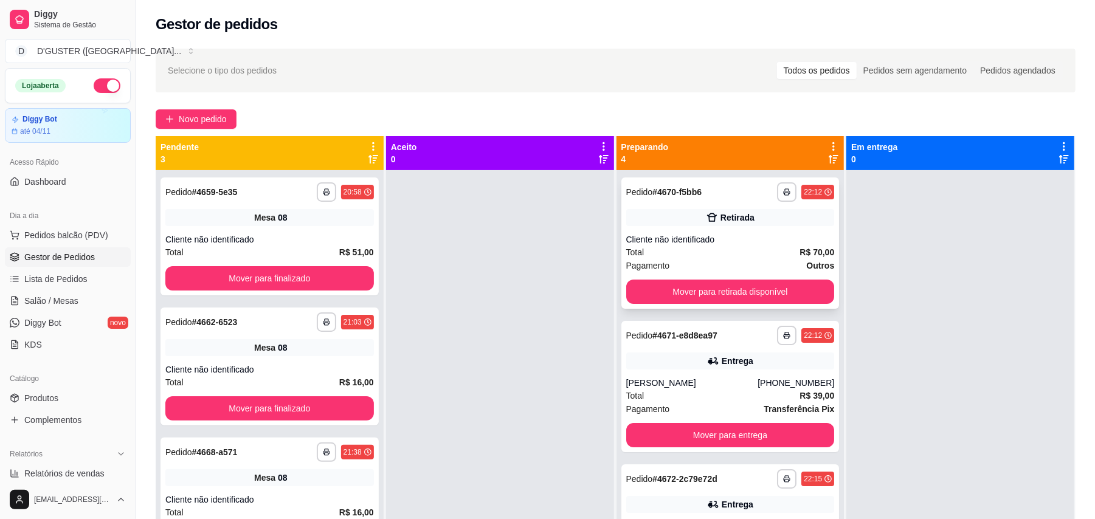
click at [675, 225] on div "Retirada" at bounding box center [730, 217] width 209 height 17
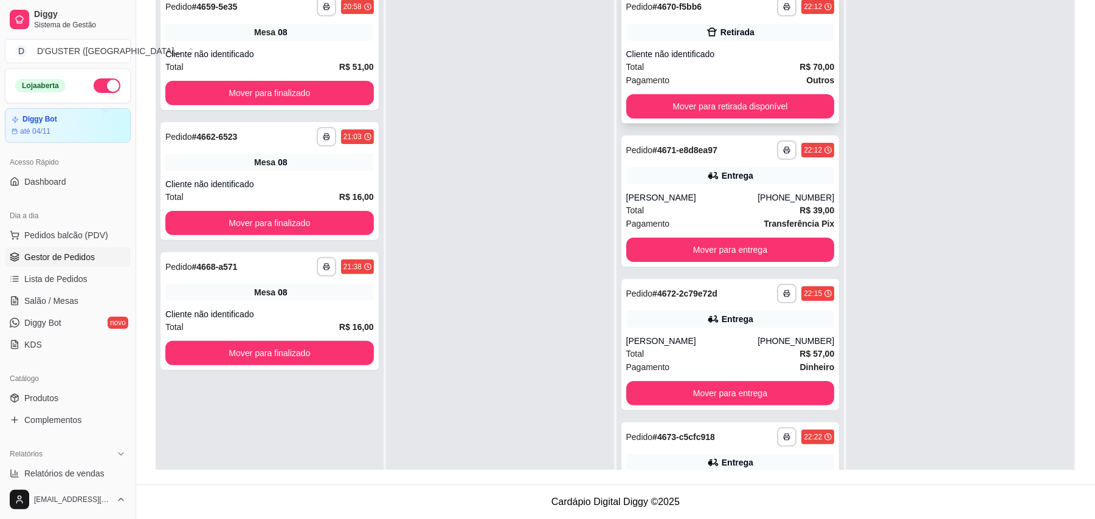
click at [706, 32] on icon at bounding box center [712, 32] width 12 height 12
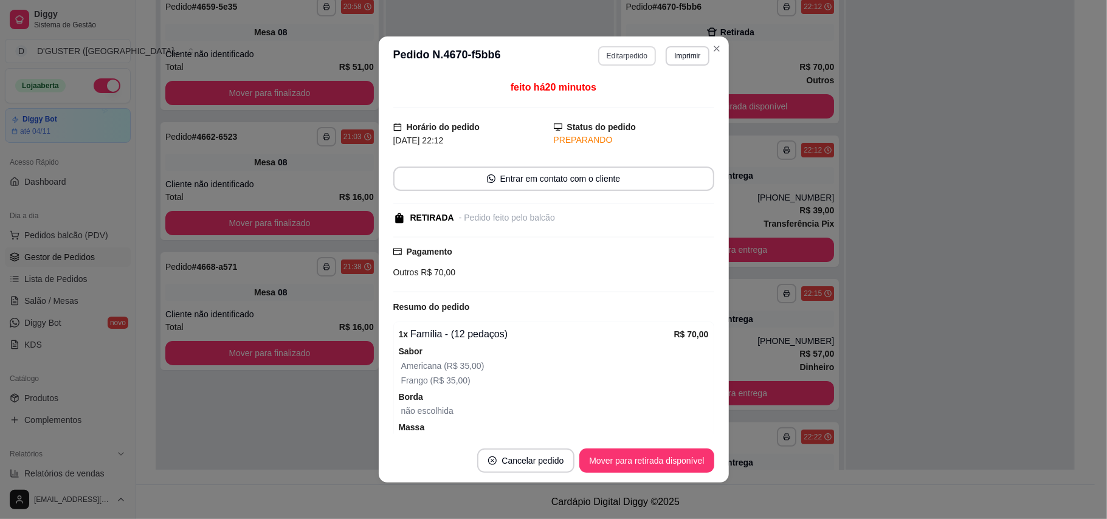
click at [627, 61] on button "Editar pedido" at bounding box center [627, 55] width 58 height 19
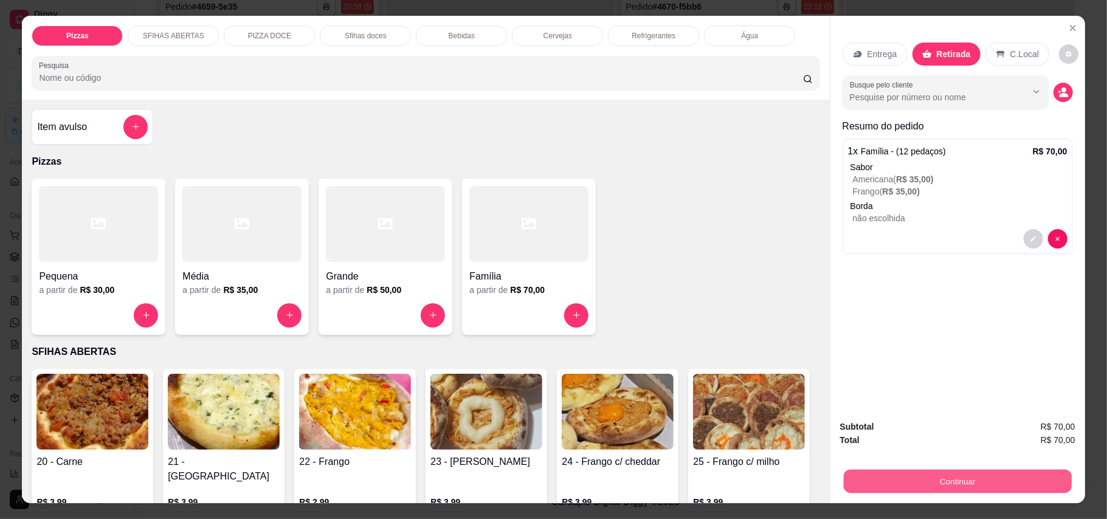
click at [947, 478] on button "Continuar" at bounding box center [957, 482] width 228 height 24
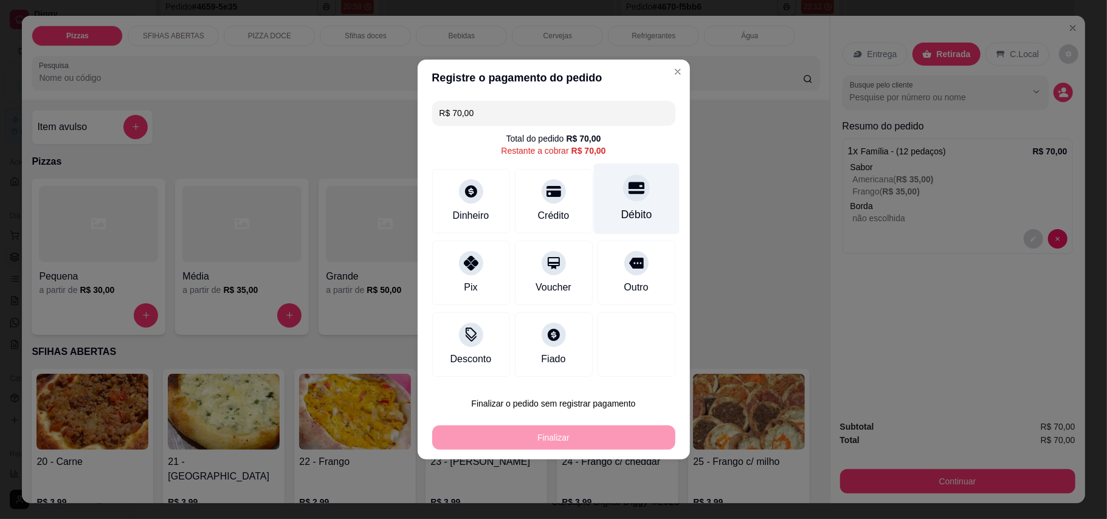
click at [633, 202] on div "Débito" at bounding box center [636, 199] width 86 height 71
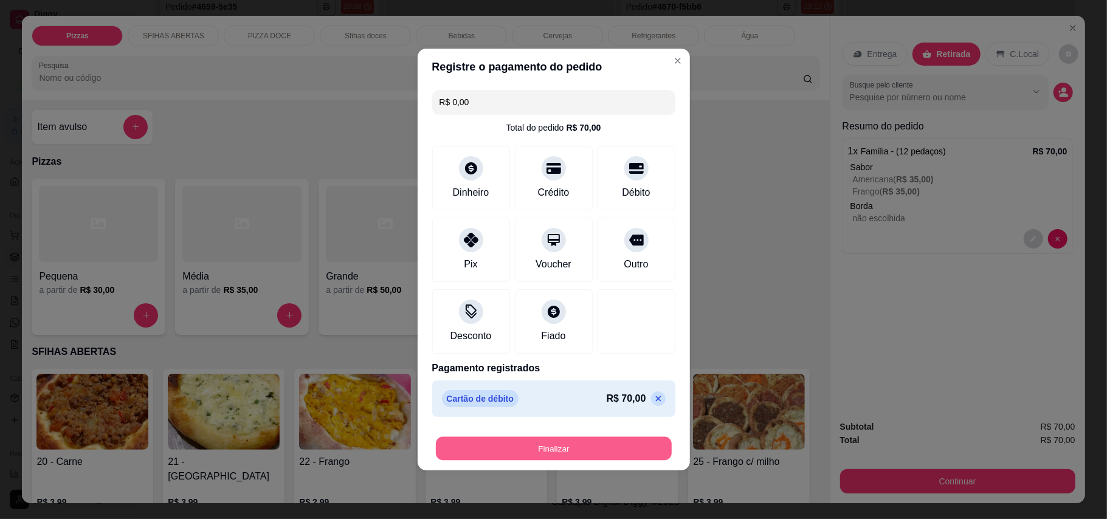
click at [598, 451] on button "Finalizar" at bounding box center [554, 449] width 236 height 24
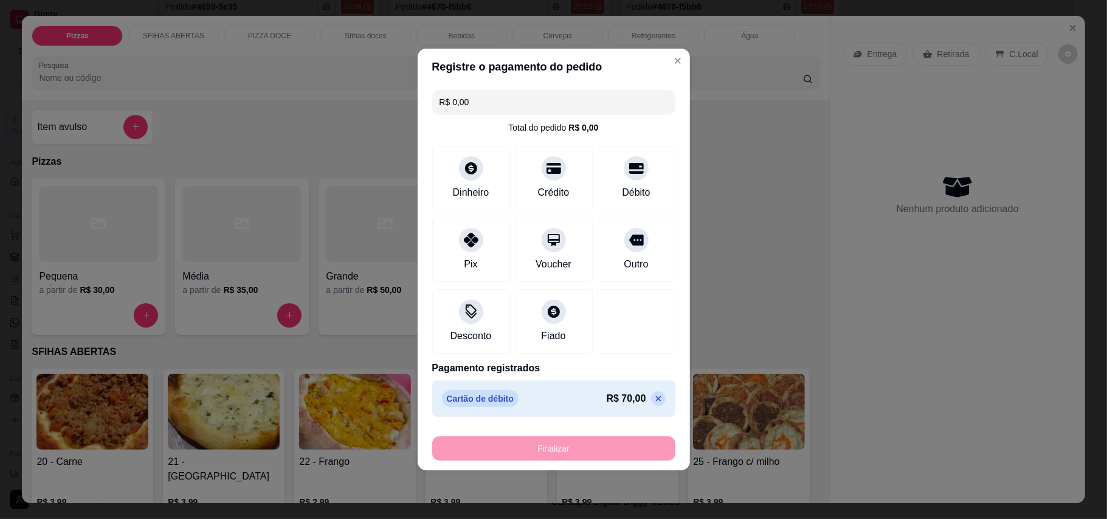
type input "-R$ 70,00"
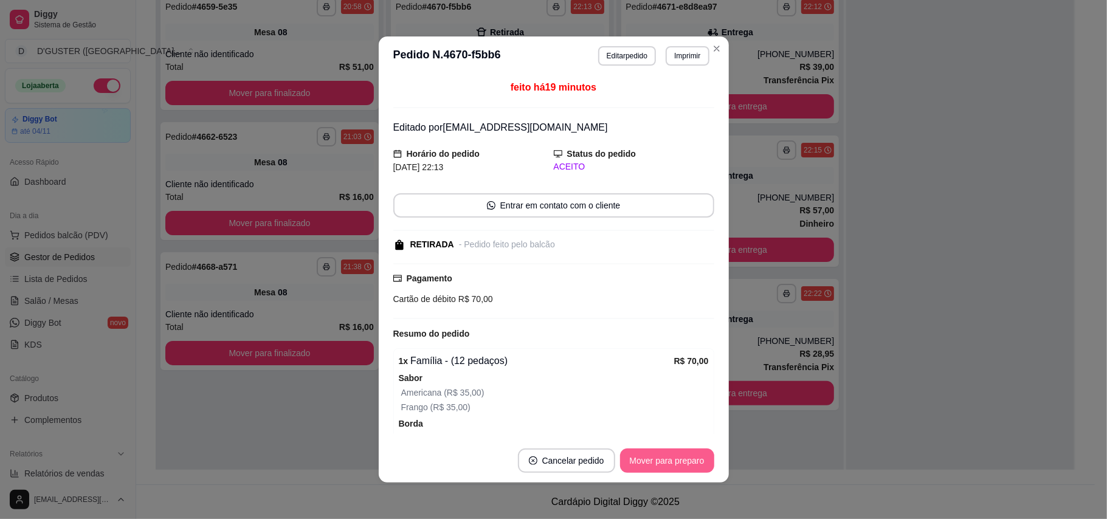
click at [674, 461] on button "Mover para preparo" at bounding box center [667, 461] width 94 height 24
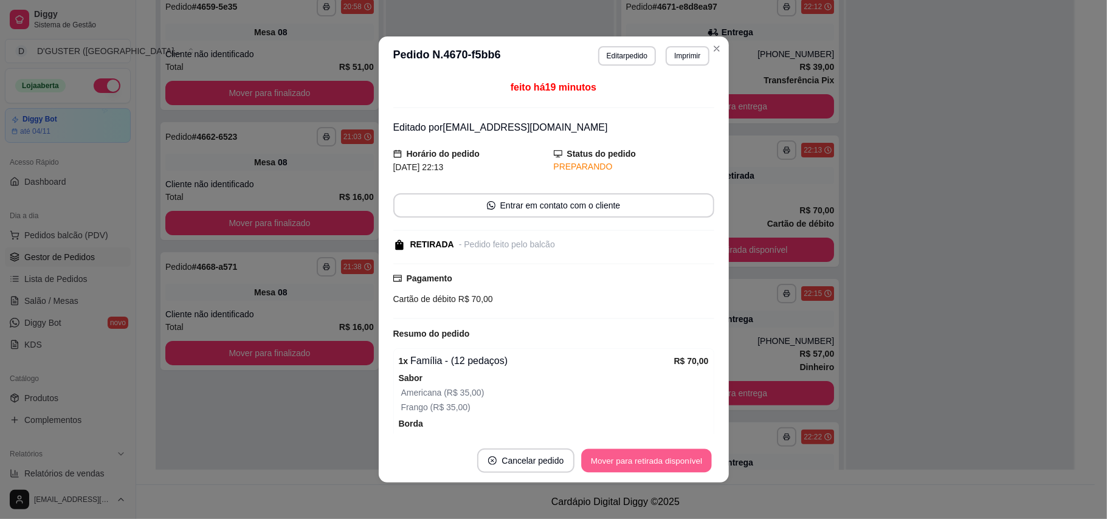
click at [674, 461] on button "Mover para retirada disponível" at bounding box center [647, 461] width 130 height 24
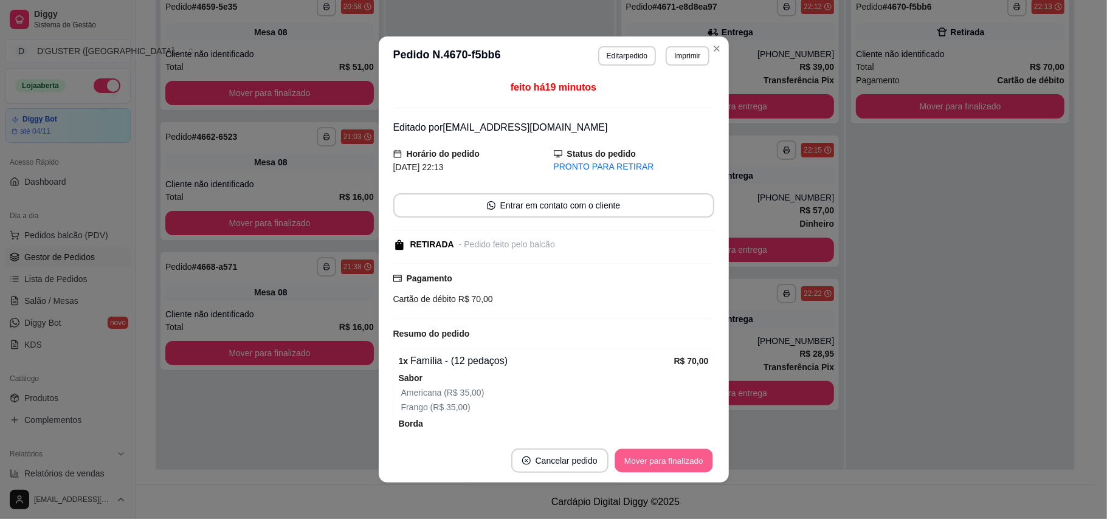
click at [674, 461] on button "Mover para finalizado" at bounding box center [664, 461] width 98 height 24
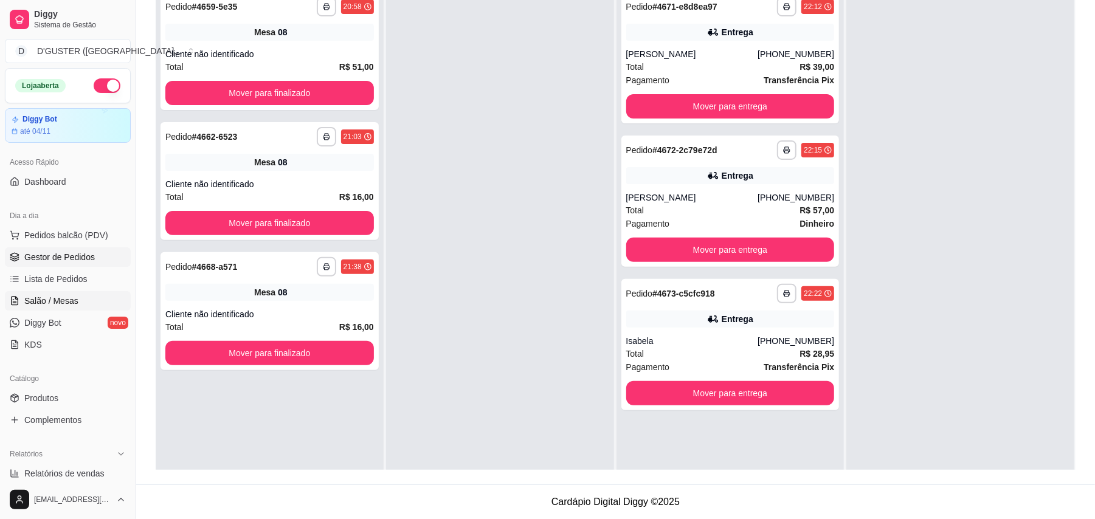
click at [64, 295] on span "Salão / Mesas" at bounding box center [51, 301] width 54 height 12
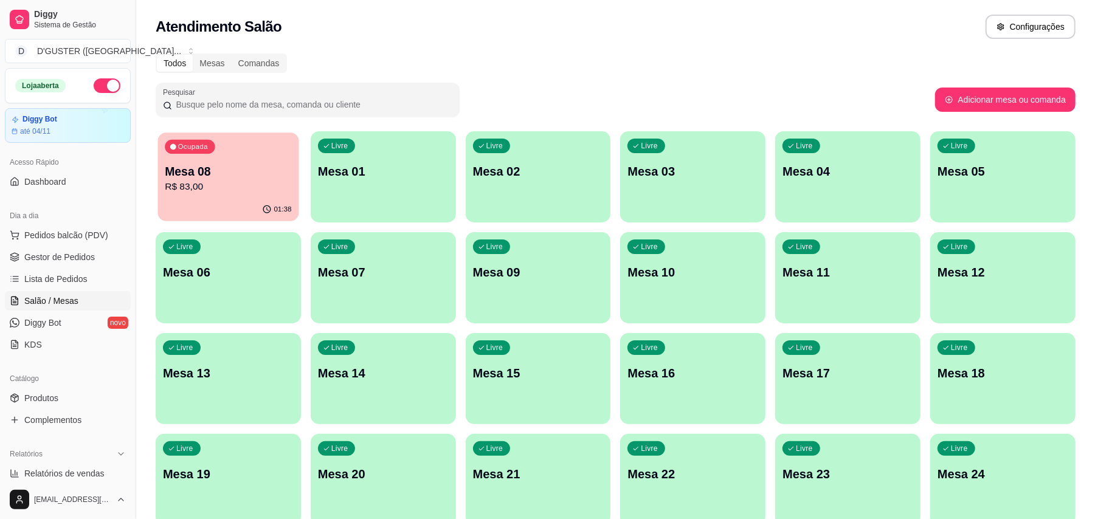
click at [214, 181] on p "R$ 83,00" at bounding box center [228, 187] width 126 height 14
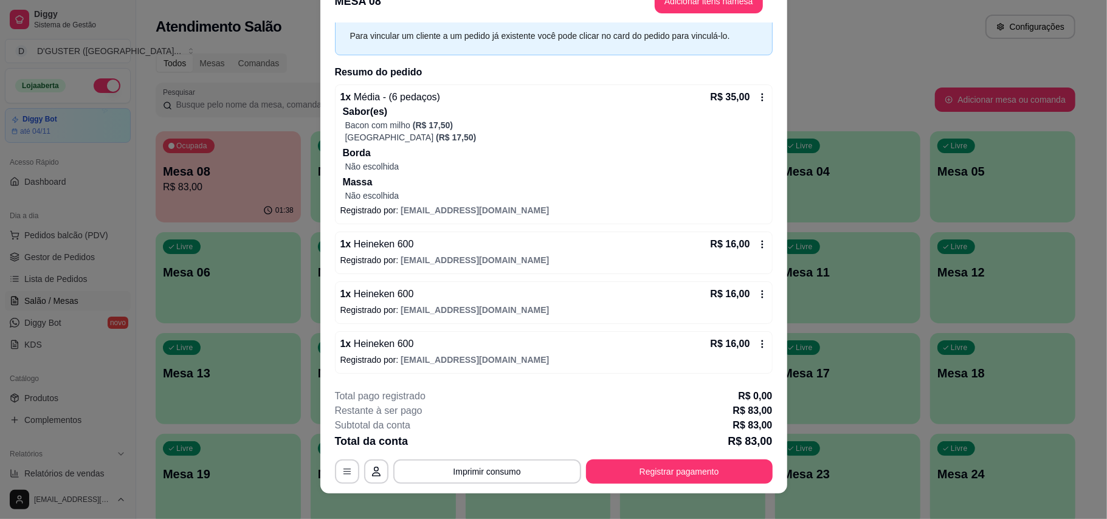
scroll to position [36, 0]
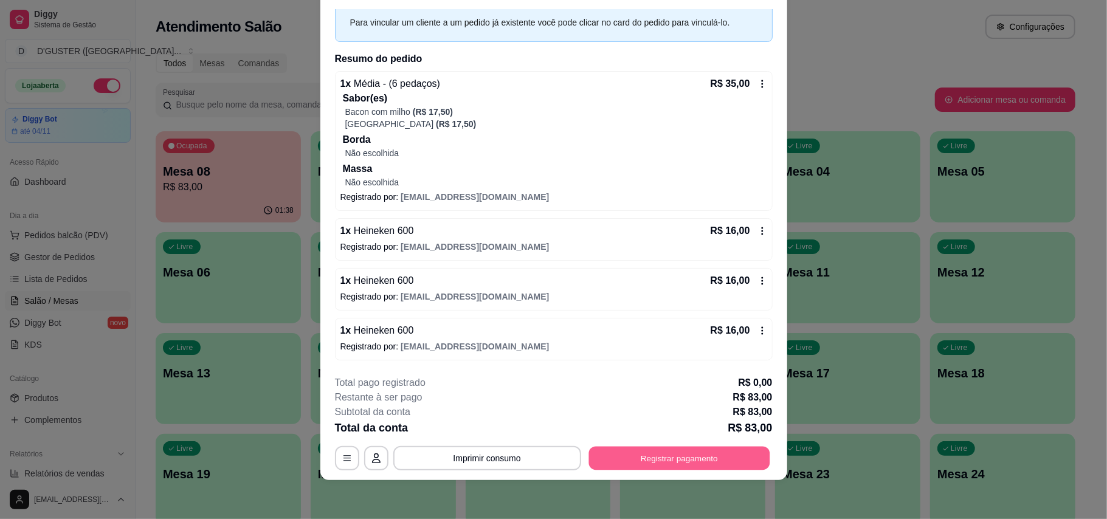
click at [693, 455] on button "Registrar pagamento" at bounding box center [679, 458] width 181 height 24
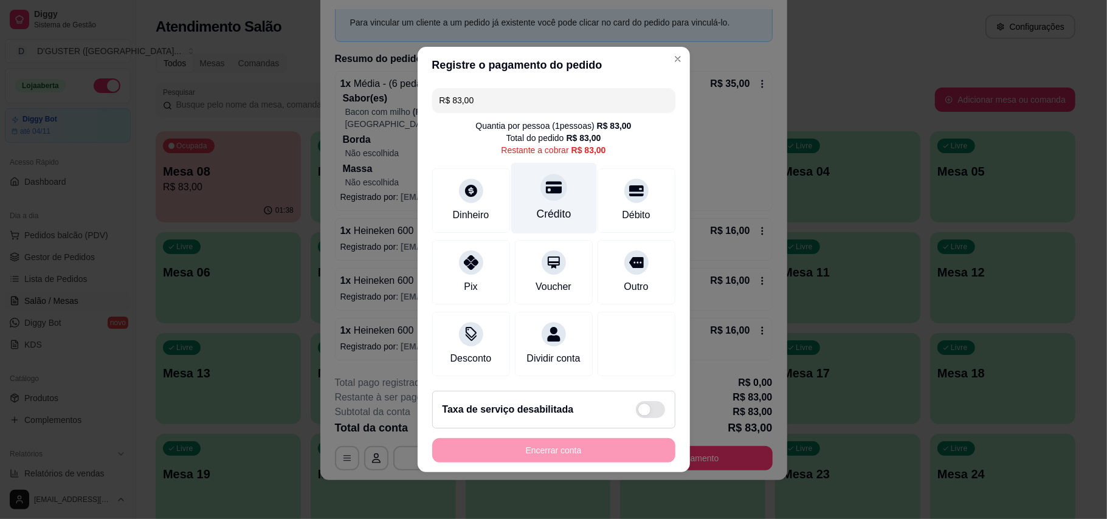
click at [543, 206] on div "Crédito" at bounding box center [553, 214] width 35 height 16
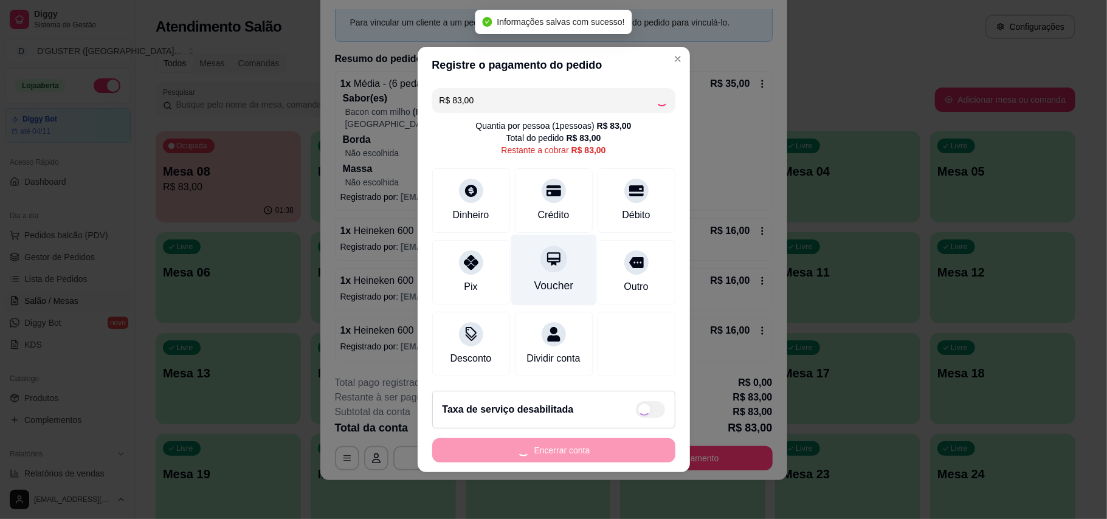
type input "R$ 0,00"
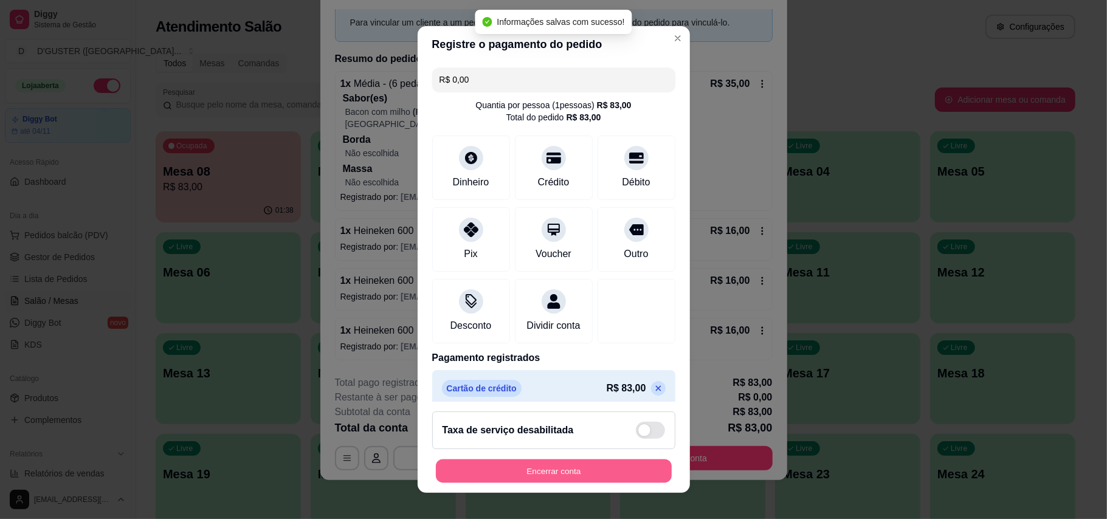
click at [598, 468] on button "Encerrar conta" at bounding box center [554, 472] width 236 height 24
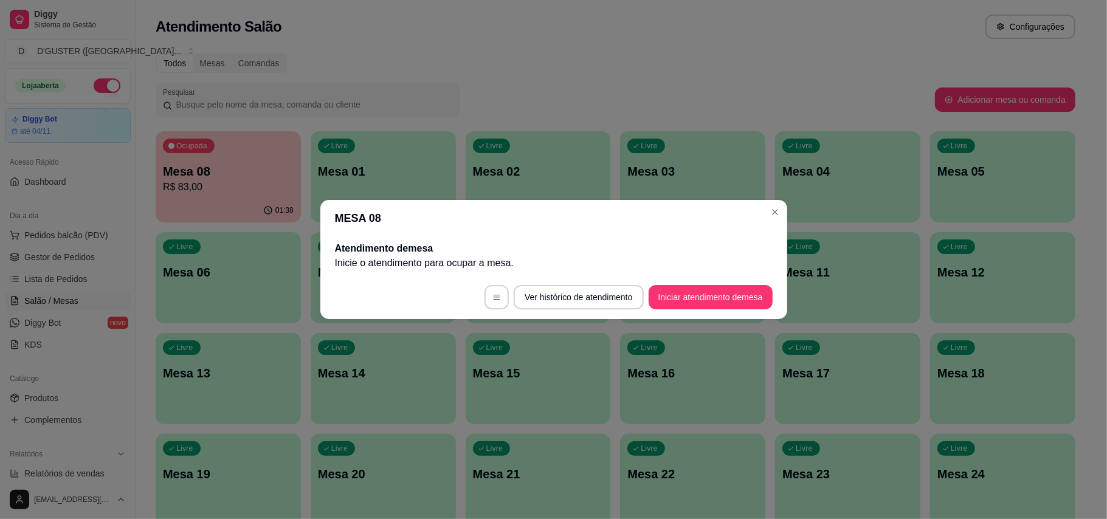
scroll to position [0, 0]
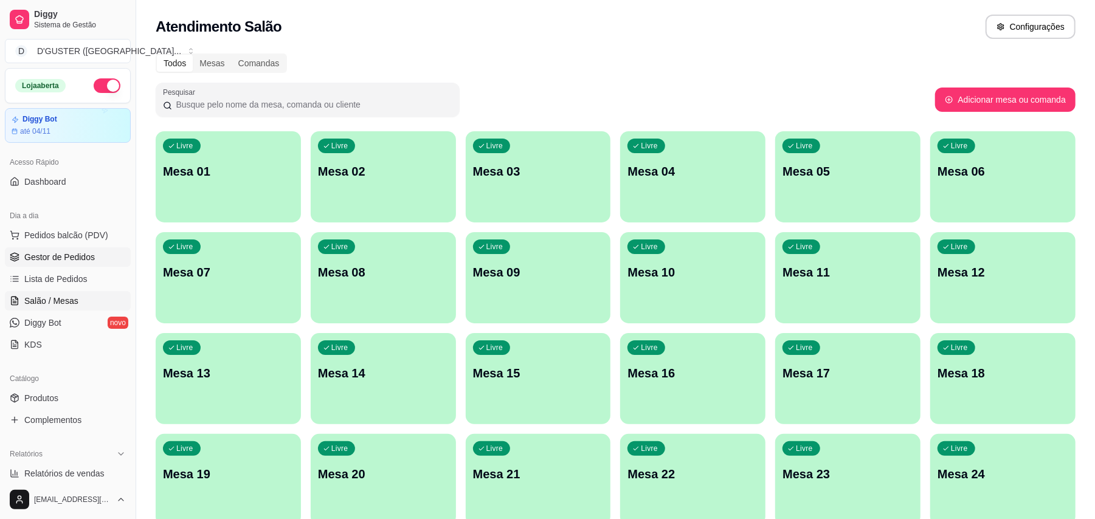
click at [62, 260] on span "Gestor de Pedidos" at bounding box center [59, 257] width 71 height 12
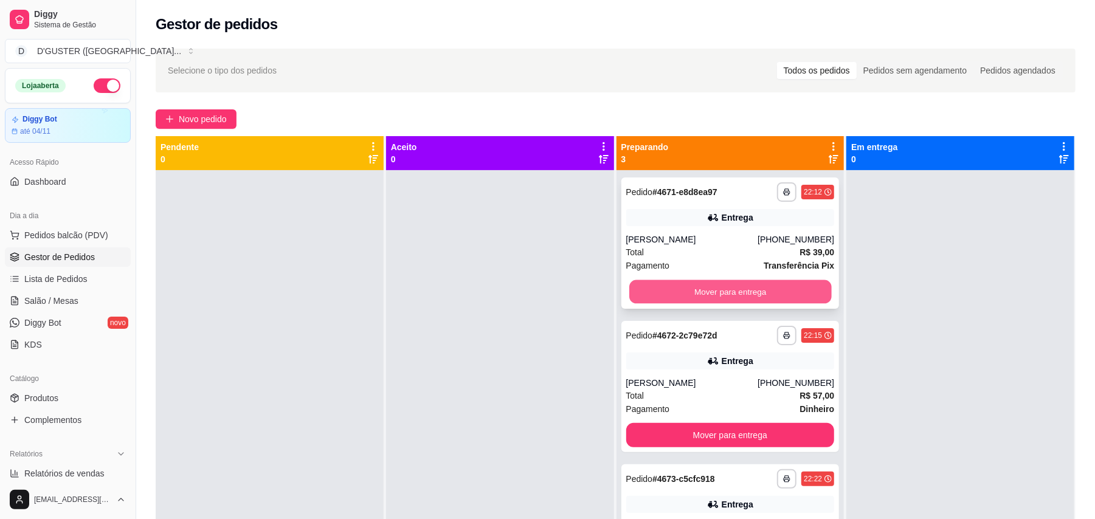
click at [760, 299] on button "Mover para entrega" at bounding box center [730, 292] width 202 height 24
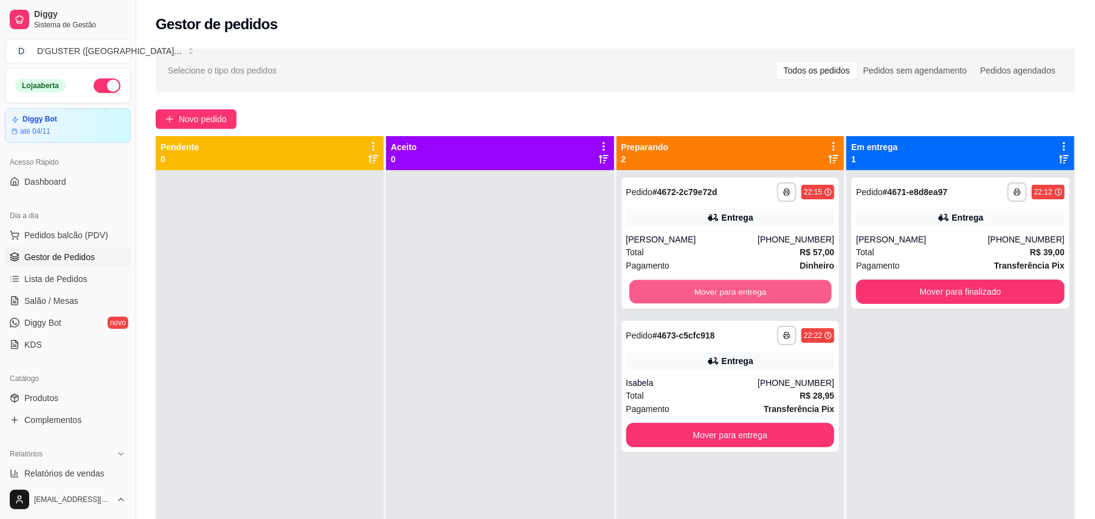
click at [760, 299] on button "Mover para entrega" at bounding box center [730, 292] width 202 height 24
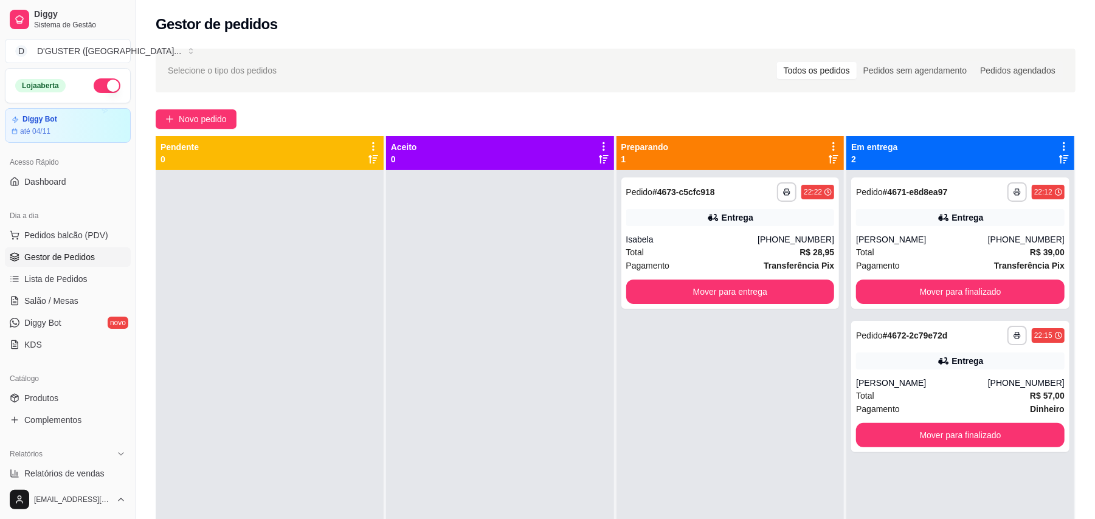
click at [94, 88] on button "button" at bounding box center [107, 85] width 27 height 15
click at [968, 264] on div "Pagamento Transferência Pix" at bounding box center [960, 265] width 209 height 13
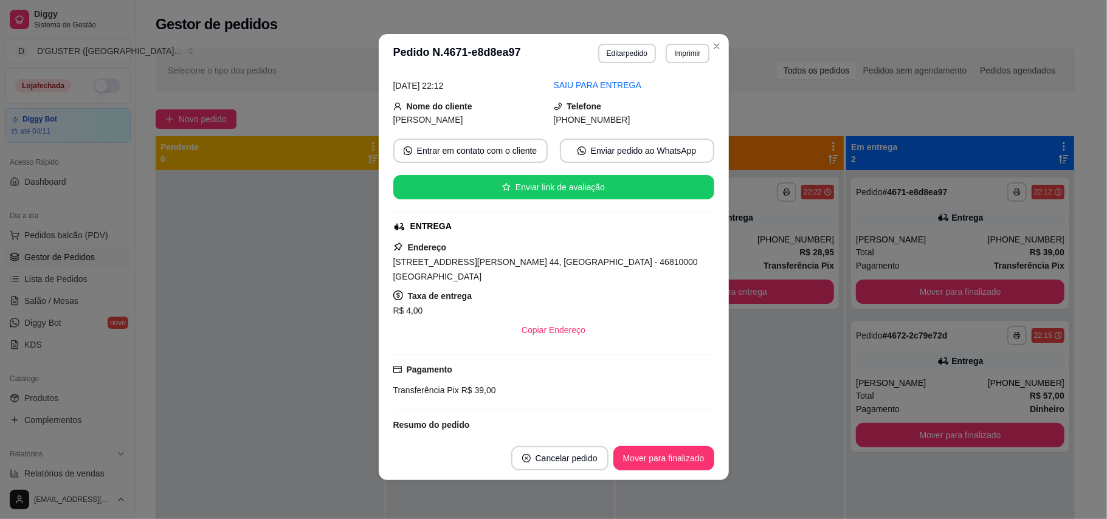
scroll to position [81, 0]
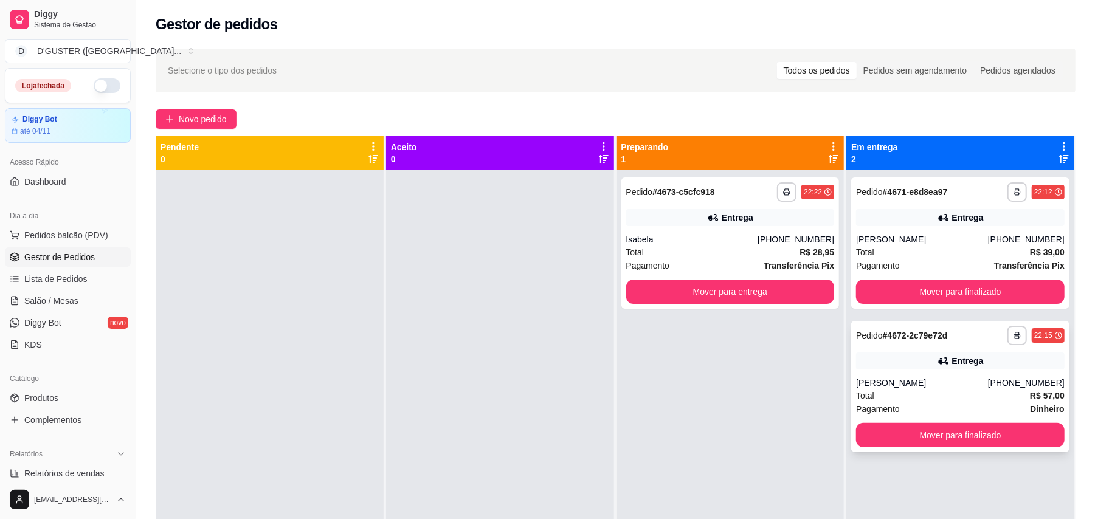
click at [952, 360] on div "Entrega" at bounding box center [968, 361] width 32 height 12
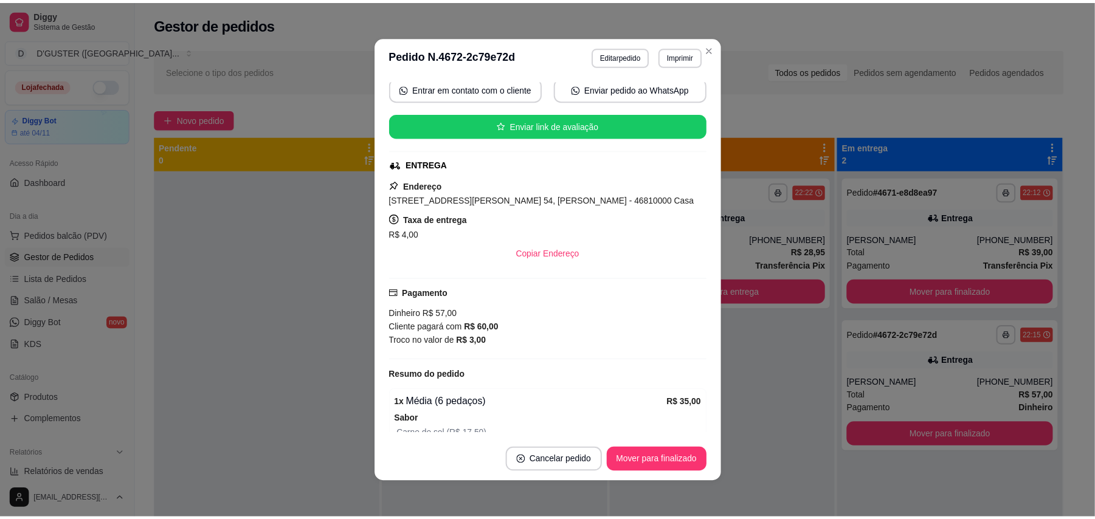
scroll to position [162, 0]
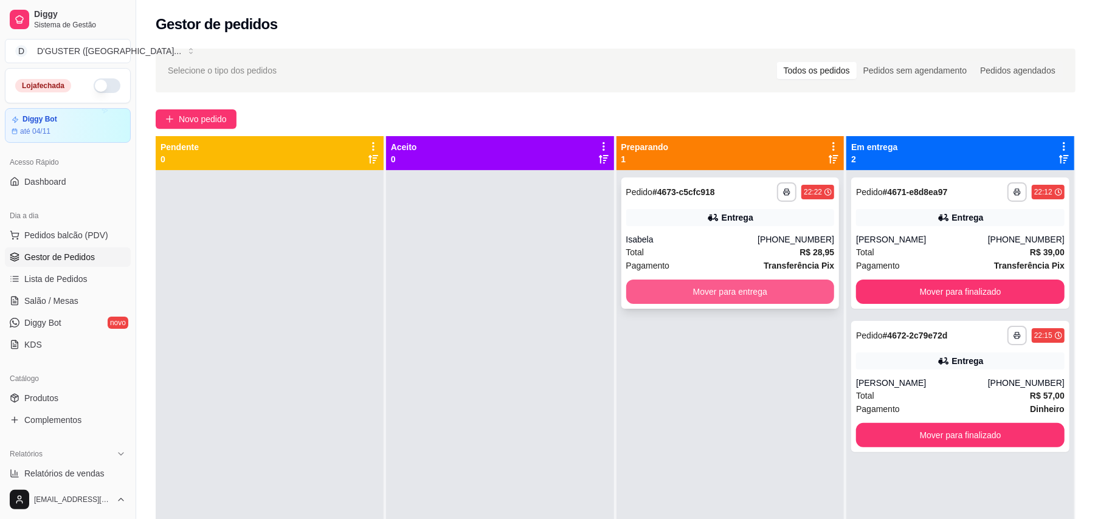
click at [745, 295] on button "Mover para entrega" at bounding box center [730, 292] width 209 height 24
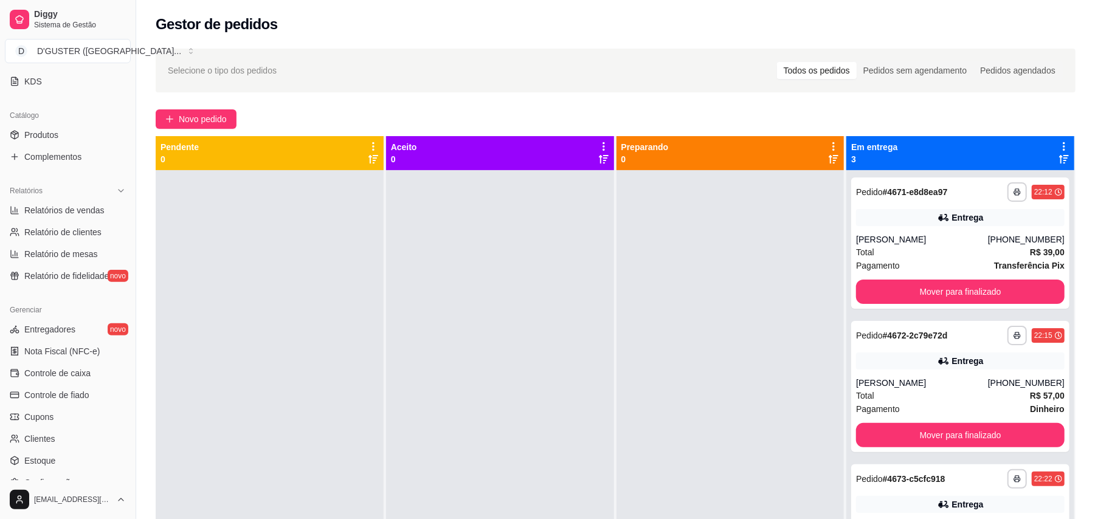
scroll to position [324, 0]
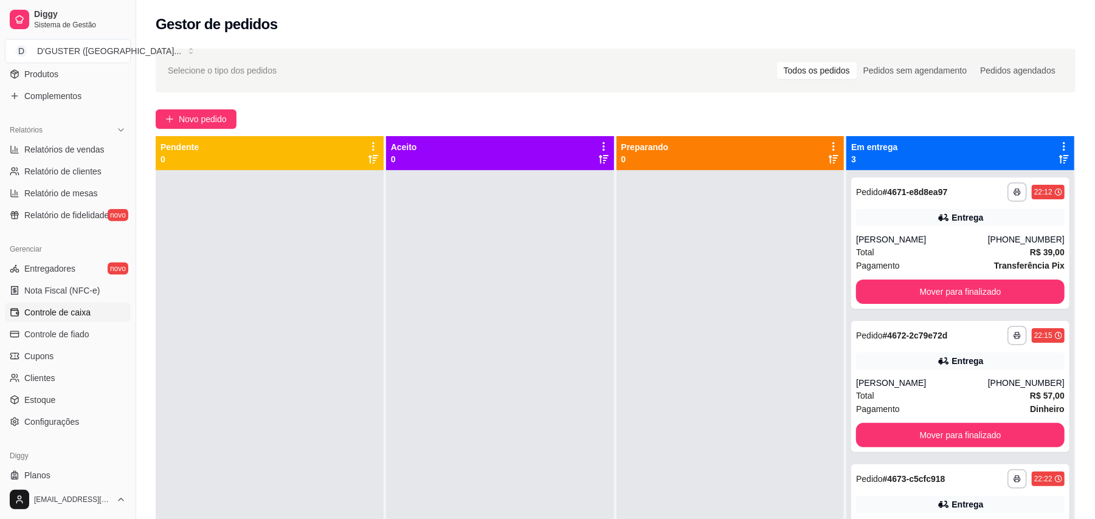
click at [83, 319] on link "Controle de caixa" at bounding box center [68, 312] width 126 height 19
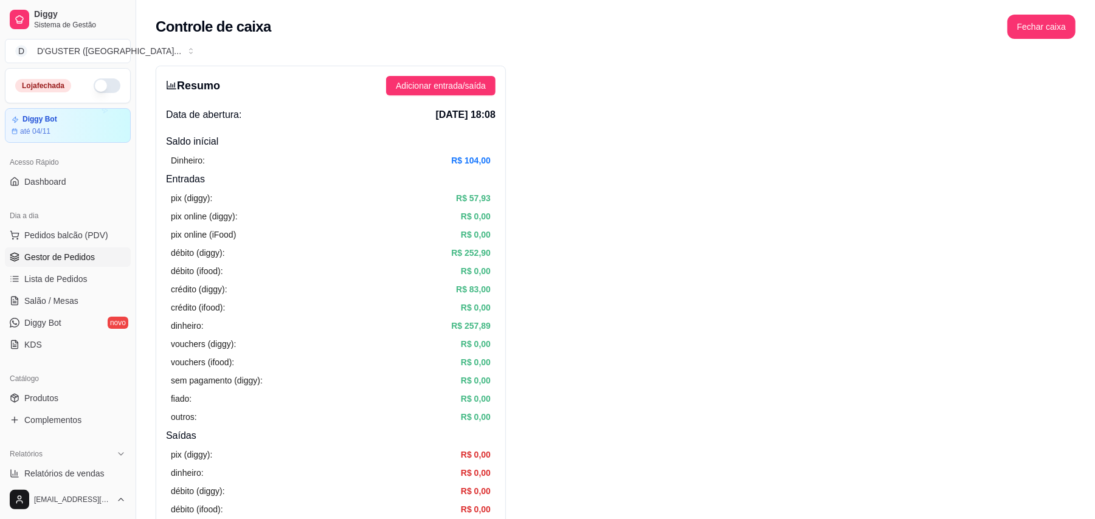
click at [54, 257] on span "Gestor de Pedidos" at bounding box center [59, 257] width 71 height 12
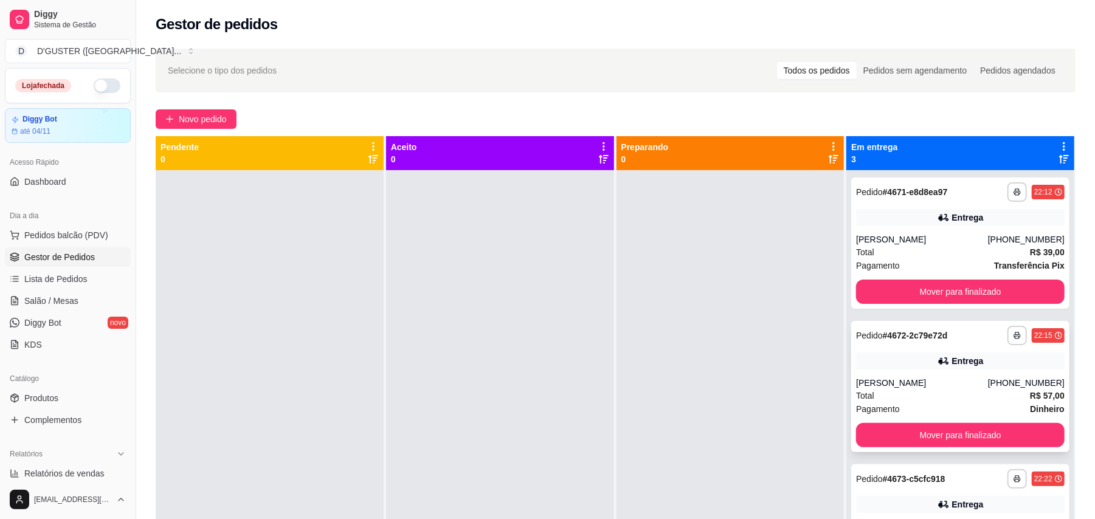
click at [927, 378] on div "[PERSON_NAME]" at bounding box center [922, 383] width 132 height 12
click at [1005, 282] on button "Mover para finalizado" at bounding box center [960, 292] width 202 height 24
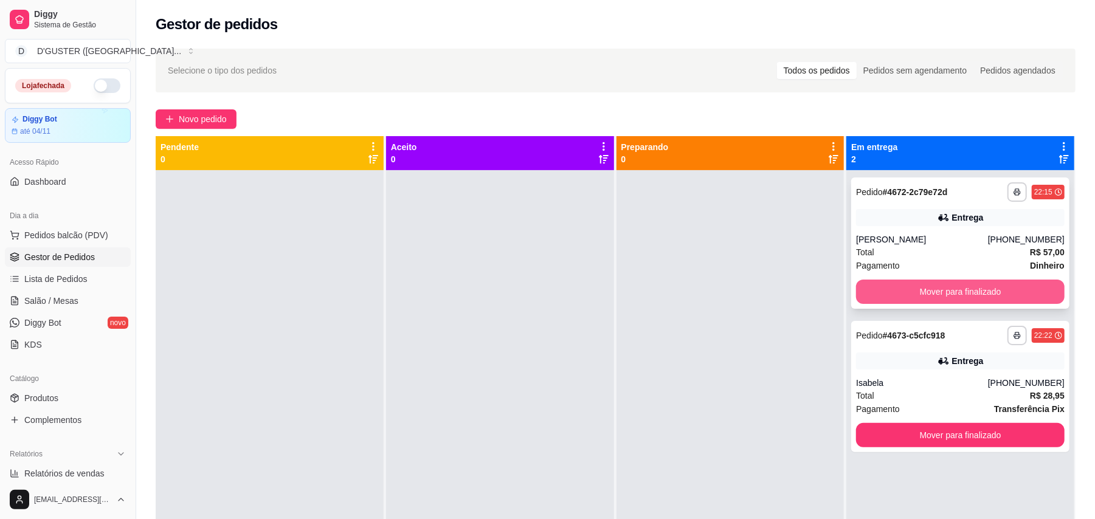
click at [1018, 292] on button "Mover para finalizado" at bounding box center [960, 292] width 209 height 24
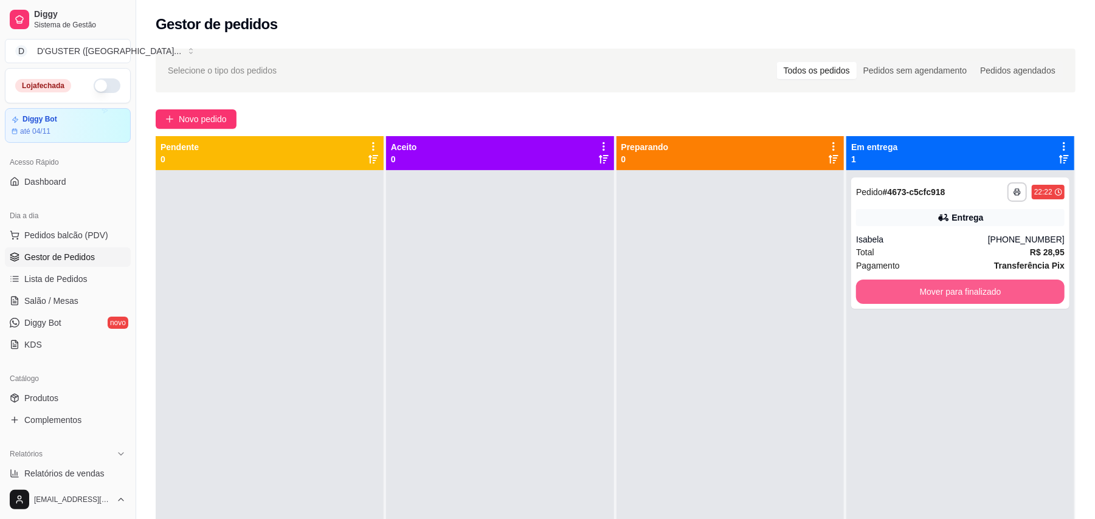
click at [1018, 292] on button "Mover para finalizado" at bounding box center [960, 292] width 209 height 24
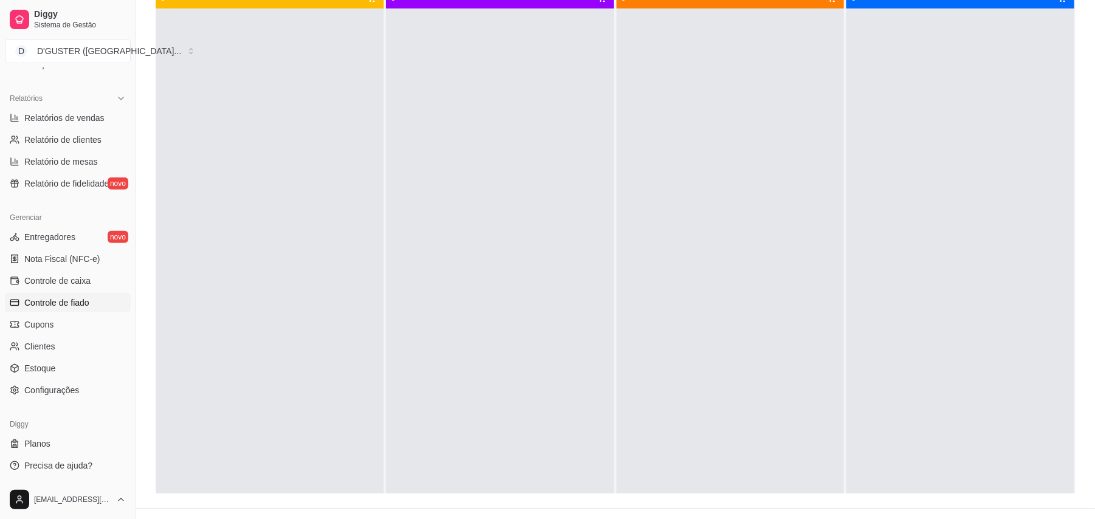
scroll to position [185, 0]
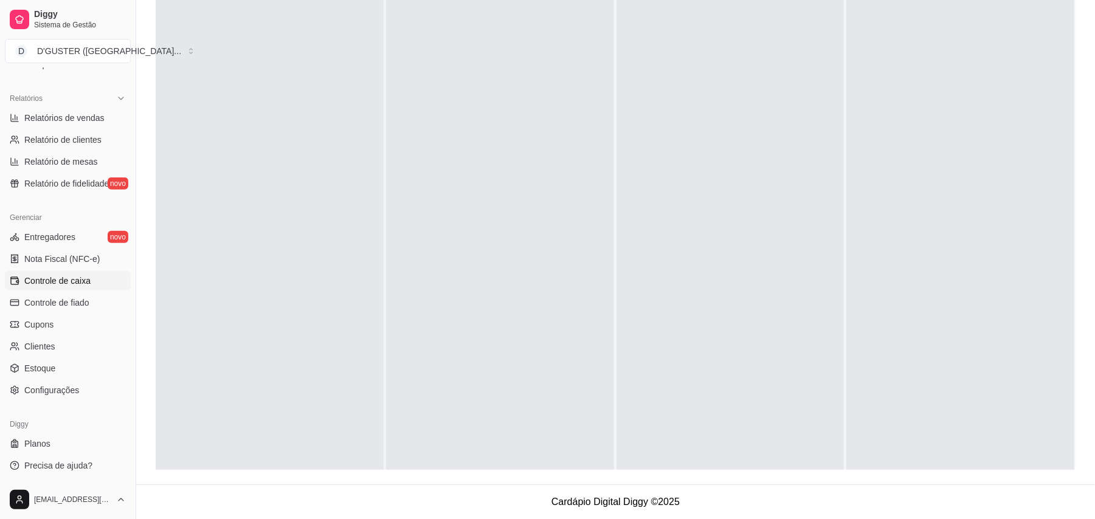
click at [64, 290] on link "Controle de caixa" at bounding box center [68, 280] width 126 height 19
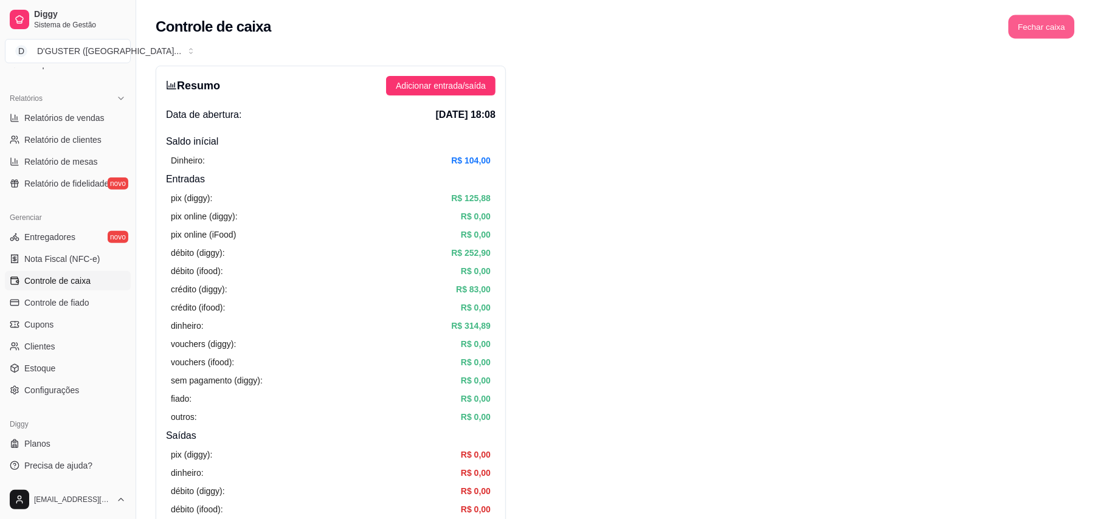
click at [1056, 33] on button "Fechar caixa" at bounding box center [1042, 27] width 66 height 24
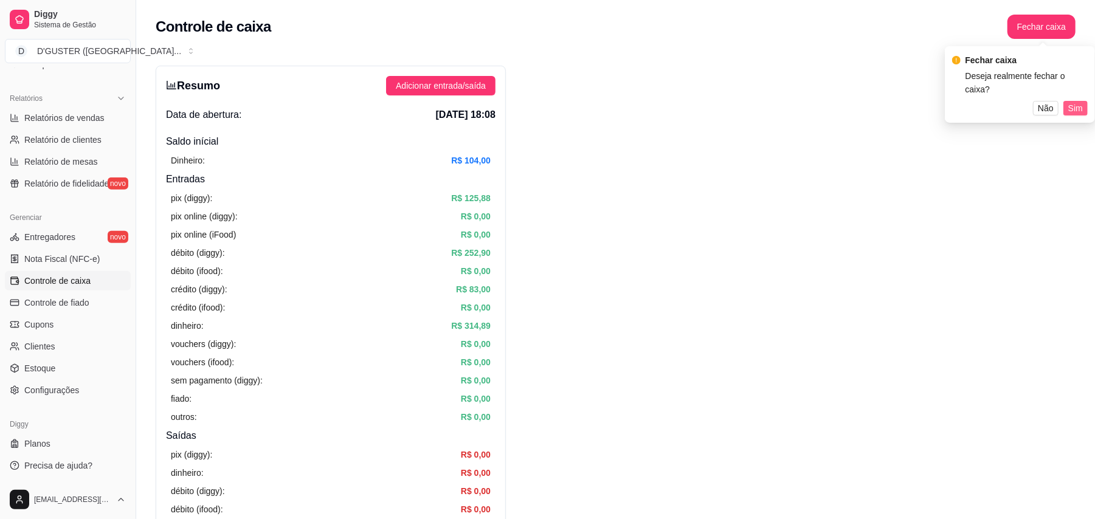
click at [1073, 102] on span "Sim" at bounding box center [1075, 108] width 15 height 13
